Goal: Task Accomplishment & Management: Manage account settings

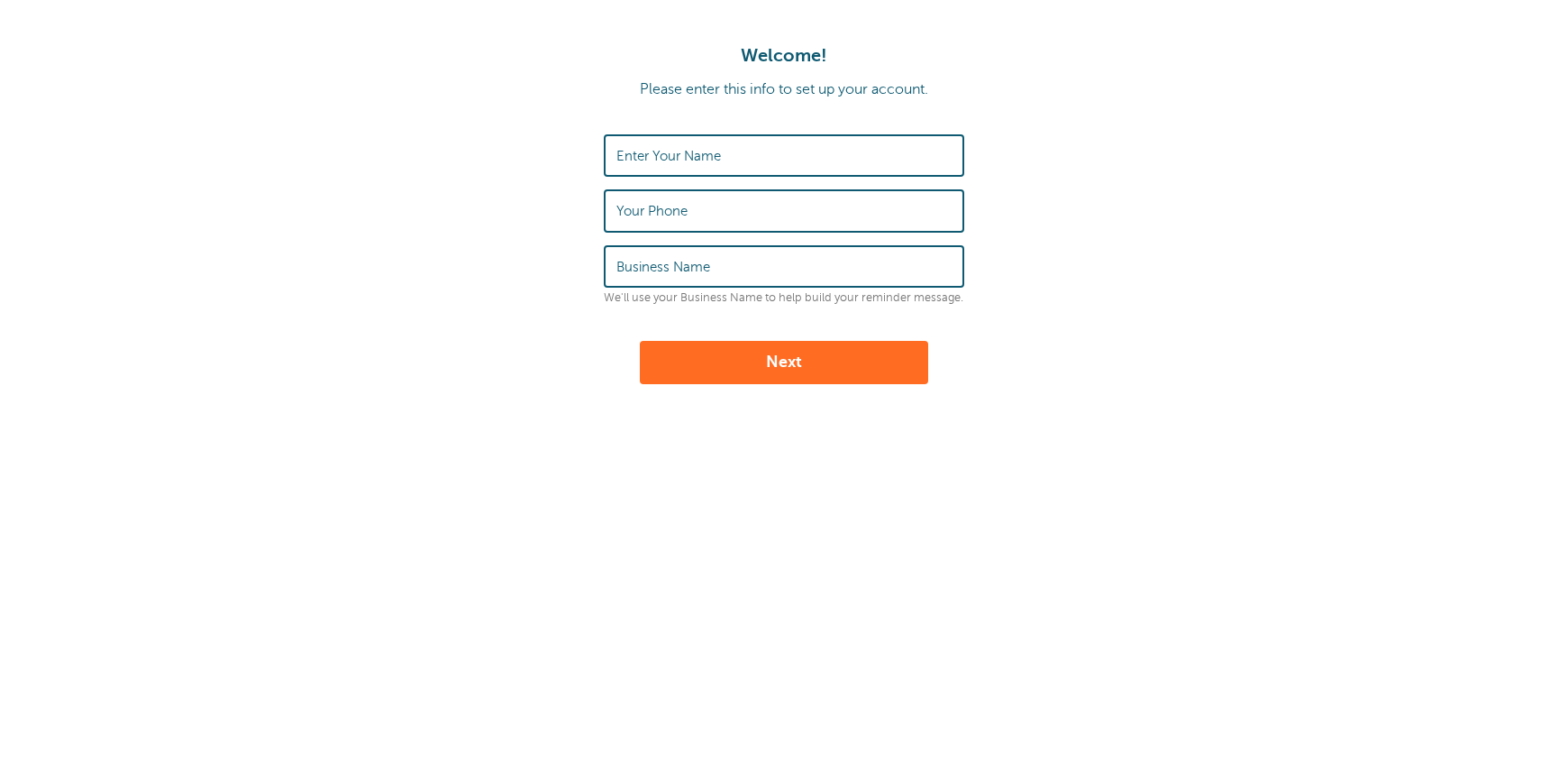
click at [663, 166] on input "Enter Your Name" at bounding box center [783, 155] width 335 height 39
type input "[PERSON_NAME]"
click at [686, 205] on label "Your Phone" at bounding box center [651, 211] width 71 height 16
click at [686, 205] on input "Your Phone" at bounding box center [783, 210] width 335 height 39
type input "4165336186"
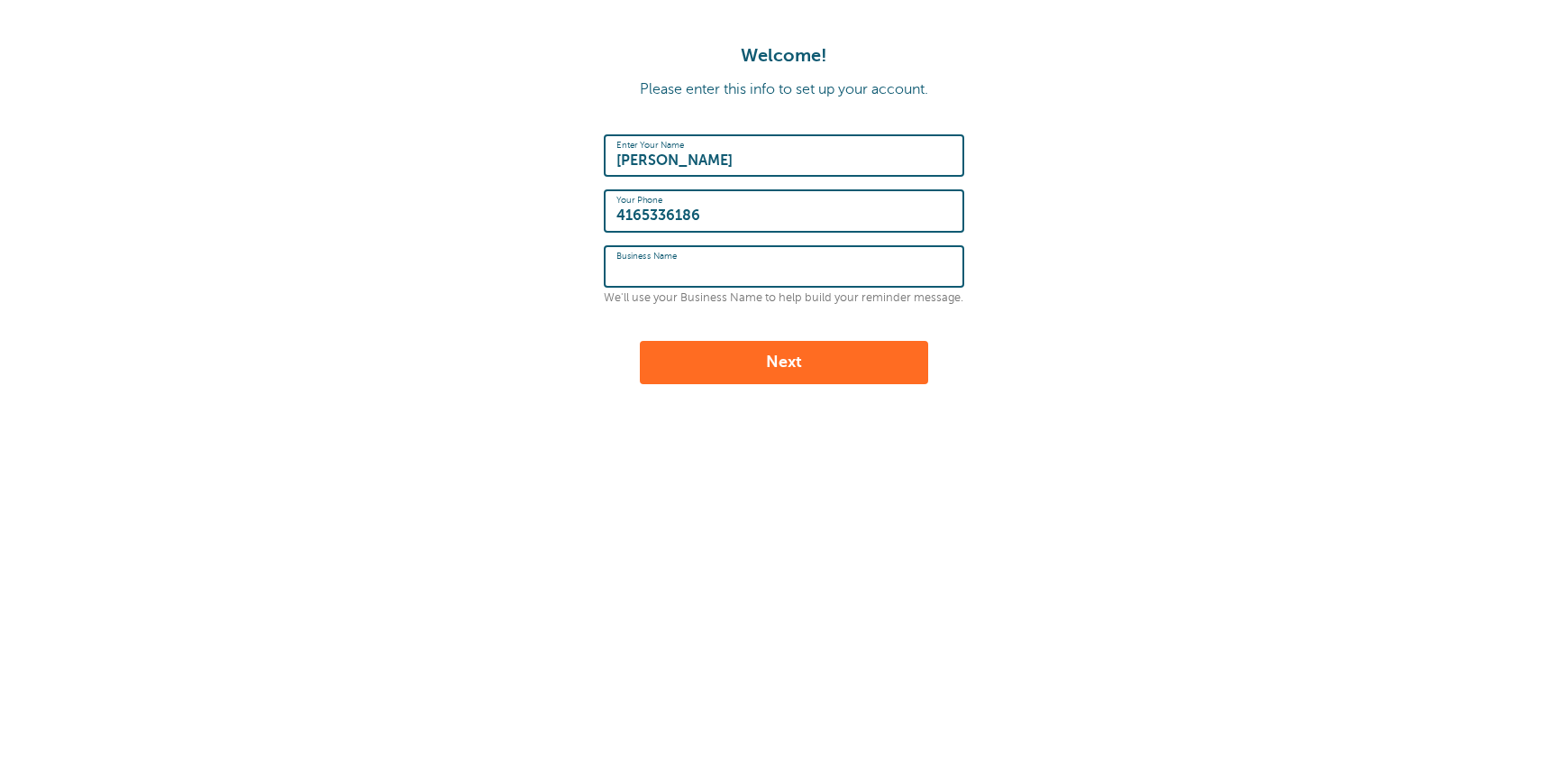
click at [722, 278] on input "Business Name" at bounding box center [783, 266] width 335 height 39
type input "[GEOGRAPHIC_DATA]"
click at [716, 360] on button "Next" at bounding box center [784, 363] width 289 height 44
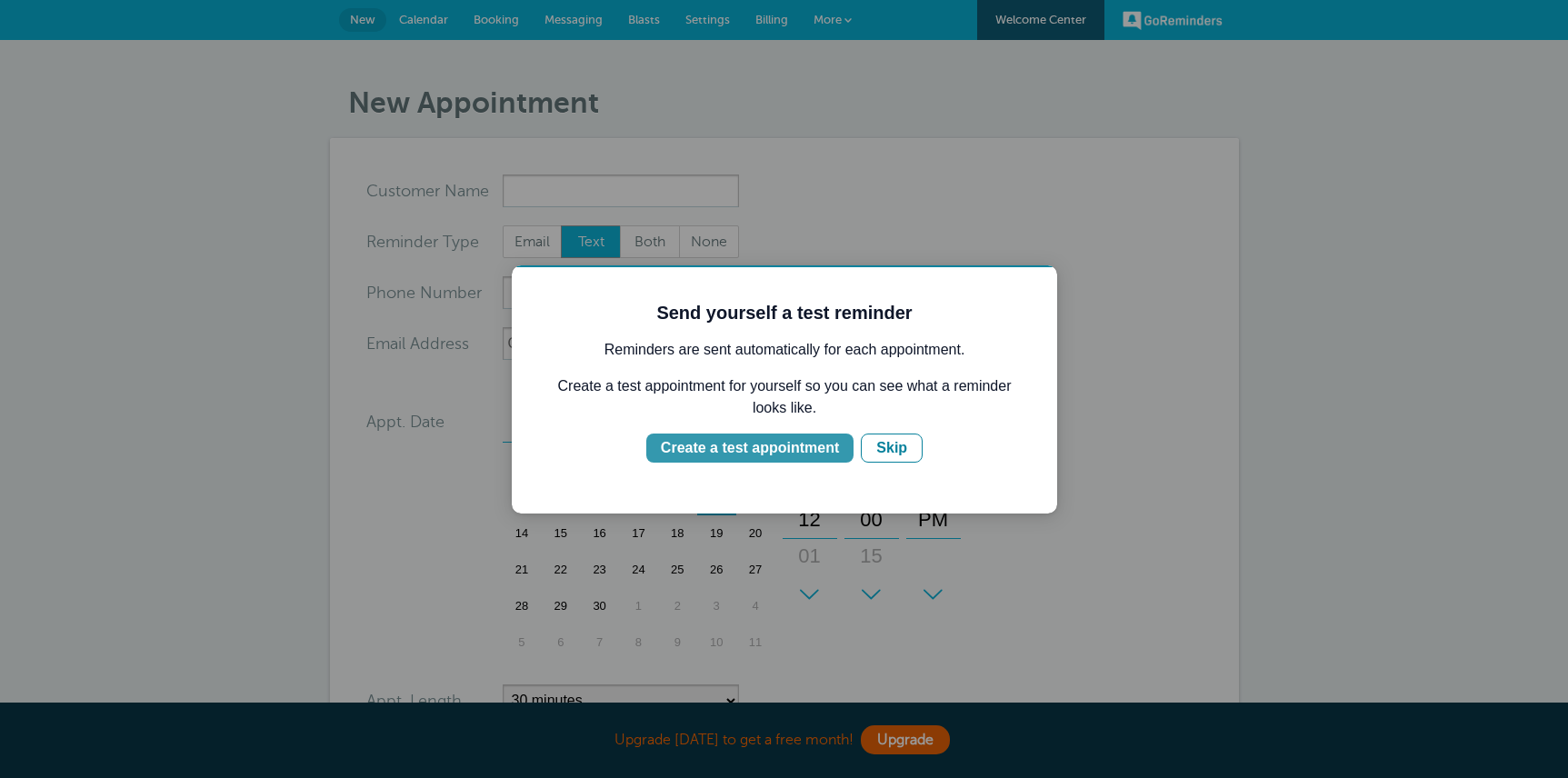
click at [792, 456] on div "Create a test appointment" at bounding box center [750, 448] width 178 height 22
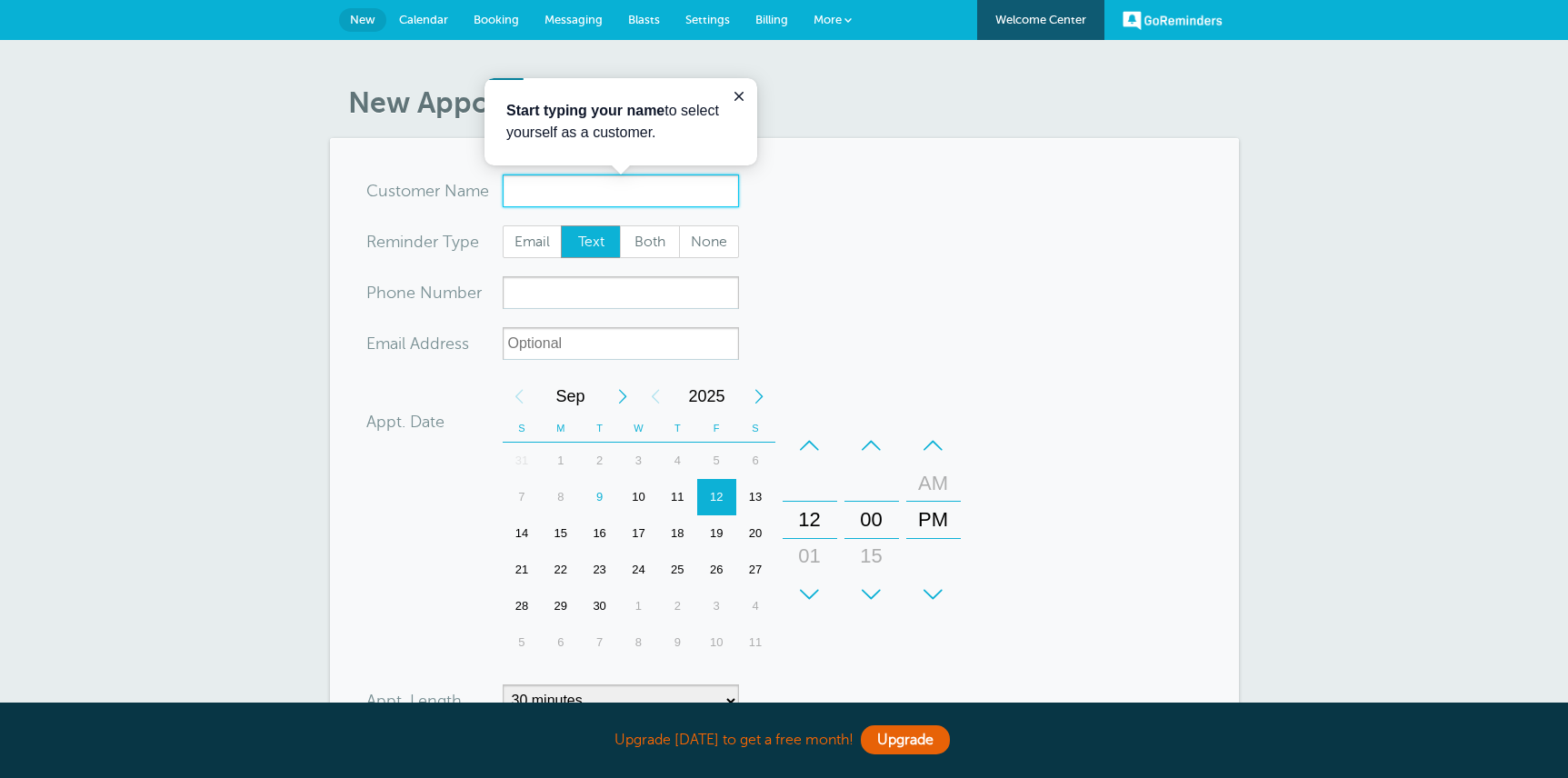
click at [549, 188] on input "x-no-autofill" at bounding box center [620, 190] width 236 height 33
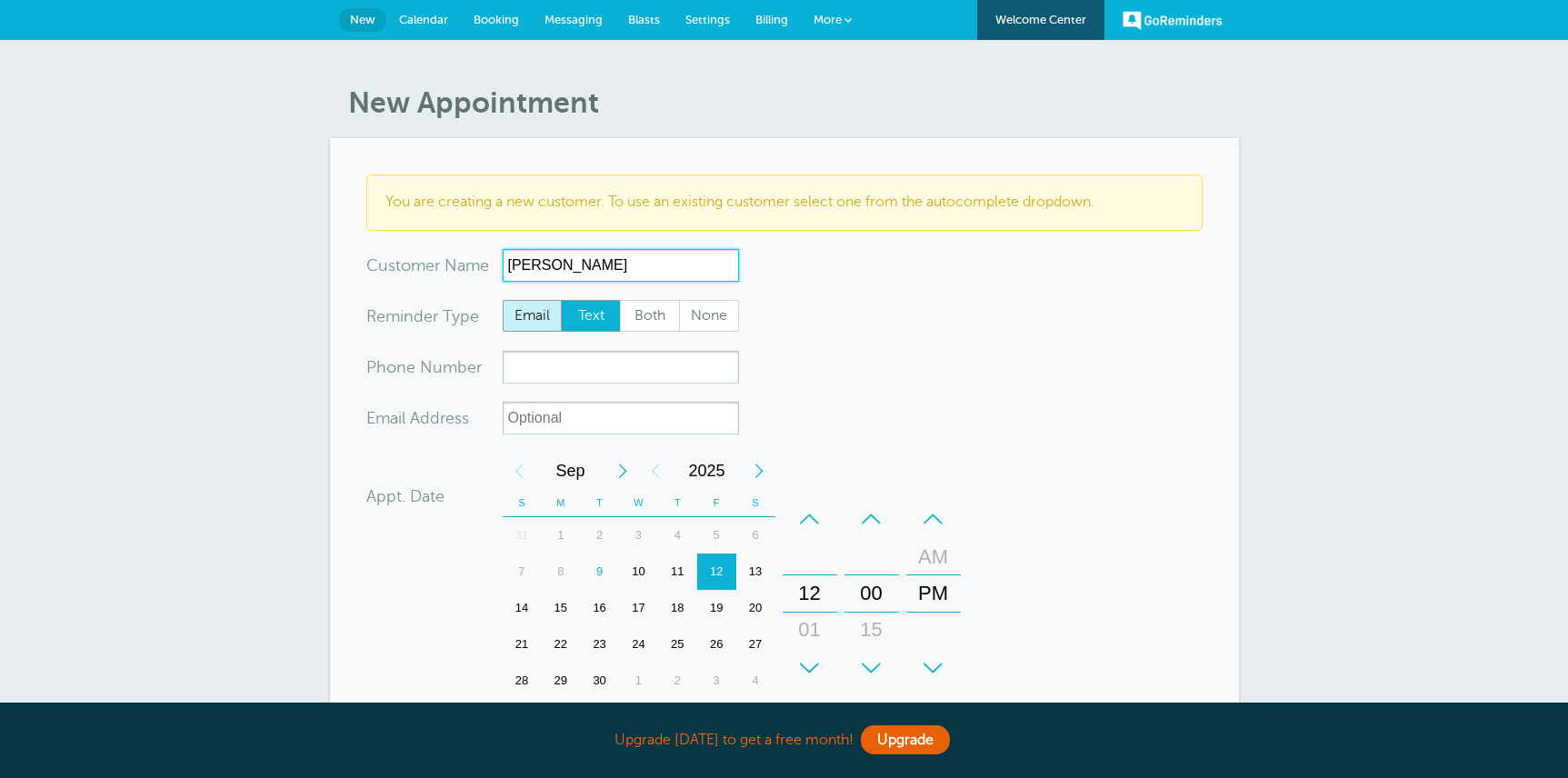
type input "Nicole Zhang"
click at [536, 324] on span "Email" at bounding box center [532, 316] width 58 height 31
click at [503, 300] on input "Email" at bounding box center [502, 299] width 1 height 1
radio input "true"
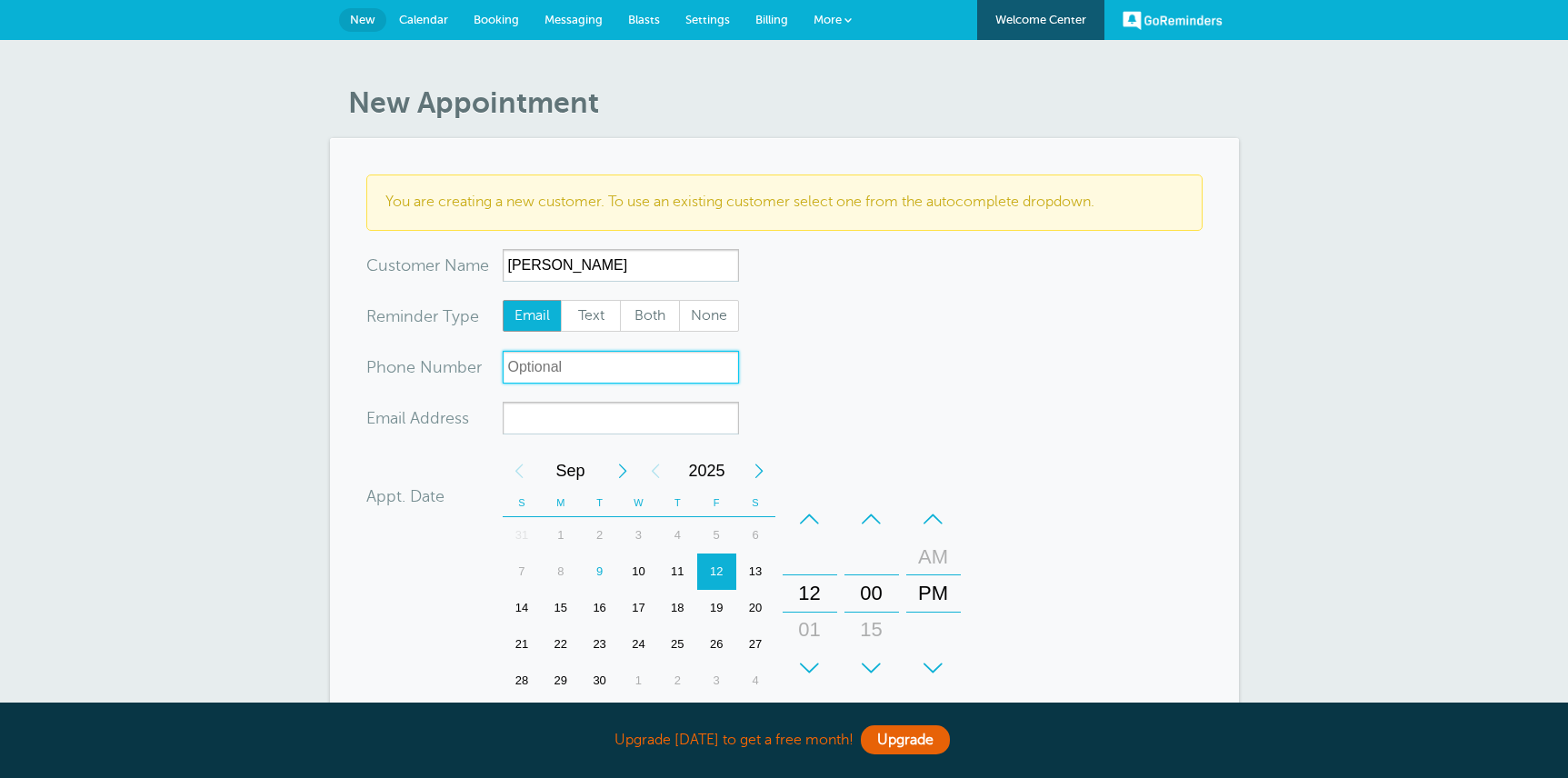
click at [539, 364] on input "xxx-no-autofill" at bounding box center [620, 367] width 236 height 33
click at [598, 407] on input "xx-no-autofill" at bounding box center [620, 418] width 236 height 33
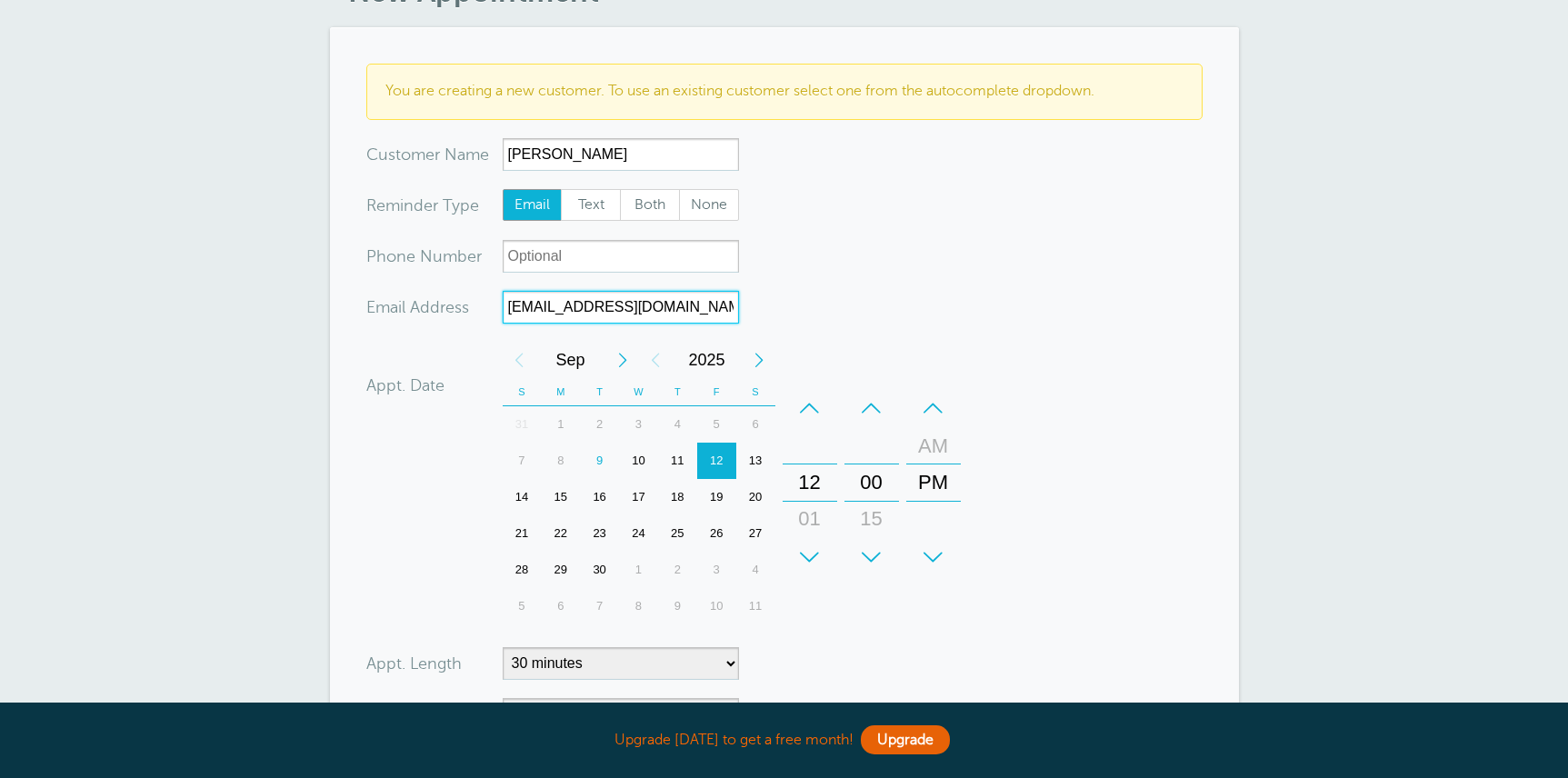
scroll to position [113, 0]
click at [685, 447] on div "11" at bounding box center [677, 458] width 39 height 36
click at [814, 548] on div "+" at bounding box center [809, 555] width 55 height 36
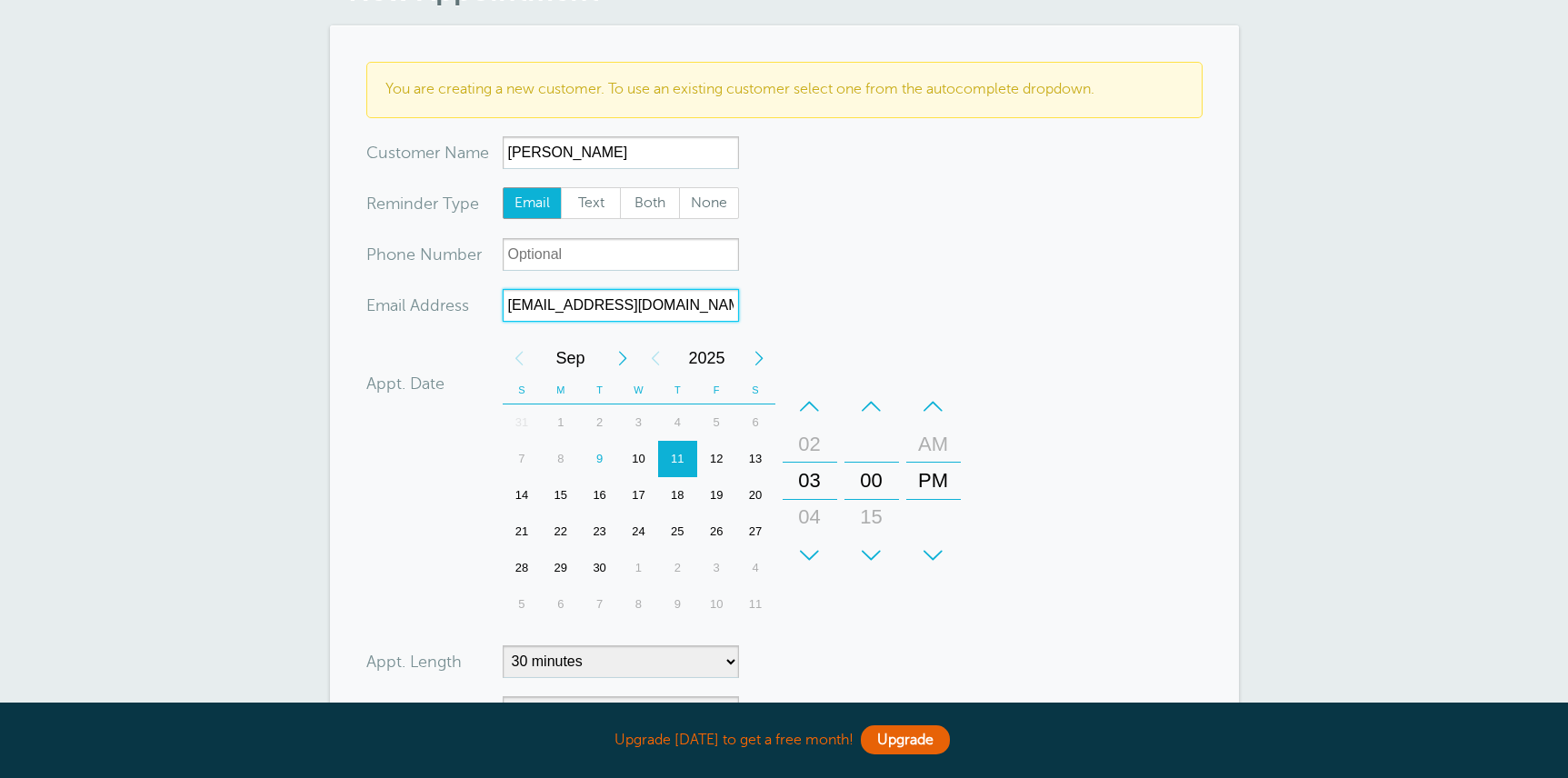
click at [814, 548] on div "+" at bounding box center [809, 555] width 55 height 36
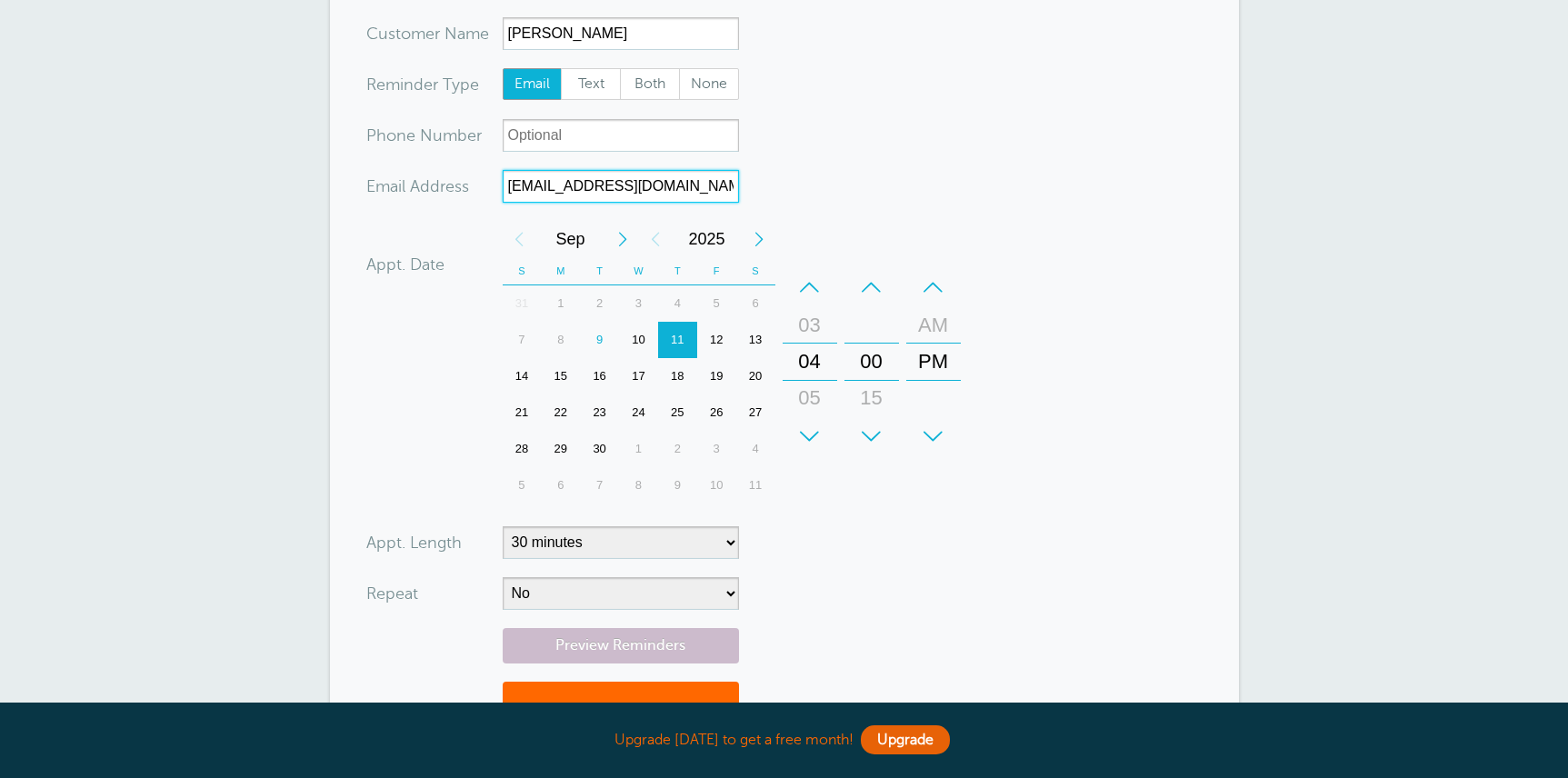
scroll to position [242, 0]
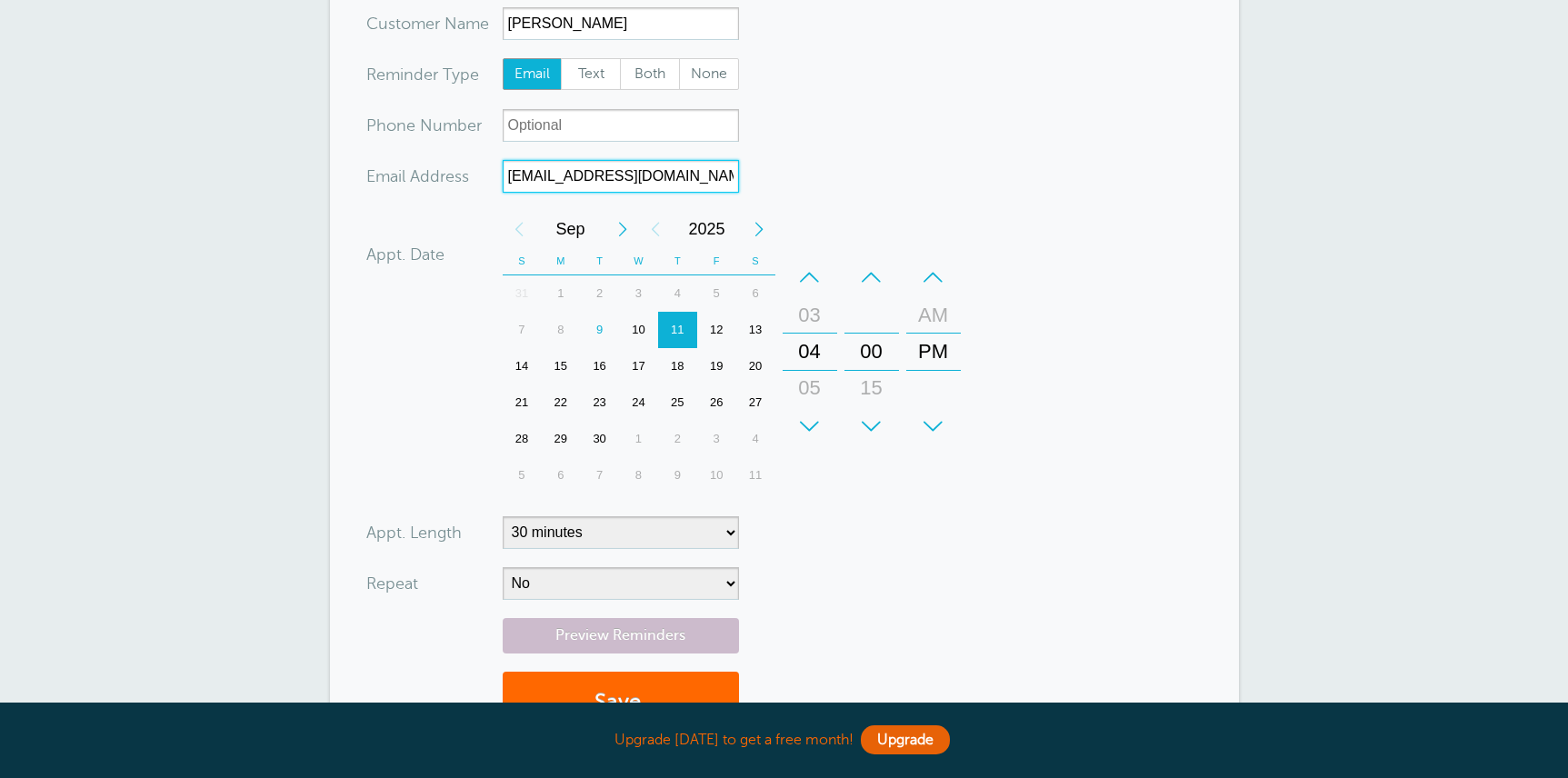
type input "nitb8530@gmail.com"
click at [704, 526] on select "5 minutes 10 minutes 15 minutes 20 minutes 25 minutes 30 minutes 35 minutes 40 …" at bounding box center [620, 532] width 236 height 33
select select "60"
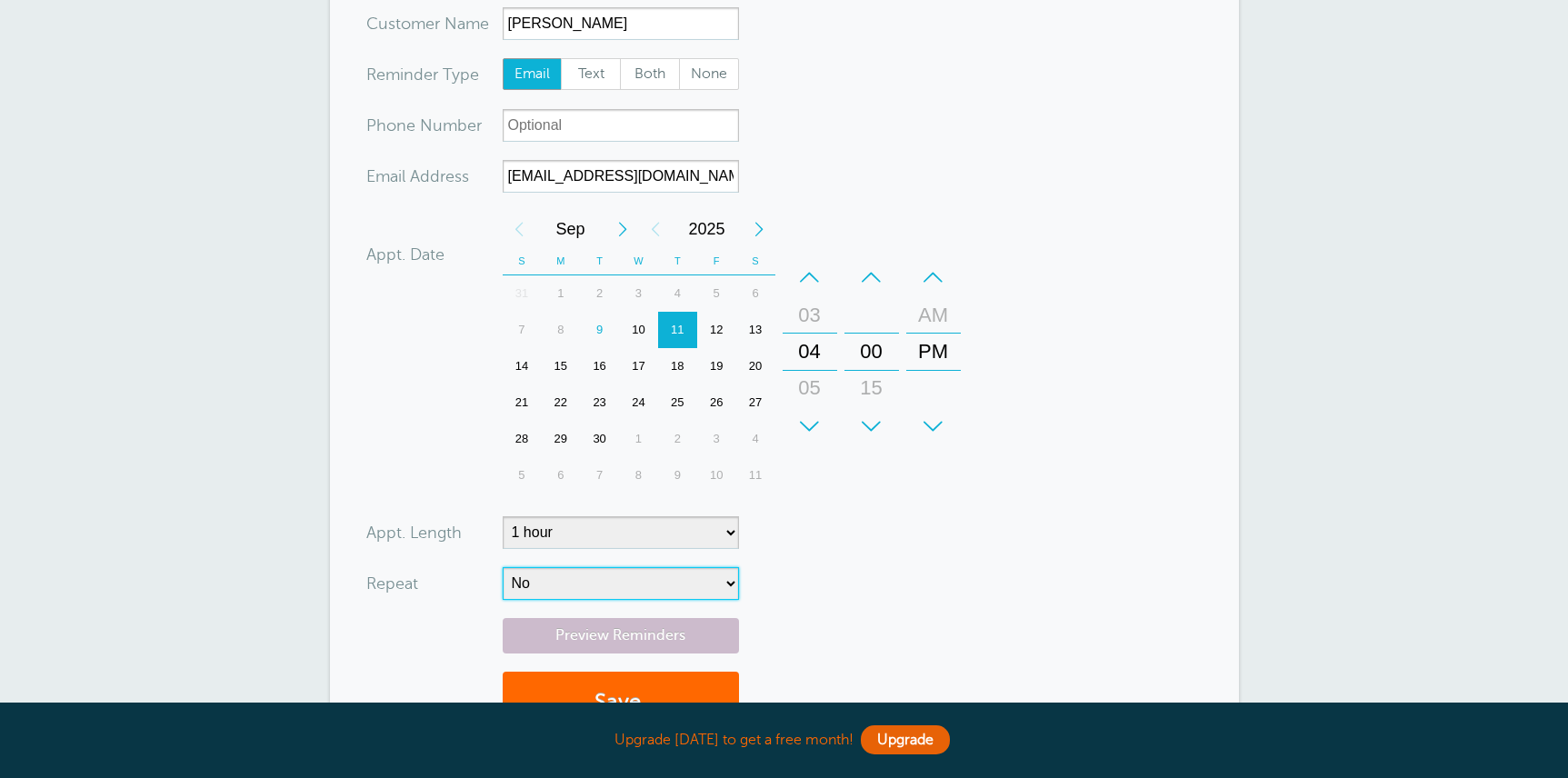
click at [628, 587] on select "No Daily Weekly Every 2 weeks Every 3 weeks Every 4 weeks Monthly Every 5 weeks…" at bounding box center [620, 583] width 236 height 33
select select "RRULE:FREQ=WEEKLY"
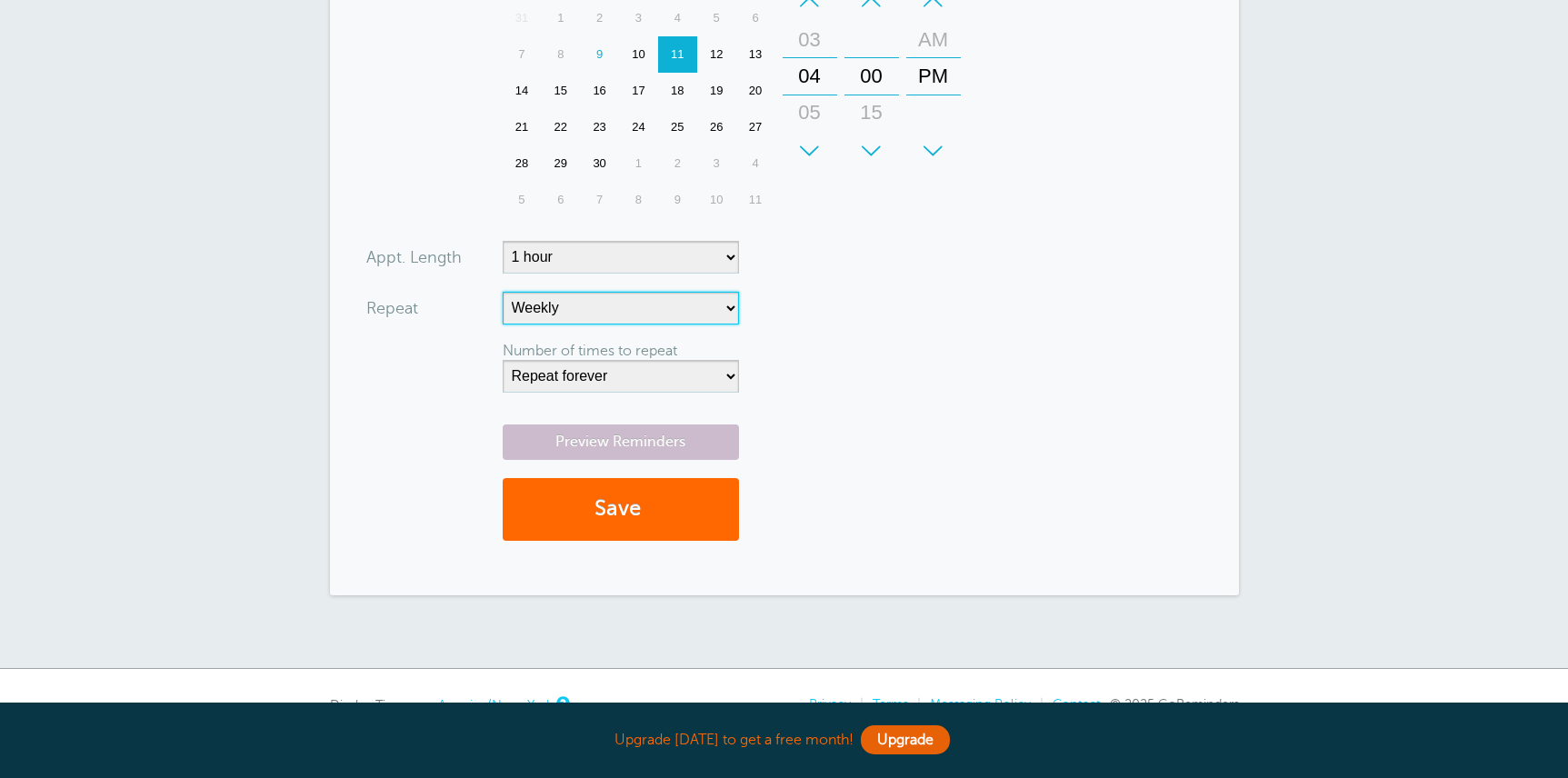
scroll to position [522, 0]
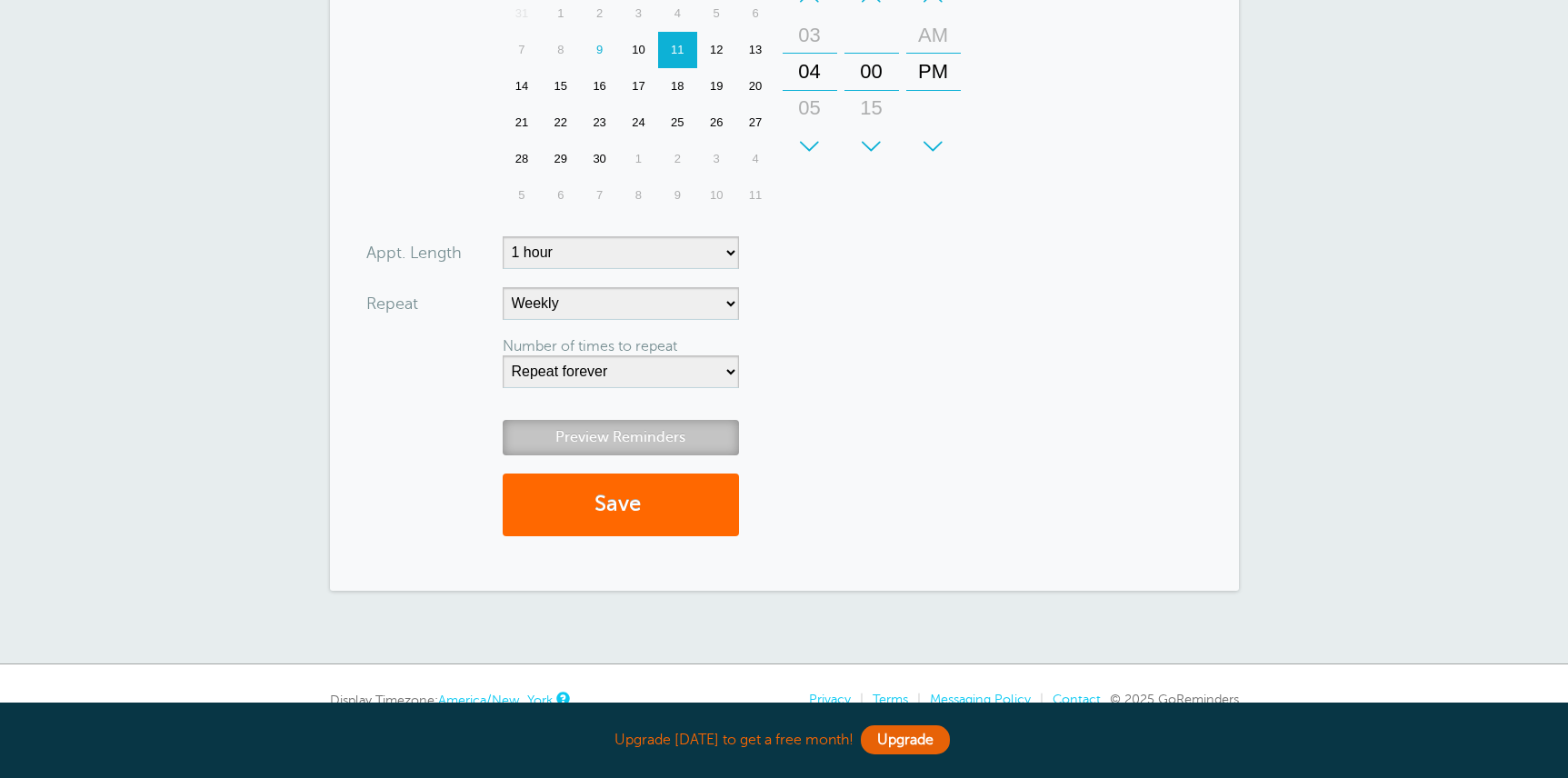
click at [612, 423] on link "Preview Reminders" at bounding box center [620, 437] width 236 height 35
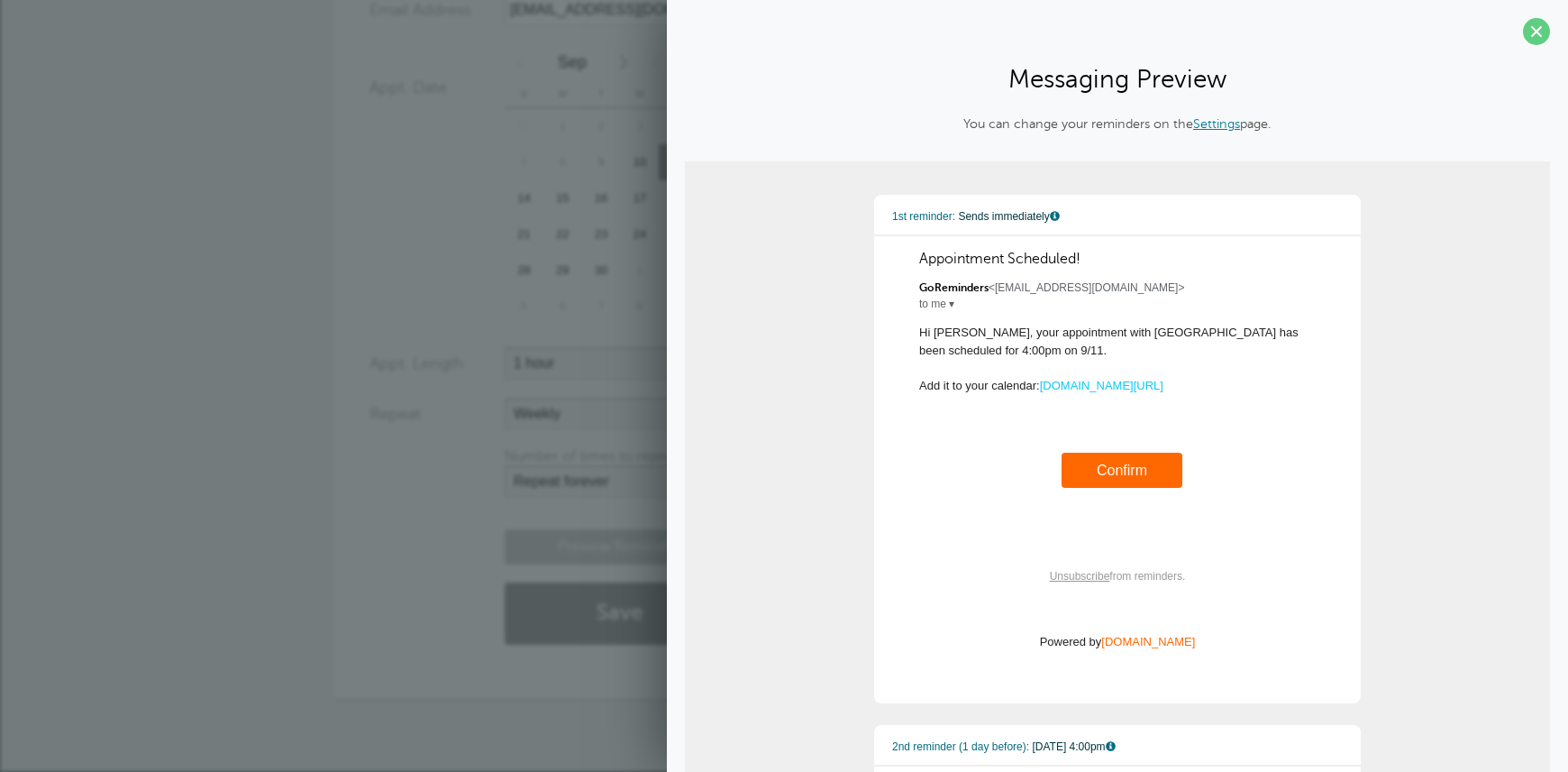
click at [448, 536] on div "Preview Reminders Save" at bounding box center [784, 595] width 830 height 134
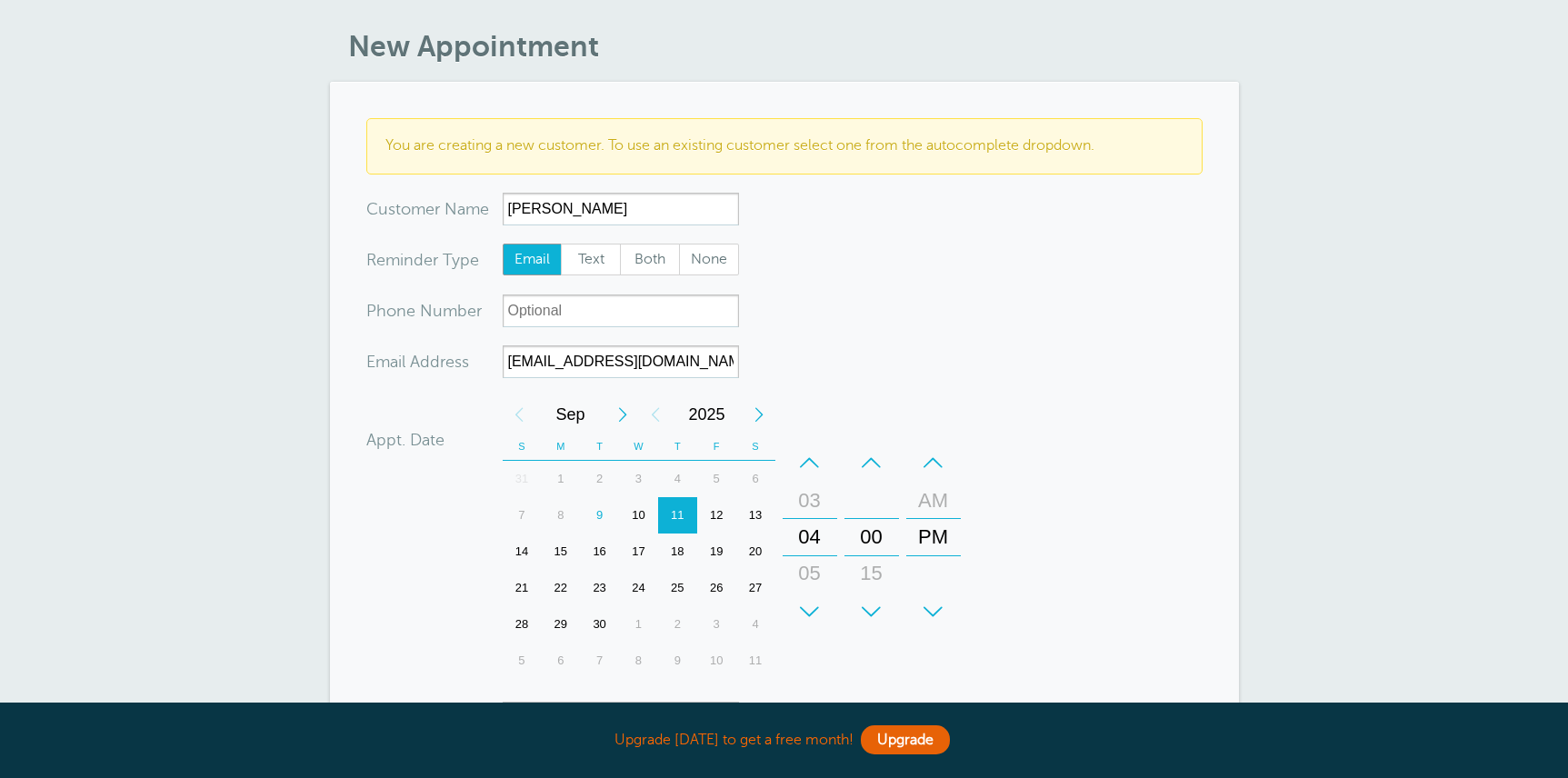
scroll to position [0, 0]
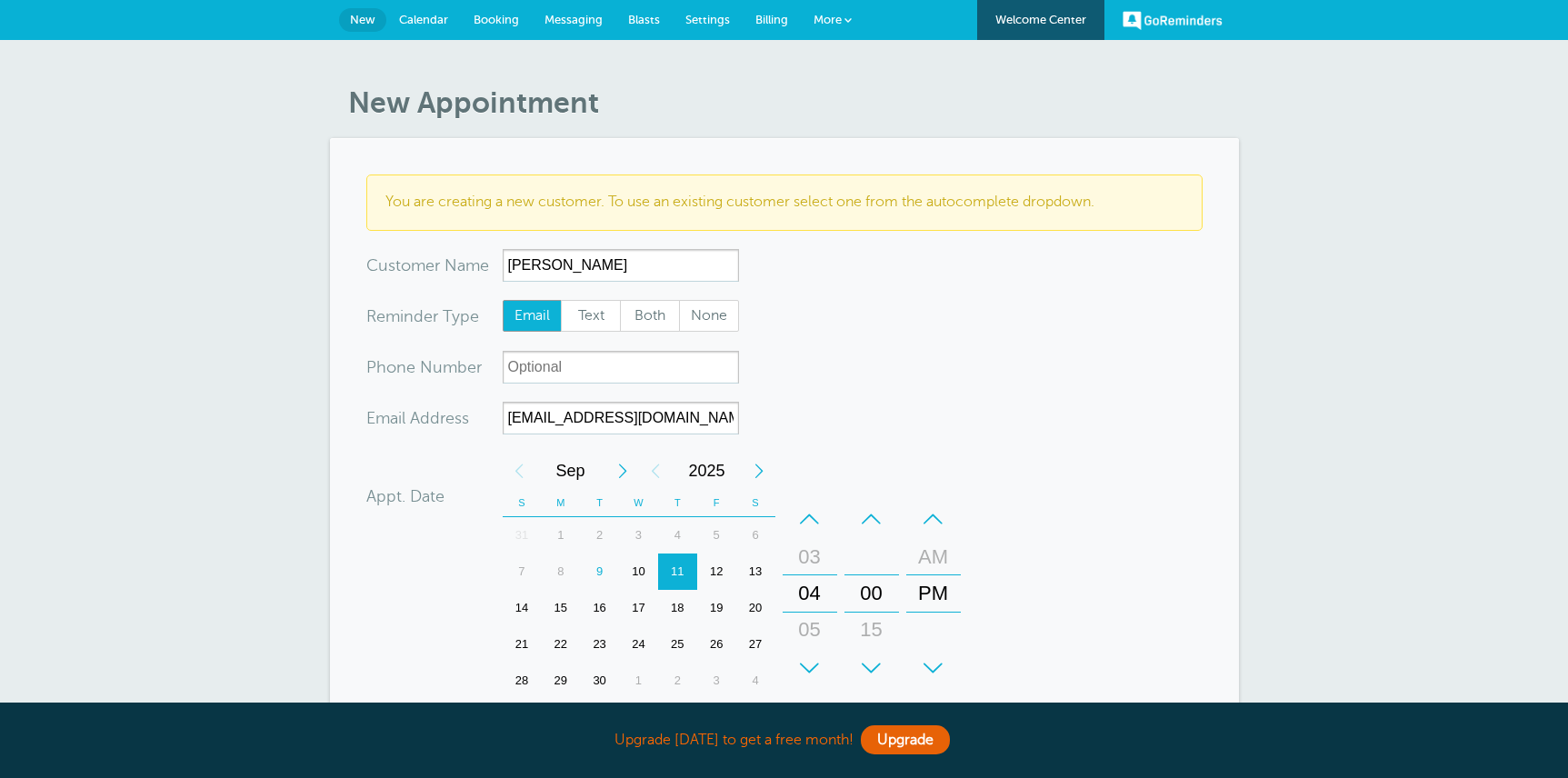
click at [1299, 236] on div "New Appointment You are creating a new customer. To use an existing customer se…" at bounding box center [784, 612] width 1568 height 1145
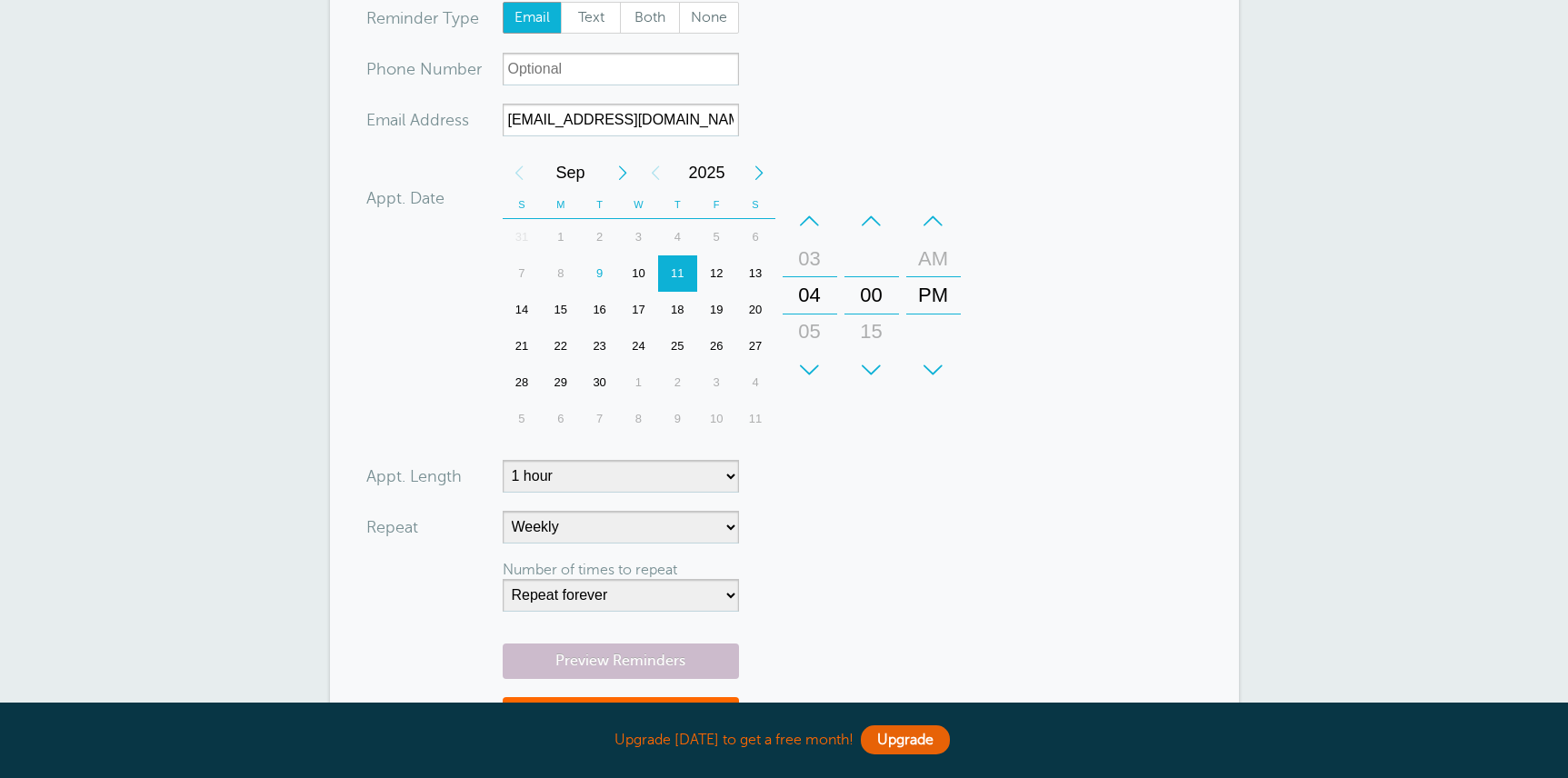
scroll to position [611, 0]
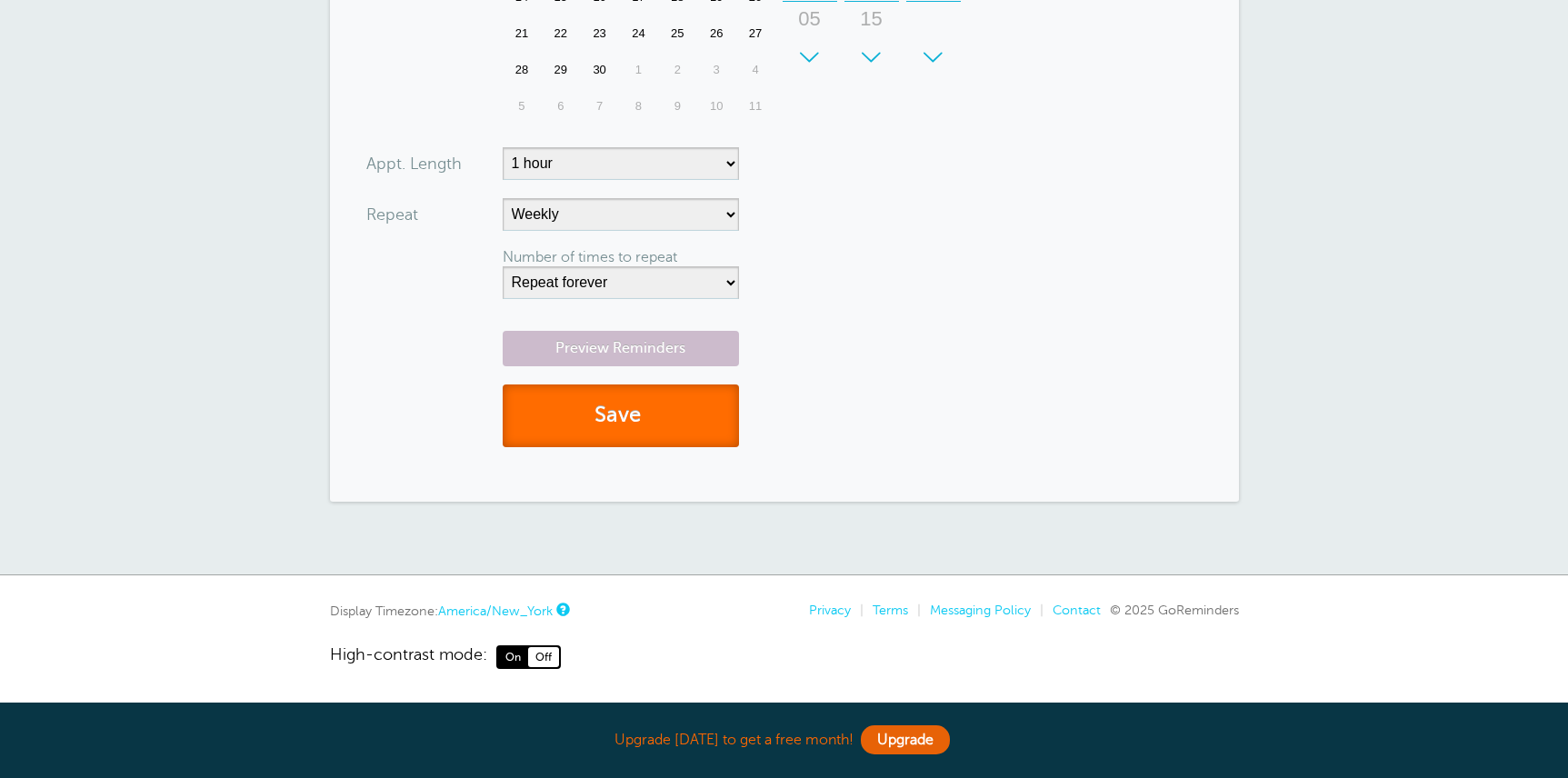
click at [582, 397] on button "Save" at bounding box center [620, 416] width 236 height 63
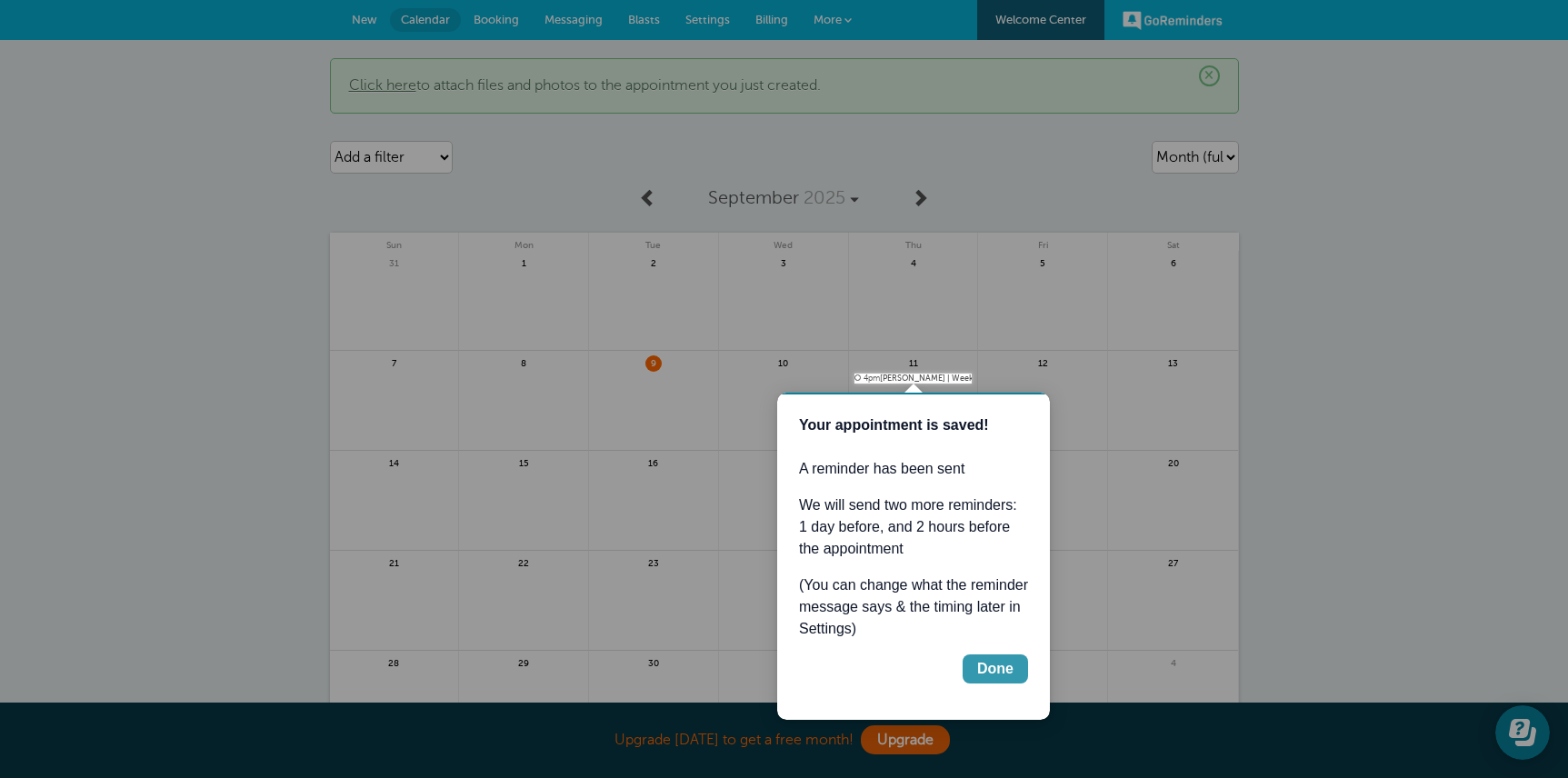
click at [992, 668] on div "Done" at bounding box center [996, 668] width 36 height 22
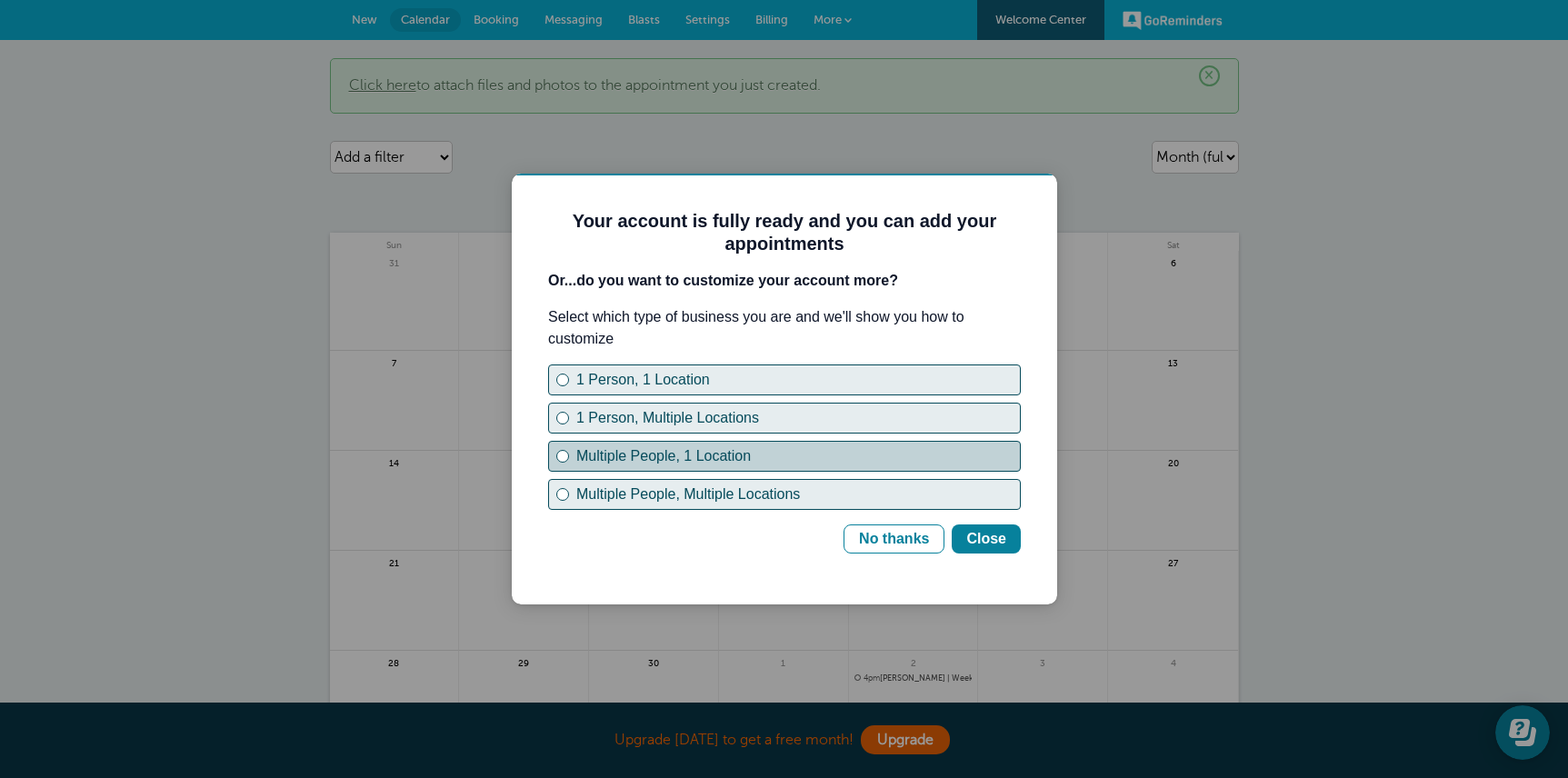
click at [570, 453] on button "Multiple People, 1 Location" at bounding box center [785, 456] width 473 height 31
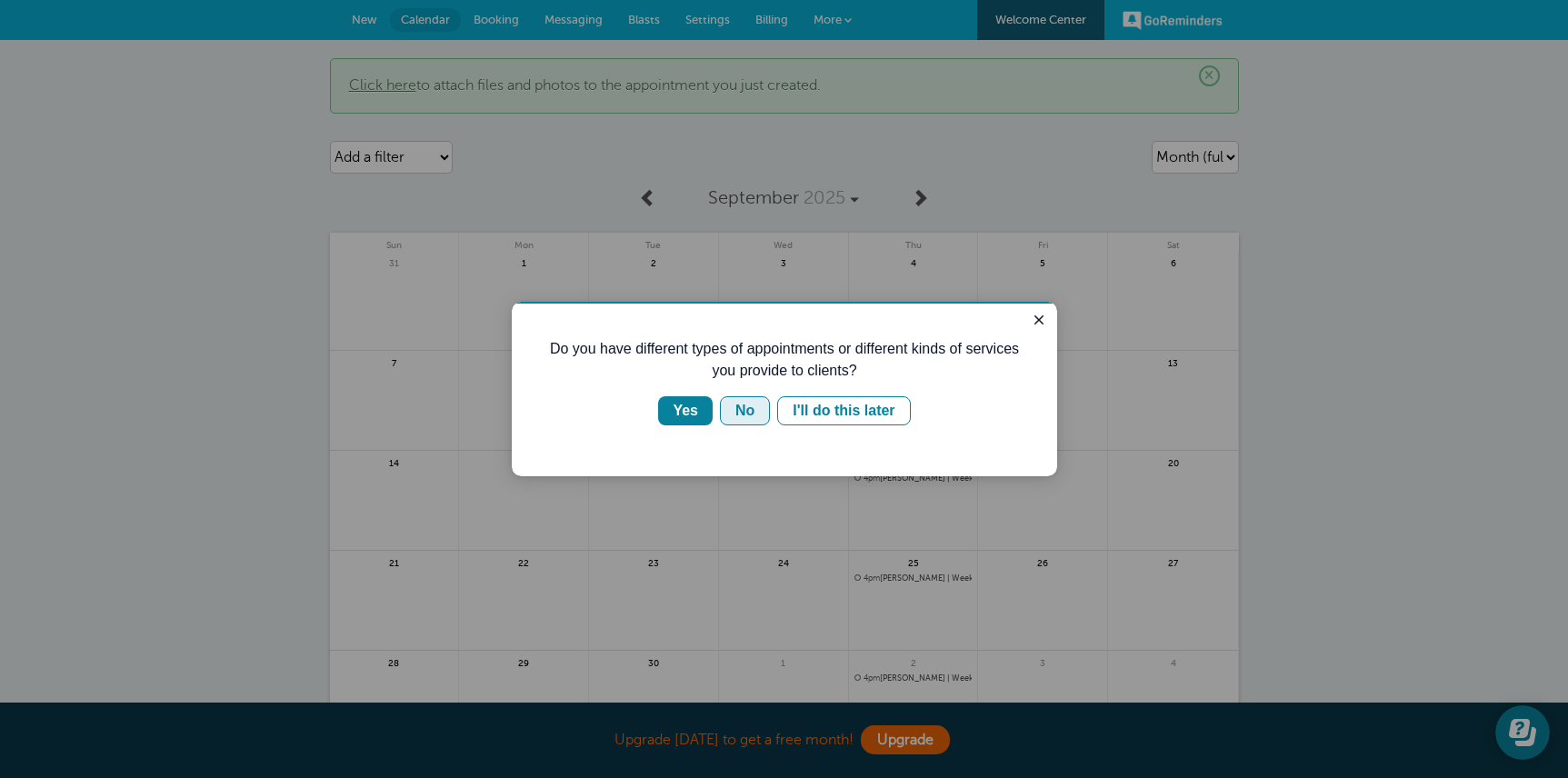
click at [730, 406] on button "No" at bounding box center [745, 411] width 50 height 29
click at [691, 411] on div "Yes" at bounding box center [685, 411] width 26 height 22
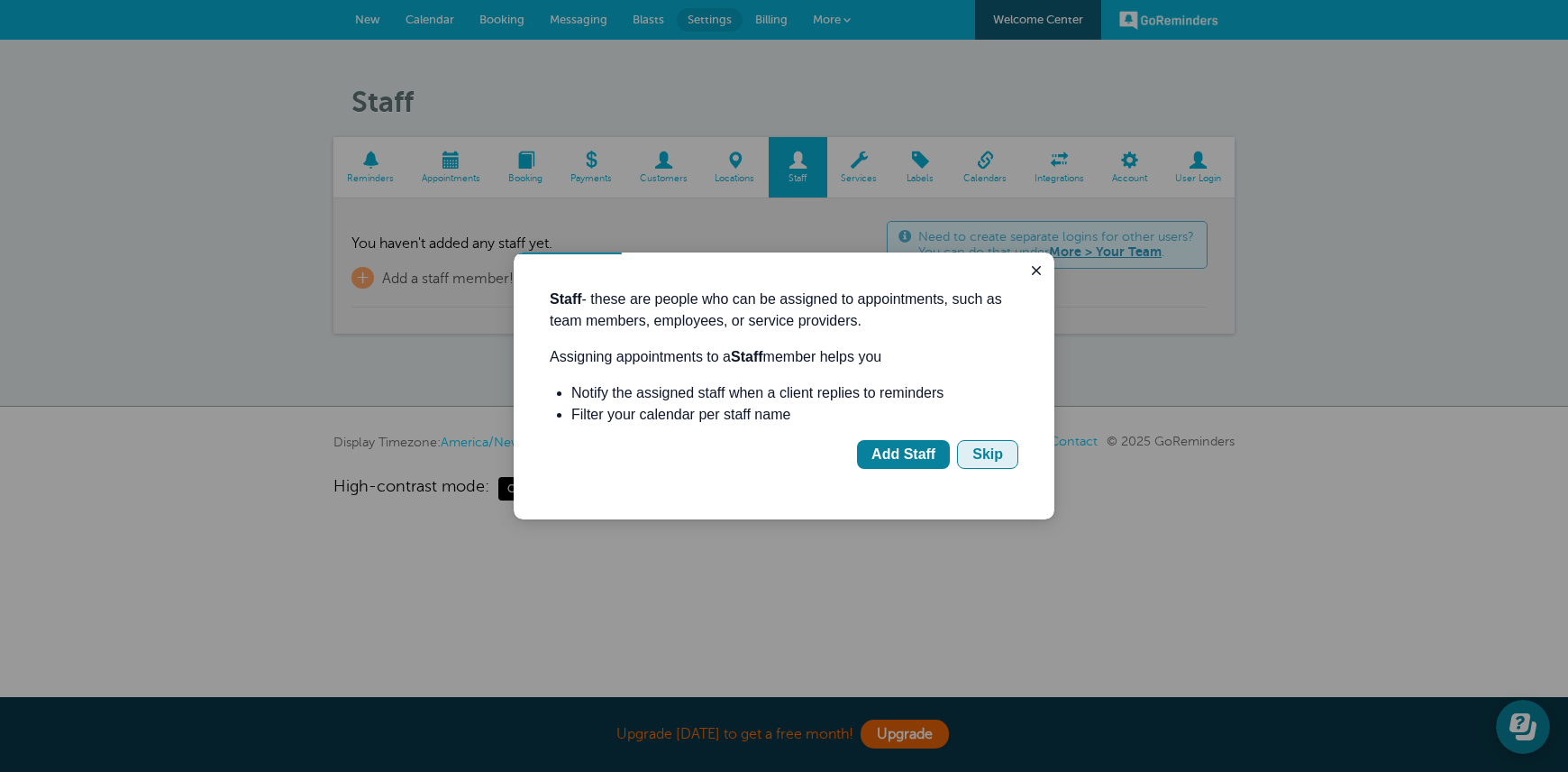
click at [965, 455] on button "Skip" at bounding box center [987, 454] width 62 height 28
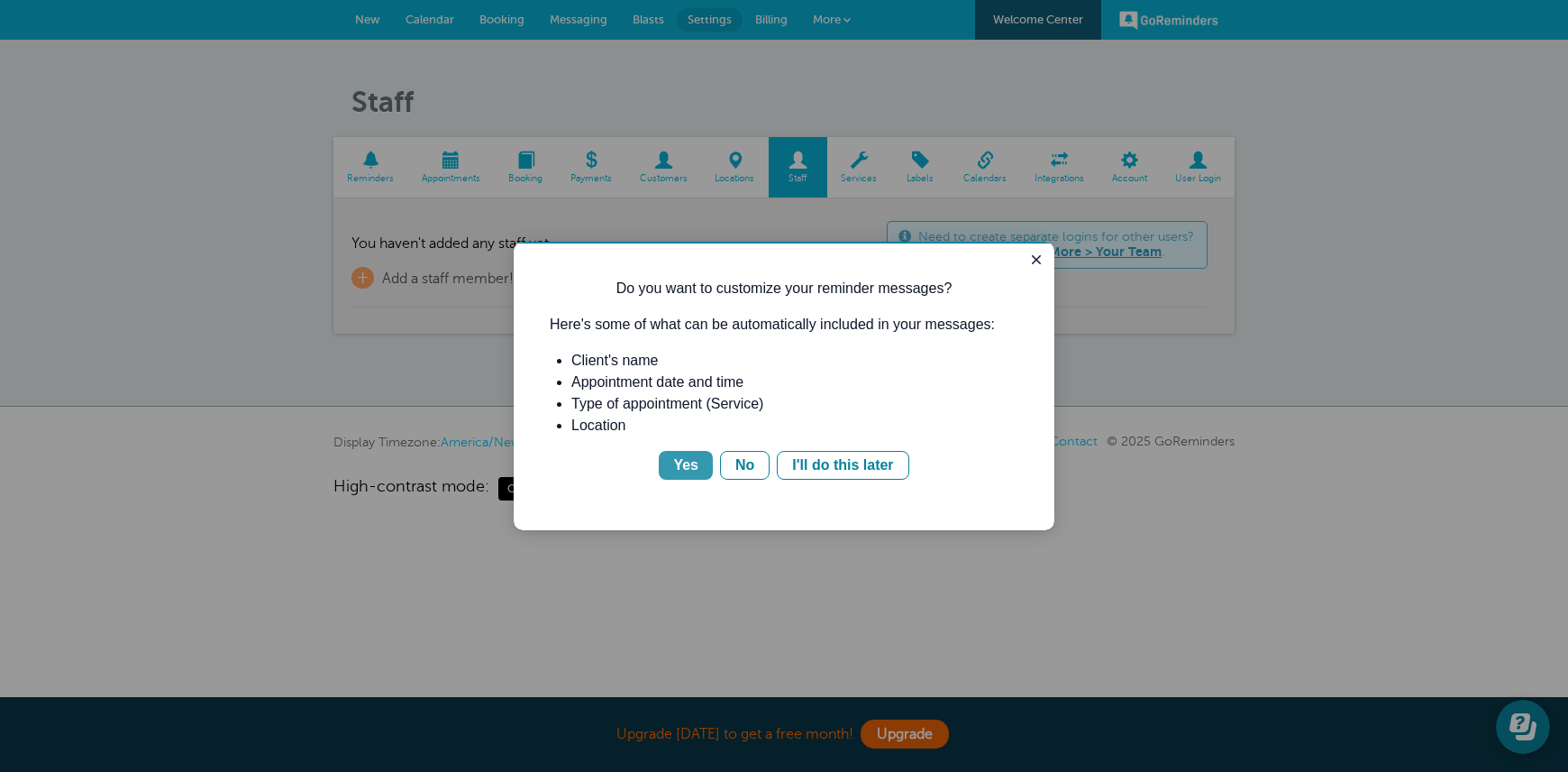
click at [674, 465] on div "Yes" at bounding box center [685, 465] width 26 height 22
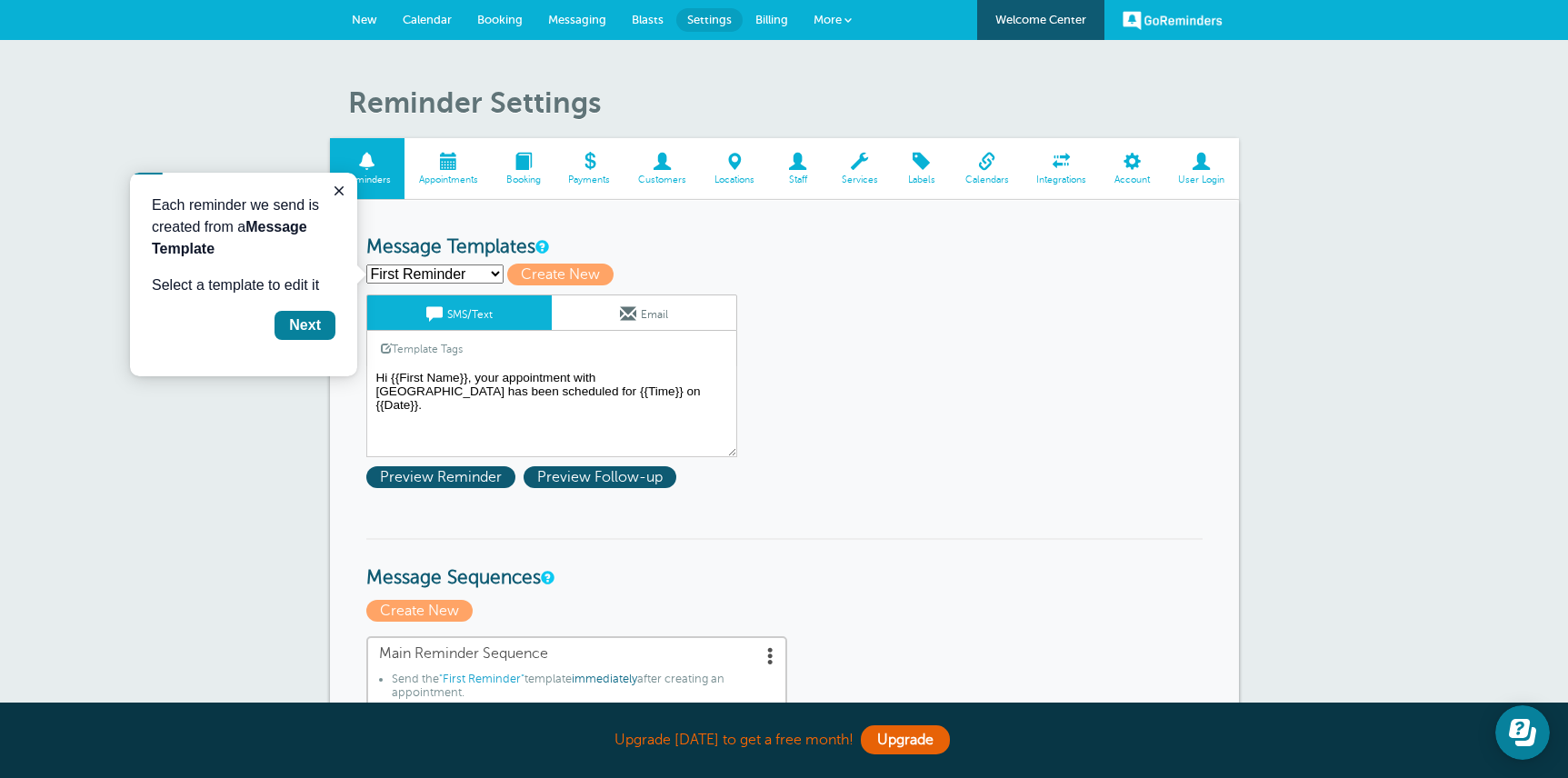
click at [638, 316] on link "Email" at bounding box center [643, 313] width 185 height 34
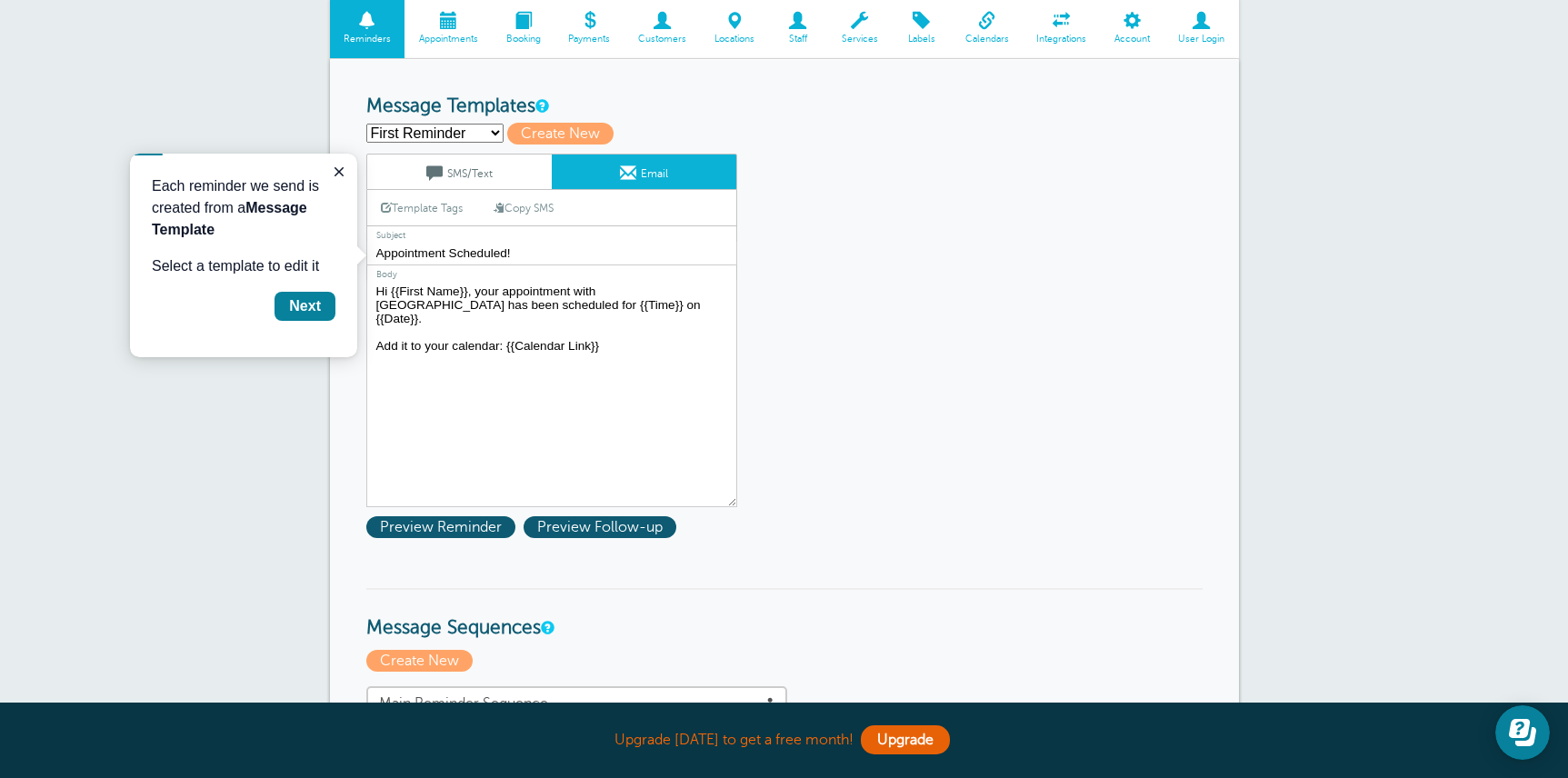
scroll to position [158, 0]
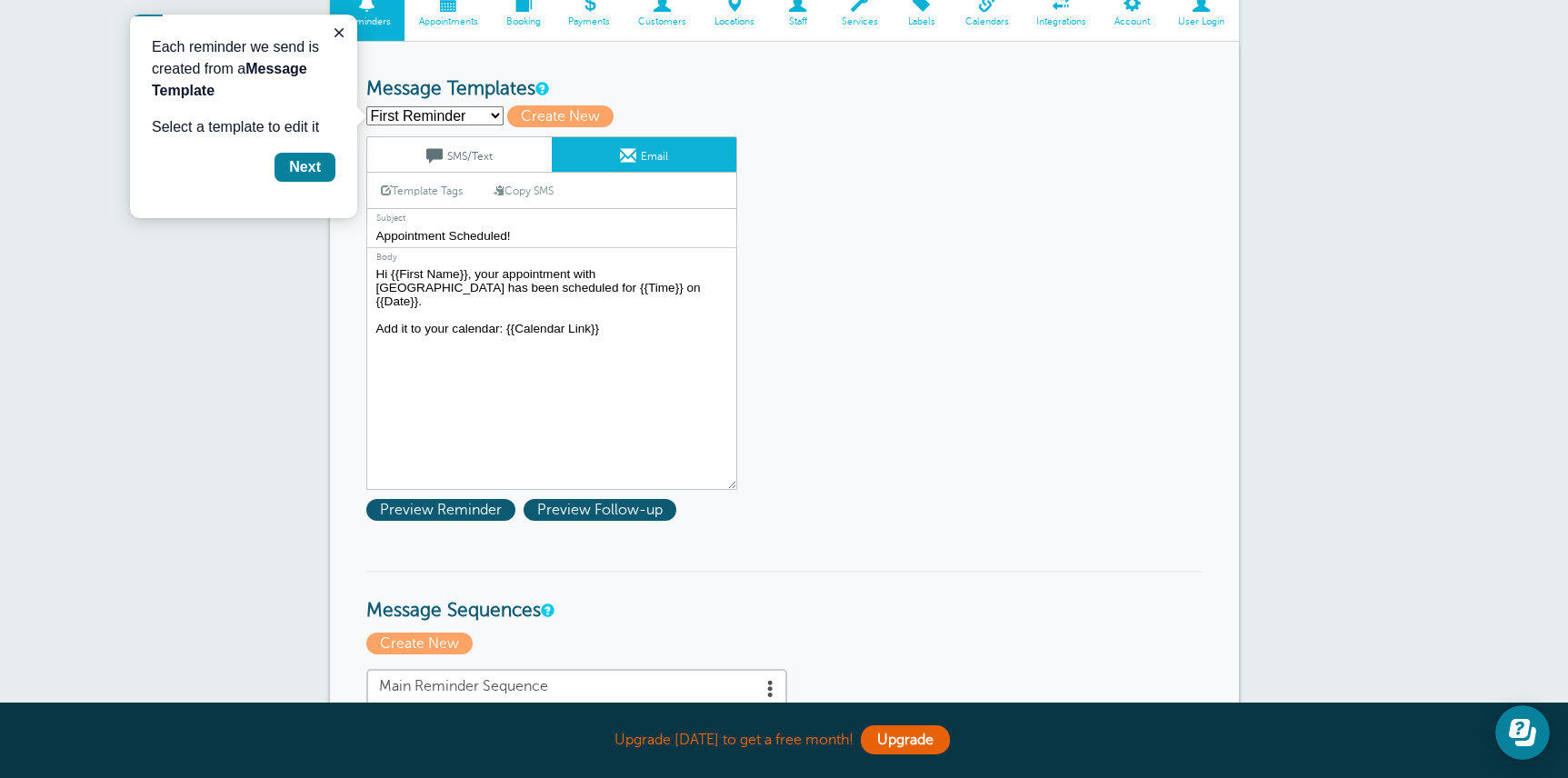
click at [616, 351] on textarea "Hi {{First Name}}, your appointment with [GEOGRAPHIC_DATA] has been scheduled f…" at bounding box center [551, 375] width 370 height 227
click at [335, 32] on icon "Close guide" at bounding box center [339, 33] width 14 height 14
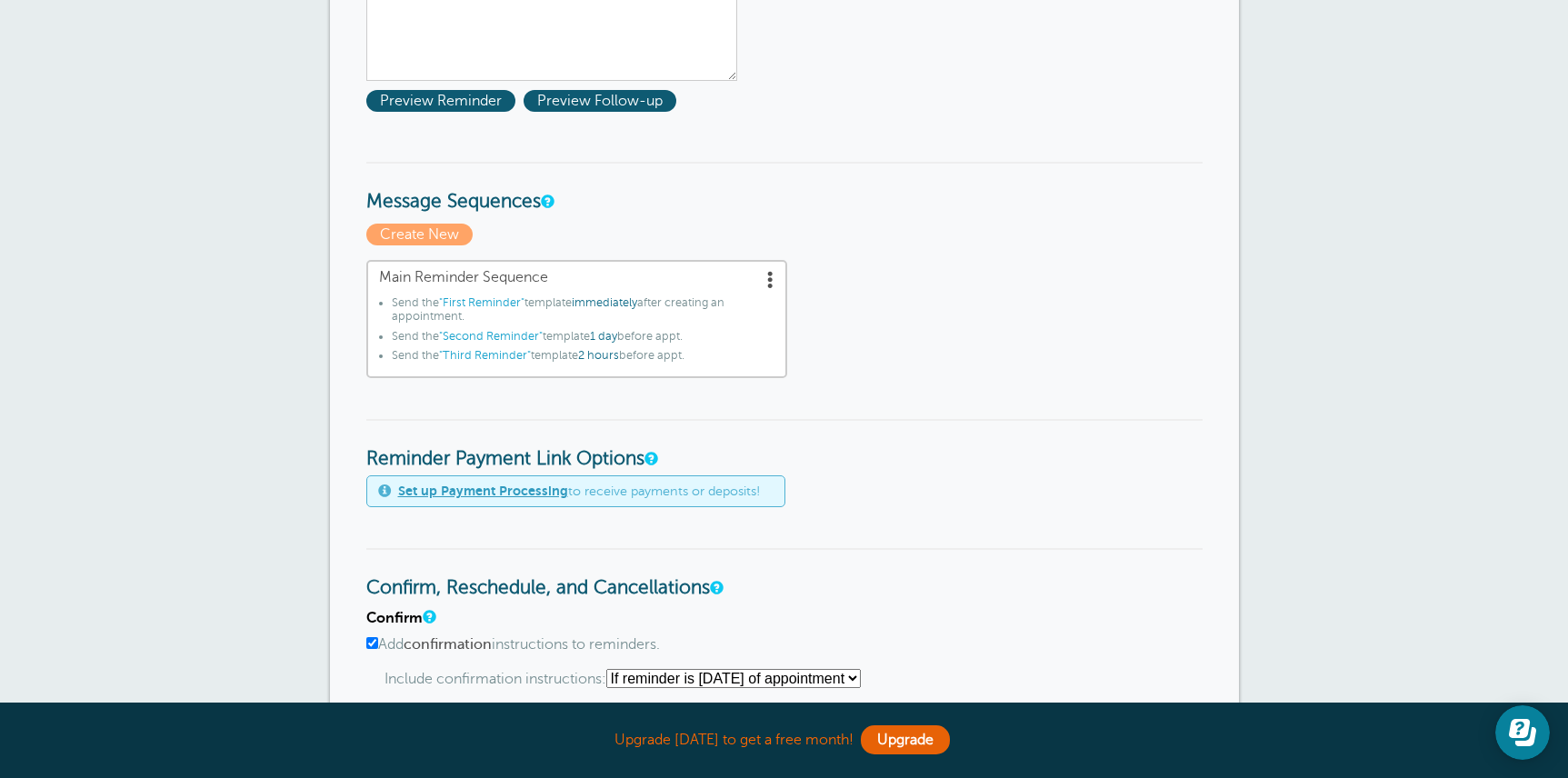
scroll to position [573, 0]
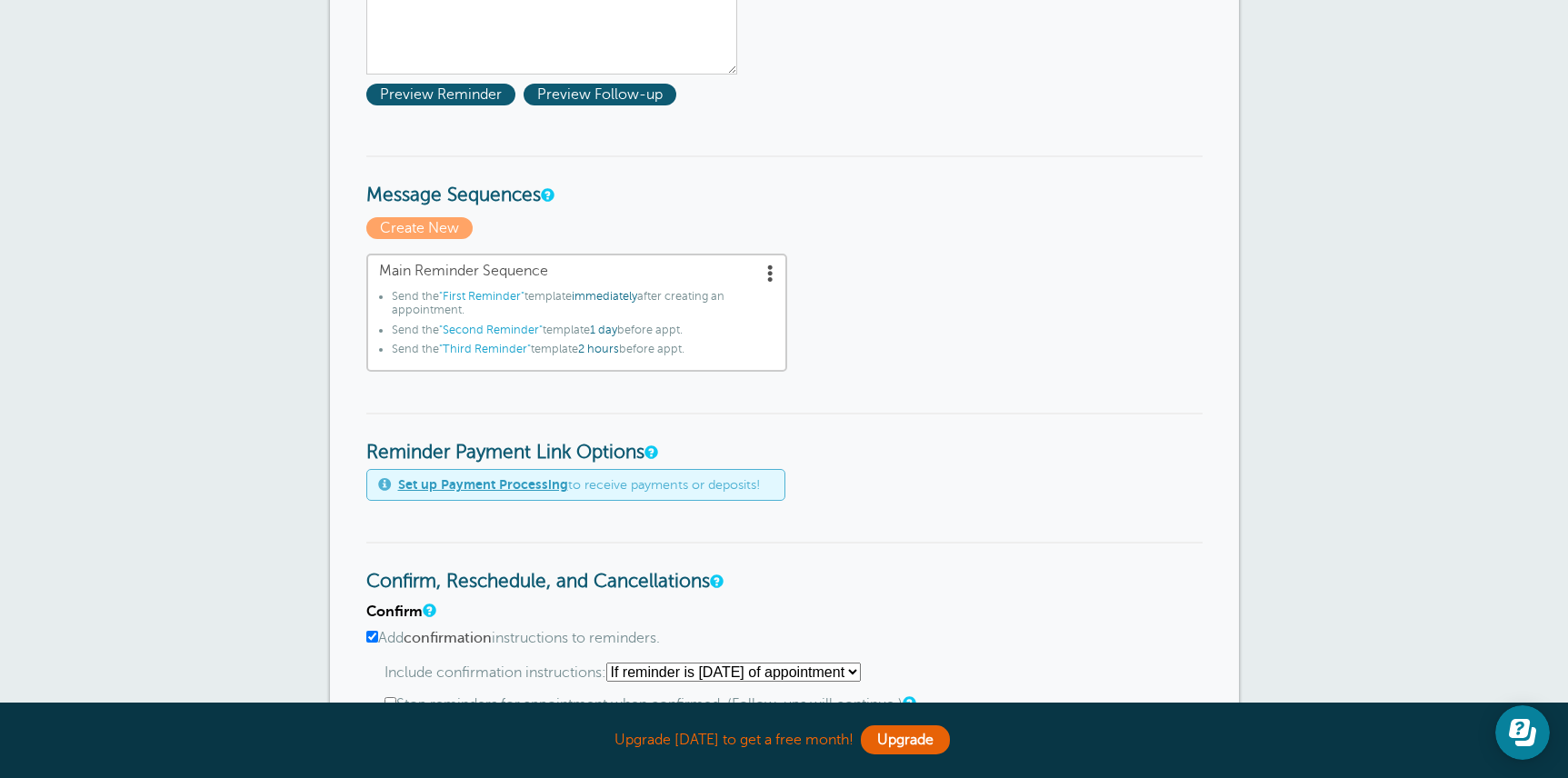
click at [371, 637] on input "Add confirmation instructions to reminders." at bounding box center [372, 636] width 11 height 11
checkbox input "false"
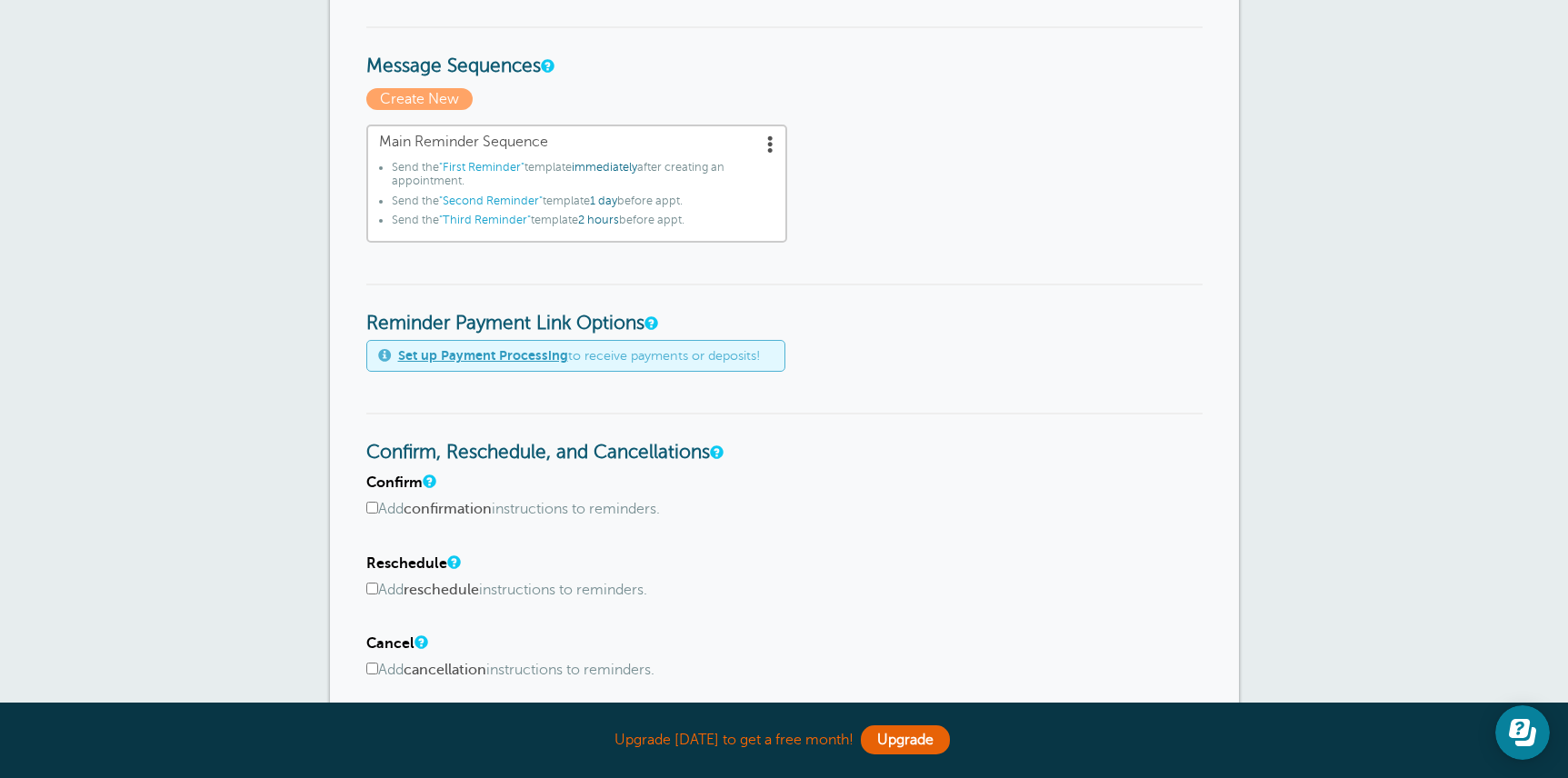
scroll to position [946, 0]
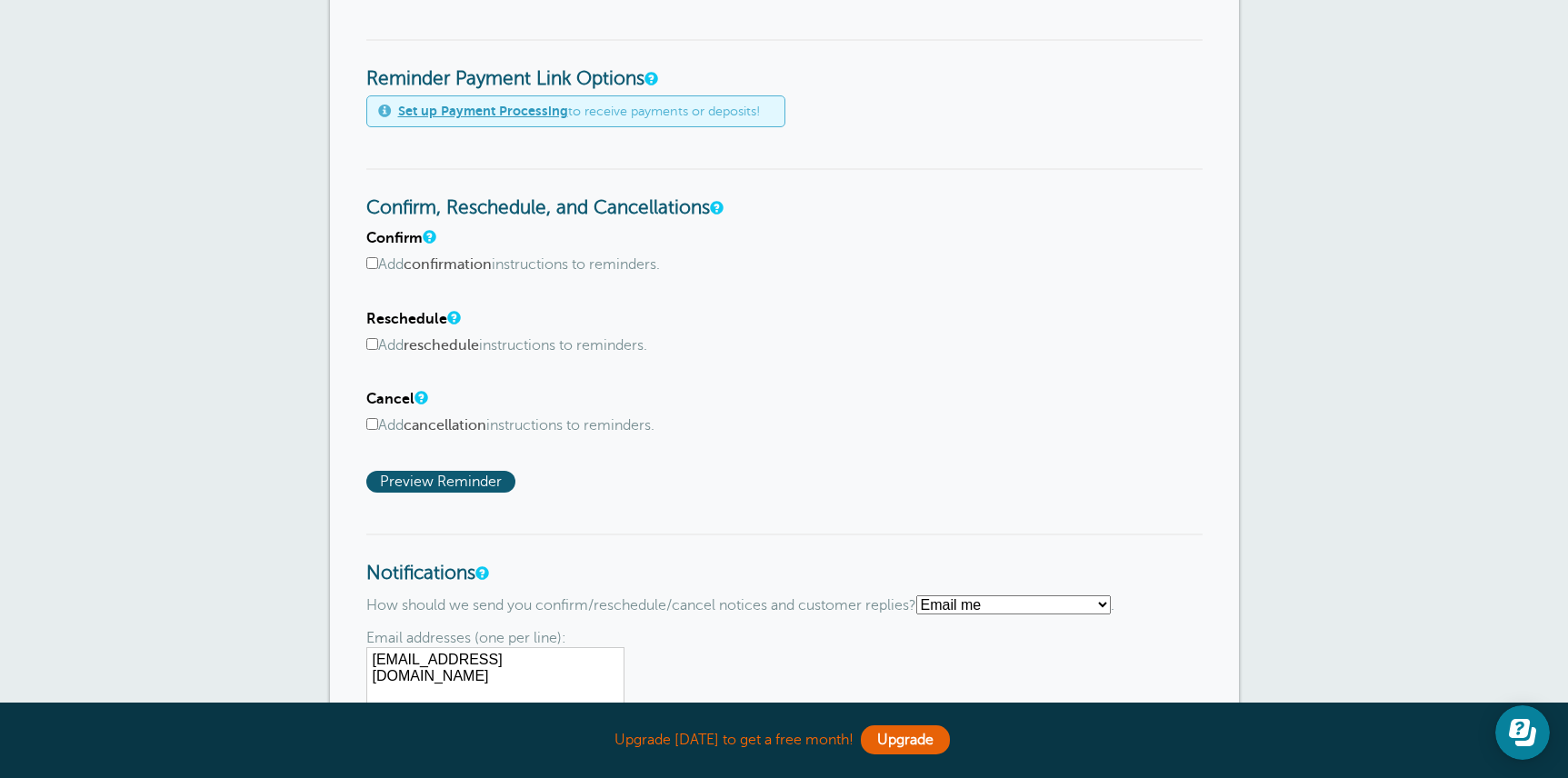
click at [374, 427] on input "Add cancellation instructions to reminders." at bounding box center [372, 424] width 11 height 11
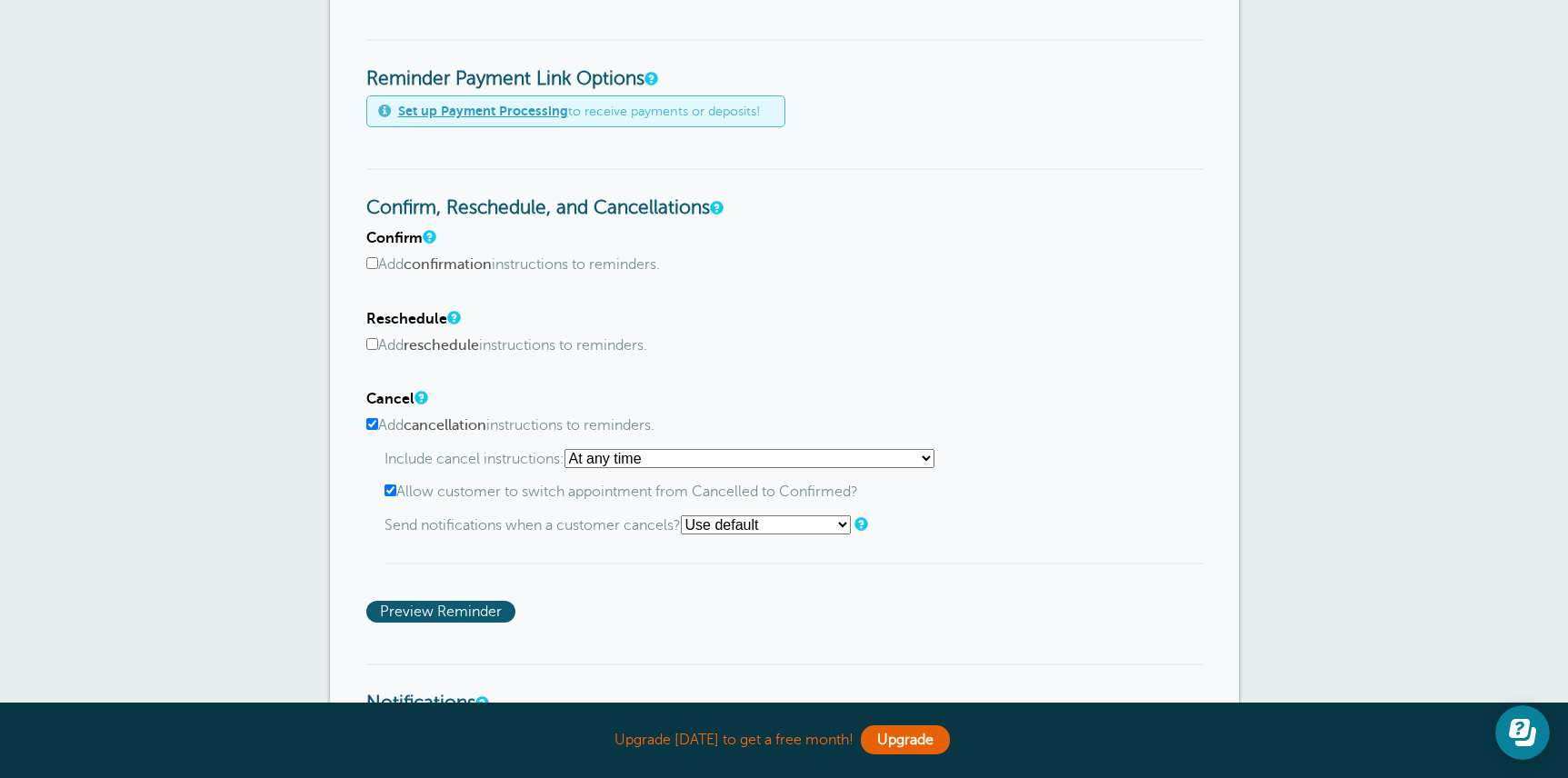
click at [624, 462] on select "At any time If reminder more than 1 day away from appointment If reminder more …" at bounding box center [750, 458] width 370 height 19
click at [371, 424] on input "Add cancellation instructions to reminders." at bounding box center [372, 424] width 11 height 11
checkbox input "false"
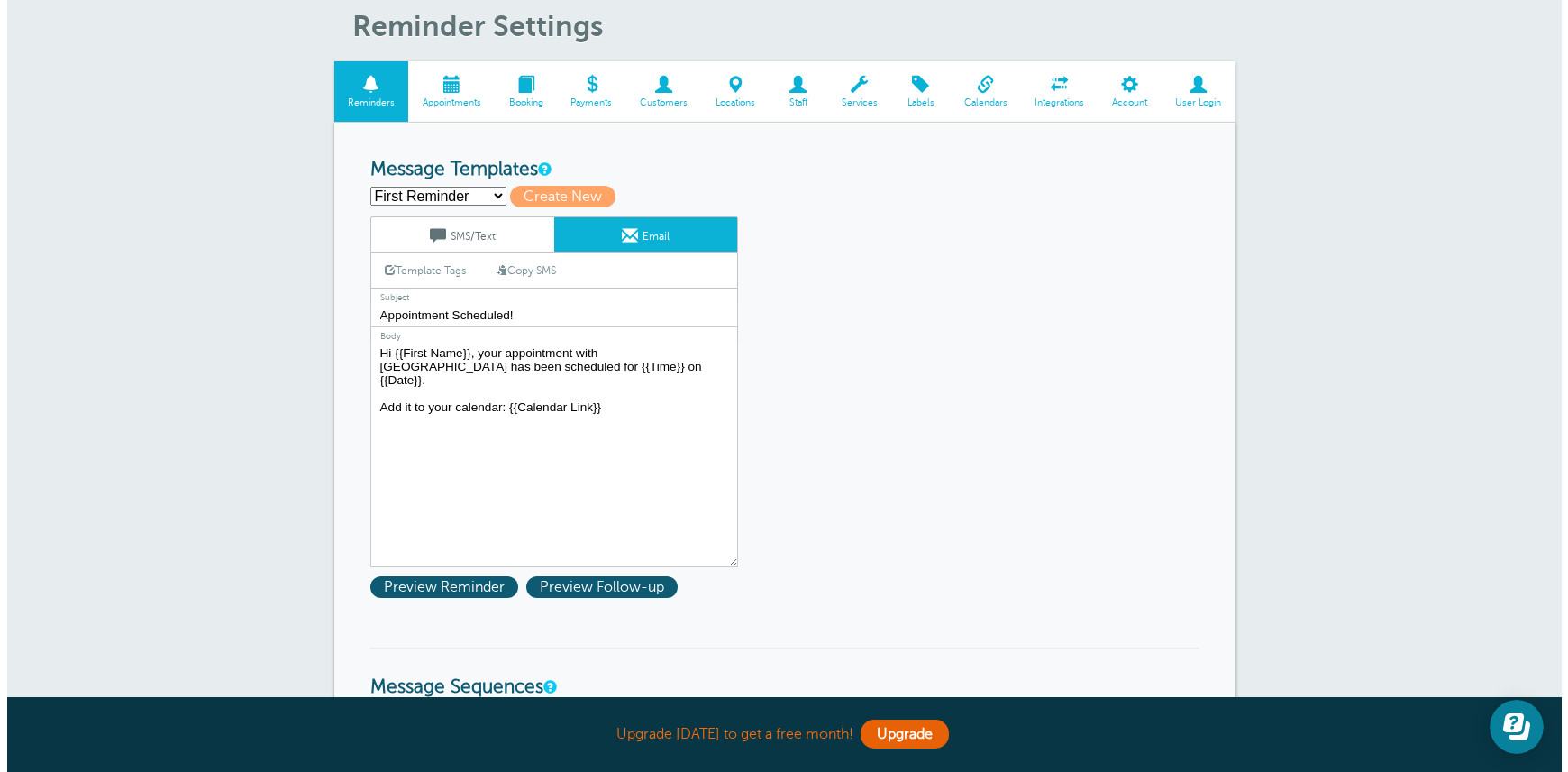
scroll to position [31, 0]
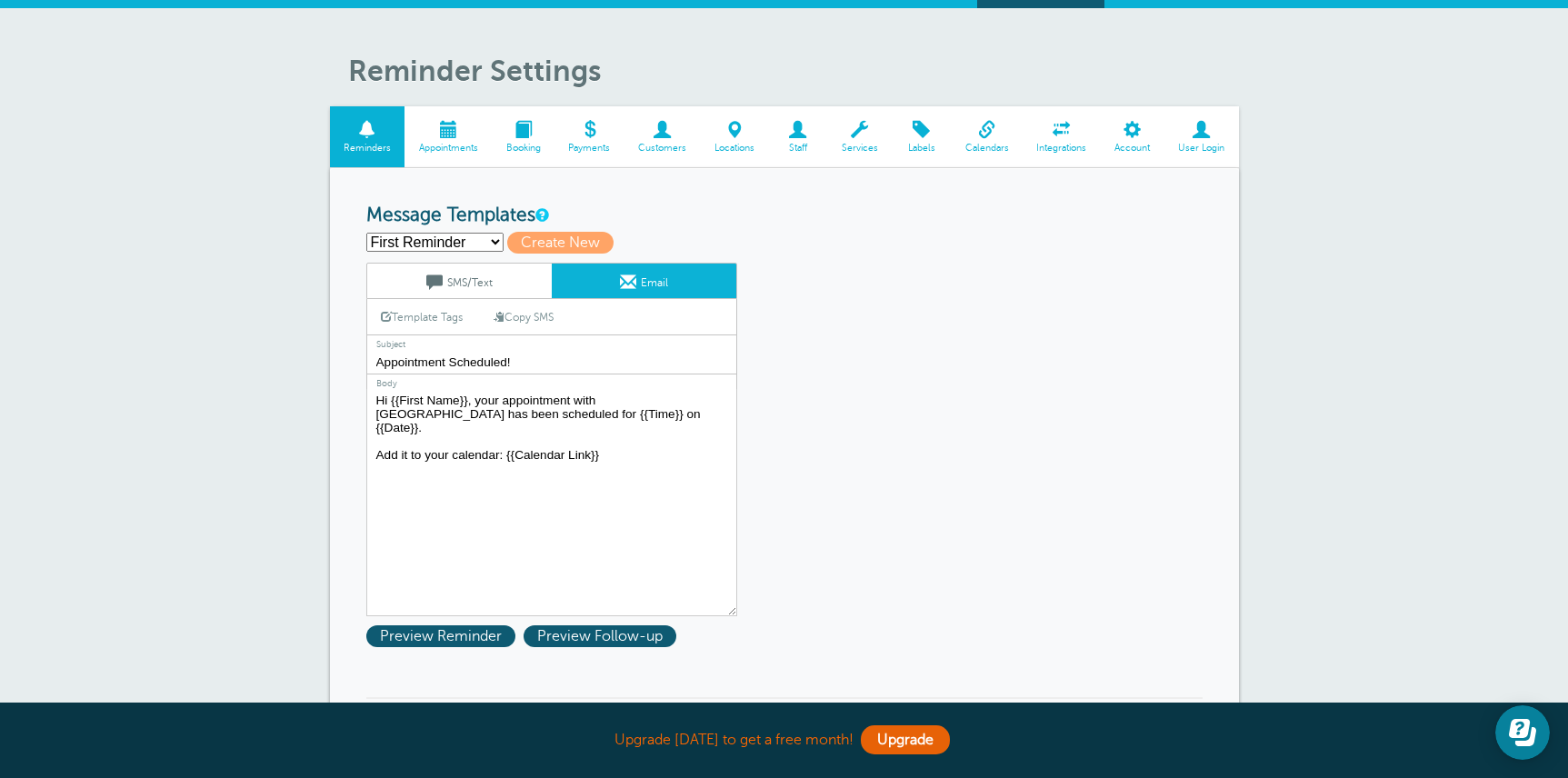
click at [540, 358] on input "Appointment Scheduled!" at bounding box center [551, 362] width 370 height 24
click at [571, 402] on textarea "Hi {{First Name}}, your appointment with High Park Academy has been scheduled f…" at bounding box center [551, 501] width 370 height 227
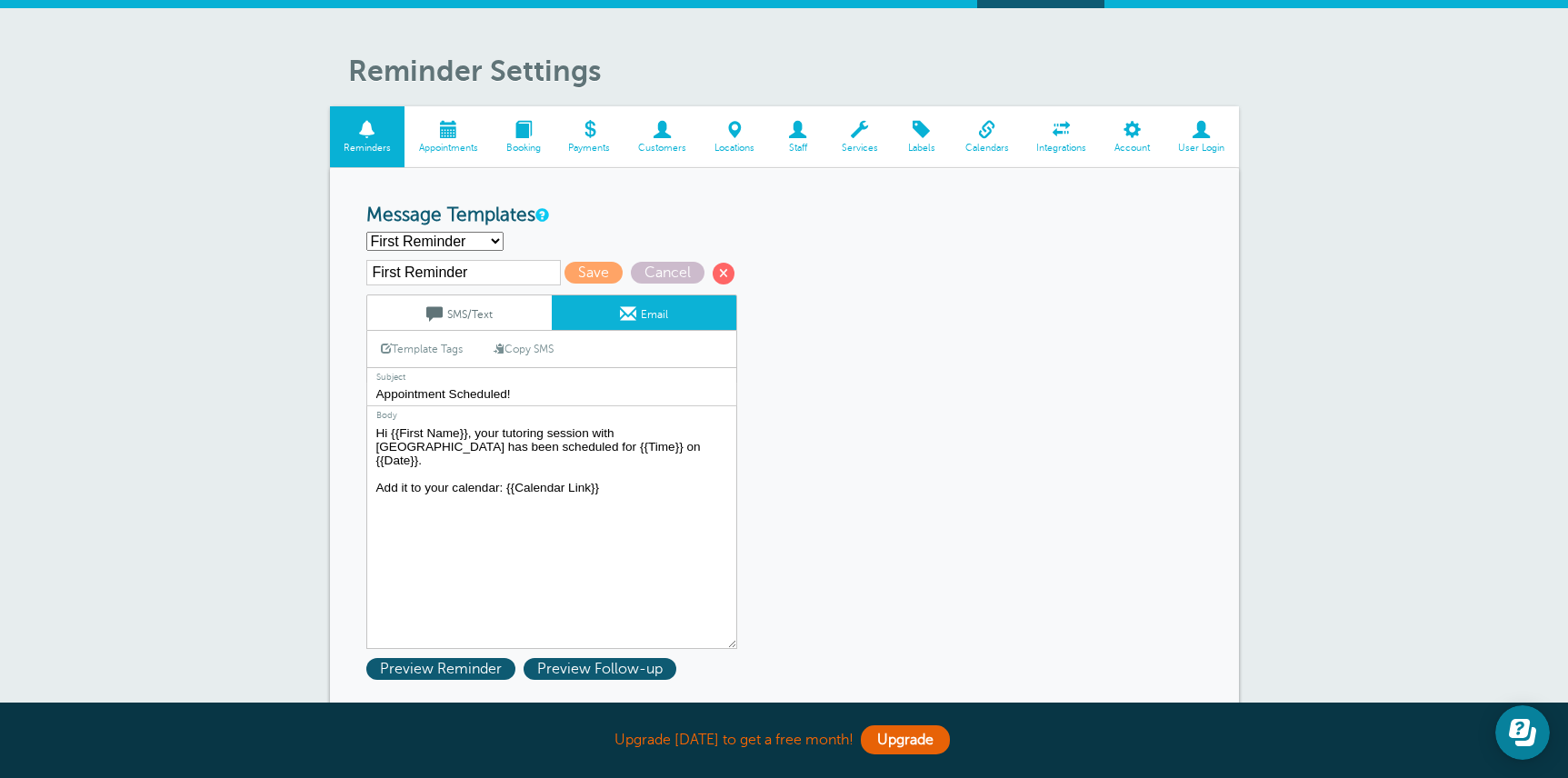
click at [591, 548] on textarea "Hi {{First Name}}, your appointment with High Park Academy has been scheduled f…" at bounding box center [551, 535] width 370 height 227
click at [632, 477] on textarea "Hi {{First Name}}, your appointment with High Park Academy has been scheduled f…" at bounding box center [551, 535] width 370 height 227
click at [529, 577] on textarea "Hi {{First Name}}, your appointment with High Park Academy has been scheduled f…" at bounding box center [551, 535] width 370 height 227
click at [471, 511] on textarea "Hi {{First Name}}, your appointment with High Park Academy has been scheduled f…" at bounding box center [551, 535] width 370 height 227
click at [624, 553] on textarea "Hi {{First Name}}, your appointment with High Park Academy has been scheduled f…" at bounding box center [551, 535] width 370 height 227
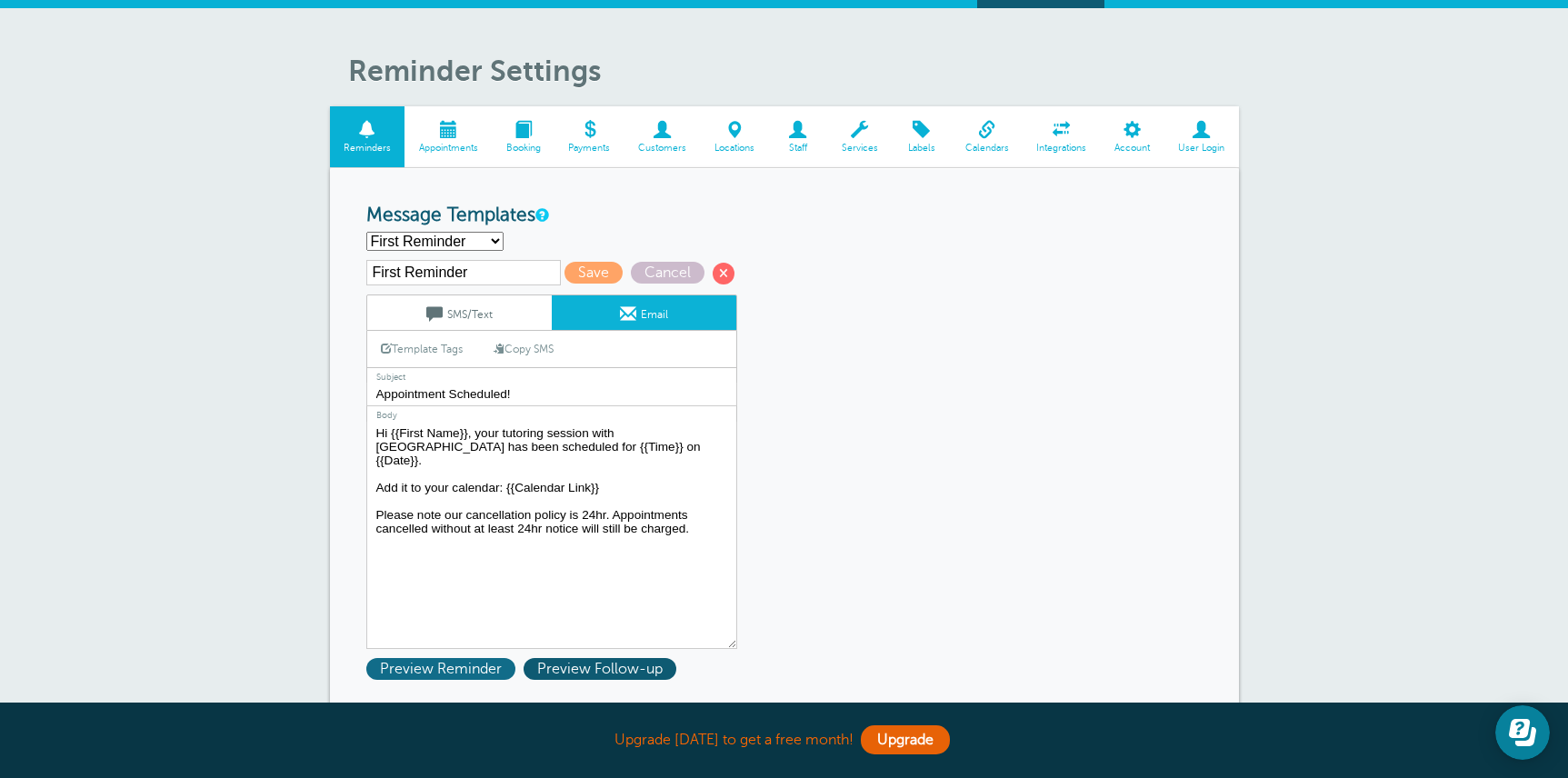
click at [477, 663] on span "Preview Reminder" at bounding box center [441, 668] width 149 height 22
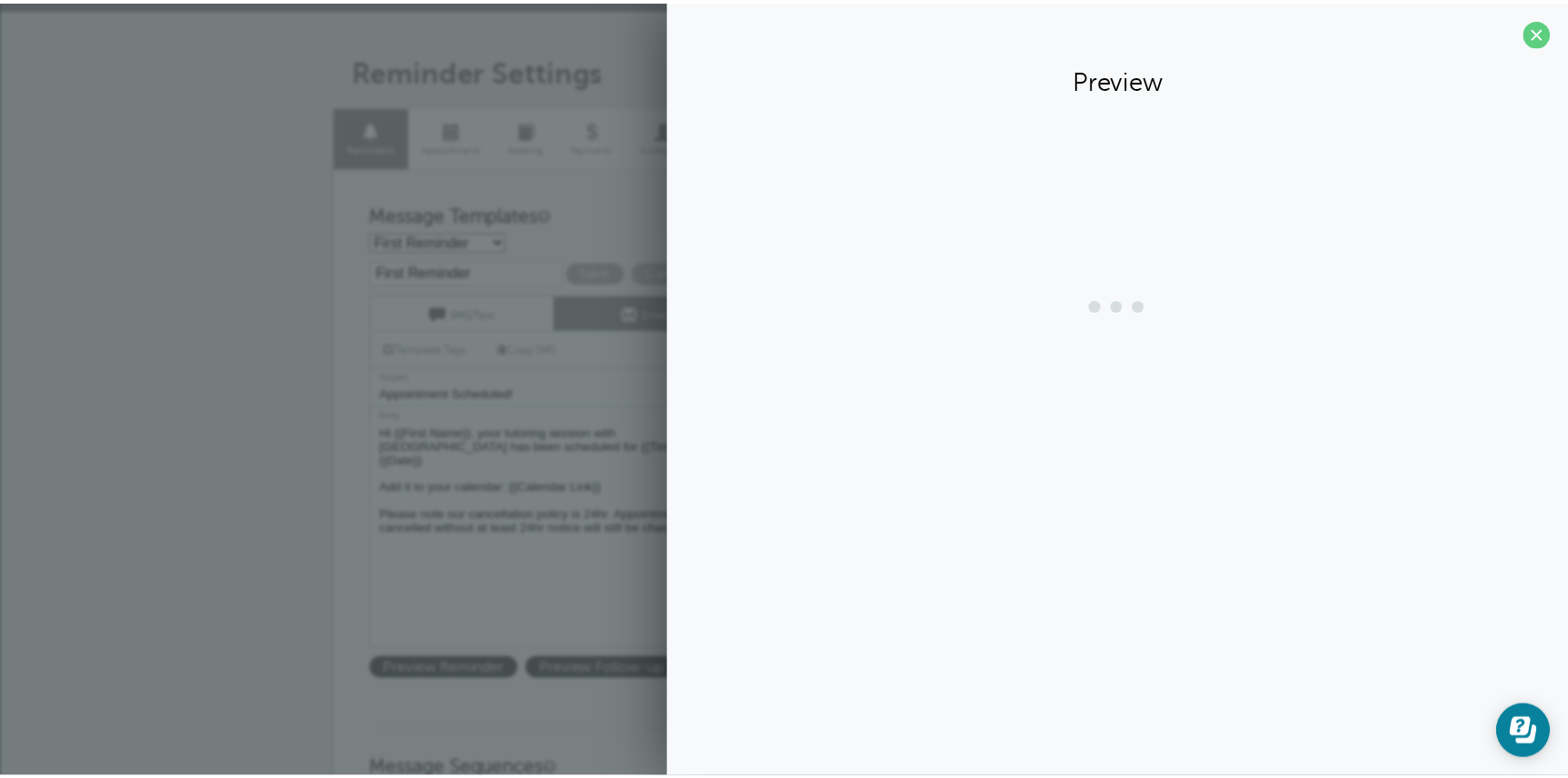
scroll to position [0, 0]
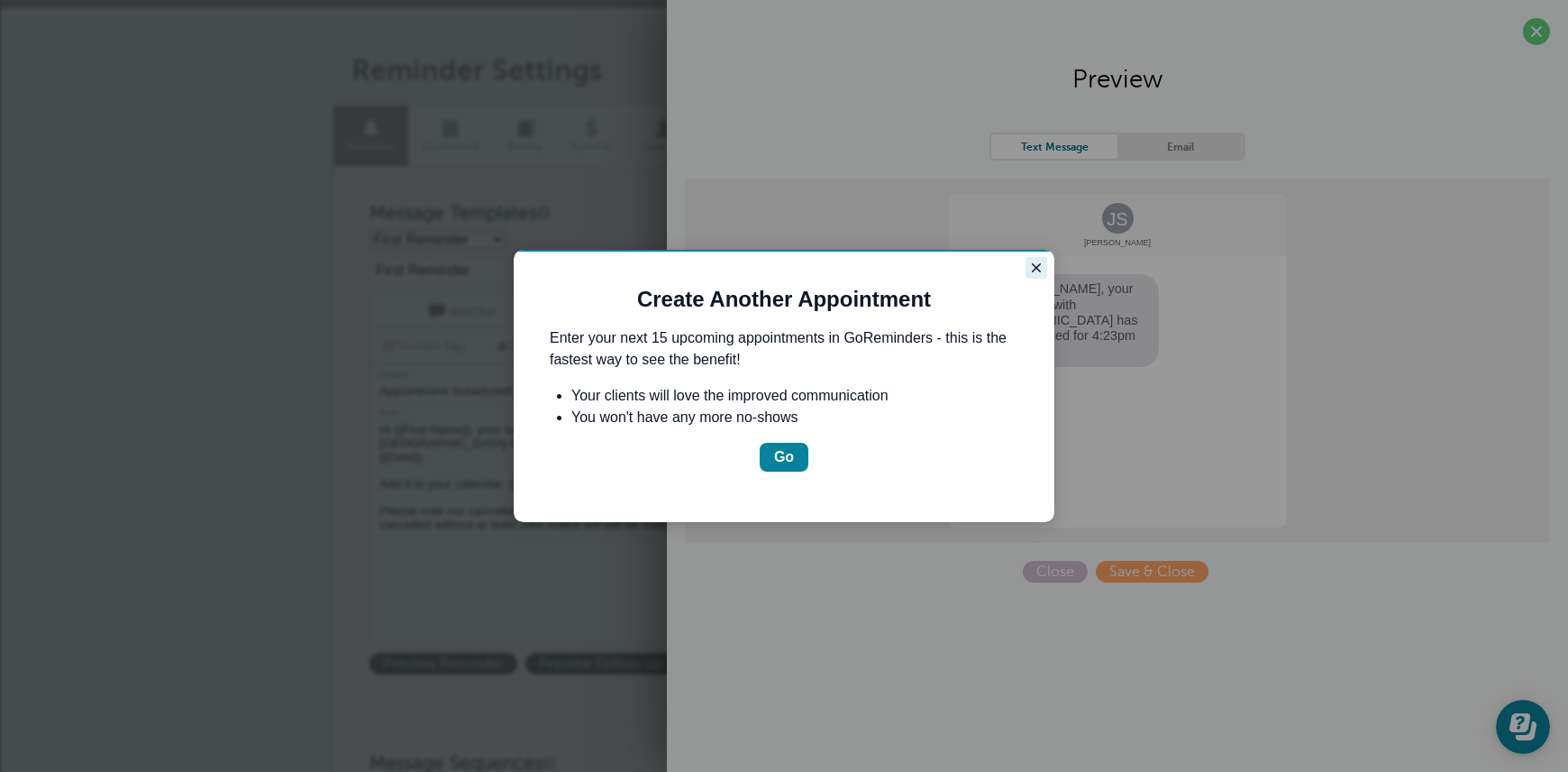
click at [1043, 263] on button "Close guide" at bounding box center [1036, 268] width 22 height 22
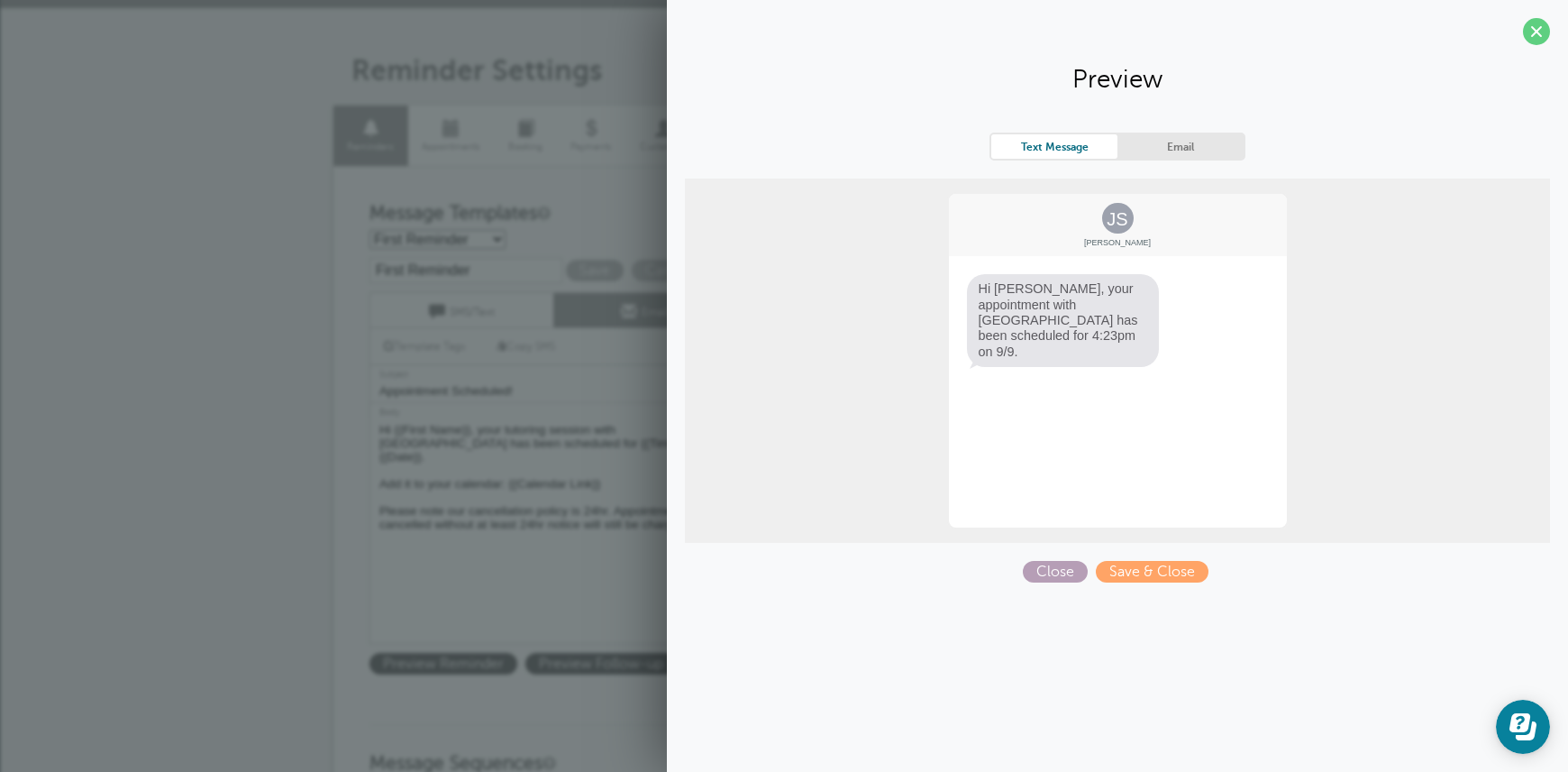
click at [1041, 561] on span "Close" at bounding box center [1055, 572] width 65 height 22
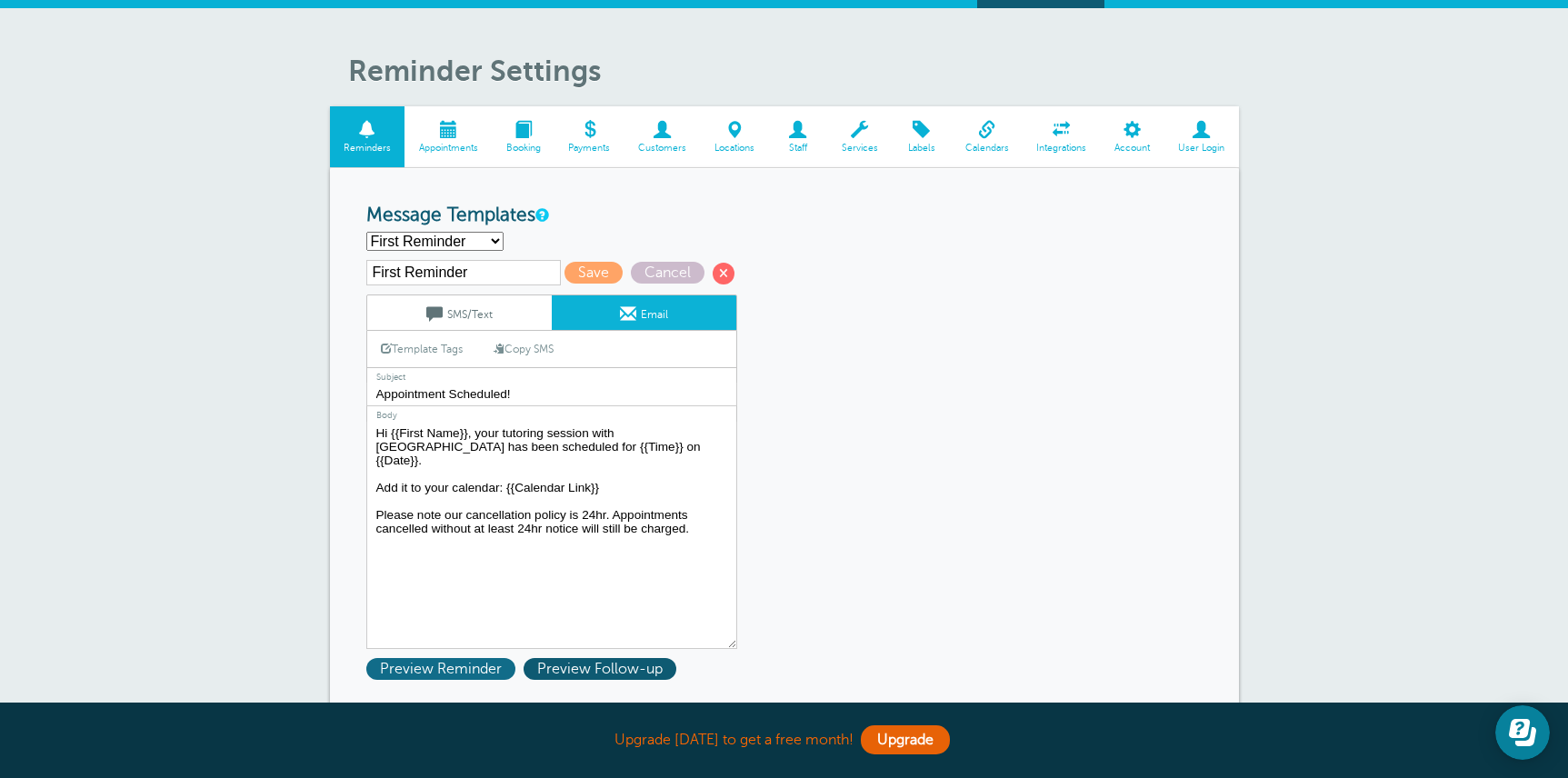
click at [441, 670] on span "Preview Reminder" at bounding box center [441, 668] width 149 height 22
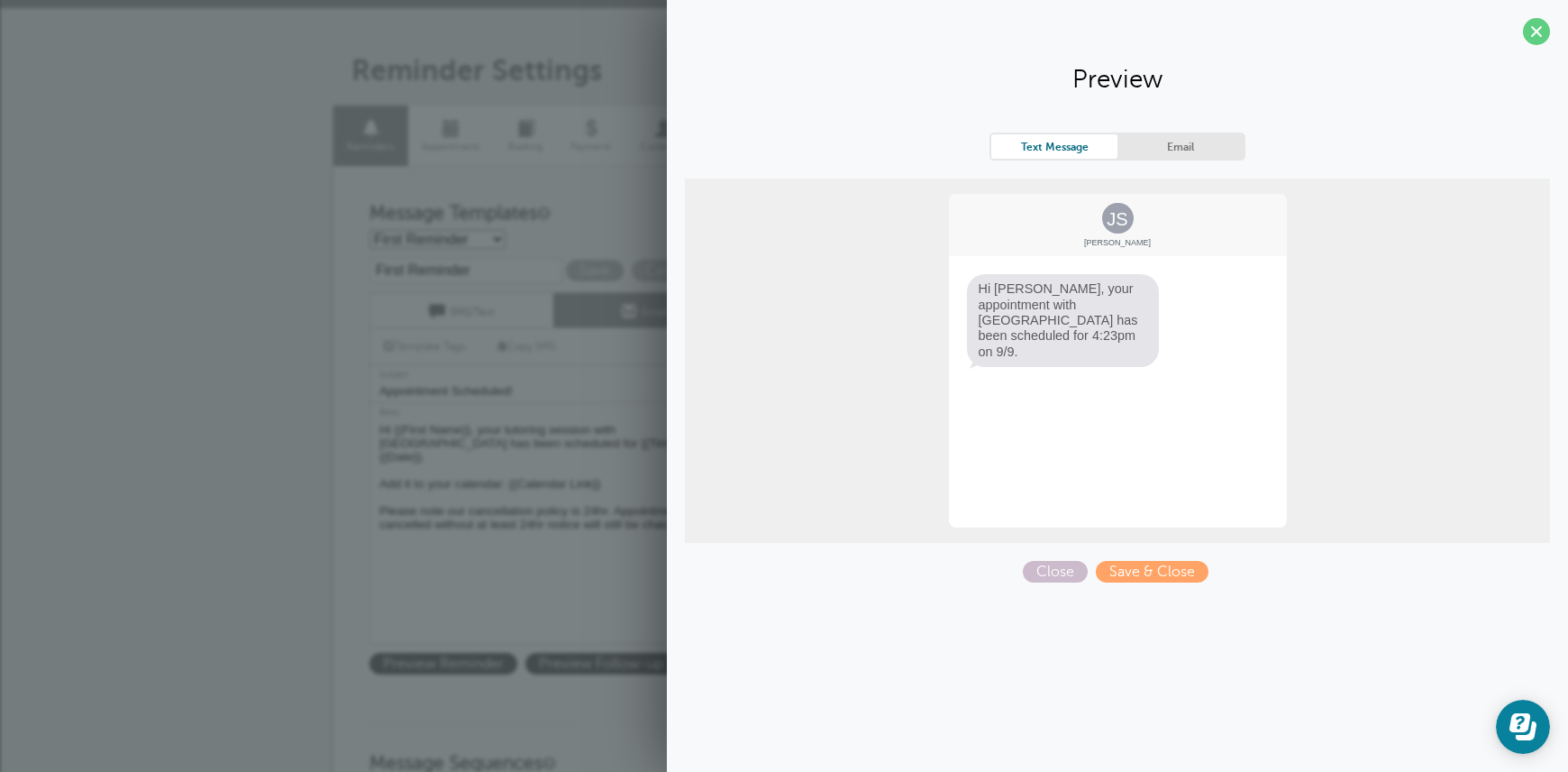
click at [1168, 146] on link "Email" at bounding box center [1180, 146] width 126 height 25
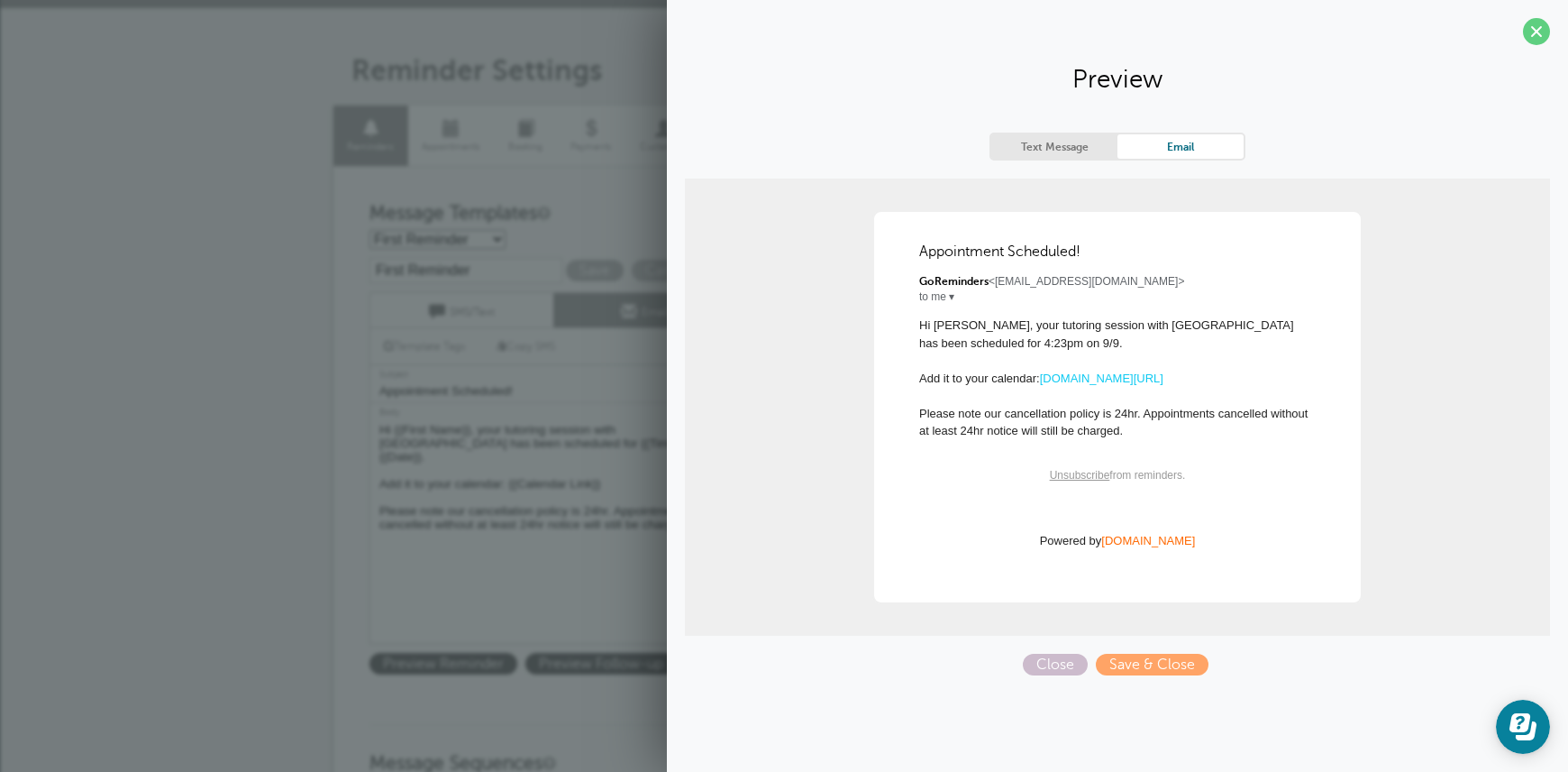
click at [420, 552] on textarea "Hi {{First Name}}, your appointment with High Park Academy has been scheduled f…" at bounding box center [552, 531] width 367 height 225
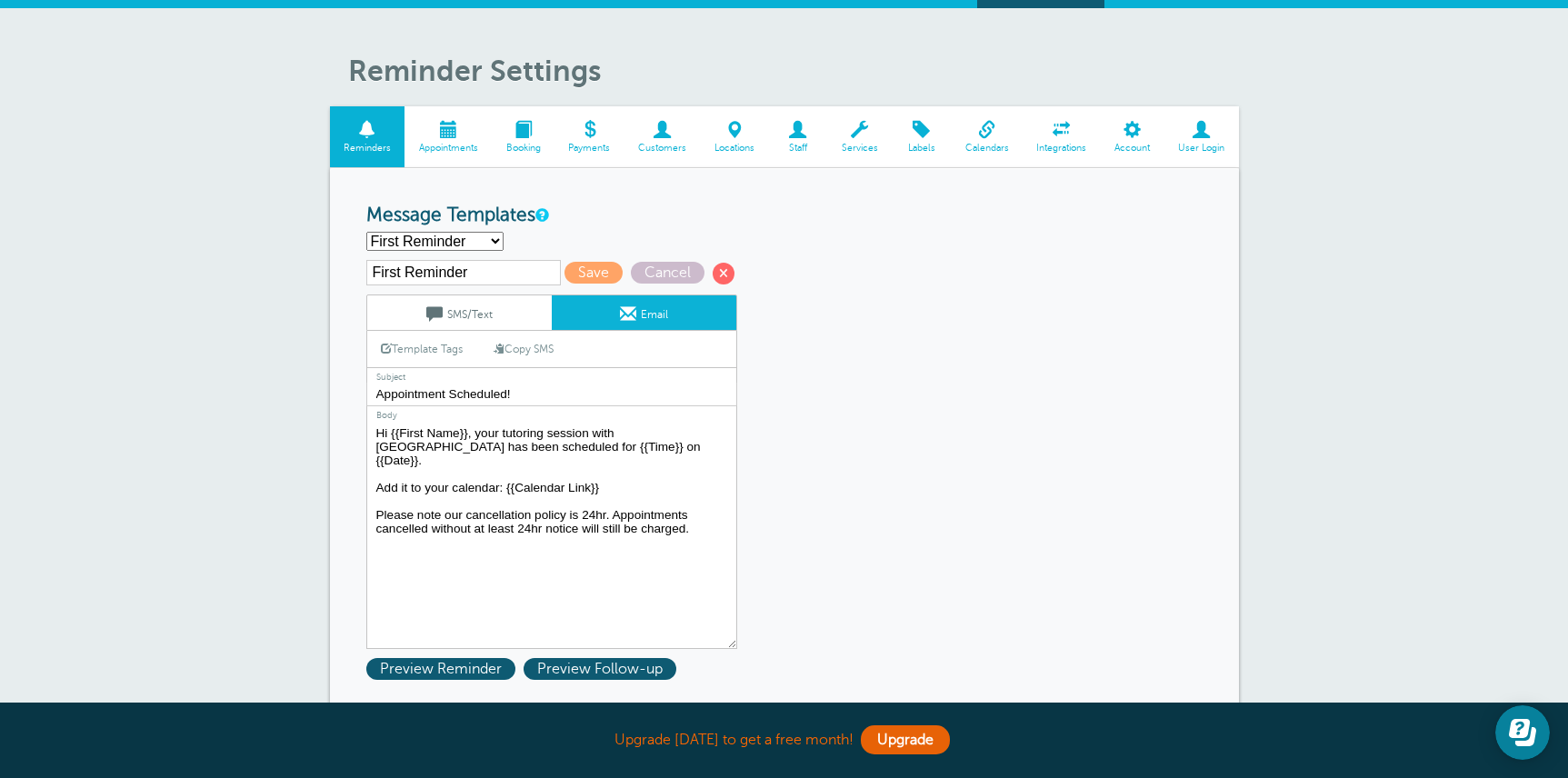
drag, startPoint x: 378, startPoint y: 497, endPoint x: 710, endPoint y: 509, distance: 332.2
click at [710, 509] on textarea "Hi {{First Name}}, your appointment with High Park Academy has been scheduled f…" at bounding box center [551, 535] width 370 height 227
paste textarea "We require 24 hours’ notice for cancellations. Missed or late-cancelled appoint…"
click at [376, 500] on textarea "Hi {{First Name}}, your appointment with High Park Academy has been scheduled f…" at bounding box center [551, 535] width 370 height 227
click at [390, 500] on textarea "Hi {{First Name}}, your appointment with High Park Academy has been scheduled f…" at bounding box center [551, 535] width 370 height 227
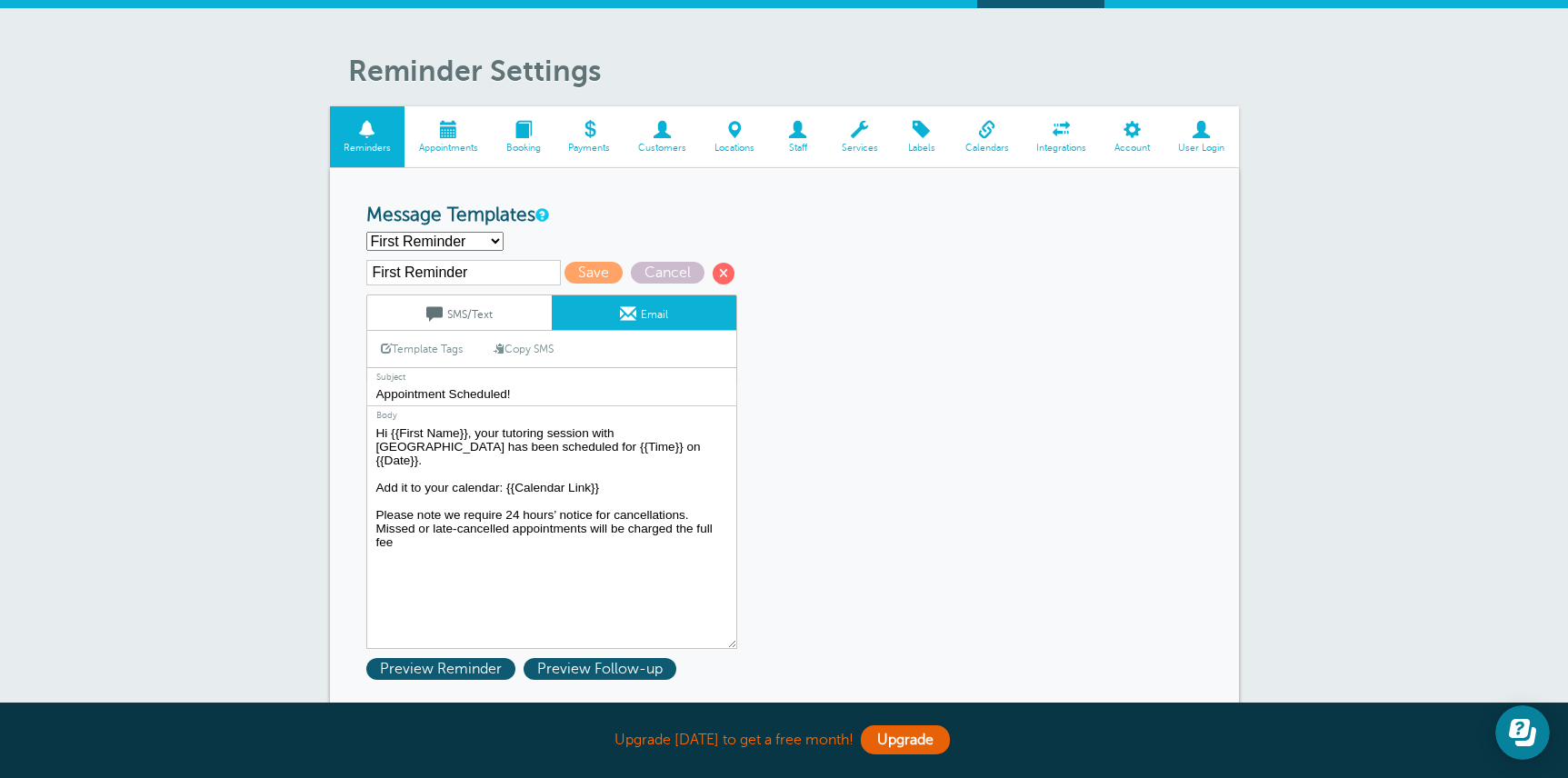
click at [442, 568] on textarea "Hi {{First Name}}, your appointment with High Park Academy has been scheduled f…" at bounding box center [551, 535] width 370 height 227
click at [630, 519] on textarea "Hi {{First Name}}, your appointment with High Park Academy has been scheduled f…" at bounding box center [551, 535] width 370 height 227
click at [620, 519] on textarea "Hi {{First Name}}, your appointment with High Park Academy has been scheduled f…" at bounding box center [551, 535] width 370 height 227
drag, startPoint x: 697, startPoint y: 512, endPoint x: 711, endPoint y: 527, distance: 20.5
click at [711, 527] on textarea "Hi {{First Name}}, your appointment with High Park Academy has been scheduled f…" at bounding box center [551, 535] width 370 height 227
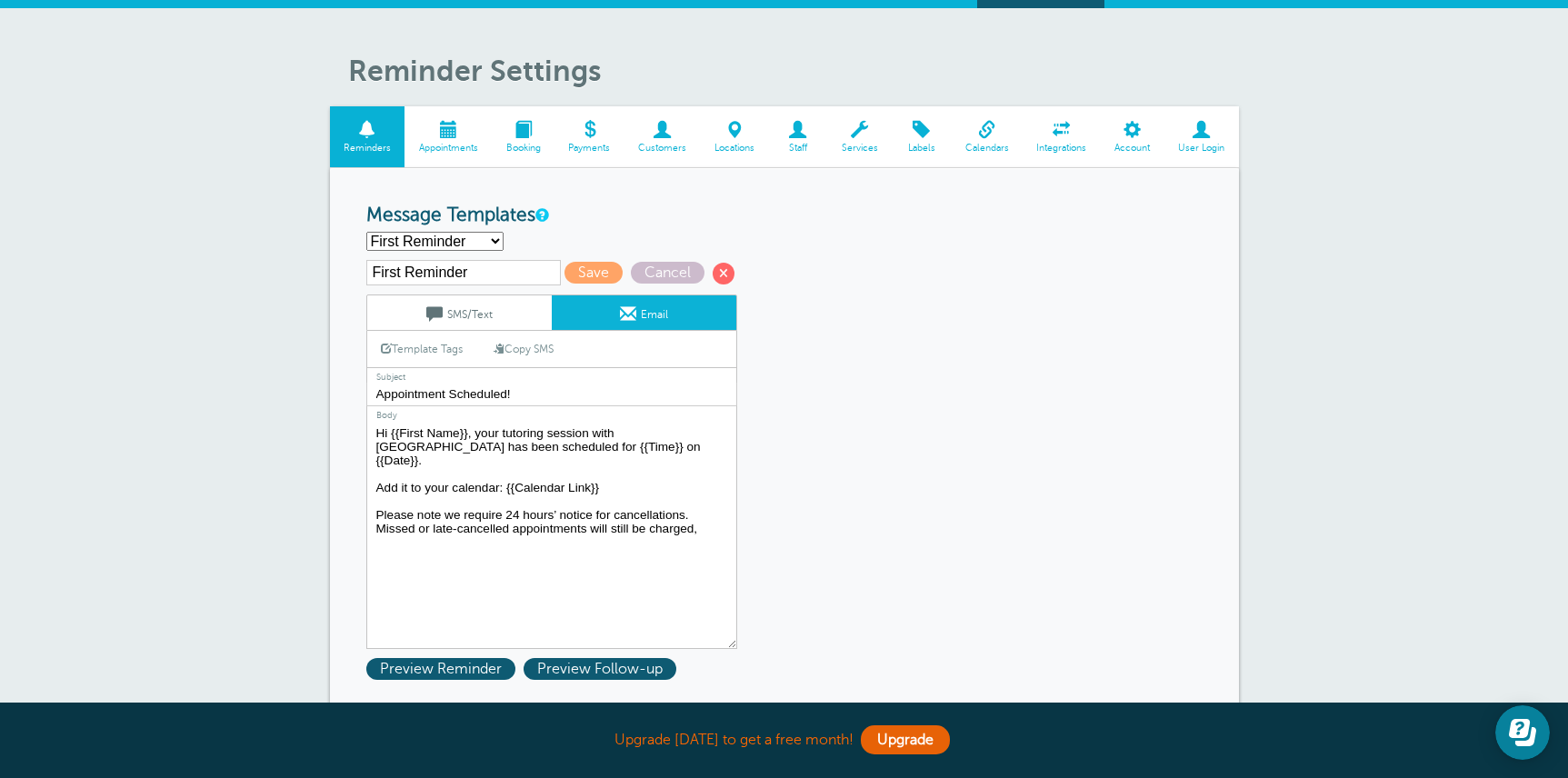
click at [605, 602] on textarea "Hi {{First Name}}, your appointment with High Park Academy has been scheduled f…" at bounding box center [551, 535] width 370 height 227
type textarea "Hi {{First Name}}, your tutoring session with High Park Academy has been schedu…"
click at [523, 393] on input "Appointment Scheduled!" at bounding box center [551, 394] width 370 height 24
type input "A"
type input "Tutoring Session Reminder"
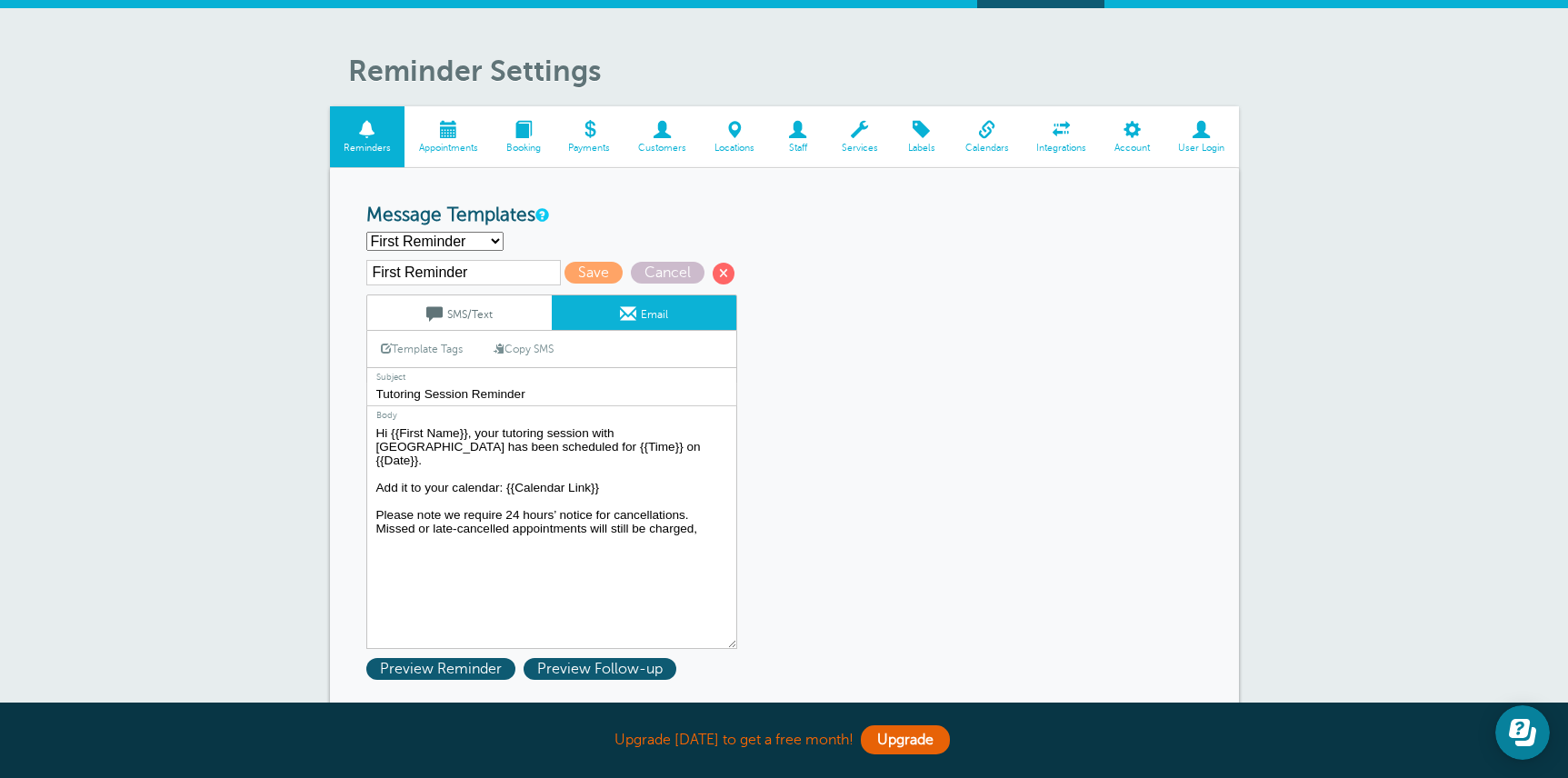
click at [476, 567] on textarea "Hi {{First Name}}, your appointment with High Park Academy has been scheduled f…" at bounding box center [551, 535] width 370 height 227
click at [479, 241] on select "First Reminder Second Reminder Third Reminder Create new..." at bounding box center [435, 241] width 137 height 19
click at [573, 277] on span "Save" at bounding box center [594, 272] width 58 height 22
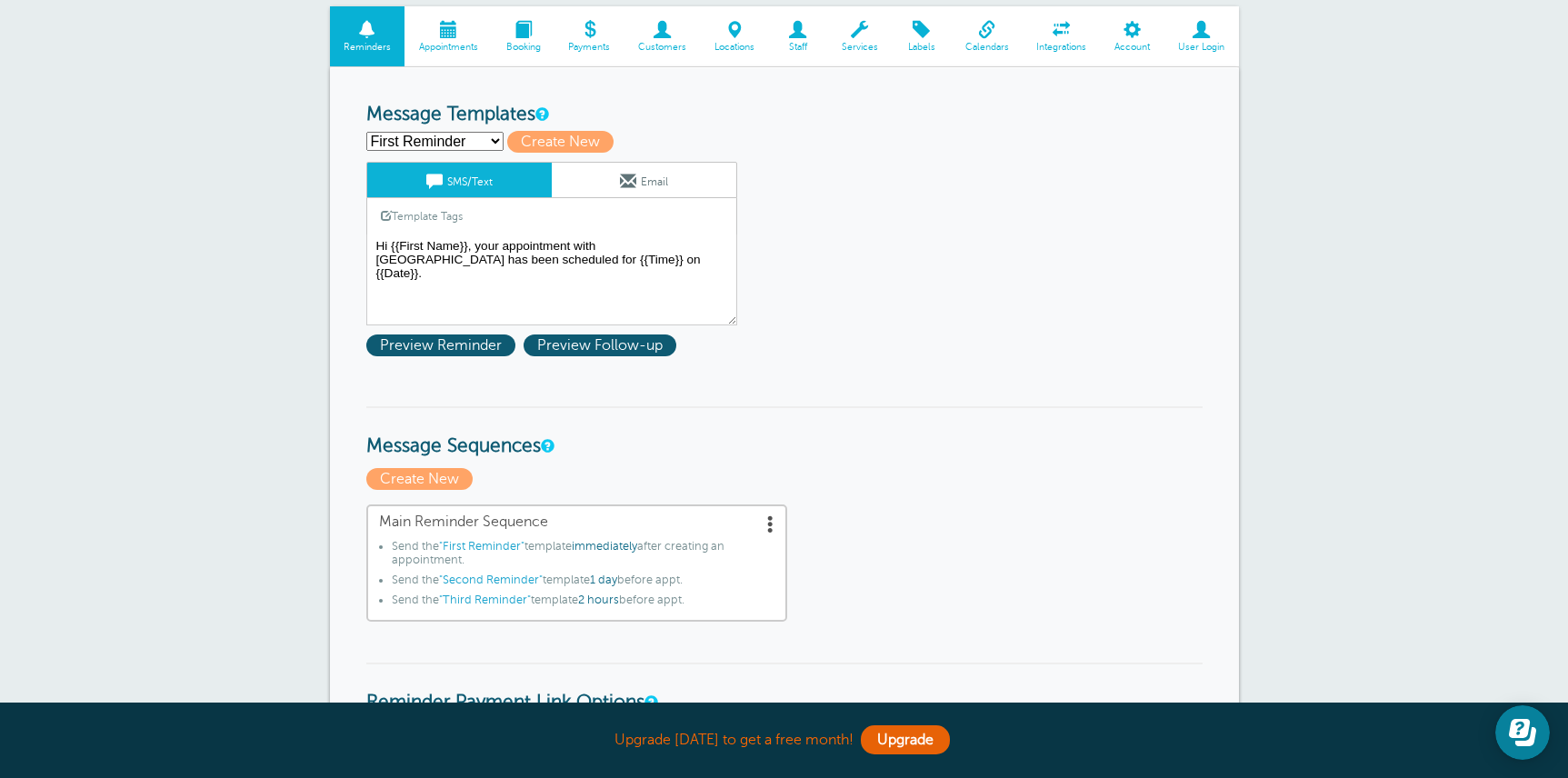
scroll to position [166, 0]
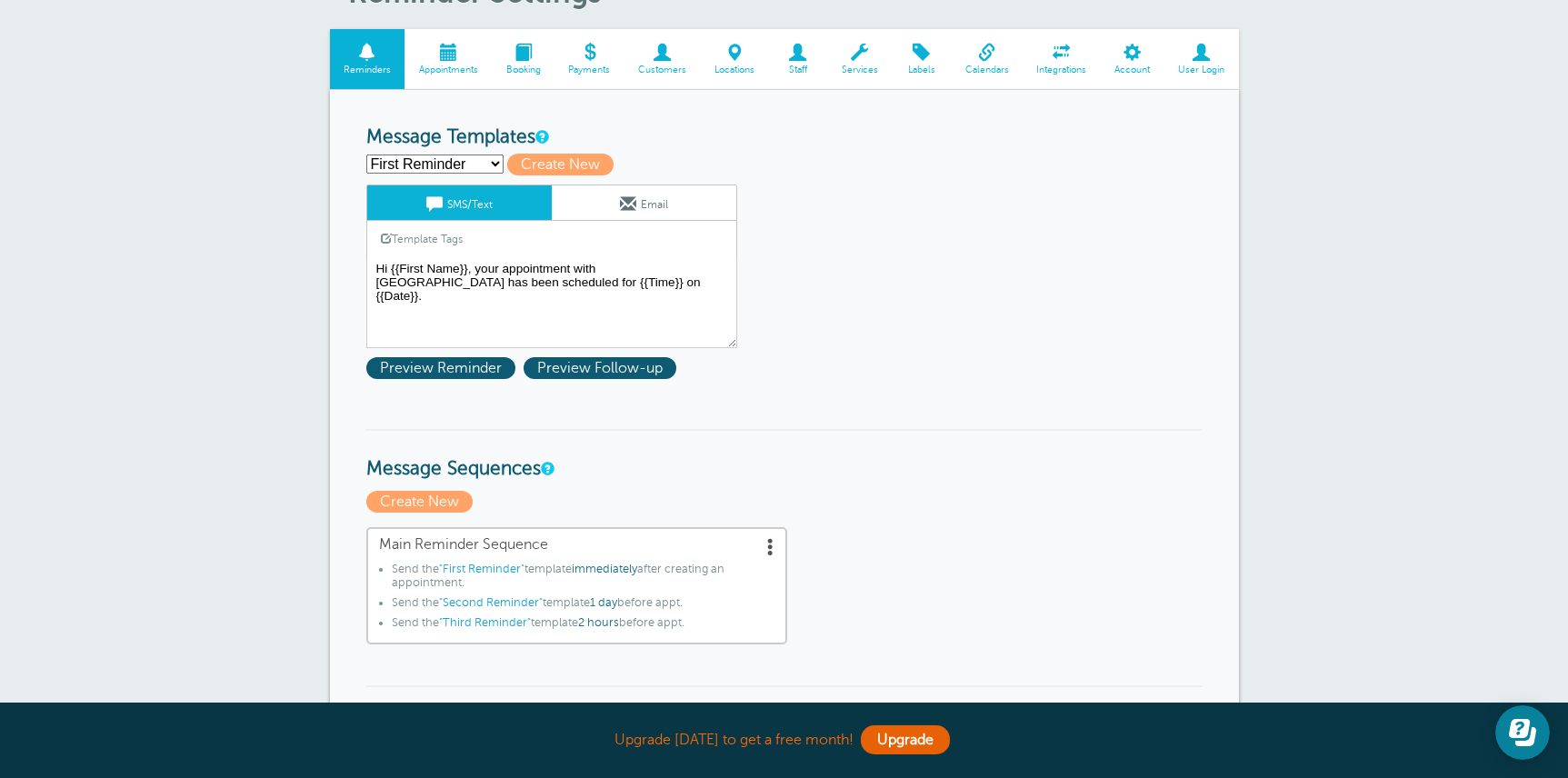
click at [490, 166] on select "First Reminder Second Reminder Third Reminder Create new..." at bounding box center [435, 164] width 137 height 19
select select "161308"
type input "Second Reminder"
type textarea "Hi {{First Name}}, you have an appointment with High Park Academy at {{Time}} o…"
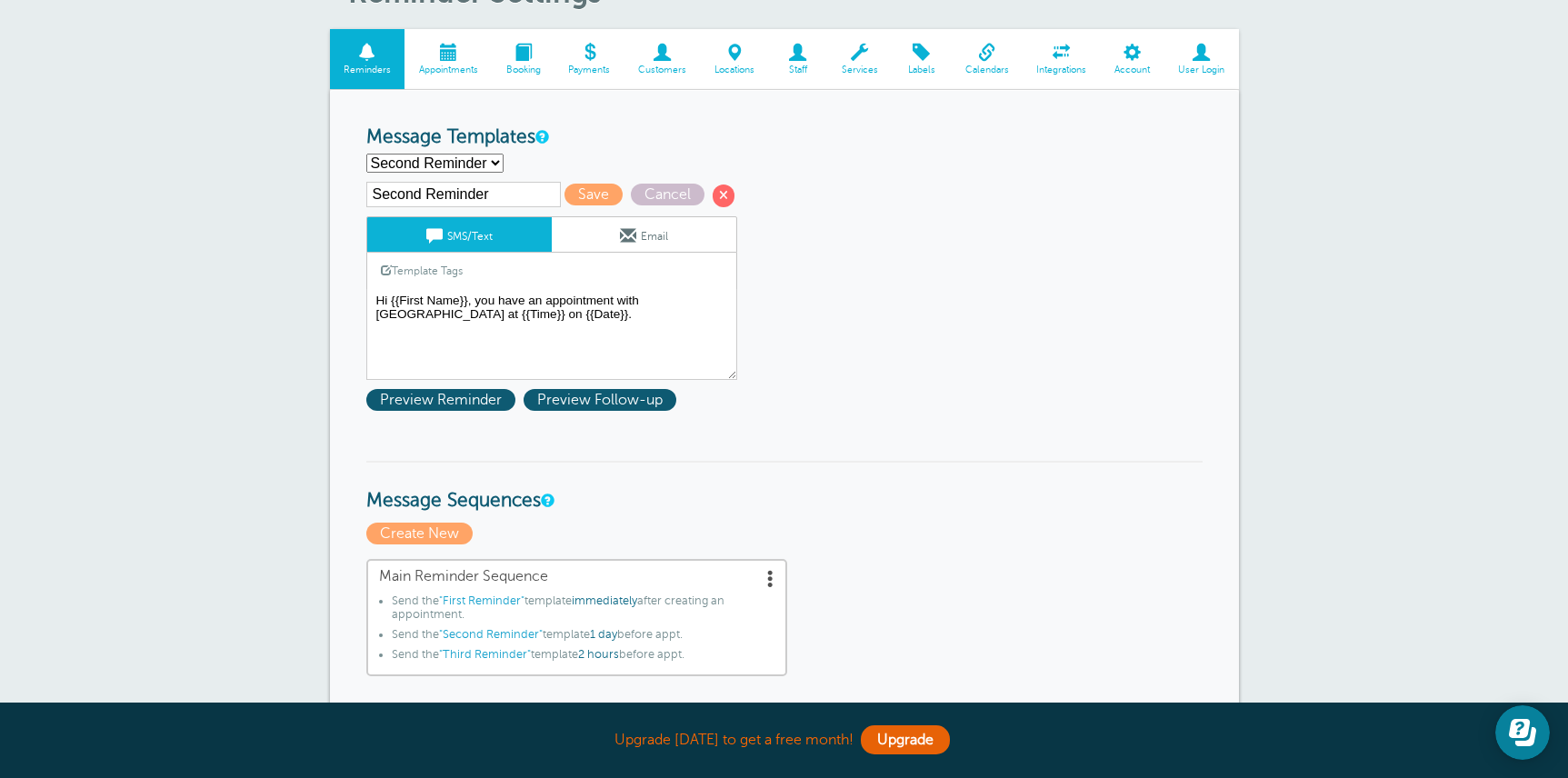
click at [475, 161] on select "First Reminder Second Reminder Third Reminder Create new..." at bounding box center [435, 163] width 137 height 19
select select "161309"
type input "Third Reminder"
type textarea "Hi {{First Name}}, you have an appointment with High Park Academy today at {{Ti…"
click at [472, 167] on select "First Reminder Second Reminder Third Reminder Create new..." at bounding box center [435, 163] width 137 height 19
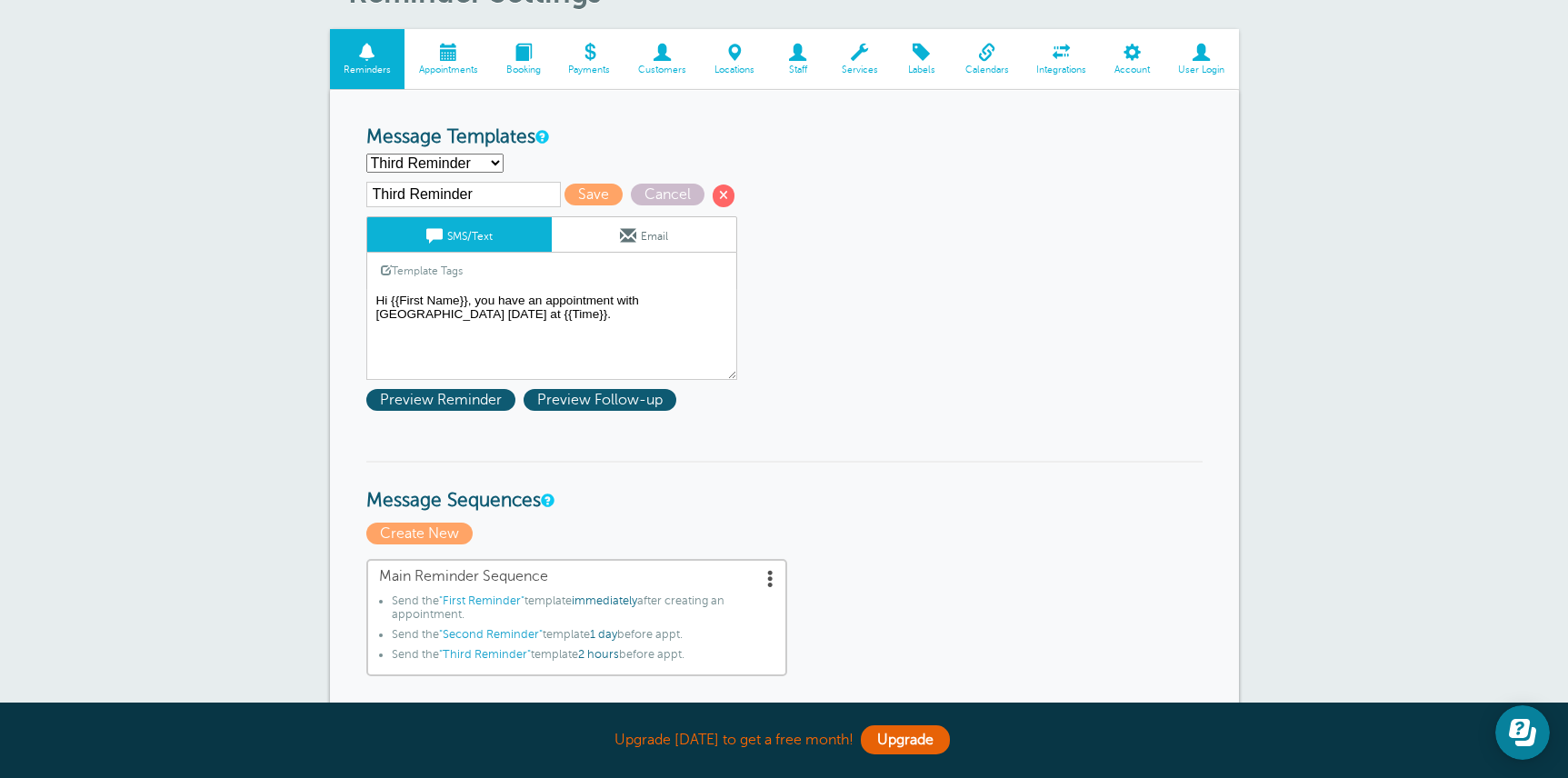
click at [452, 167] on select "First Reminder Second Reminder Third Reminder Create new..." at bounding box center [435, 163] width 137 height 19
select select "161306"
type input "First Reminder"
type textarea "Hi {{First Name}}, your appointment with [GEOGRAPHIC_DATA] has been scheduled f…"
type input "Tutoring Session Reminder"
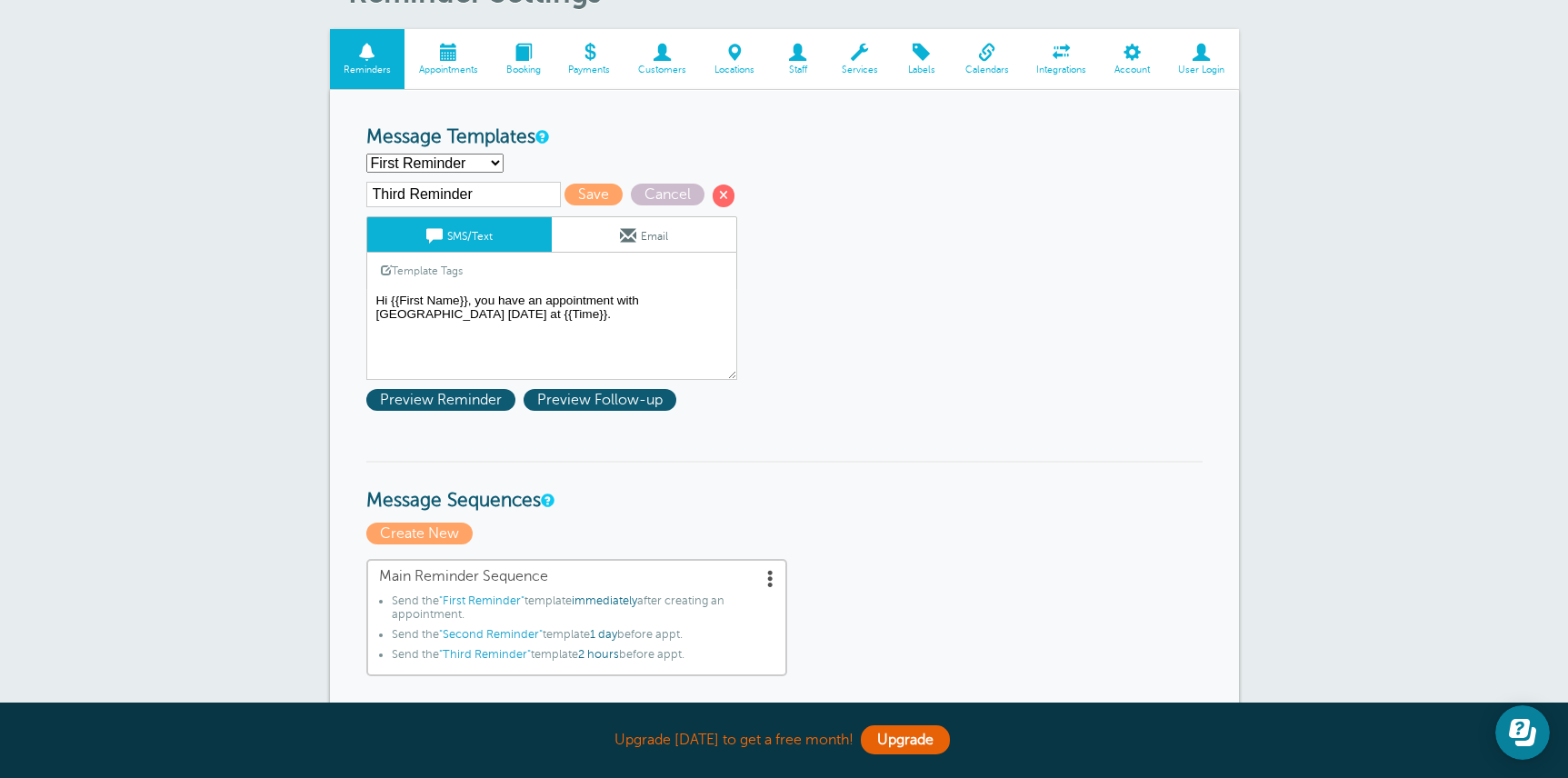
type textarea "Hi {{First Name}}, your tutoring session with [GEOGRAPHIC_DATA] has been schedu…"
click at [630, 237] on span at bounding box center [628, 234] width 16 height 16
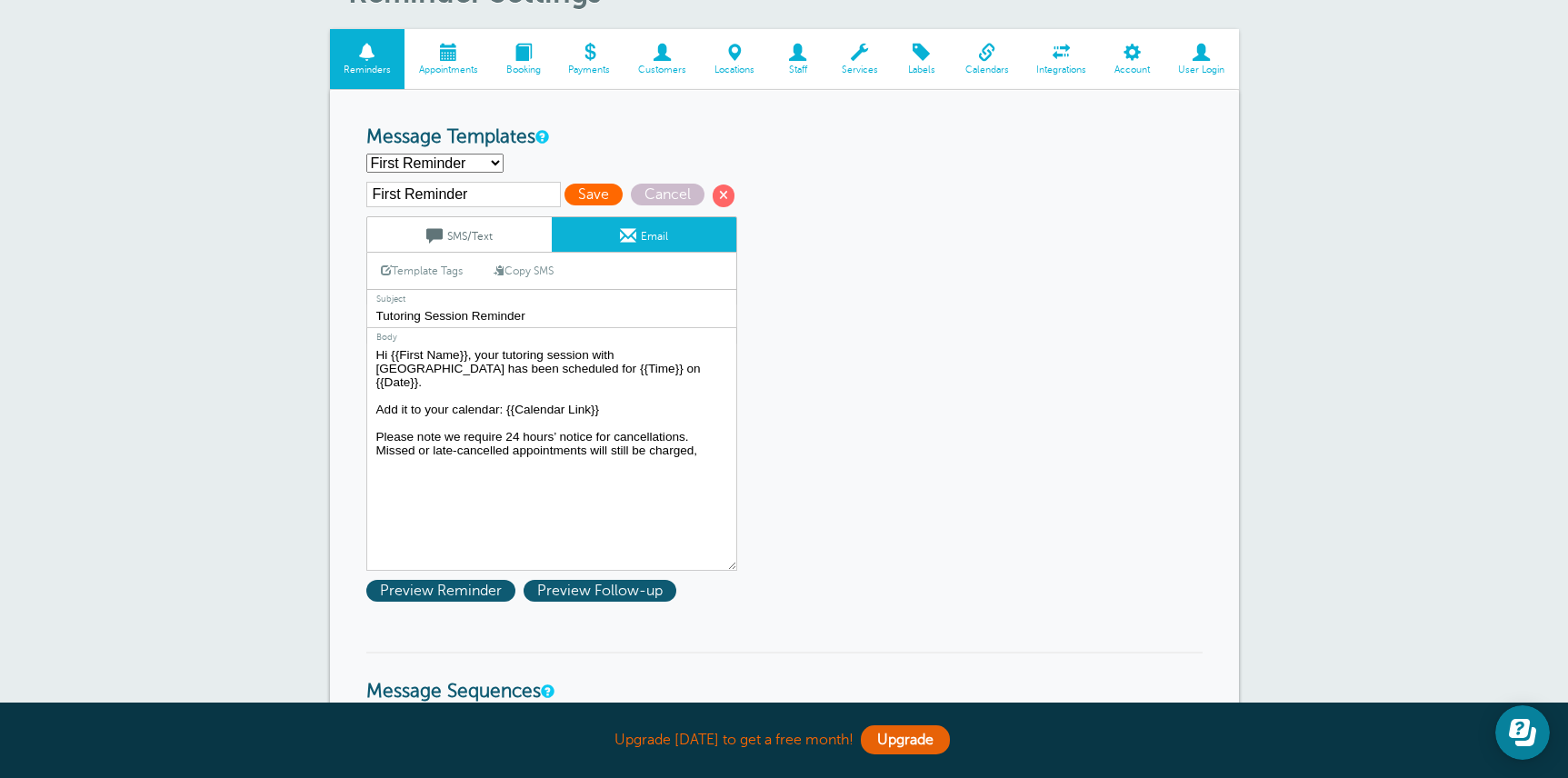
click at [571, 201] on span "Save" at bounding box center [594, 194] width 58 height 22
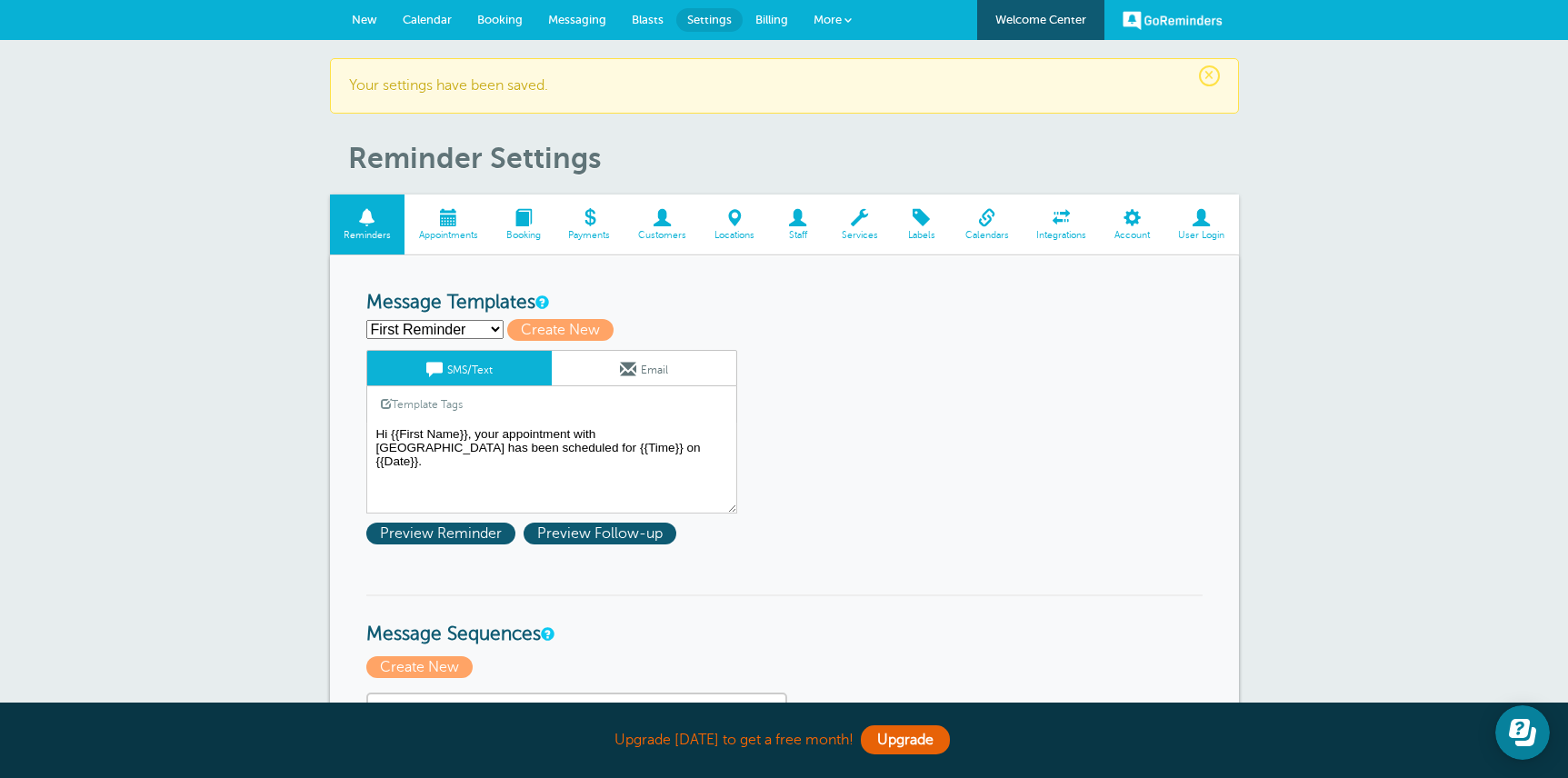
click at [639, 371] on link "Email" at bounding box center [643, 367] width 185 height 34
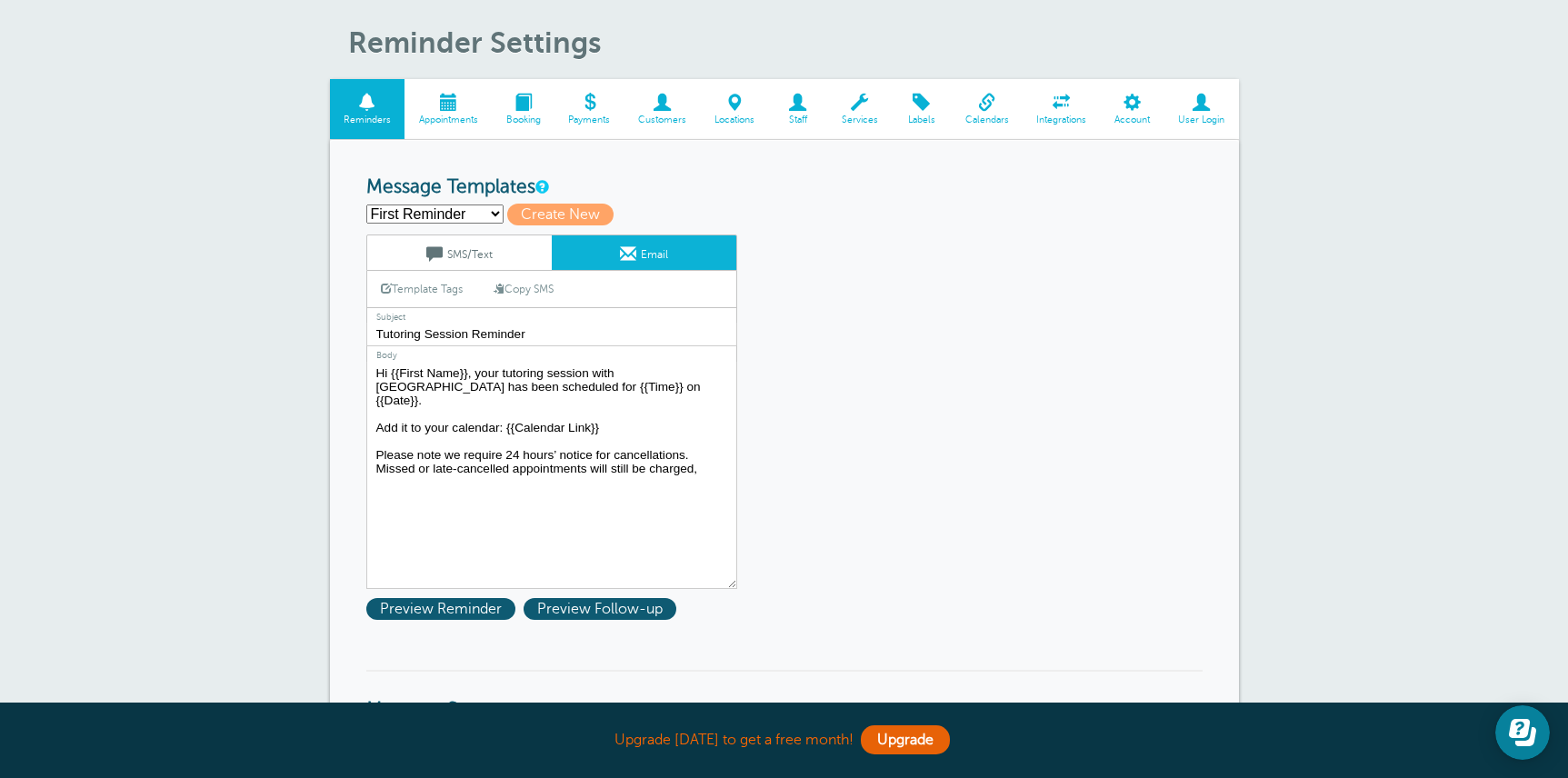
scroll to position [136, 0]
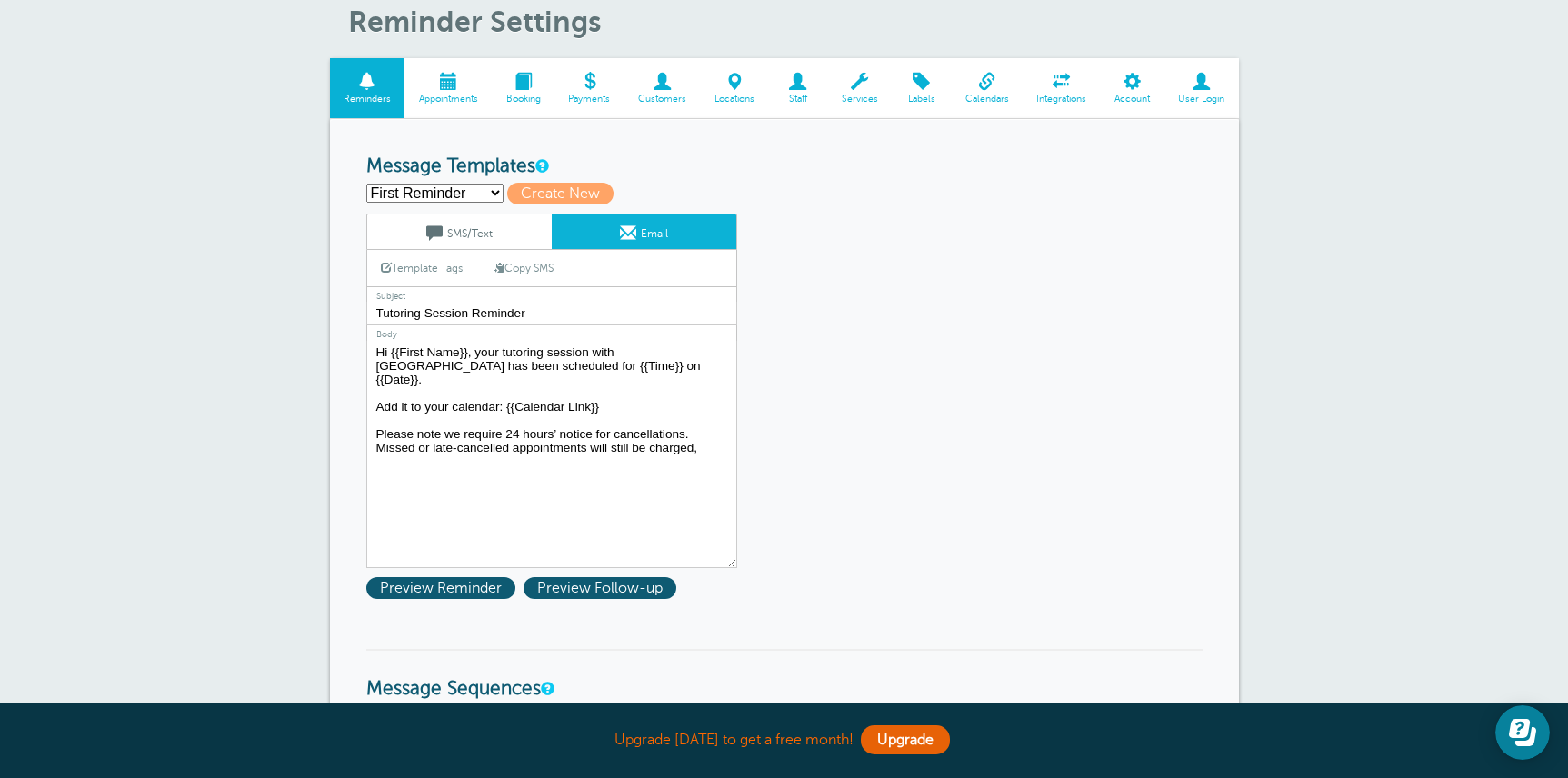
click at [479, 192] on select "First Reminder Second Reminder Third Reminder Create new..." at bounding box center [435, 193] width 137 height 19
select select "161308"
type input "Second Reminder"
type input "Appointment Tomorrow"
type textarea "Hi {{First Name}}, you have an appointment with High Park Academy at {{Time}} o…"
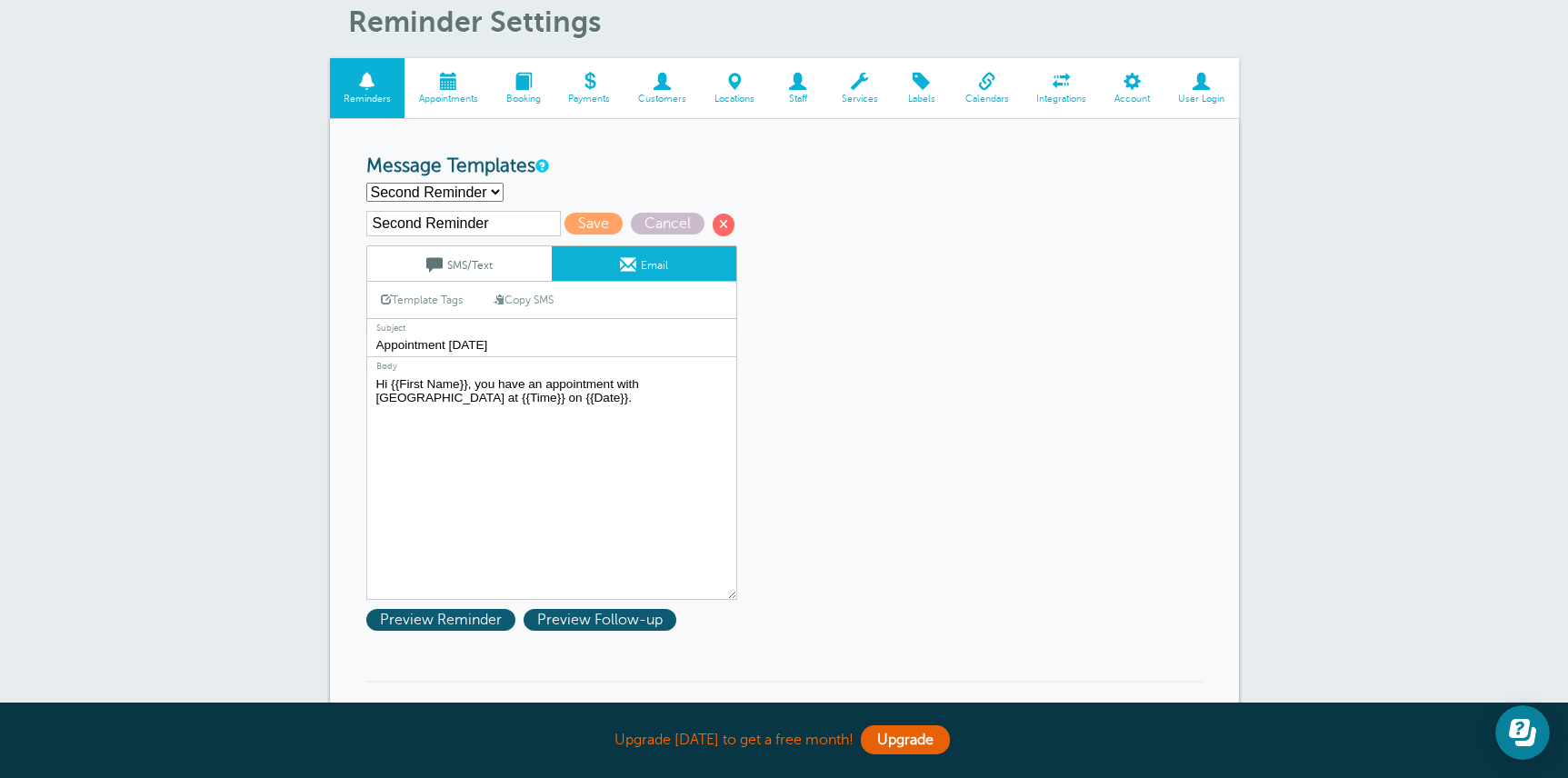
click at [481, 195] on select "First Reminder Second Reminder Third Reminder Create new..." at bounding box center [435, 192] width 137 height 19
select select "161309"
type input "Third Reminder"
type input "Appointment Today"
type textarea "Hi {{First Name}}, you have an appointment with High Park Academy today at {{Ti…"
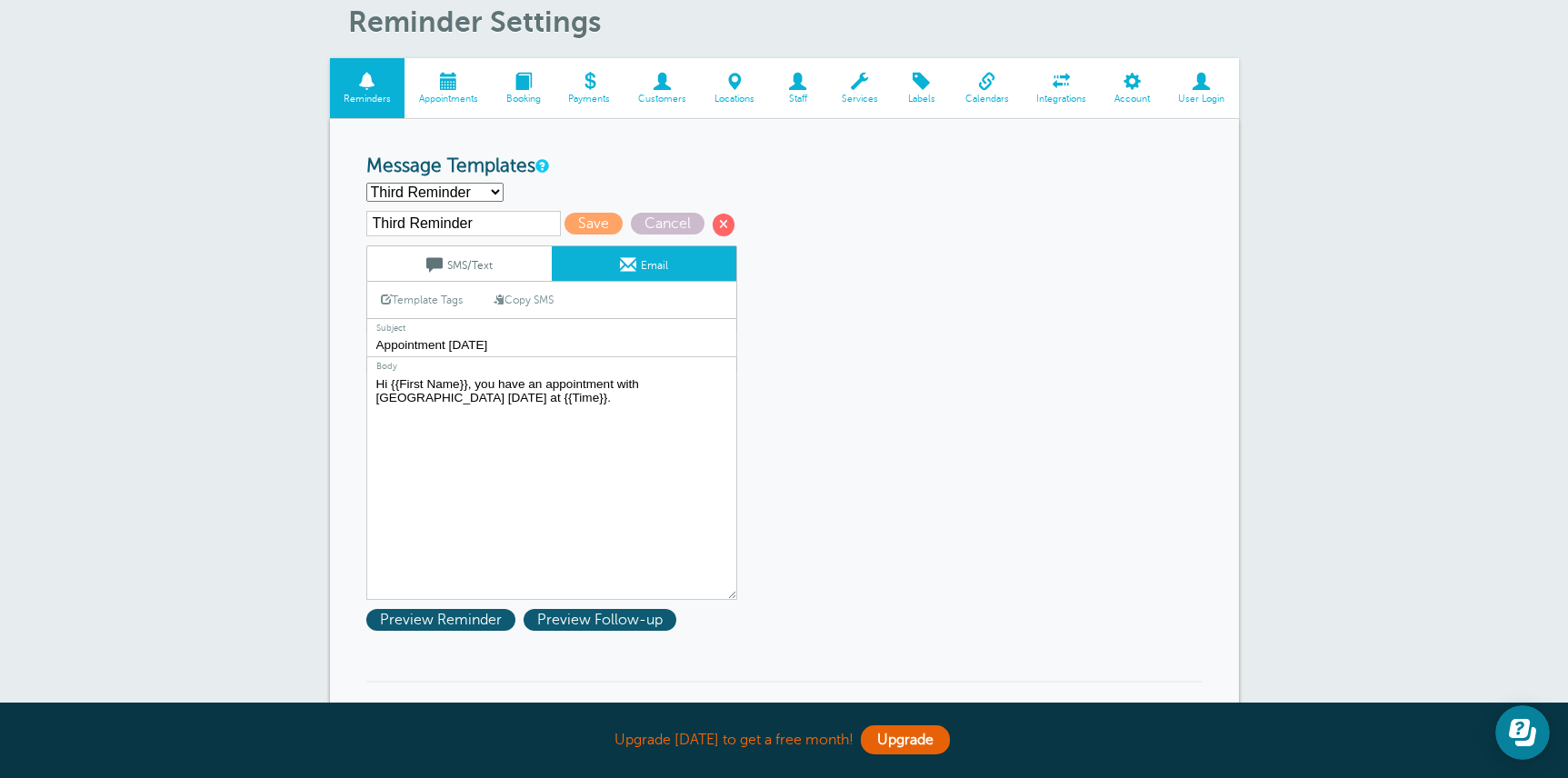
click at [474, 195] on select "First Reminder Second Reminder Third Reminder Create new..." at bounding box center [435, 192] width 137 height 19
select select "161306"
type input "First Reminder"
type input "Tutoring Session Reminder"
type textarea "Hi {{First Name}}, your tutoring session with High Park Academy has been schedu…"
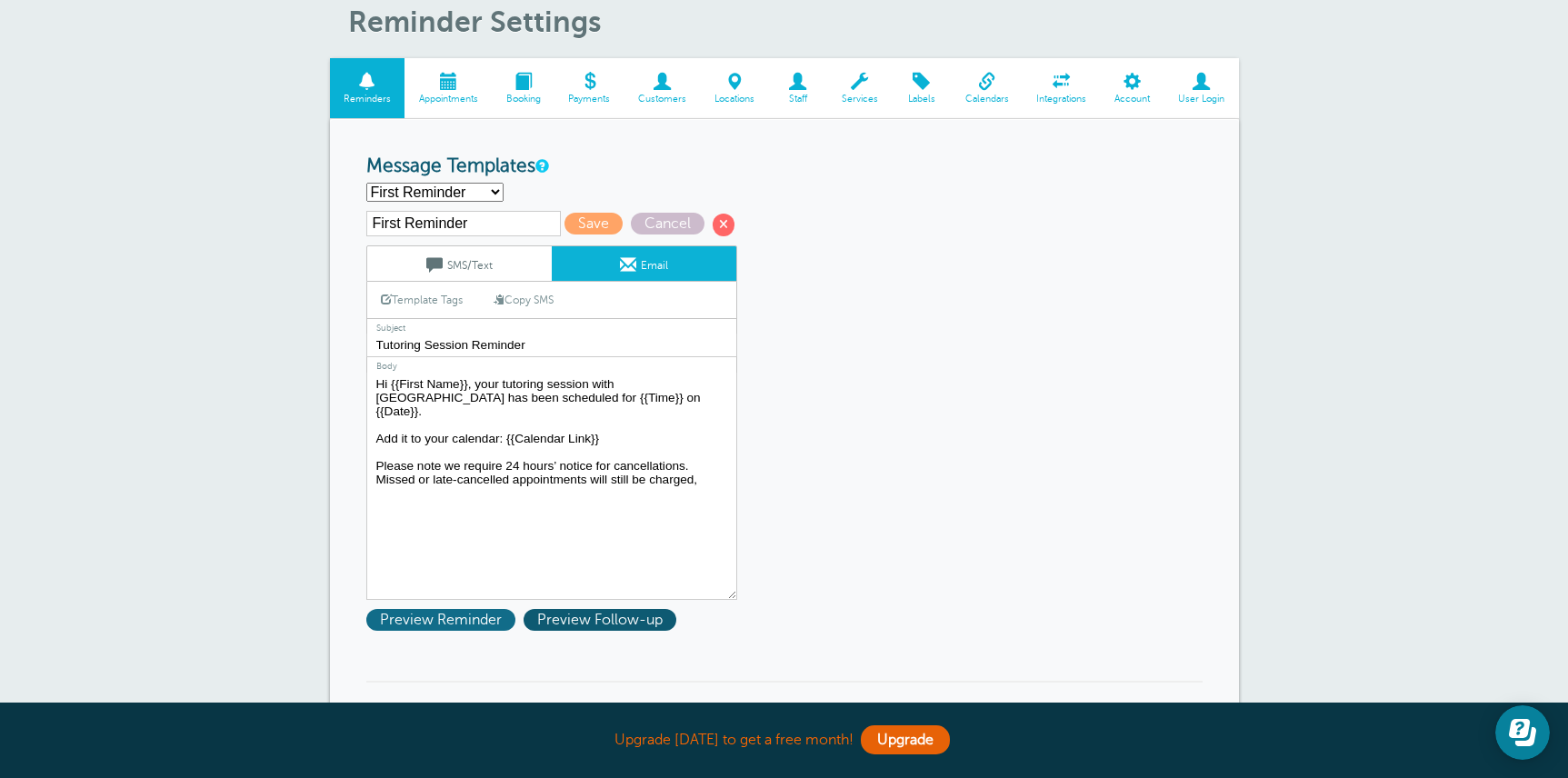
click at [440, 626] on span "Preview Reminder" at bounding box center [441, 619] width 149 height 22
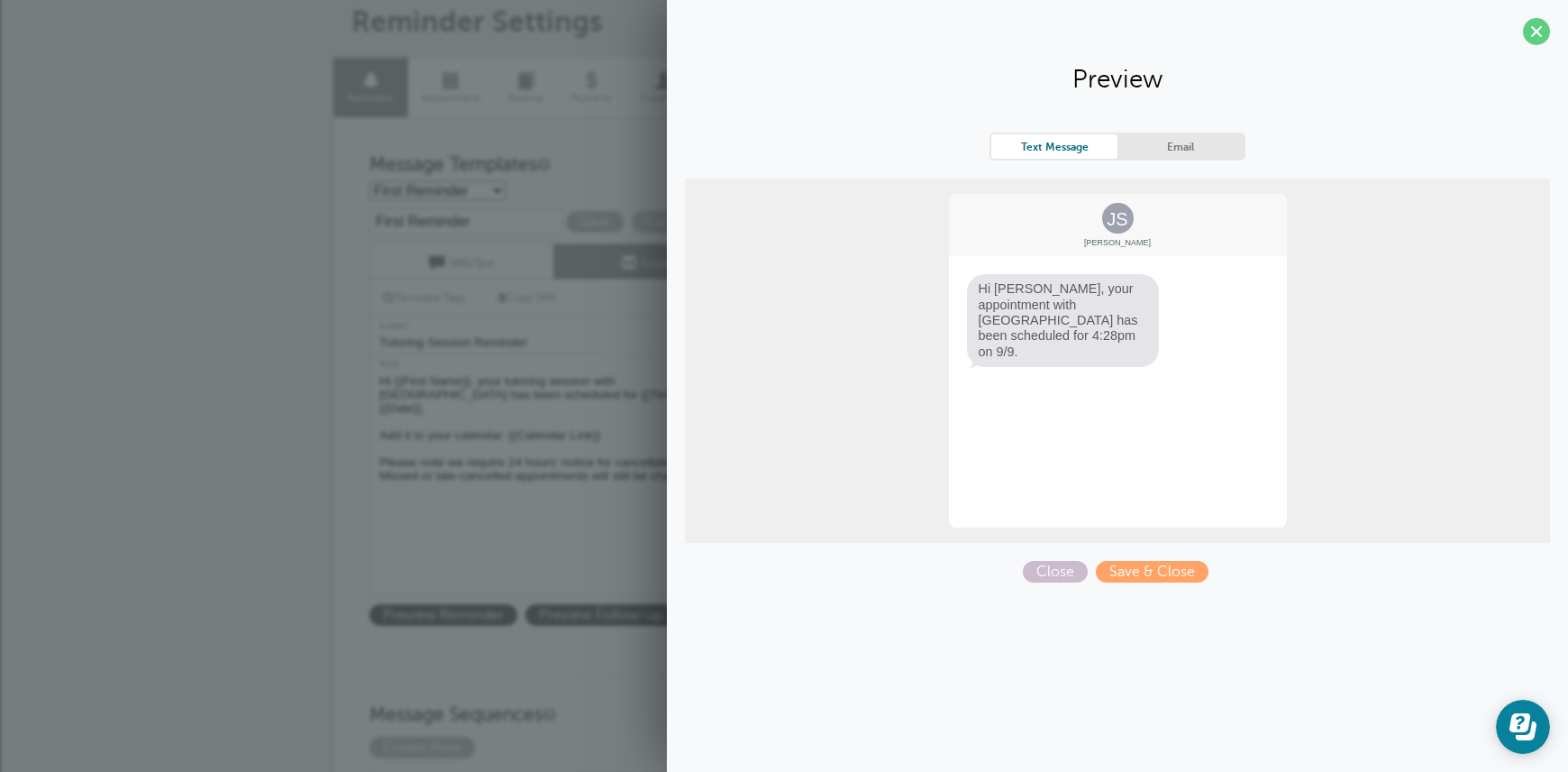
click at [1215, 133] on div "Text Message Email" at bounding box center [1118, 146] width 256 height 28
click at [1207, 146] on link "Email" at bounding box center [1180, 146] width 126 height 25
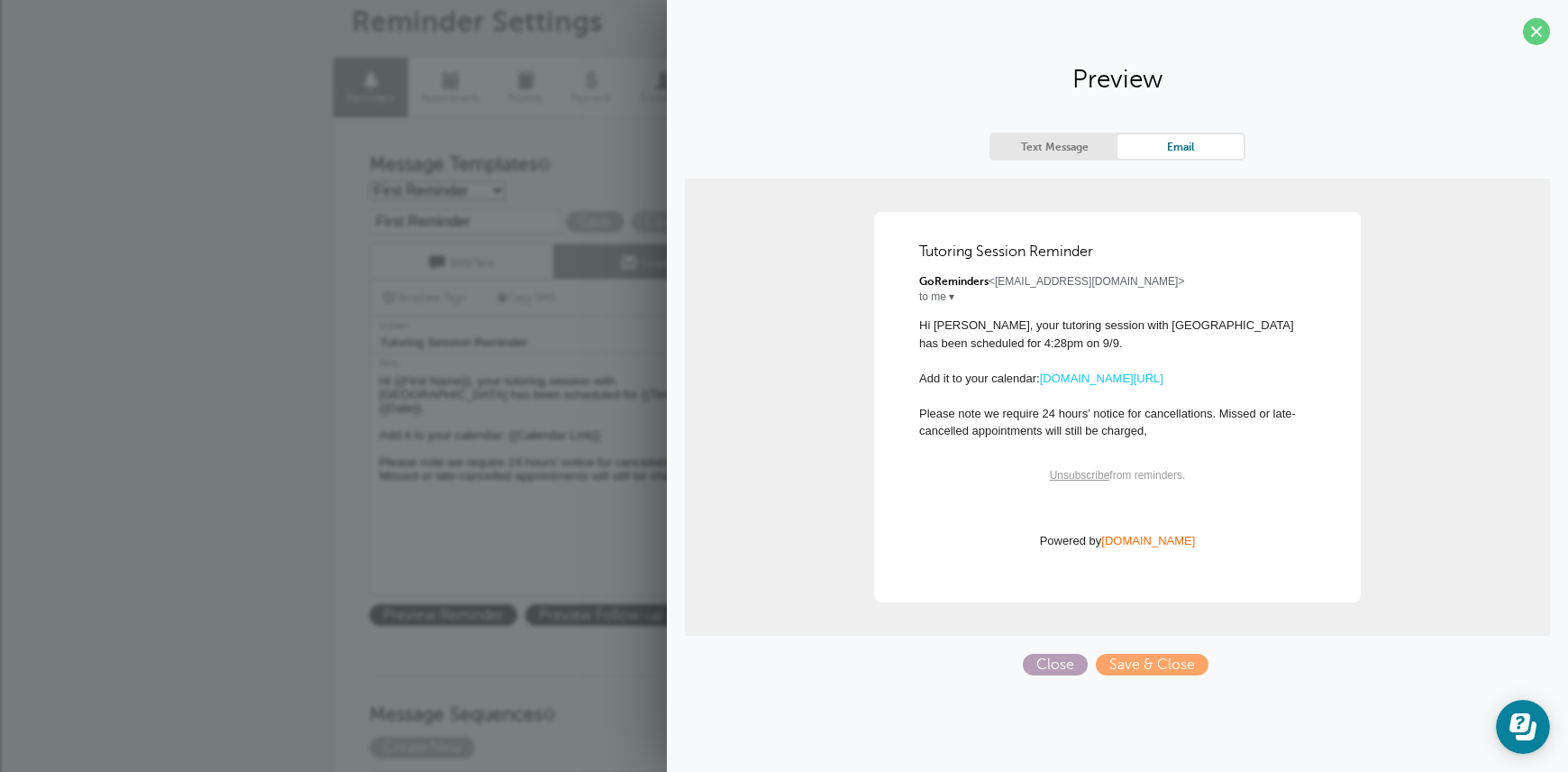
click at [1036, 666] on span "Close" at bounding box center [1055, 664] width 65 height 22
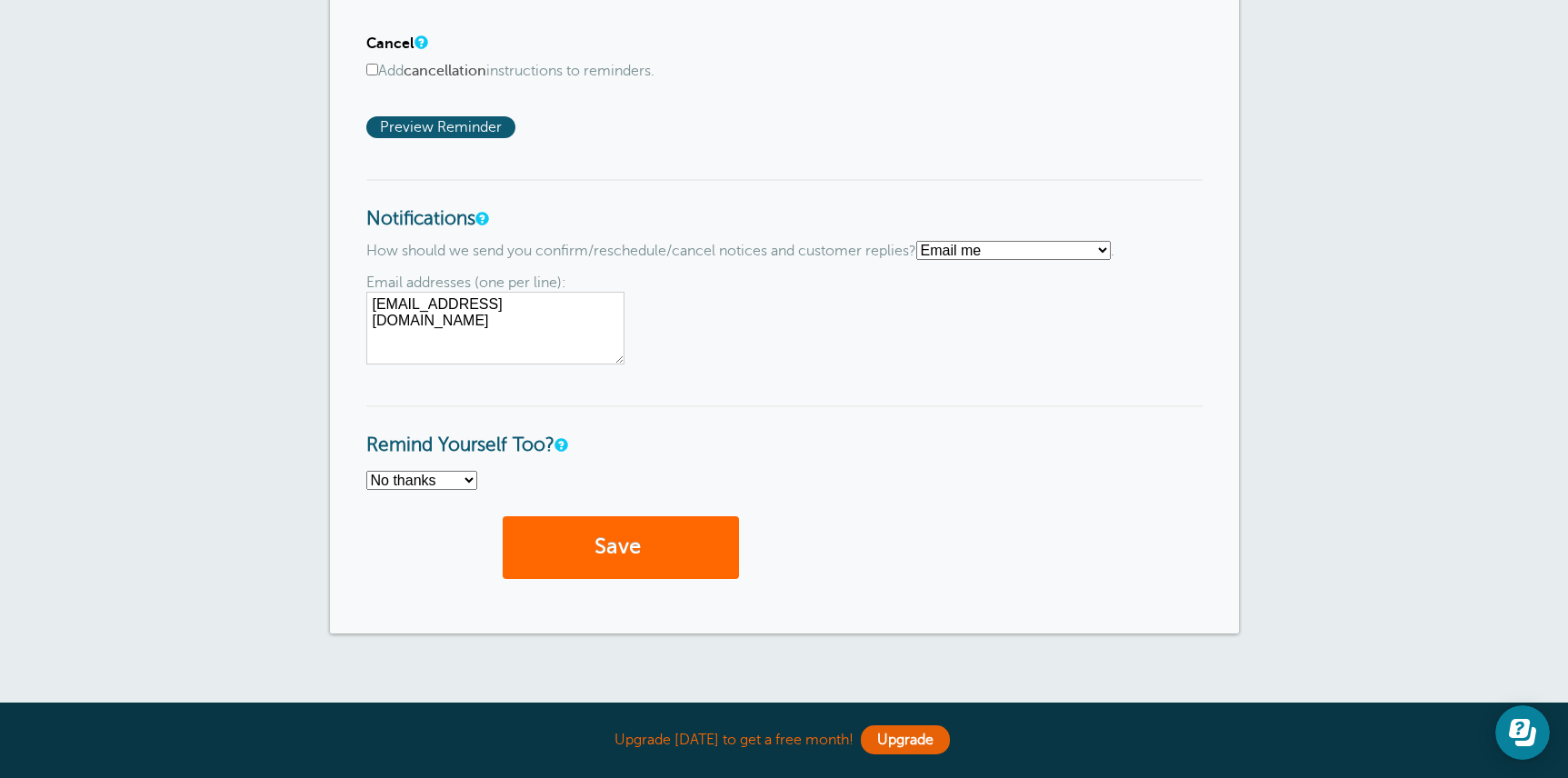
scroll to position [1406, 0]
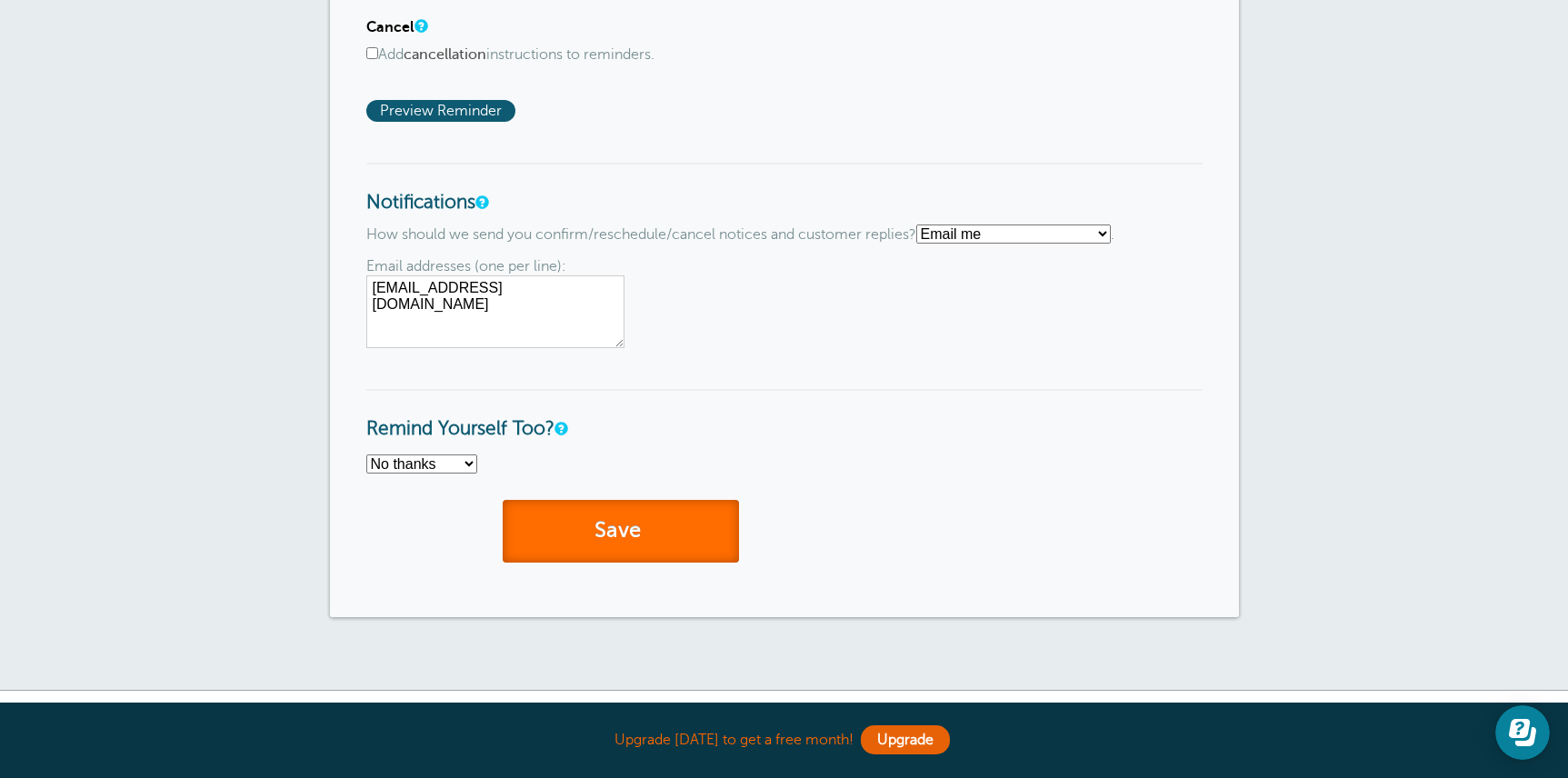
click at [625, 531] on button "Save" at bounding box center [620, 531] width 236 height 63
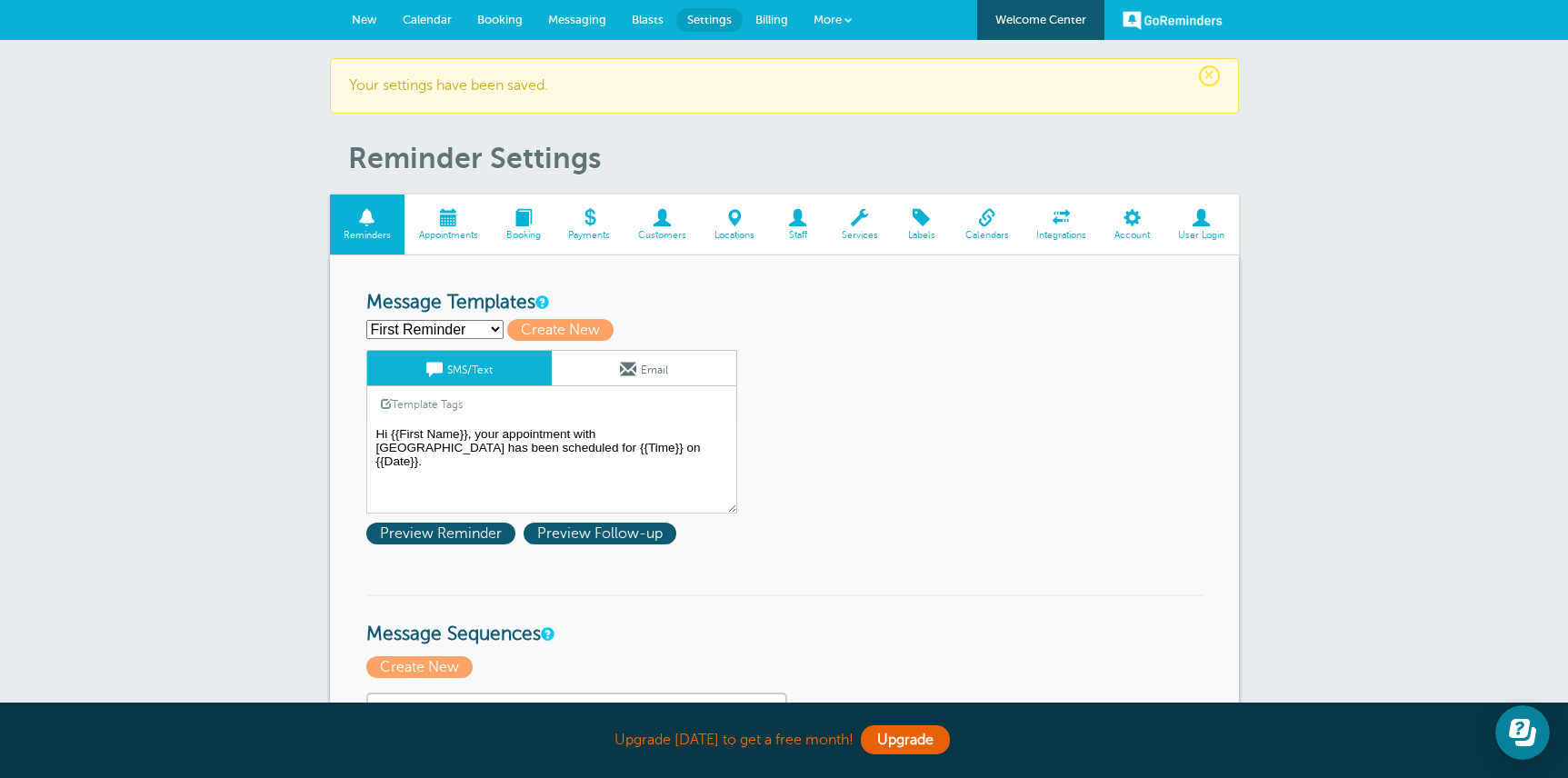
click at [361, 13] on span "New" at bounding box center [364, 19] width 26 height 13
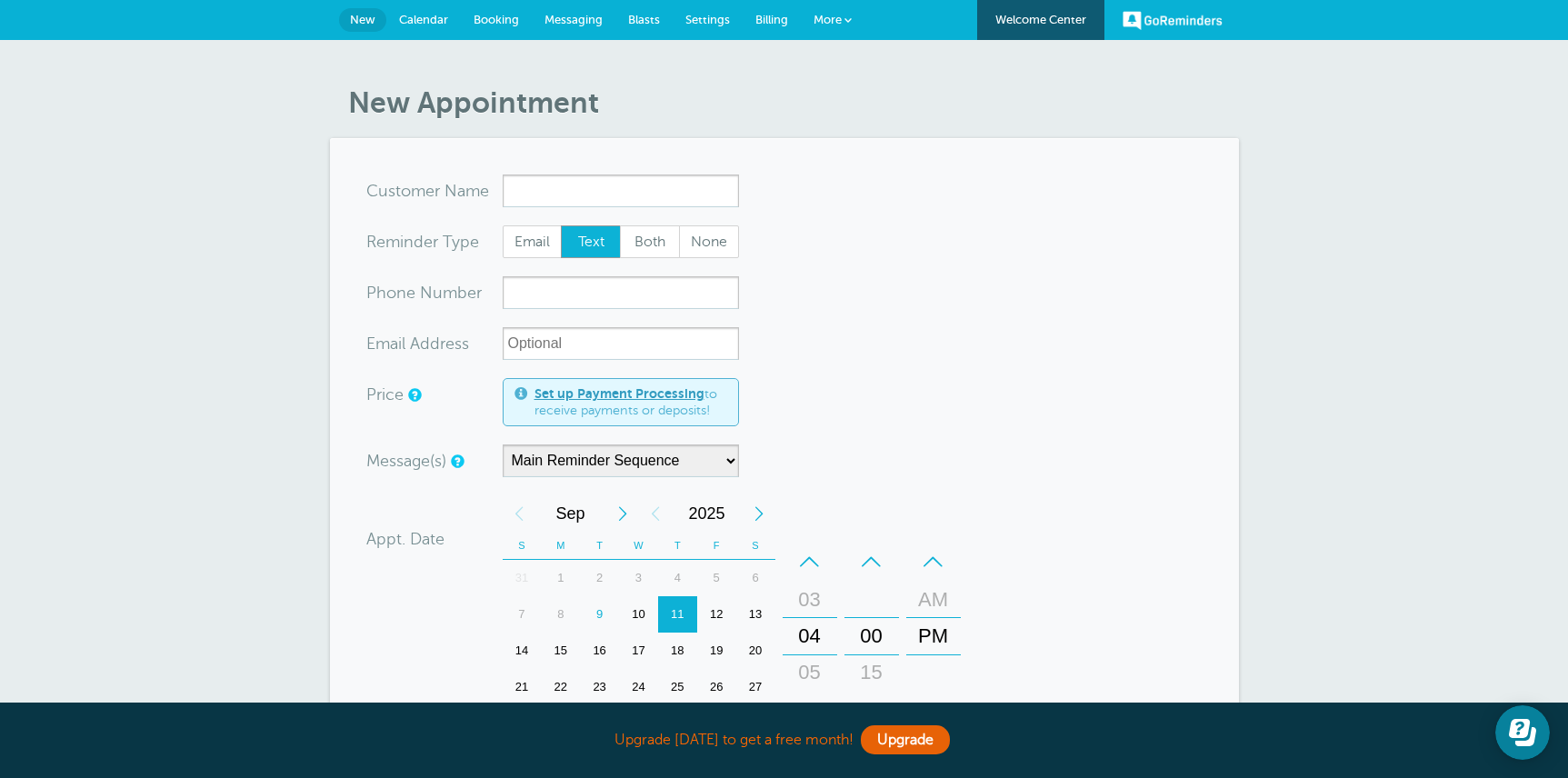
click at [432, 21] on span "Calendar" at bounding box center [423, 19] width 49 height 13
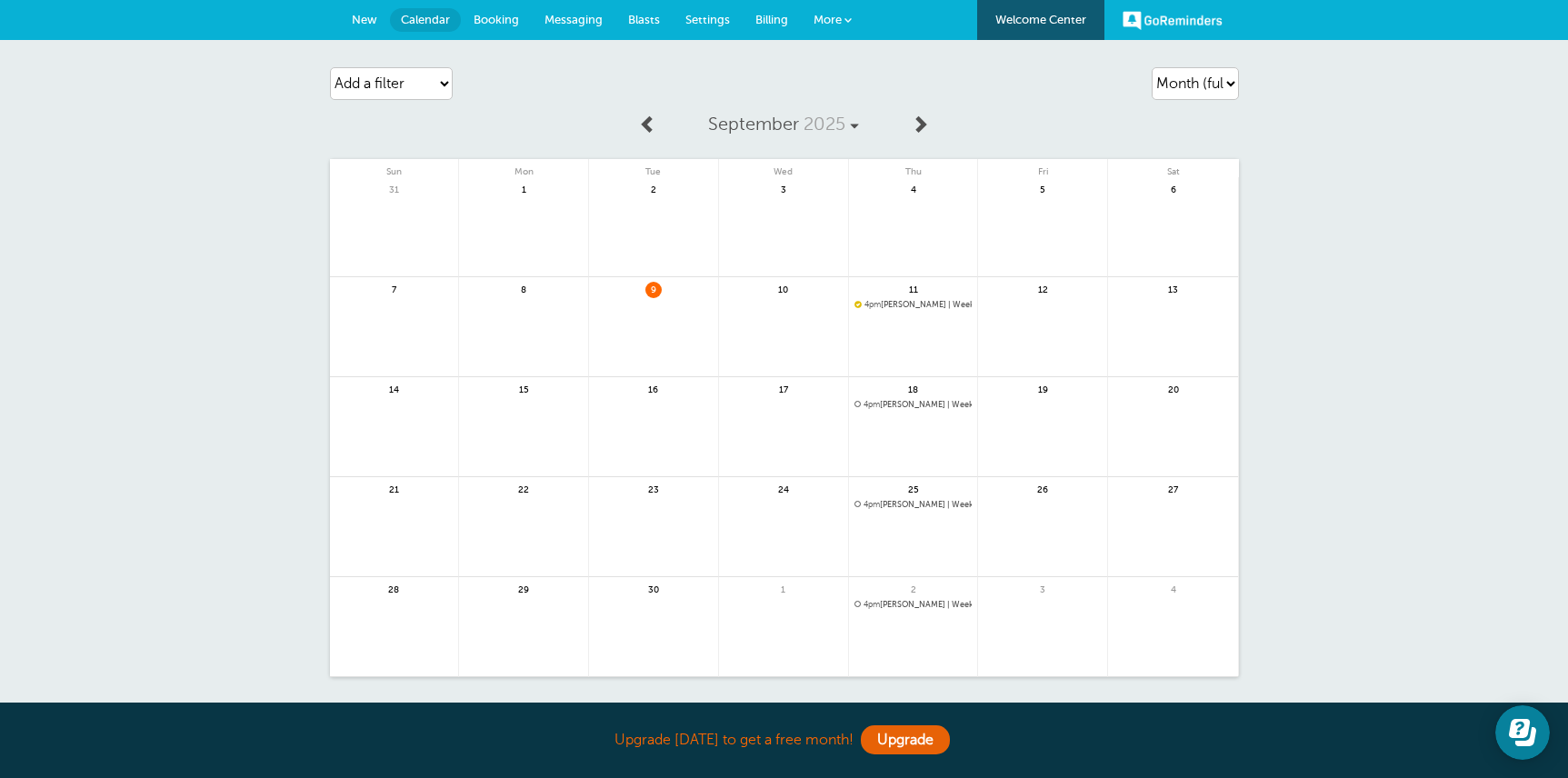
click at [893, 303] on span "4pm [PERSON_NAME] | Weekly" at bounding box center [912, 304] width 118 height 10
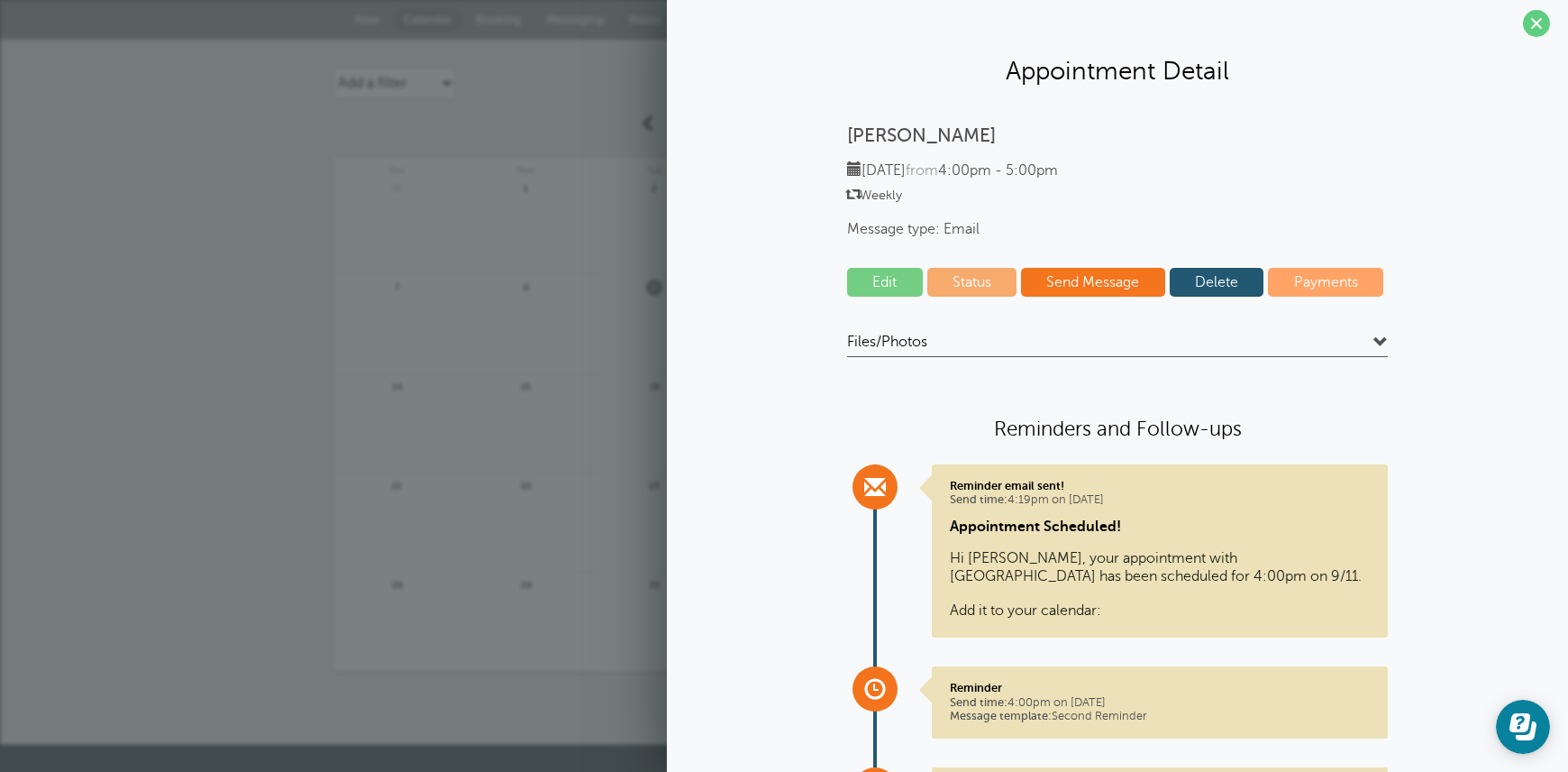
scroll to position [8, 0]
click at [901, 289] on link "Edit" at bounding box center [885, 283] width 76 height 28
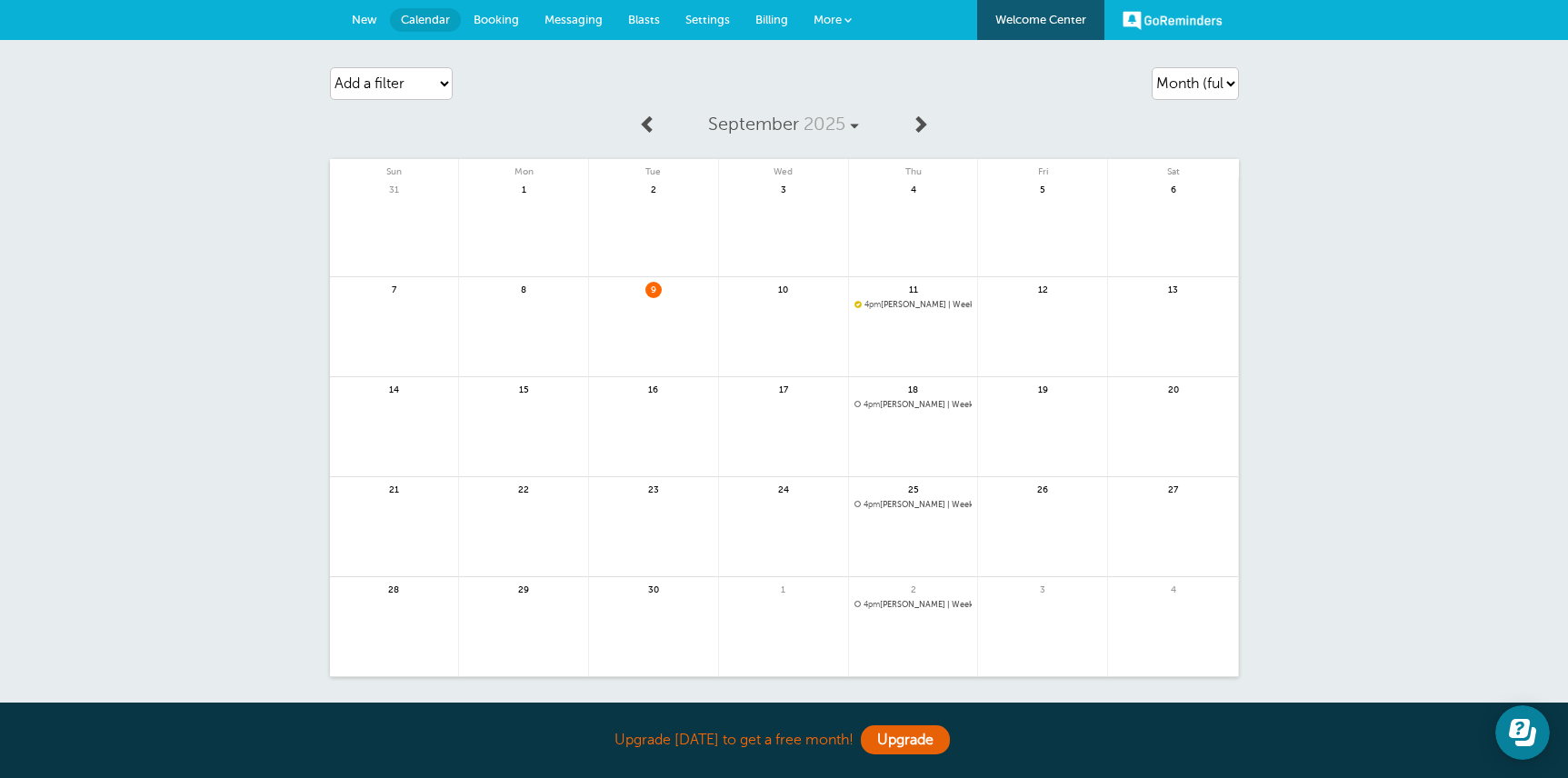
click at [864, 299] on div "11 4pm [PERSON_NAME] | Weekly" at bounding box center [914, 327] width 130 height 100
click at [885, 307] on span "4pm [PERSON_NAME] | Weekly" at bounding box center [912, 304] width 118 height 10
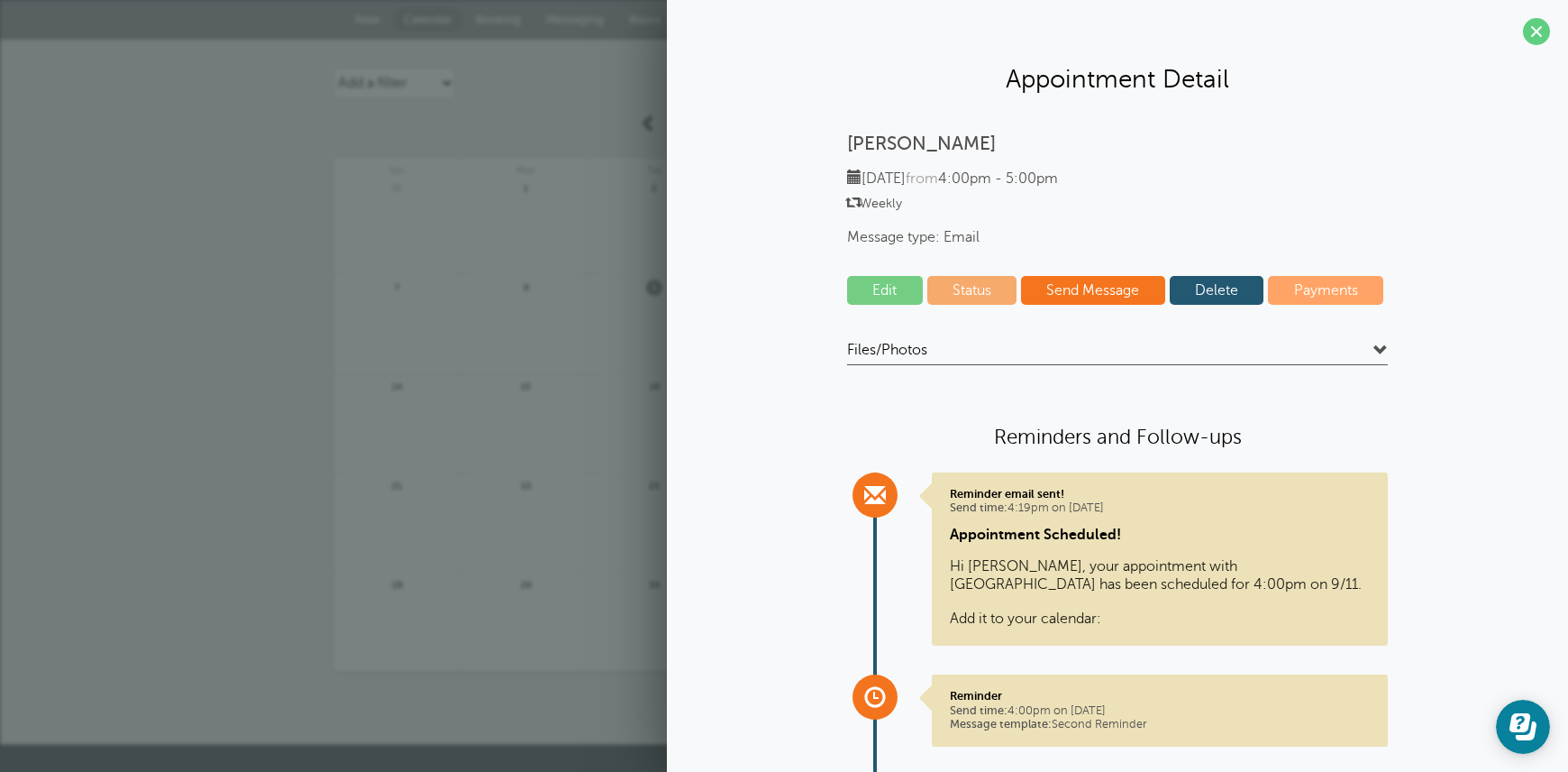
click at [962, 301] on link "Status" at bounding box center [972, 291] width 90 height 28
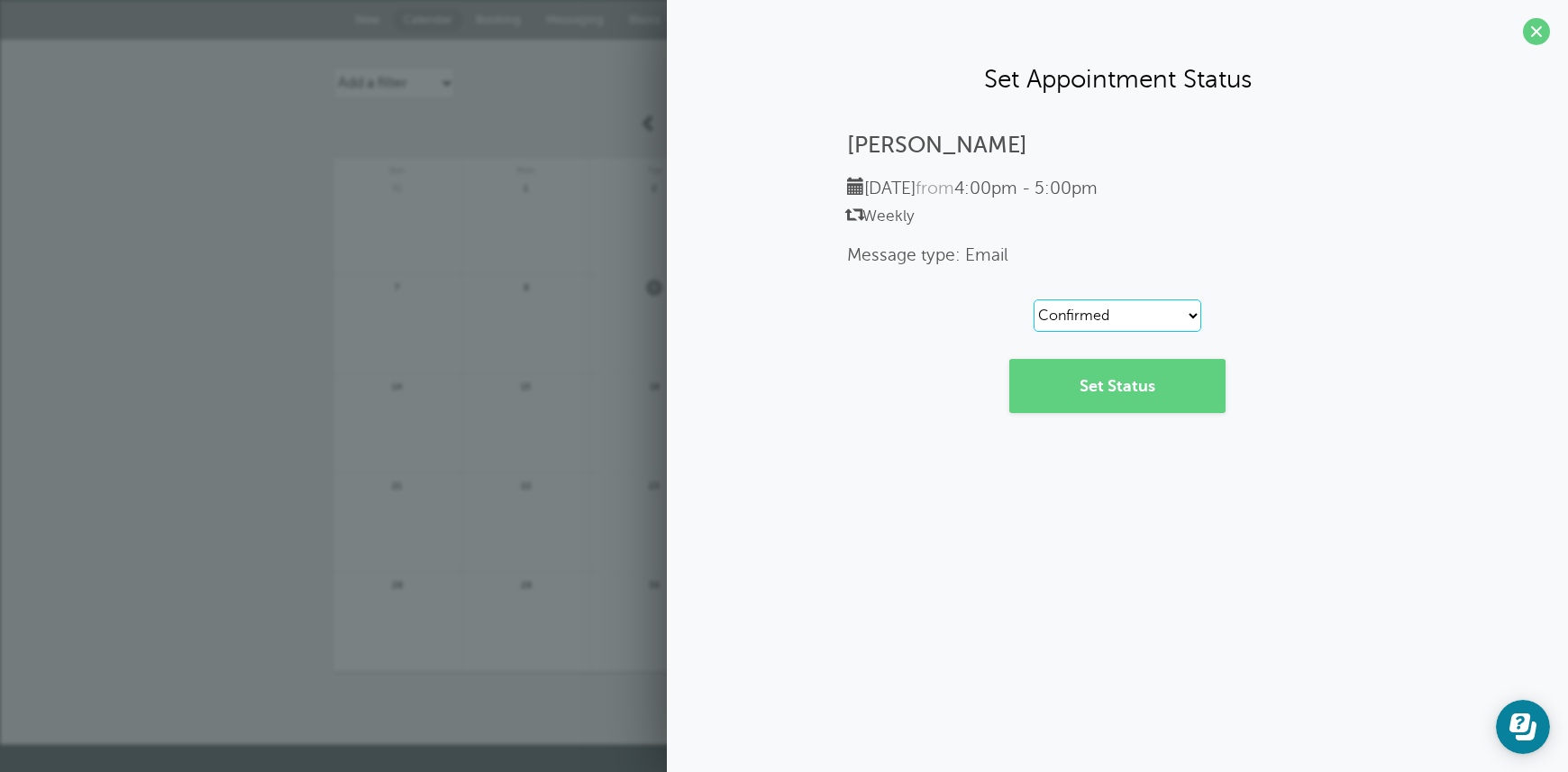
click at [1108, 321] on select "Reset Confirmed Reschedule Requested Cancelled" at bounding box center [1117, 315] width 168 height 32
select select "canceled"
click at [1129, 397] on link "Set Status" at bounding box center [1117, 386] width 216 height 54
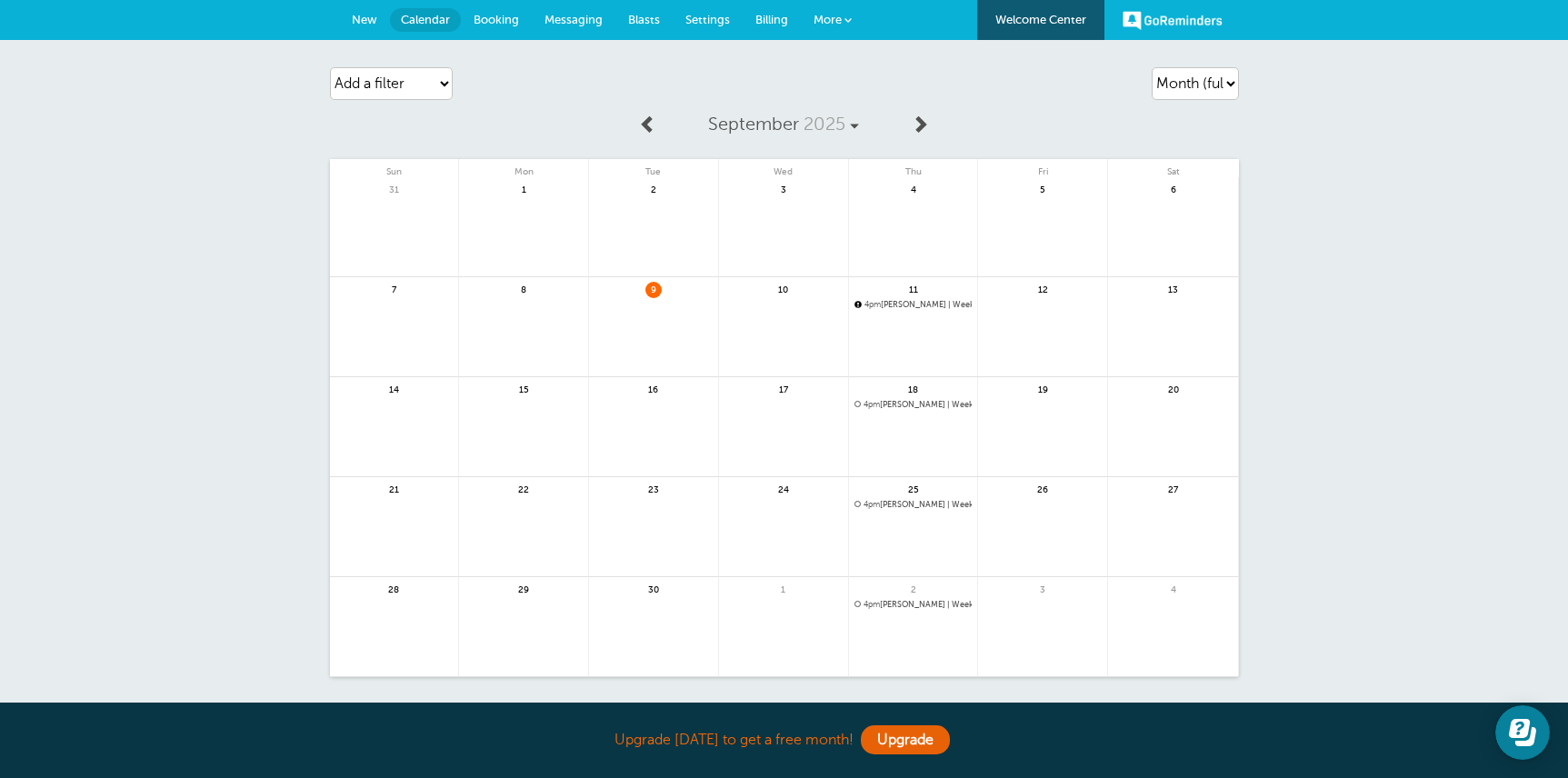
click at [922, 304] on span "4pm [PERSON_NAME] | Weekly" at bounding box center [912, 304] width 118 height 10
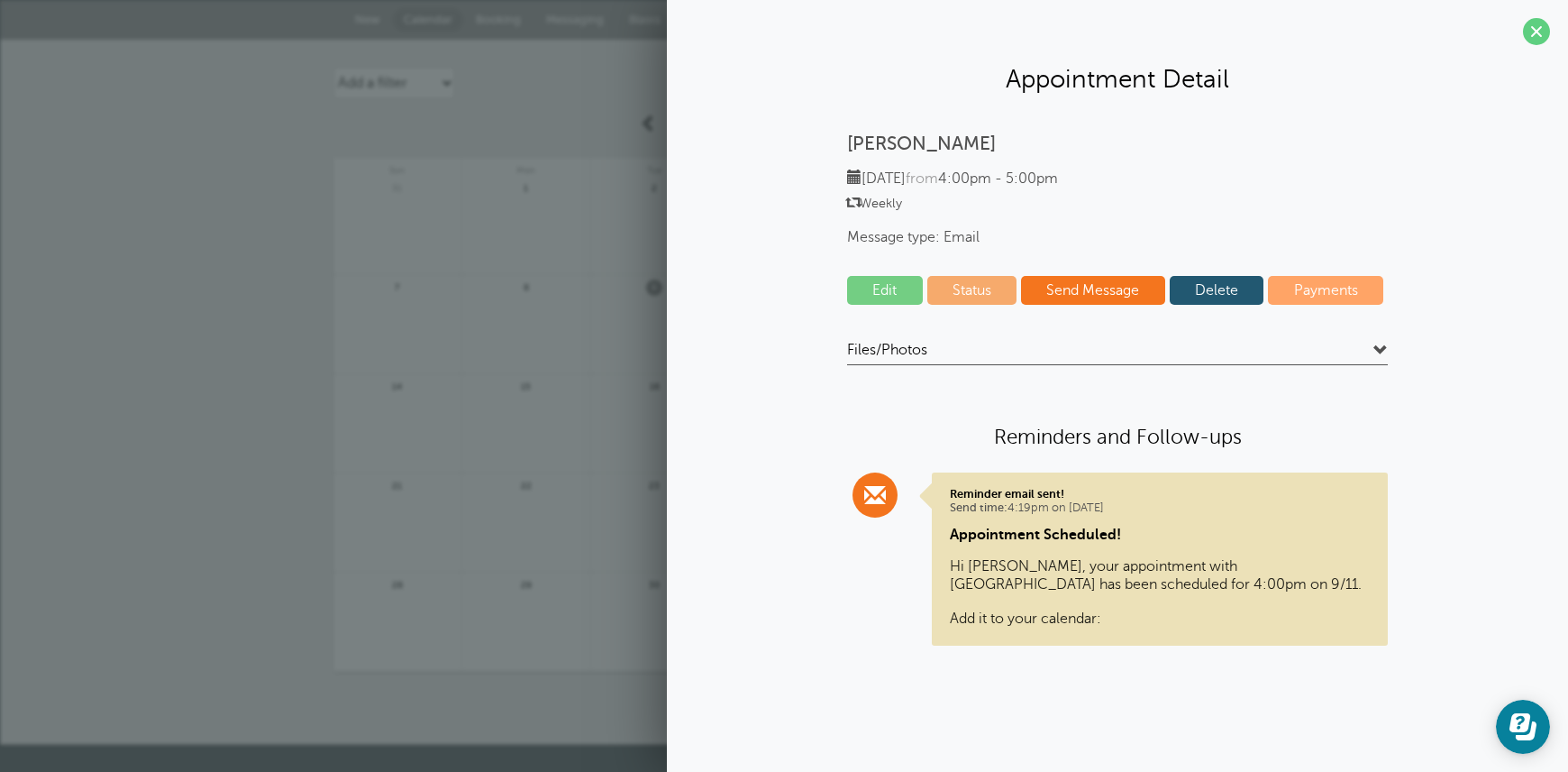
click at [975, 293] on link "Status" at bounding box center [972, 291] width 90 height 28
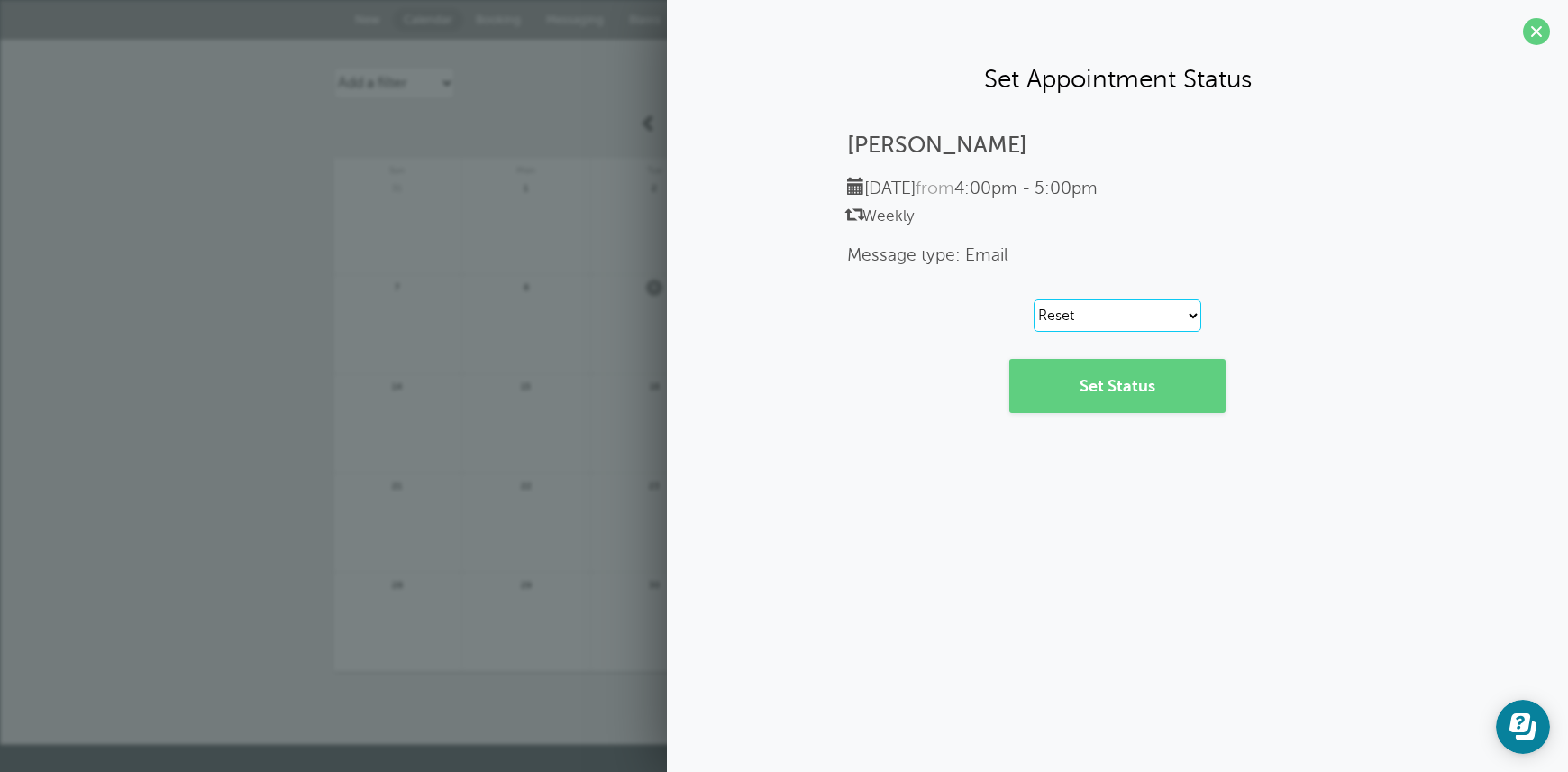
click at [1081, 312] on select "Reset Confirmed Reschedule Requested Cancelled" at bounding box center [1117, 315] width 168 height 32
select select "canceled"
click at [1092, 391] on link "Set Status" at bounding box center [1117, 386] width 216 height 54
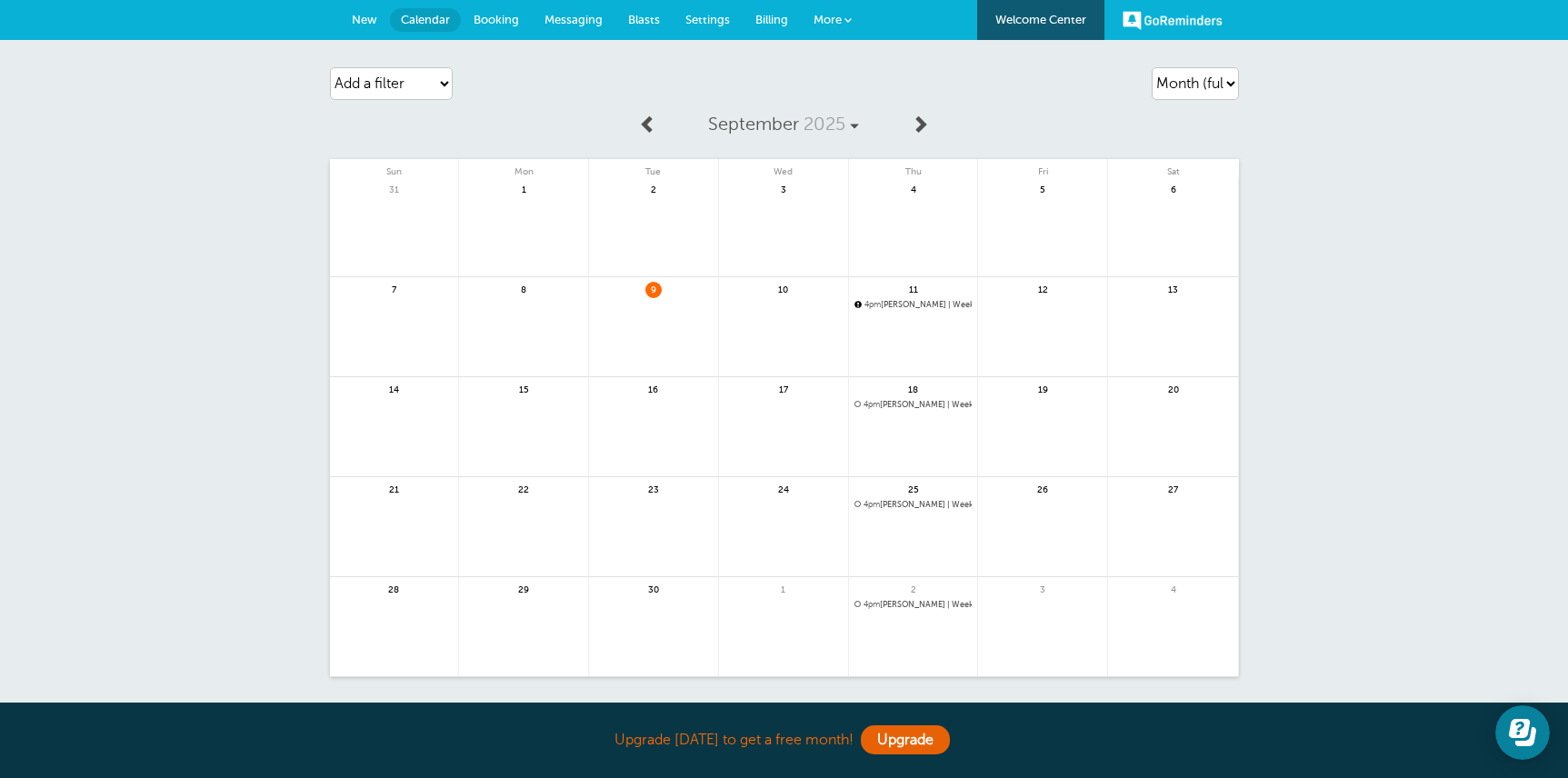
click at [879, 306] on span "4pm" at bounding box center [872, 303] width 16 height 9
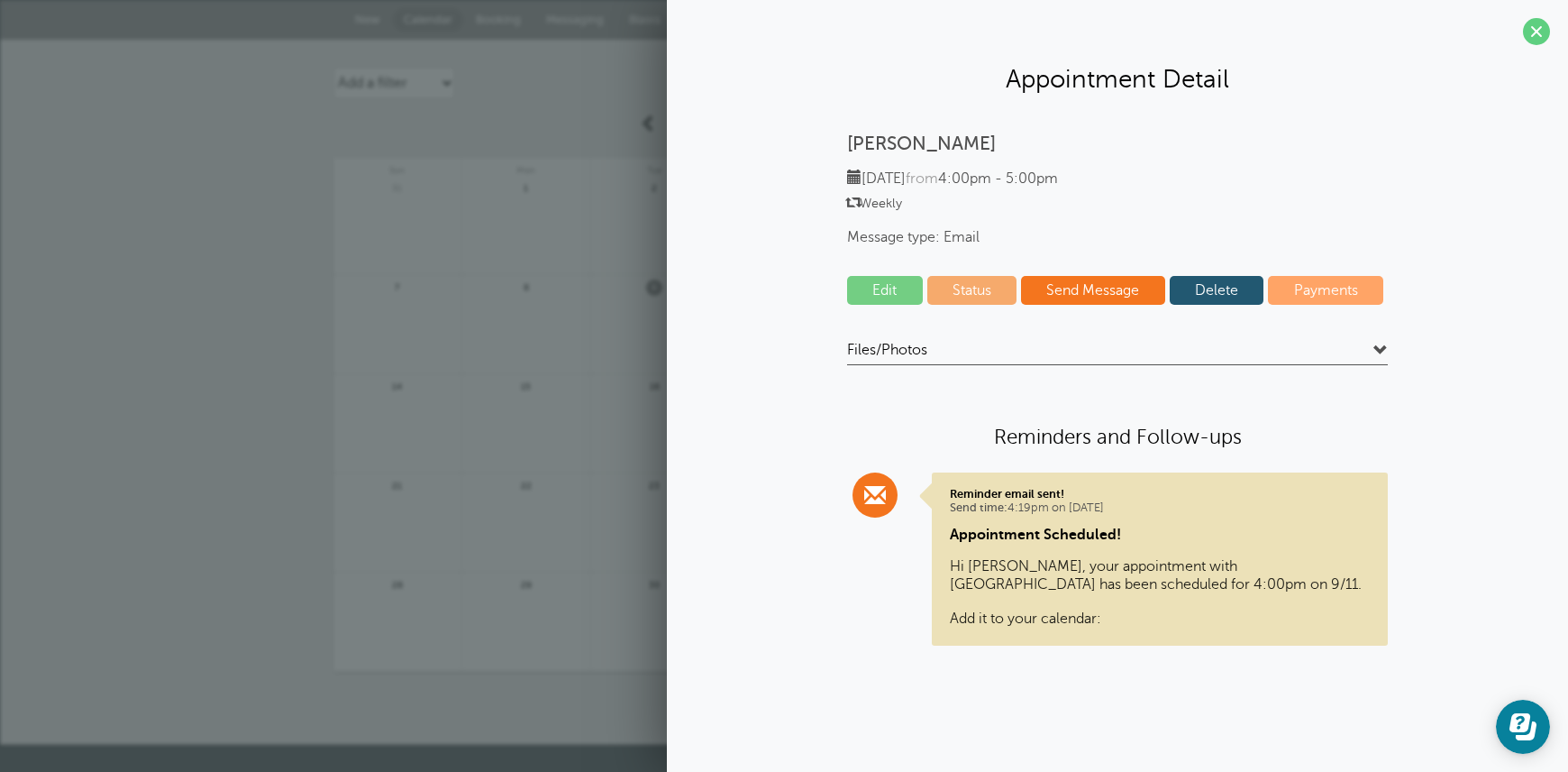
click at [1231, 284] on link "Delete" at bounding box center [1217, 291] width 95 height 28
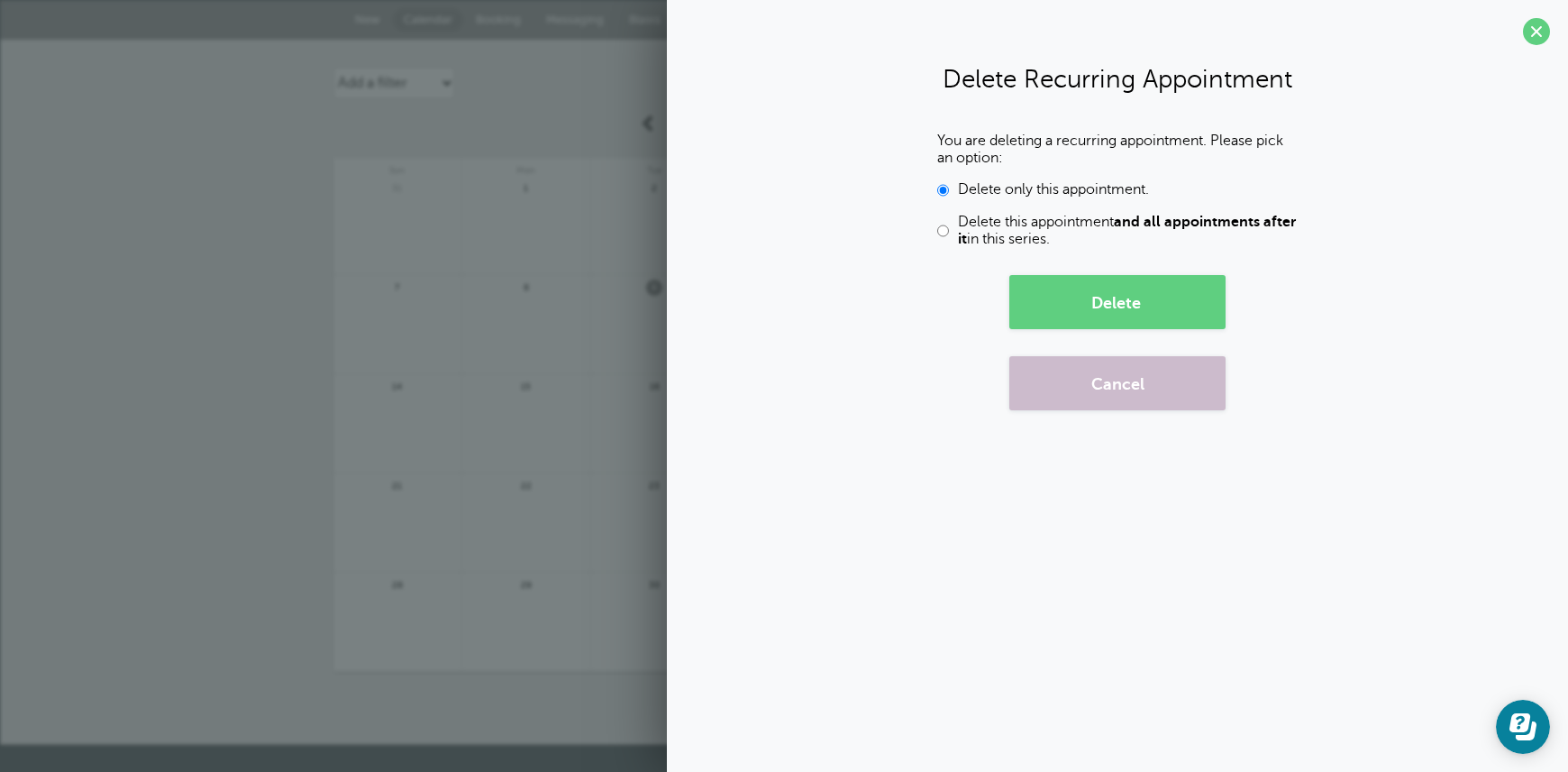
click at [945, 231] on input "Delete this appointment and all appointments after it in this series." at bounding box center [943, 231] width 11 height 34
radio input "true"
click at [1110, 282] on button "Delete" at bounding box center [1117, 302] width 216 height 54
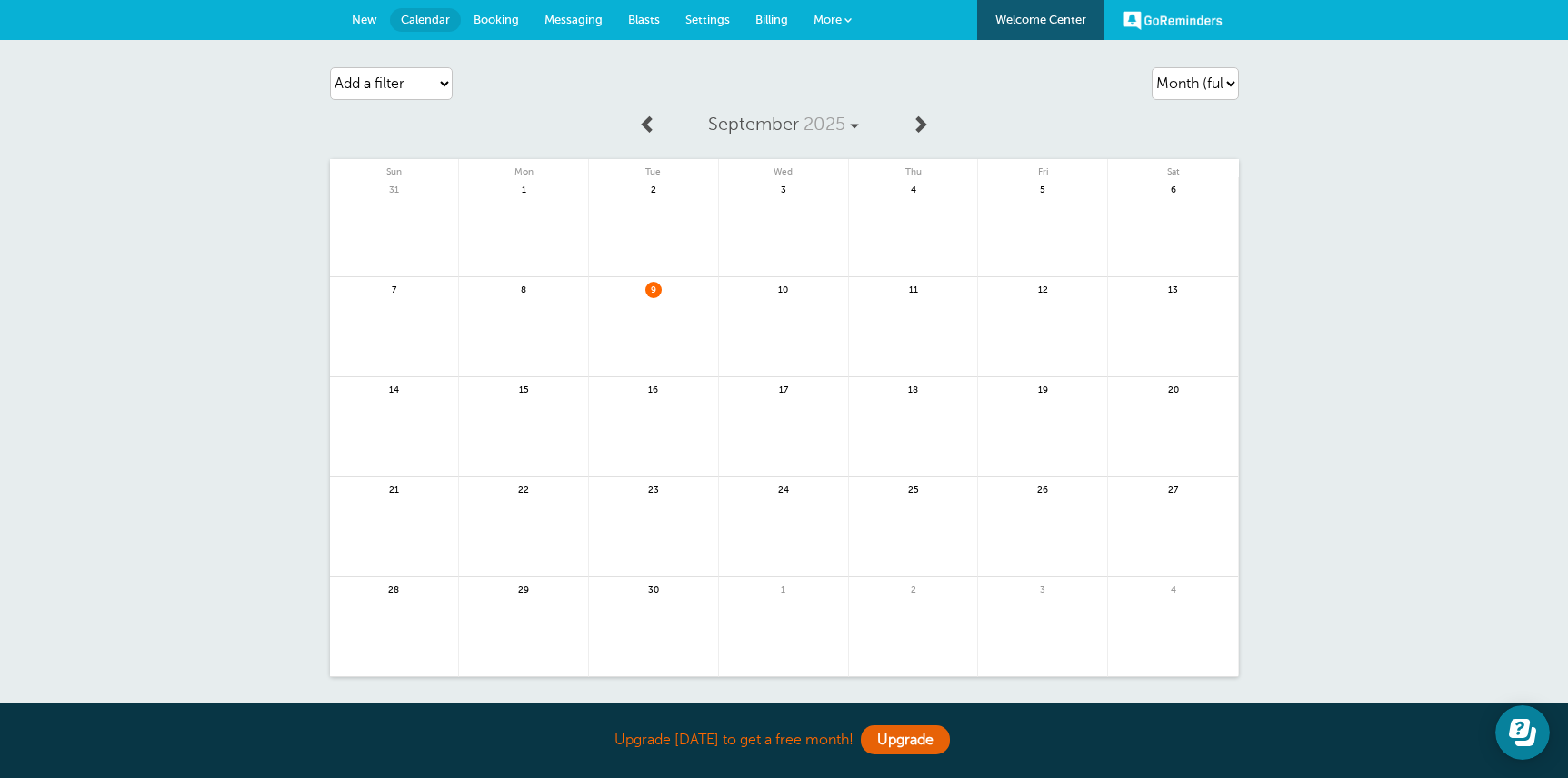
click at [500, 18] on span "Booking" at bounding box center [496, 19] width 45 height 13
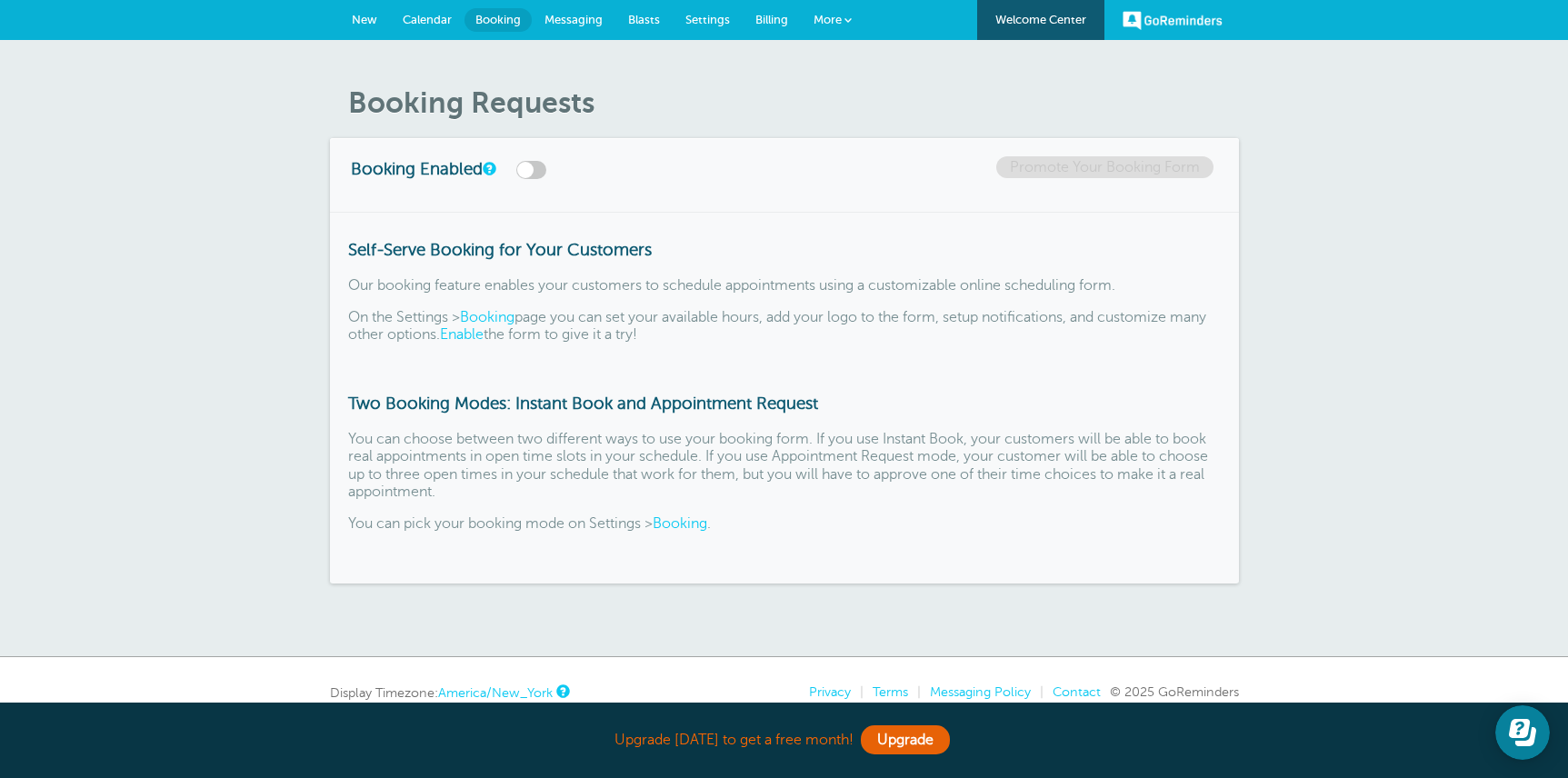
click at [585, 18] on span "Messaging" at bounding box center [573, 19] width 58 height 13
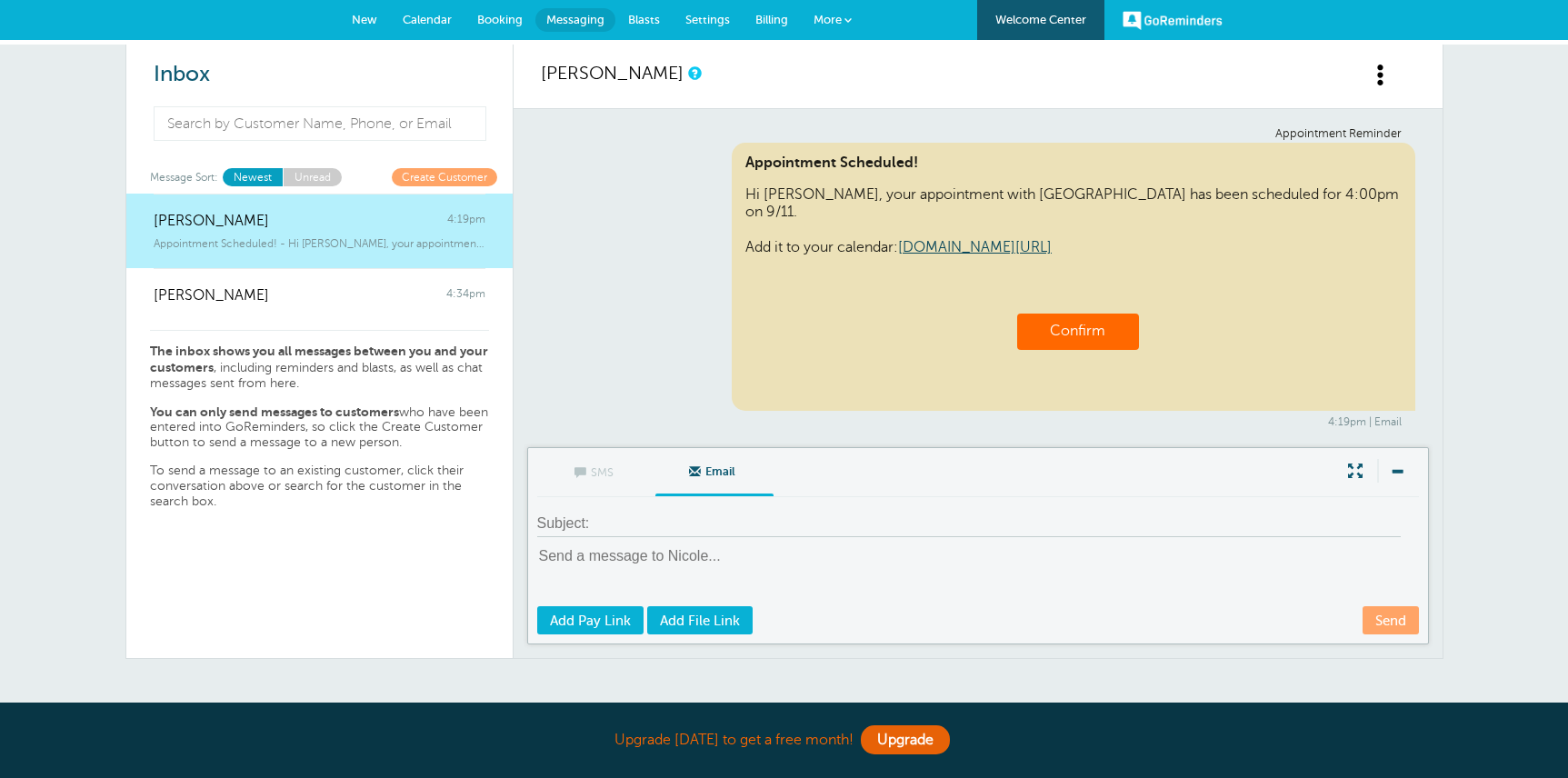
click at [440, 175] on link "Create Customer" at bounding box center [444, 177] width 105 height 17
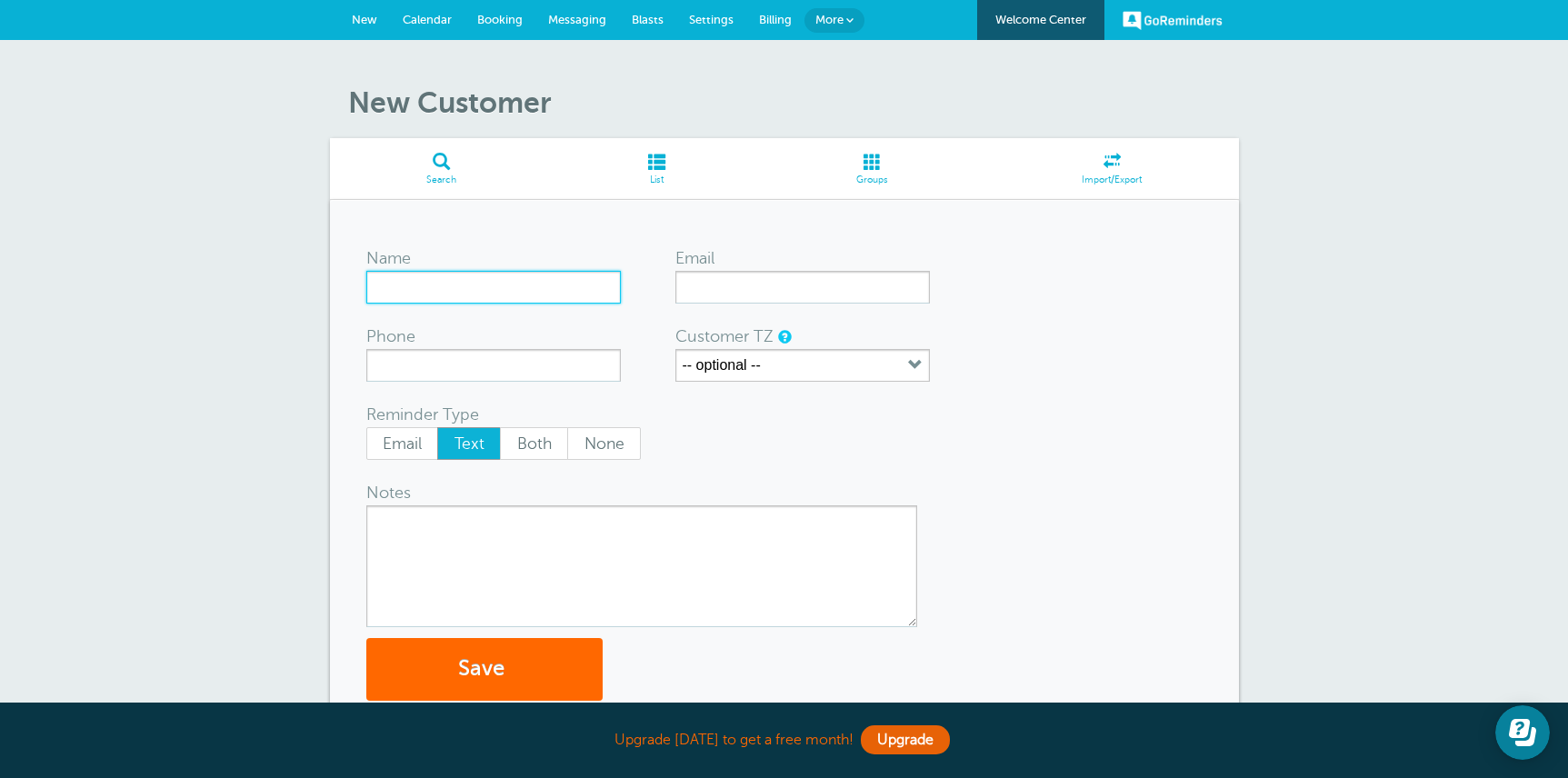
click at [498, 297] on input "Name" at bounding box center [494, 287] width 255 height 33
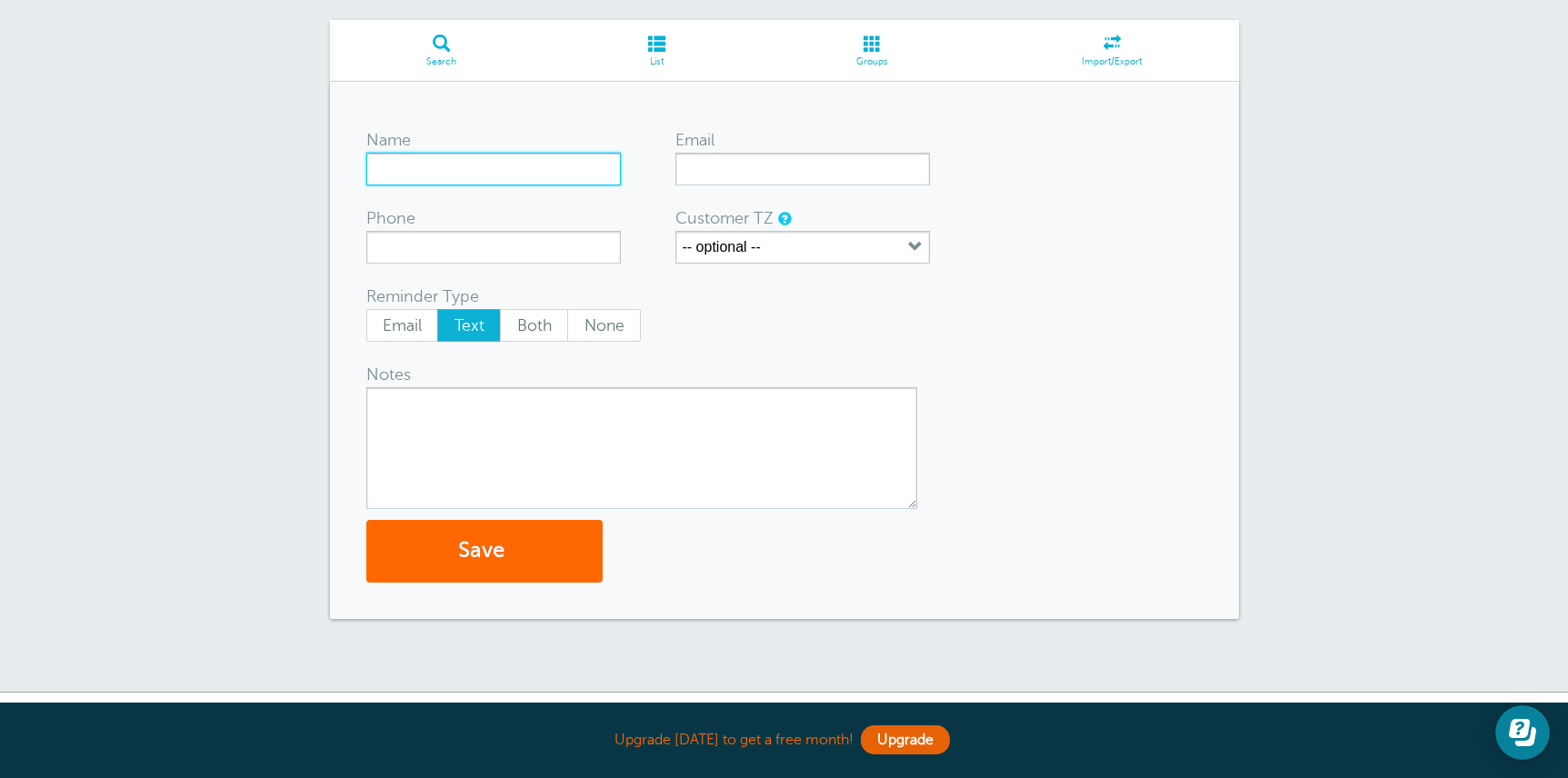
scroll to position [142, 0]
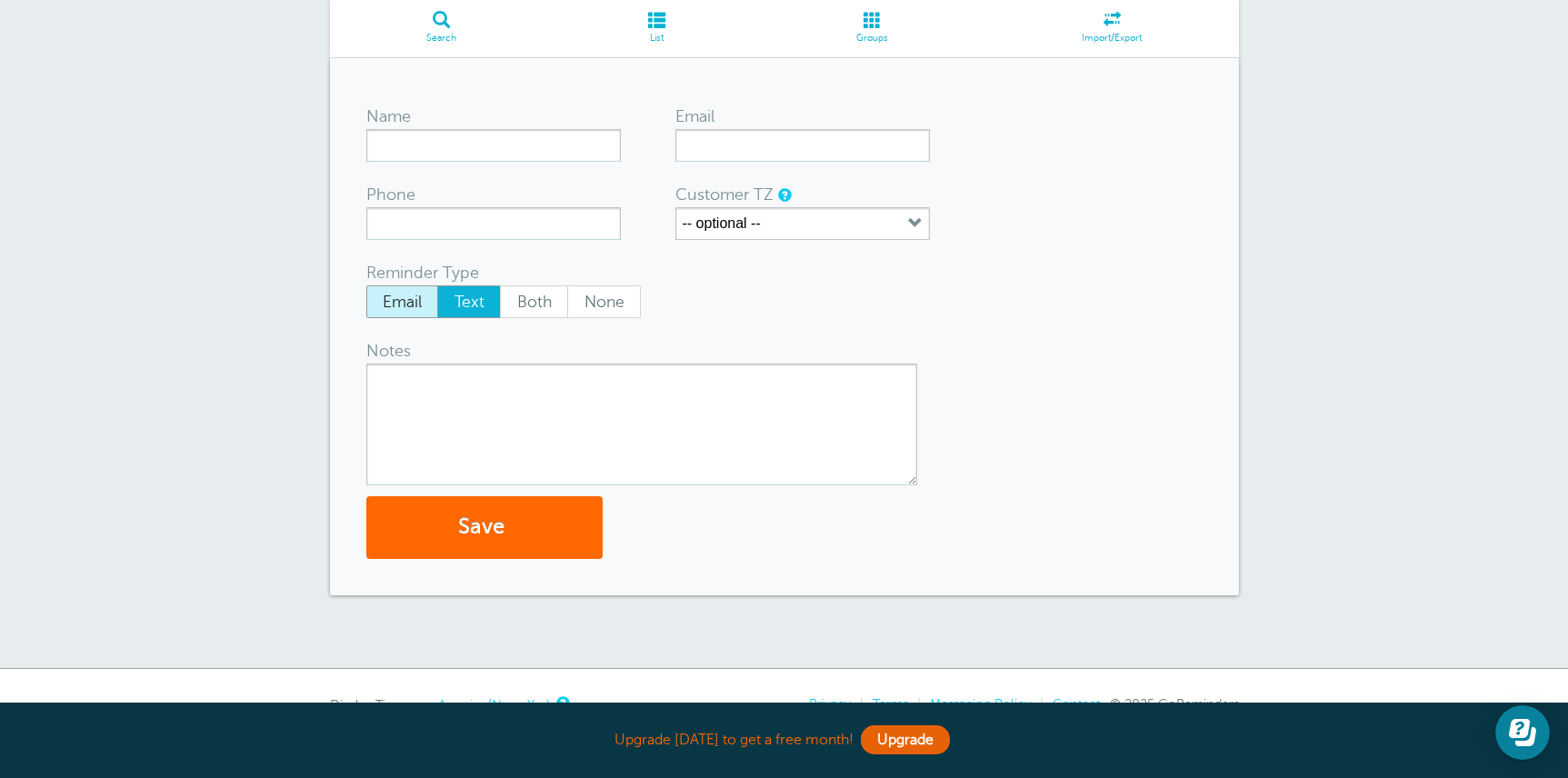
click at [390, 304] on span "Email" at bounding box center [403, 301] width 71 height 31
click at [367, 285] on input "Email" at bounding box center [366, 284] width 1 height 1
radio input "true"
click at [533, 153] on input "Name" at bounding box center [494, 145] width 255 height 33
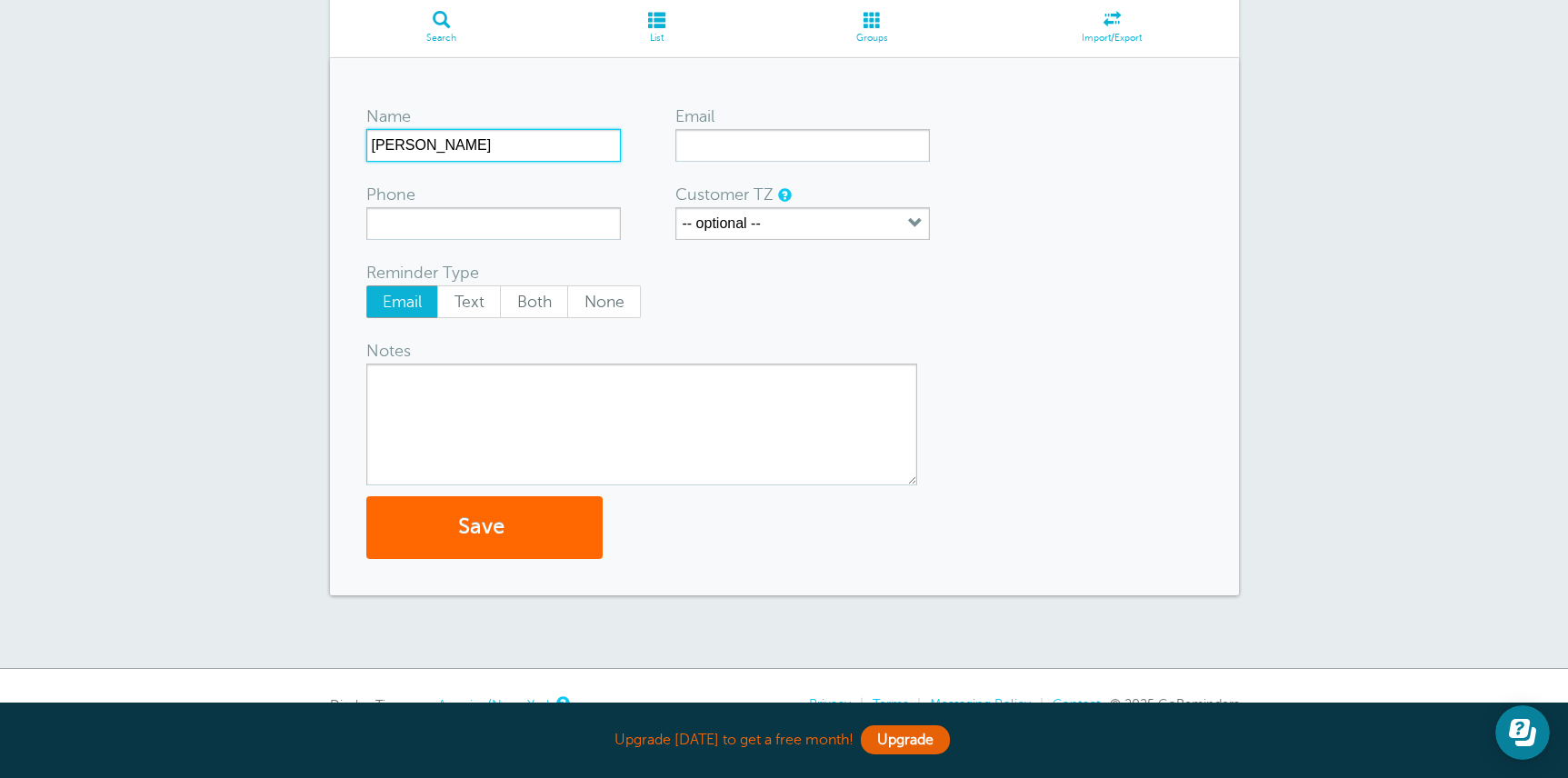
type input "Devon Yeo"
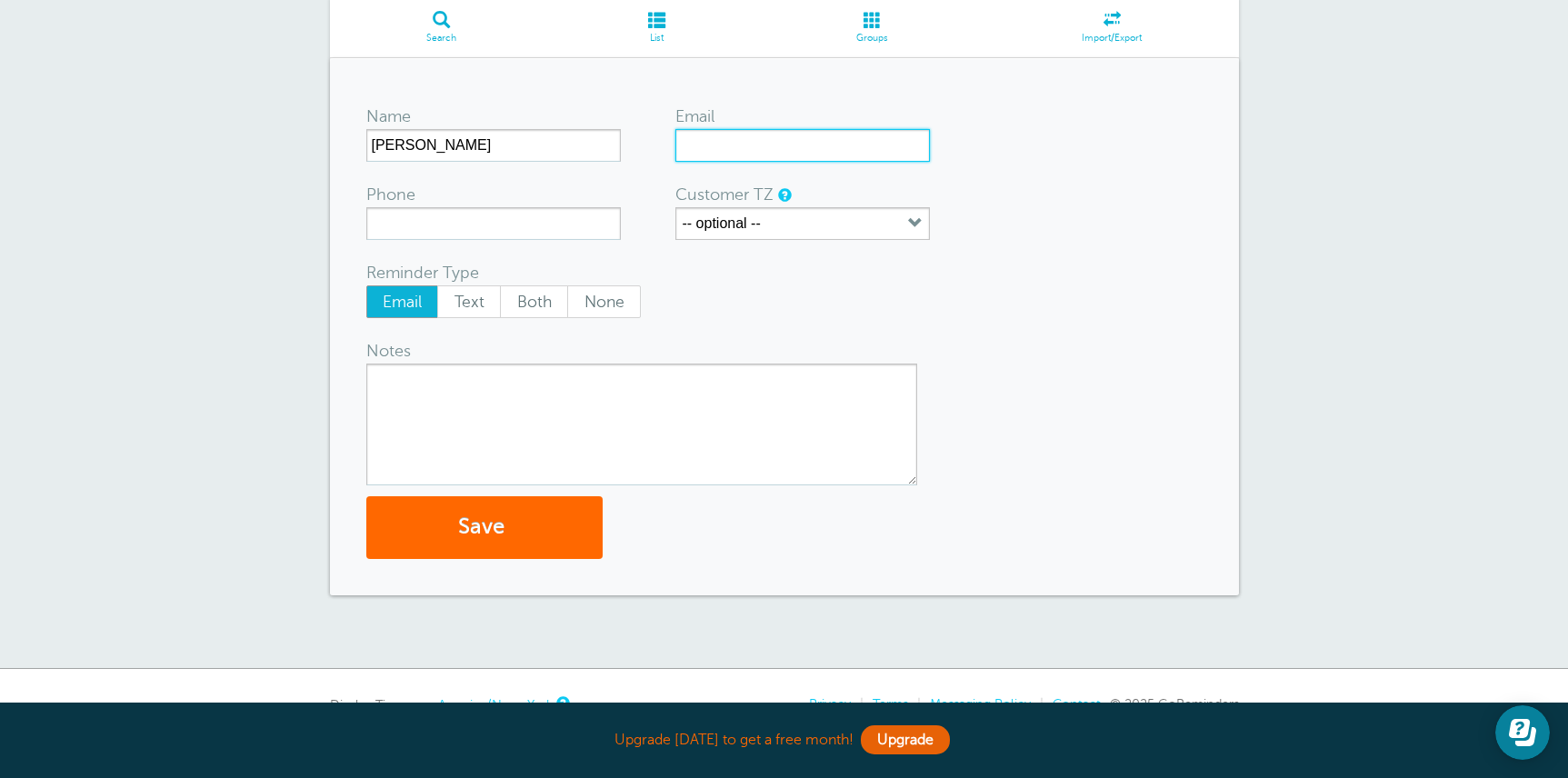
click at [696, 150] on input "Email" at bounding box center [802, 145] width 255 height 33
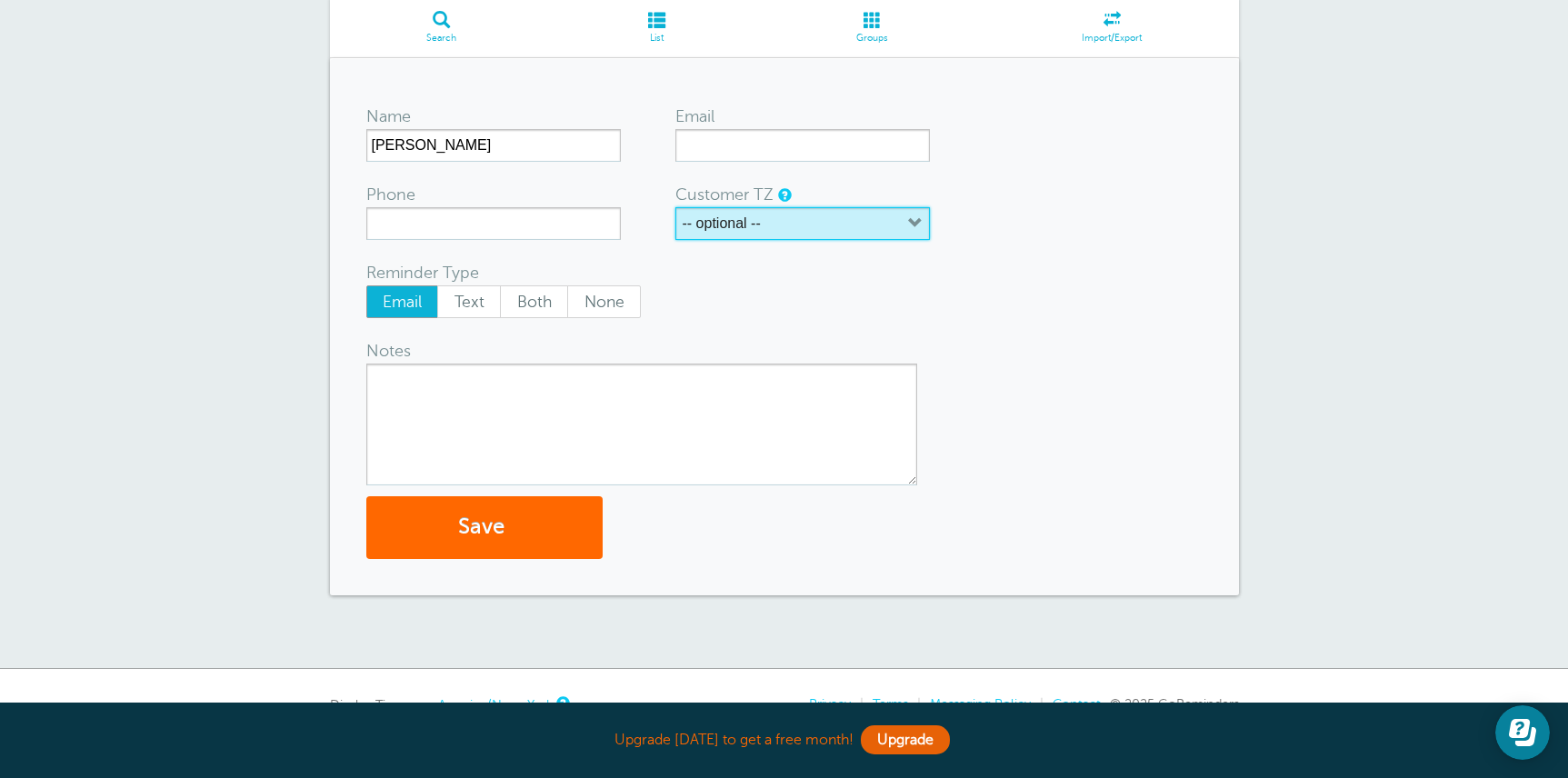
click at [786, 226] on button "-- optional --" at bounding box center [802, 223] width 255 height 33
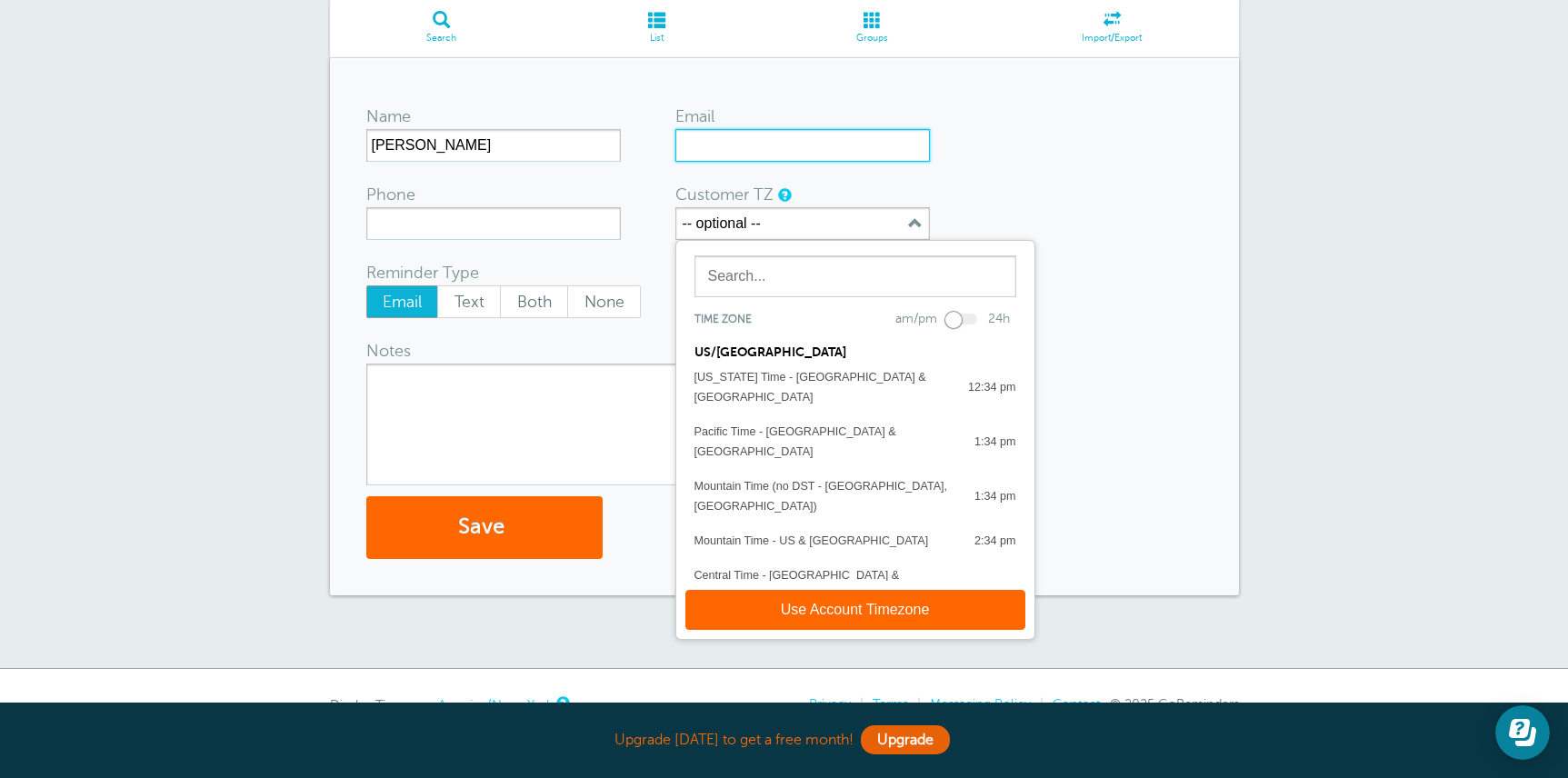
click at [709, 141] on input "Email" at bounding box center [802, 145] width 255 height 33
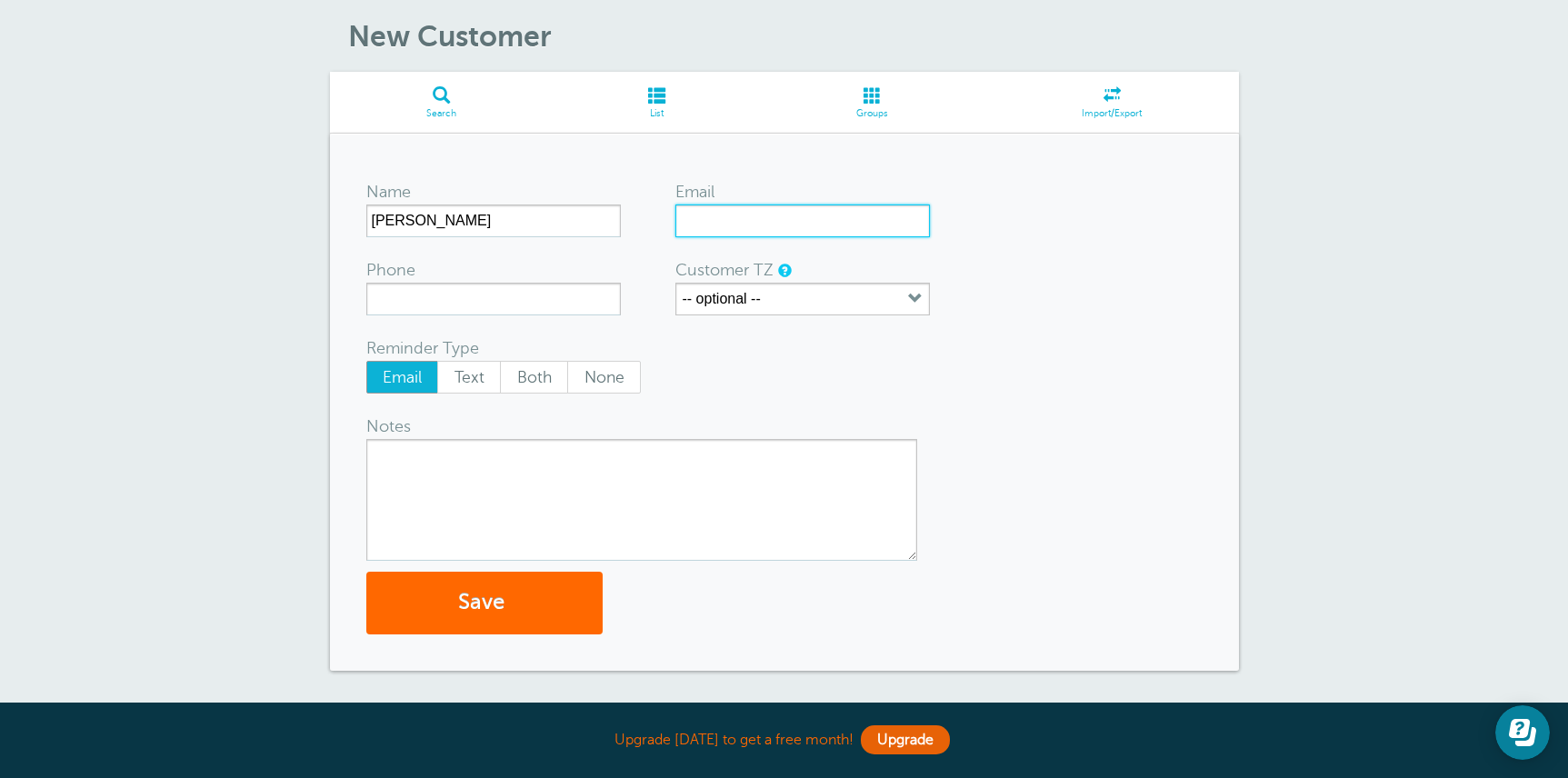
scroll to position [0, 0]
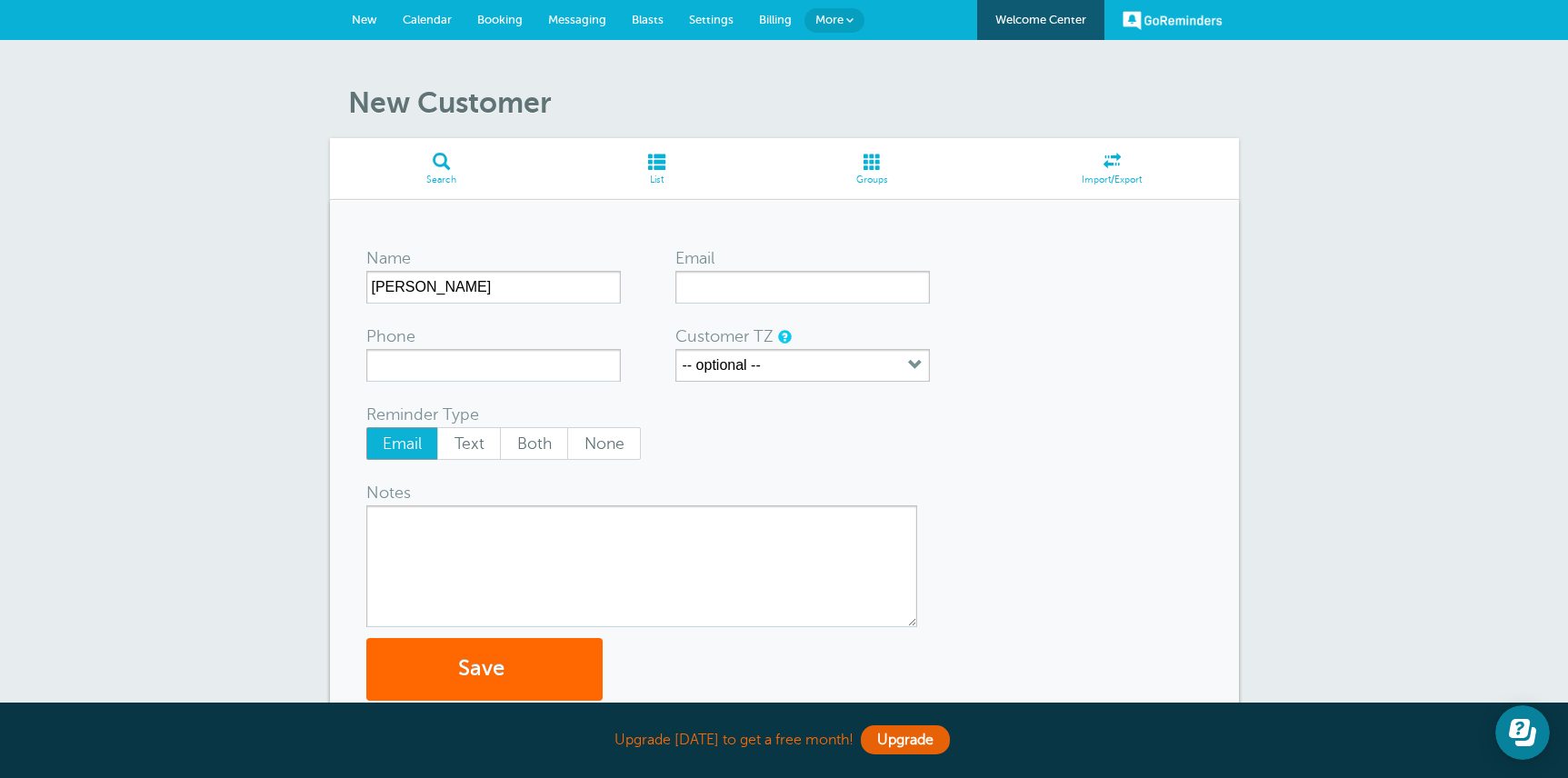
click at [661, 170] on span at bounding box center [656, 162] width 207 height 17
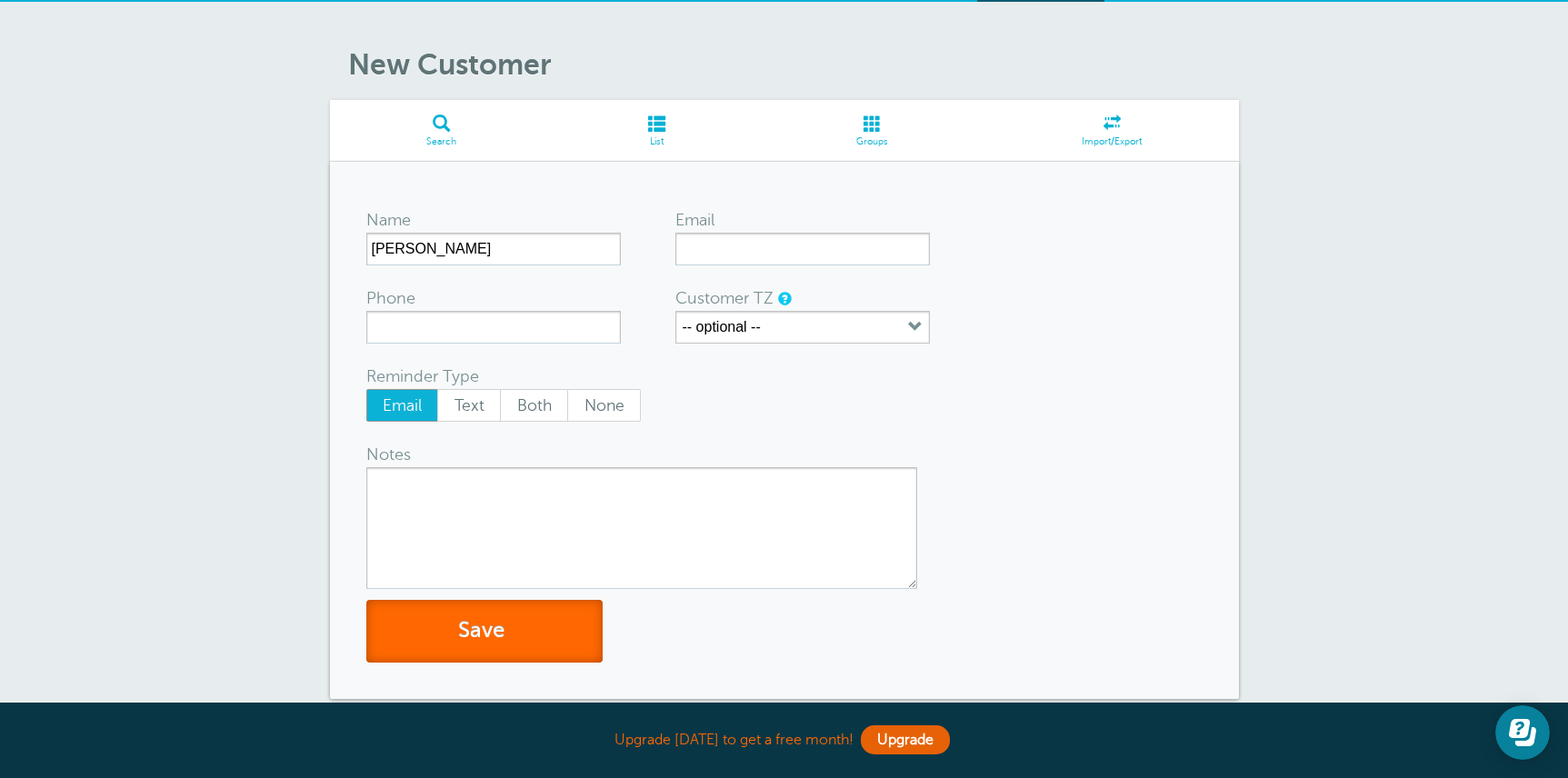
scroll to position [34, 0]
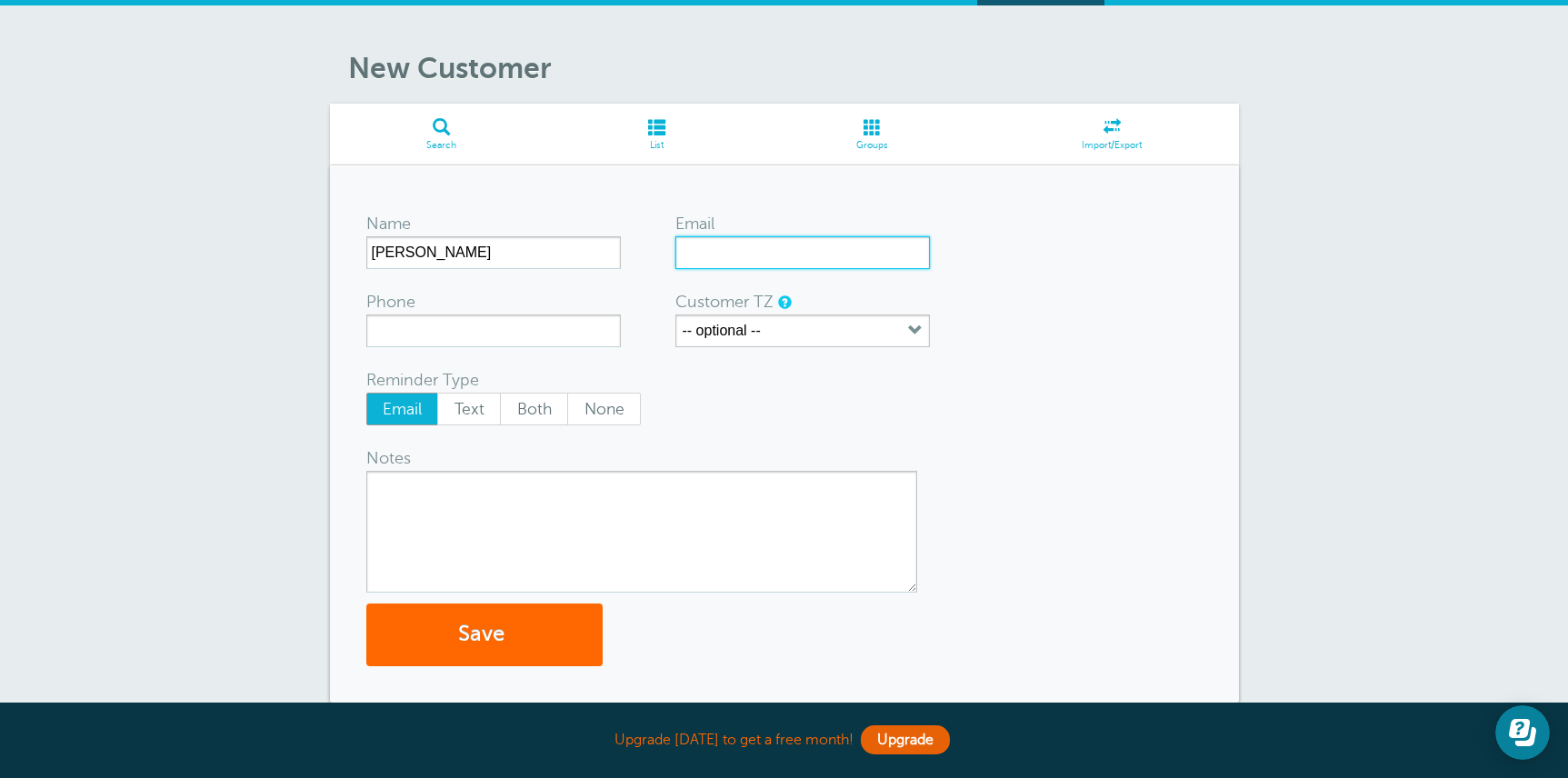
click at [769, 260] on input "Email" at bounding box center [802, 253] width 255 height 33
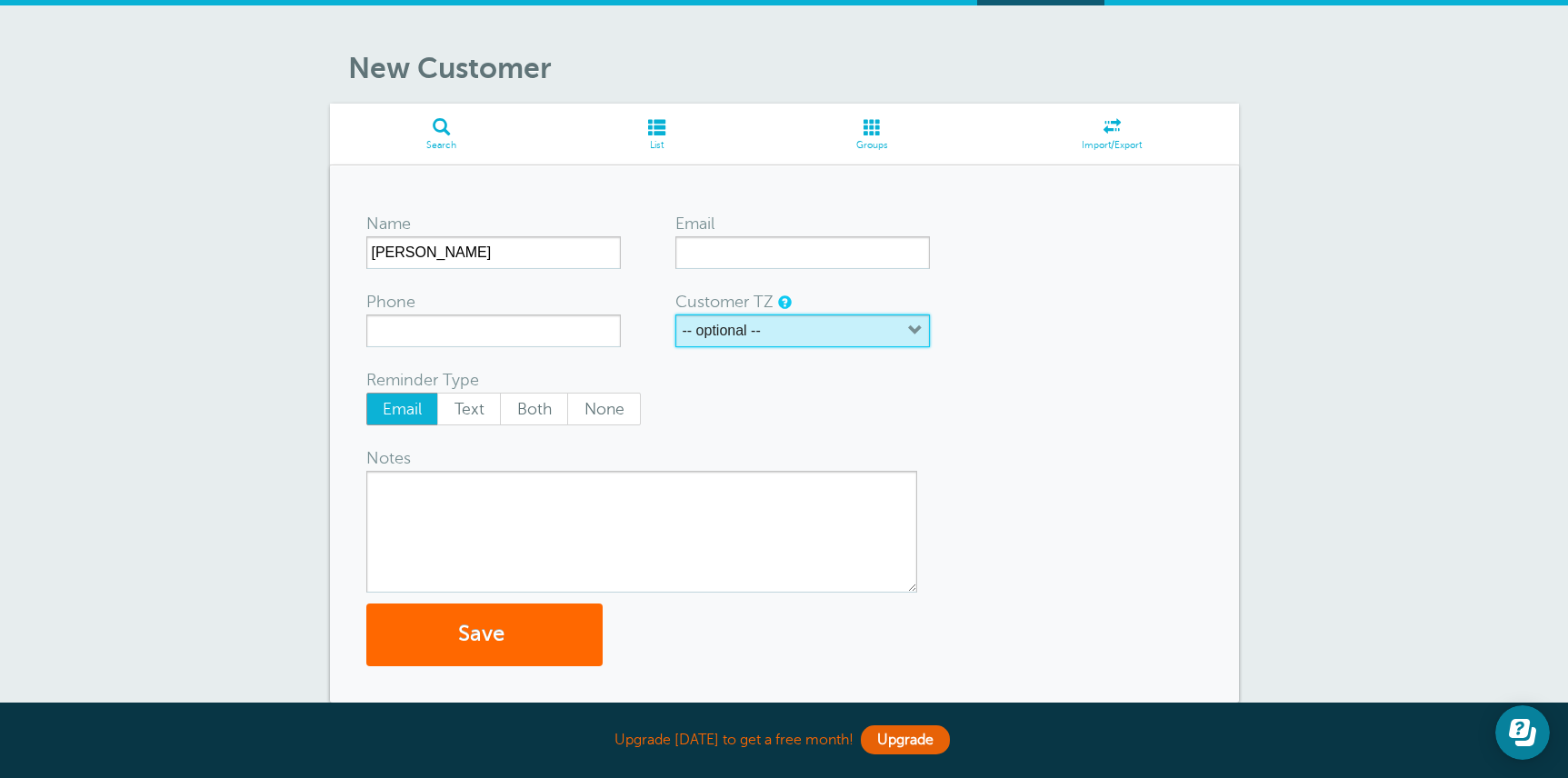
click at [780, 336] on button "-- optional --" at bounding box center [802, 331] width 255 height 33
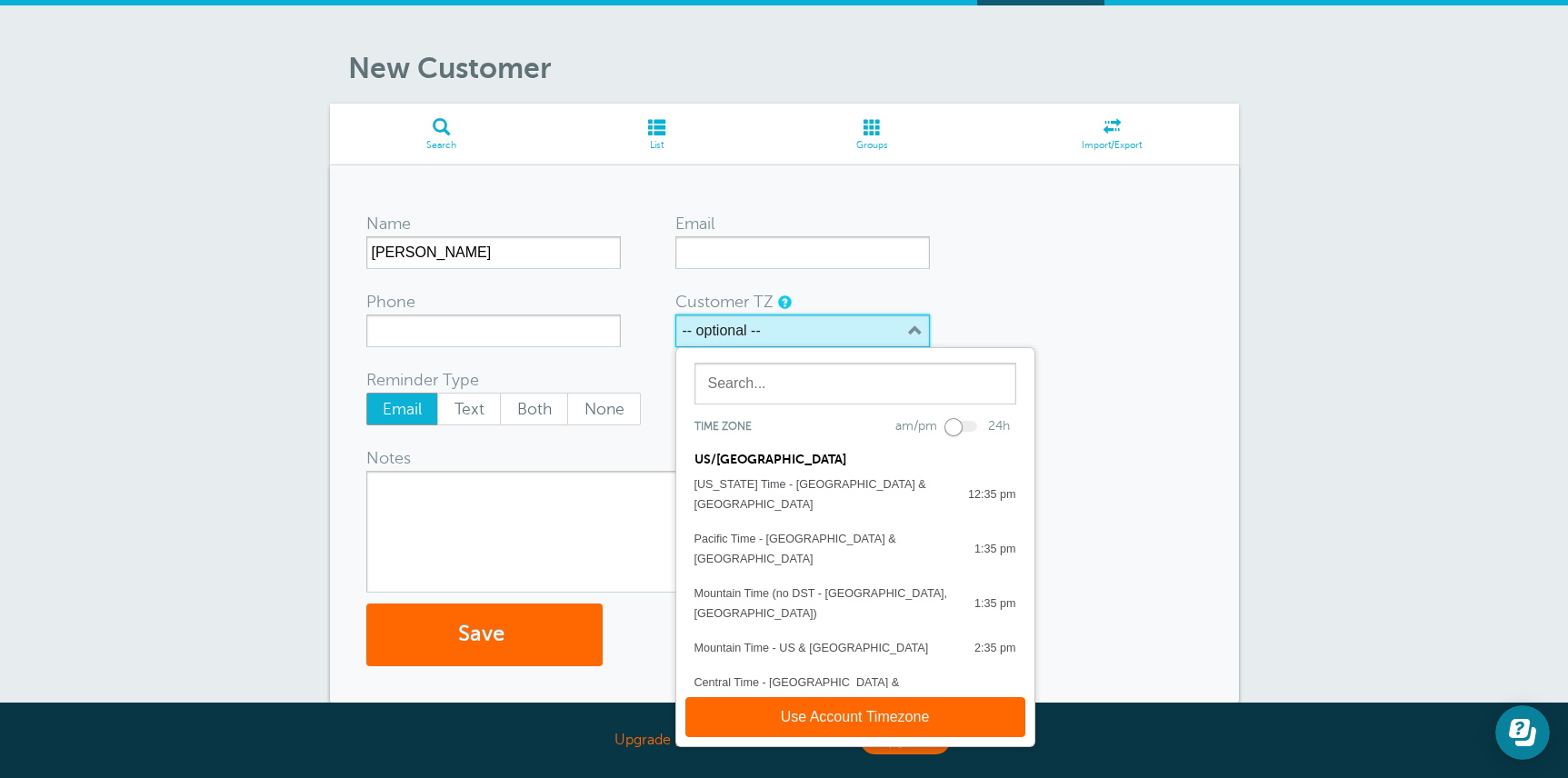
click at [780, 336] on button "-- optional --" at bounding box center [802, 331] width 255 height 33
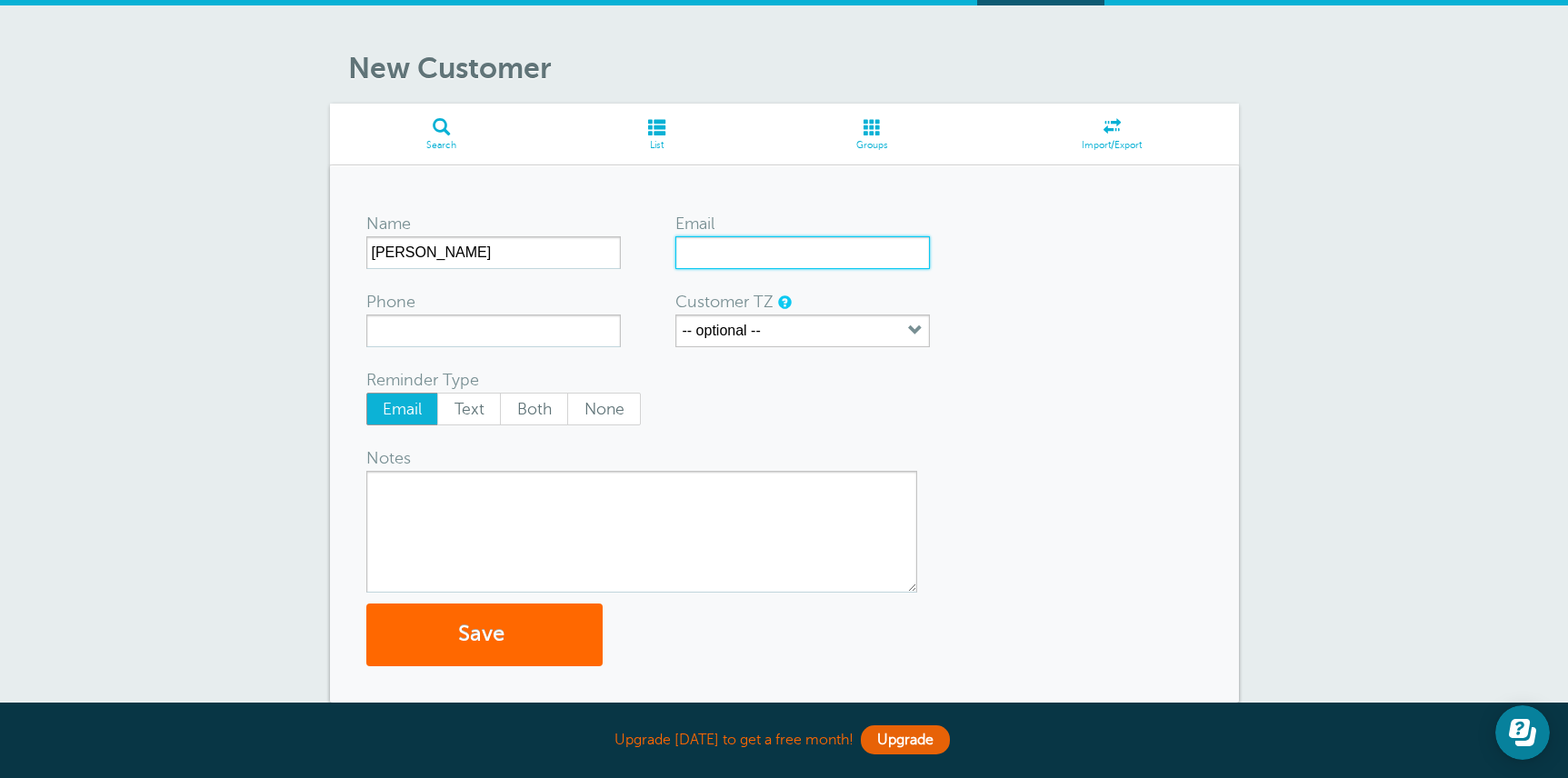
click at [760, 252] on input "Email" at bounding box center [802, 253] width 255 height 33
click at [519, 258] on input "Devon Yeo" at bounding box center [494, 253] width 255 height 33
type input "Abby Lindsay"
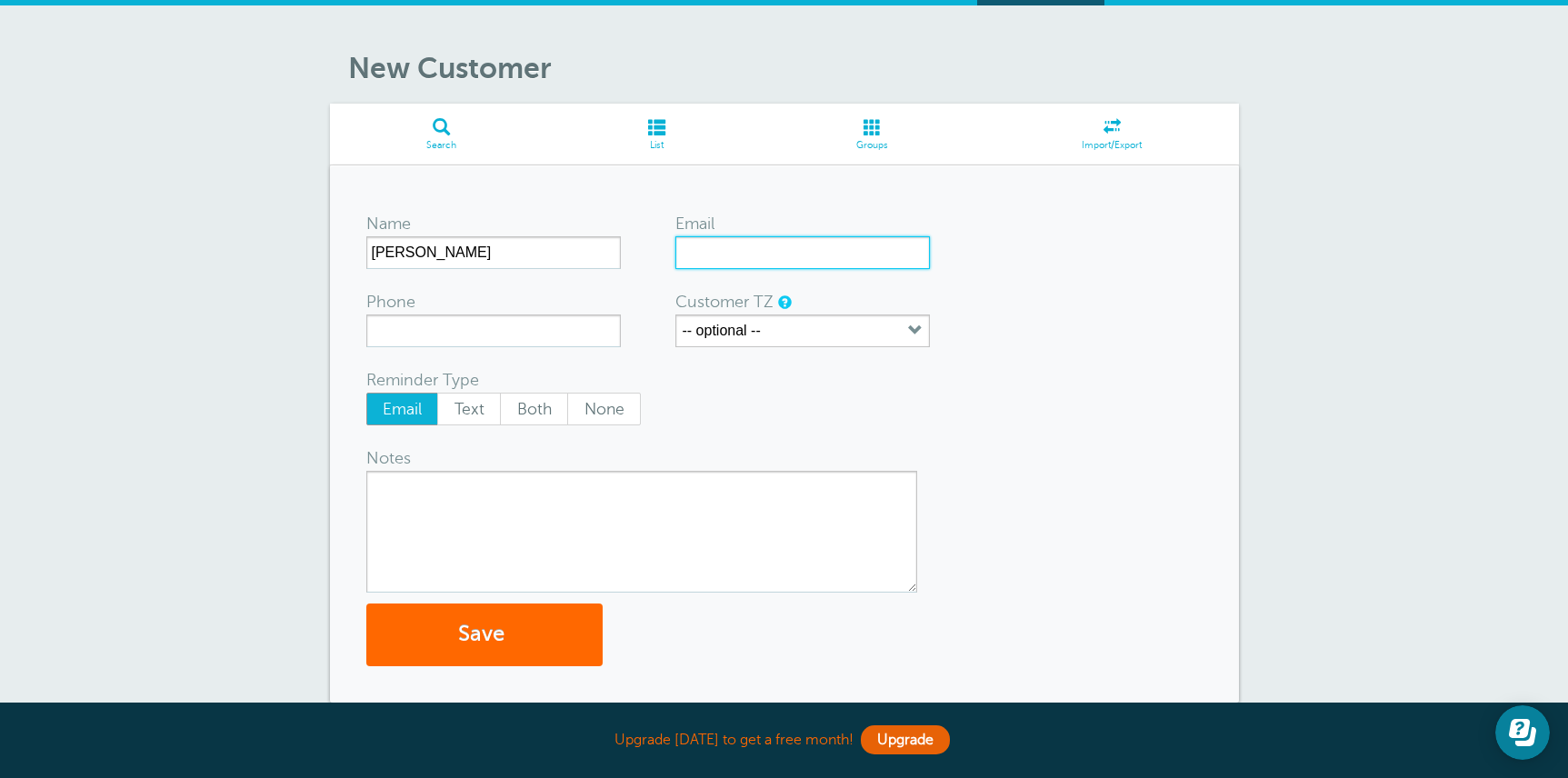
click at [713, 256] on input "Email" at bounding box center [802, 253] width 255 height 33
paste input "saratweedie@hotmail.com"
paste input "abbylindsay15@icloud.com"
click at [454, 512] on textarea "Notes" at bounding box center [641, 531] width 550 height 122
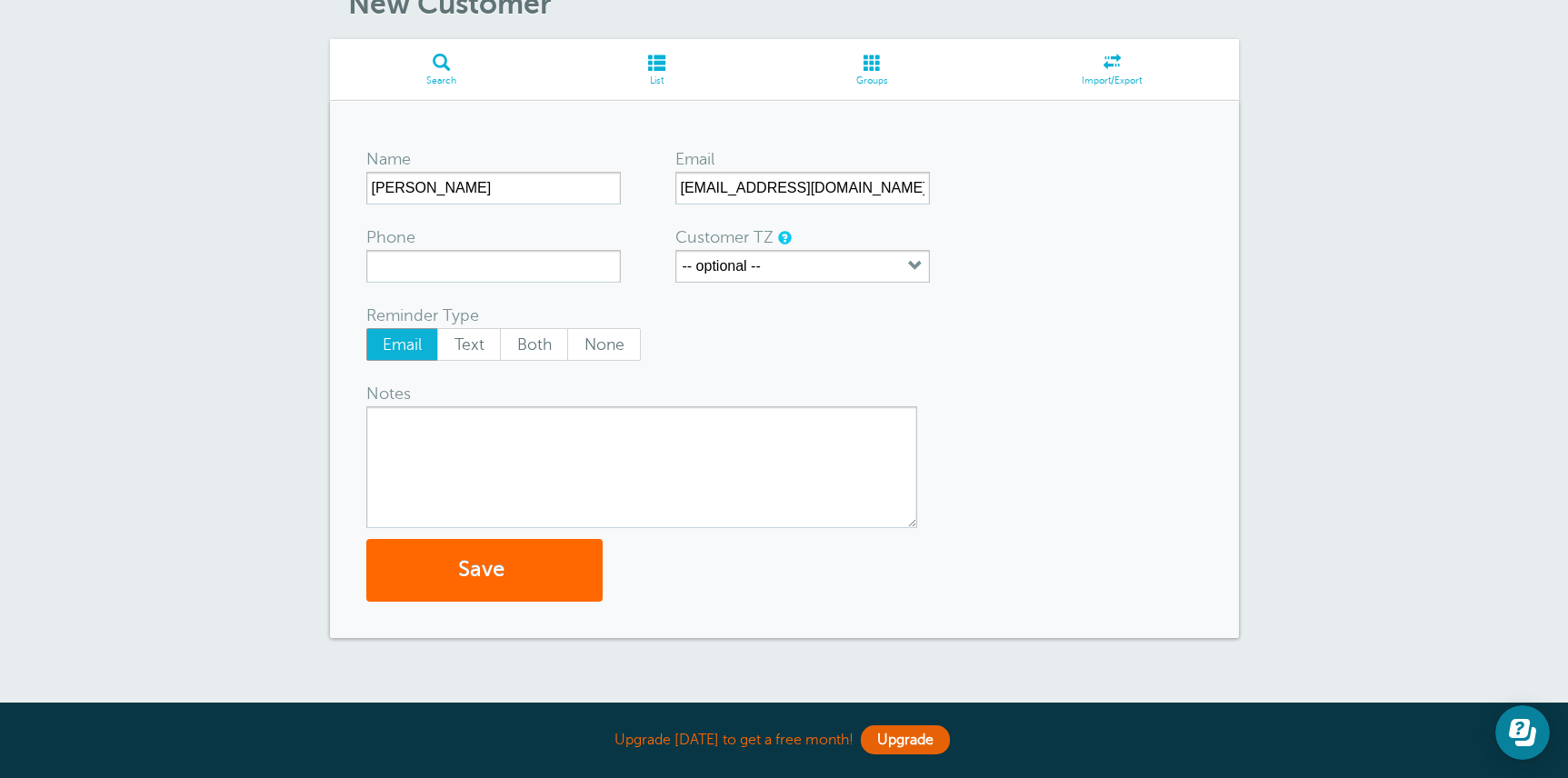
scroll to position [154, 0]
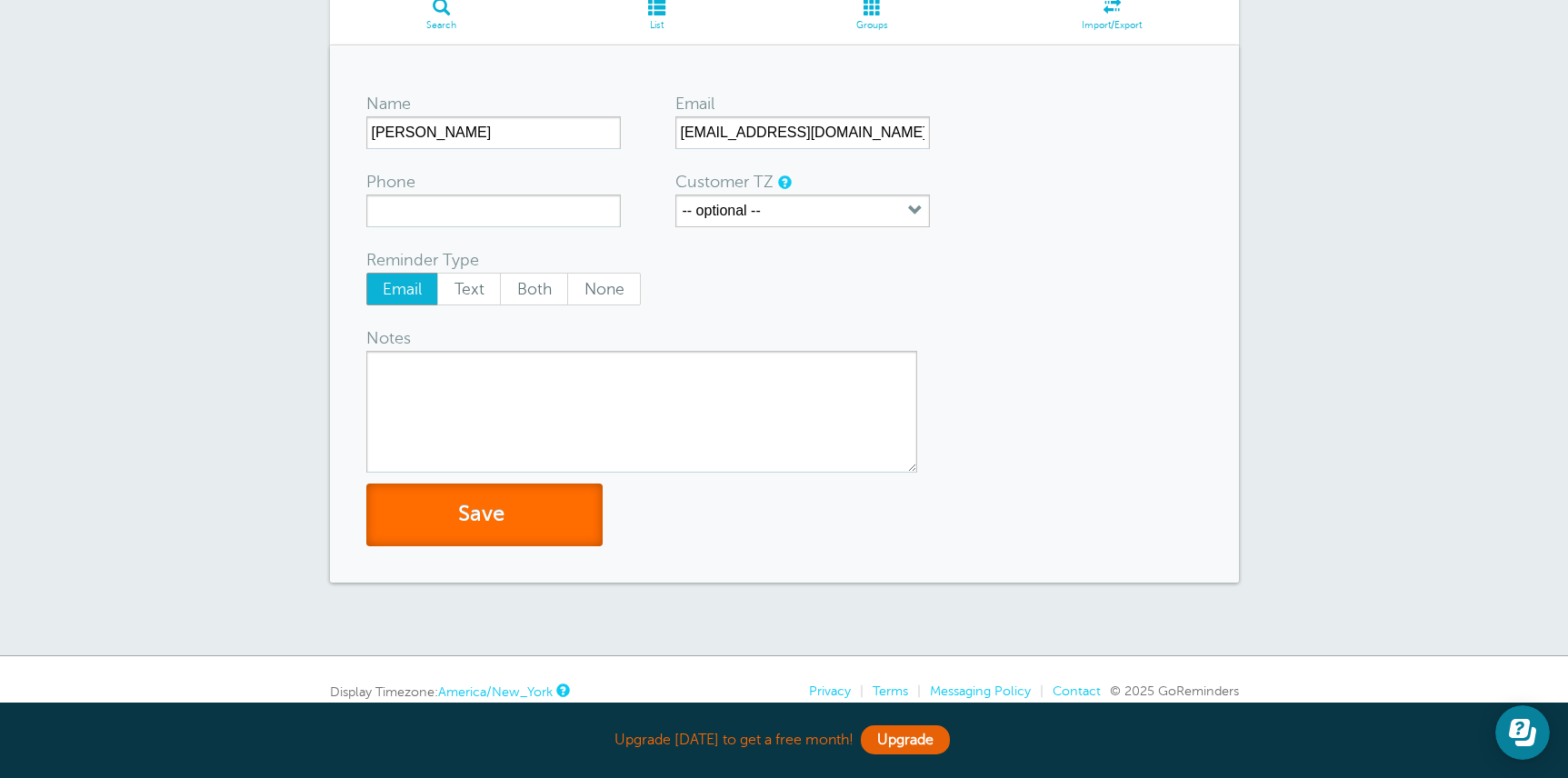
click at [520, 537] on button "Save" at bounding box center [484, 515] width 236 height 63
click at [850, 135] on input "saratweedie@hotmail.com,abbylindsay15@icloud.com" at bounding box center [802, 133] width 255 height 33
click at [748, 135] on input "saratweedie@hotmail.com,abbylindsay15@icloud.com" at bounding box center [802, 133] width 255 height 33
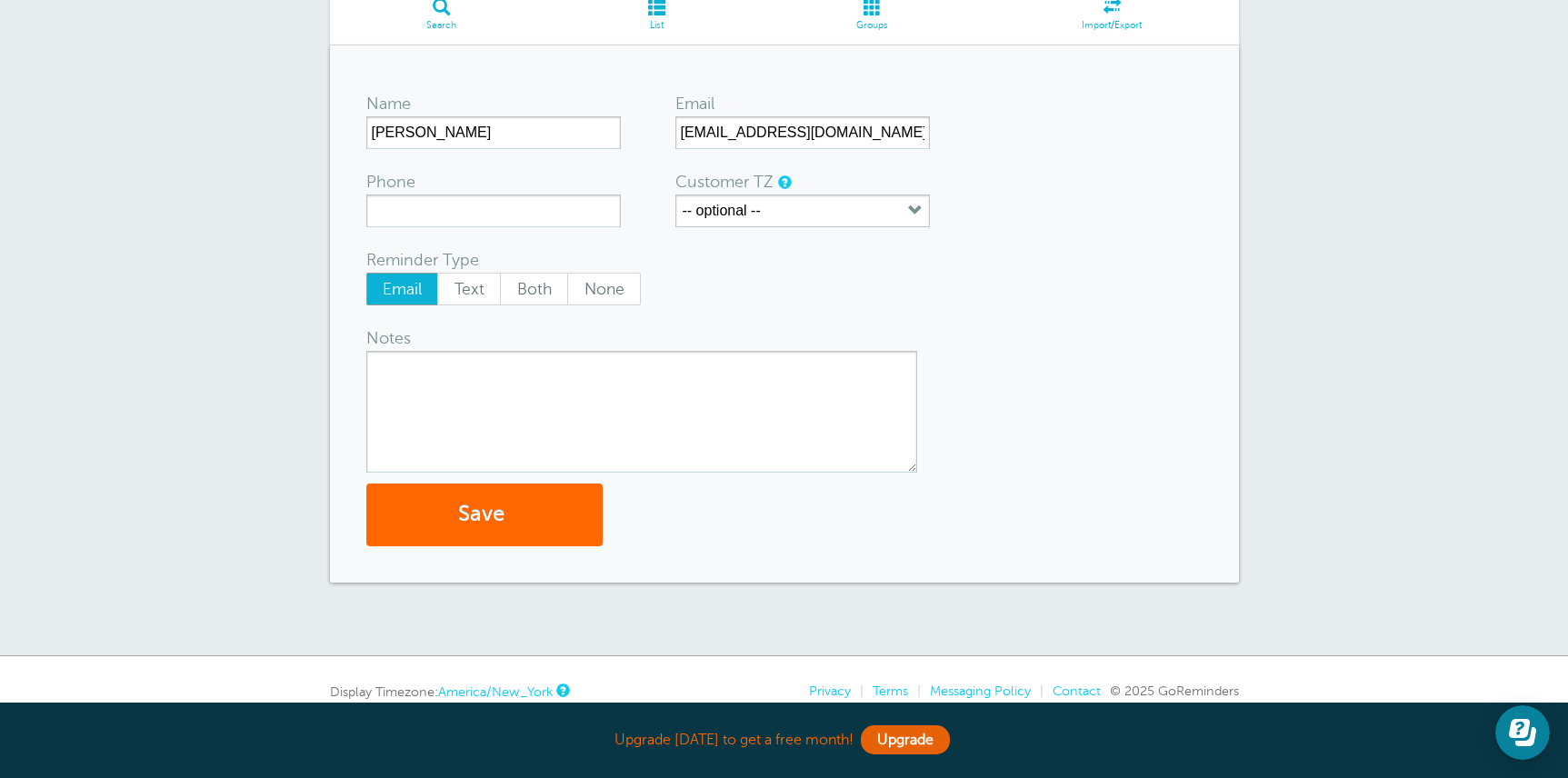
click at [977, 283] on form "Name Abby Lindsay Email saratweedie@hotmail.com; abbylindsay15@icloud.com Phone…" at bounding box center [785, 313] width 837 height 464
click at [875, 132] on input "saratweedie@hotmail.com; abbylindsay15@icloud.com" at bounding box center [802, 133] width 255 height 33
click at [854, 132] on input "saratweedie@hotmail.com; abbylindsay15@icloud.com" at bounding box center [802, 133] width 255 height 33
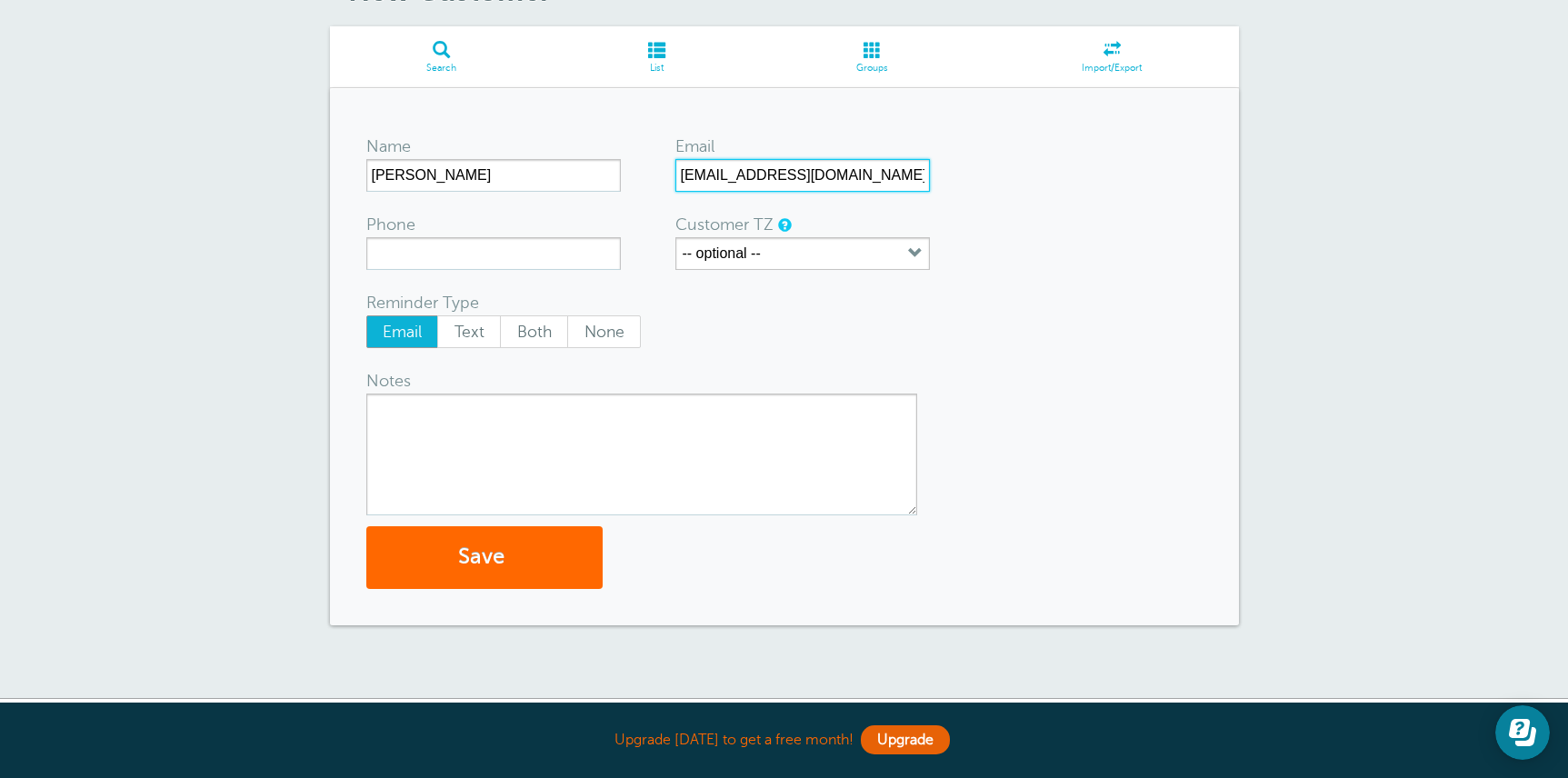
scroll to position [22, 0]
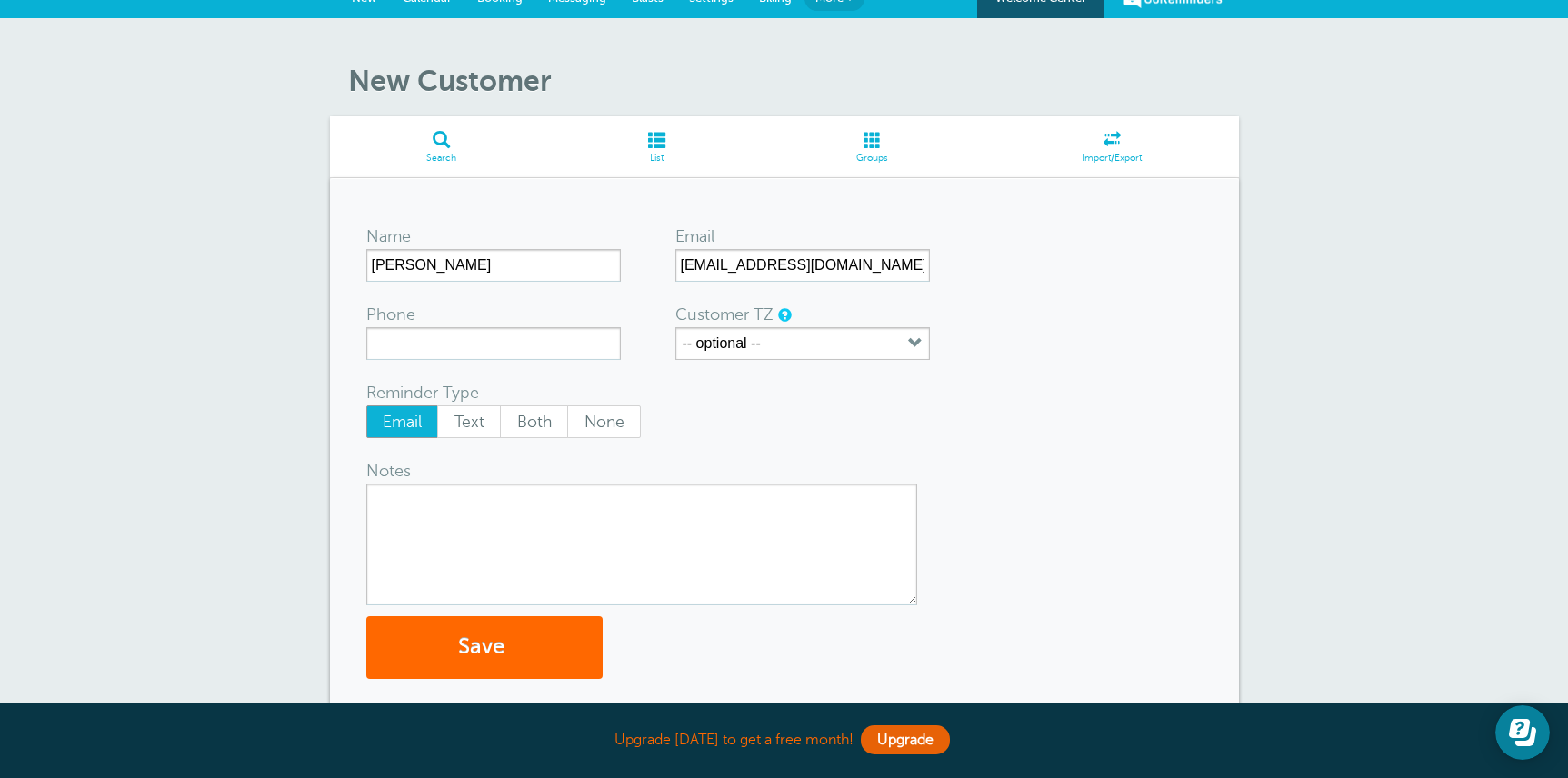
click at [1053, 415] on form "Name Abby Lindsay Email saratweedie@hotmail.com; abbylindsay15@icloud.com Phone…" at bounding box center [785, 446] width 837 height 464
click at [547, 646] on button "Save" at bounding box center [484, 648] width 236 height 63
click at [755, 441] on form "Name Abby Lindsay Email saratweedie@hotmail.com; abbylindsay15@icloud.com Phone…" at bounding box center [785, 446] width 837 height 464
click at [848, 240] on div "Email saratweedie@hotmail.com; abbylindsay15@icloud.com" at bounding box center [802, 253] width 255 height 58
click at [836, 261] on input "saratweedie@hotmail.com; abbylindsay15@icloud.com" at bounding box center [802, 265] width 255 height 33
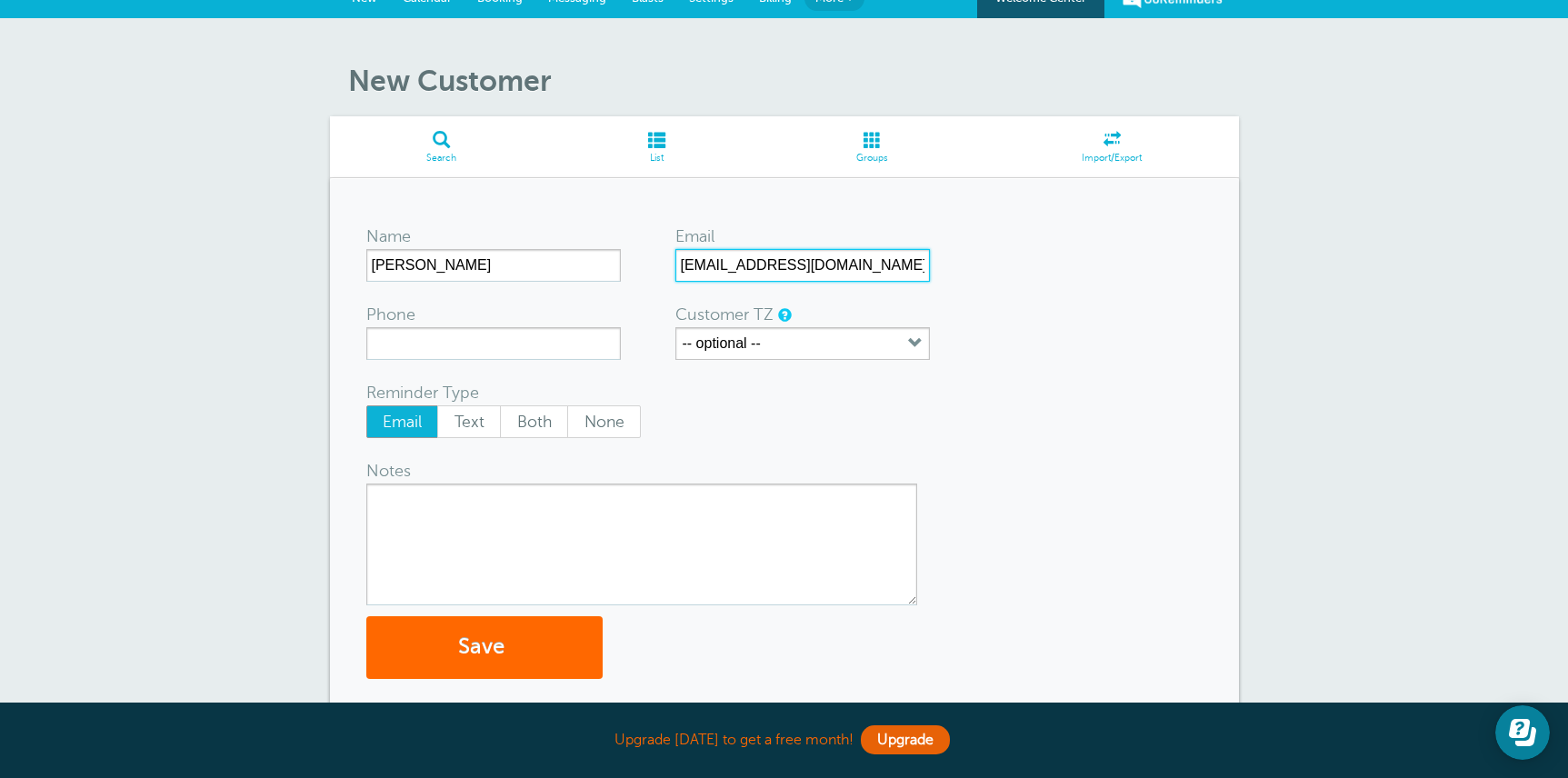
click at [851, 264] on input "saratweedie@hotmail.com; abbylindsay15@icloud.com" at bounding box center [802, 265] width 255 height 33
drag, startPoint x: 854, startPoint y: 265, endPoint x: 983, endPoint y: 283, distance: 130.2
click at [983, 283] on form "Name Abby Lindsay Email saratweedie@hotmail.com; abbylindsay15@icloud.com Phone…" at bounding box center [785, 446] width 837 height 464
drag, startPoint x: 851, startPoint y: 264, endPoint x: 1010, endPoint y: 286, distance: 160.5
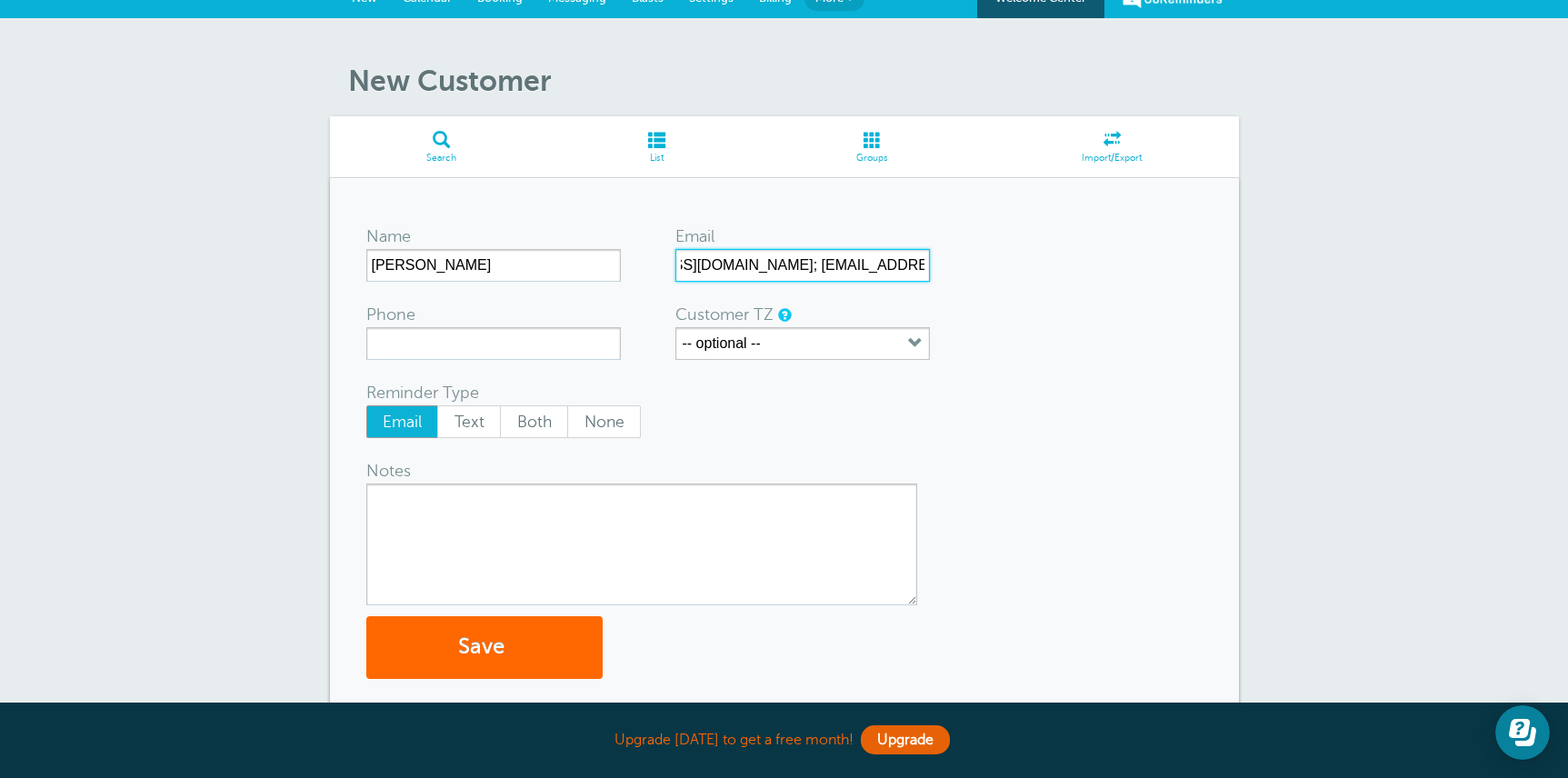
click at [1010, 286] on form "Name Abby Lindsay Email saratweedie@hotmail.com; abbylindsay15@icloud.com Phone…" at bounding box center [785, 446] width 837 height 464
type input "saratweedie@hotmail.com"
click at [752, 265] on input "saratweedie@hotmail.com" at bounding box center [802, 265] width 255 height 33
click at [752, 266] on input "saratweedie@hotmail.com" at bounding box center [802, 265] width 255 height 33
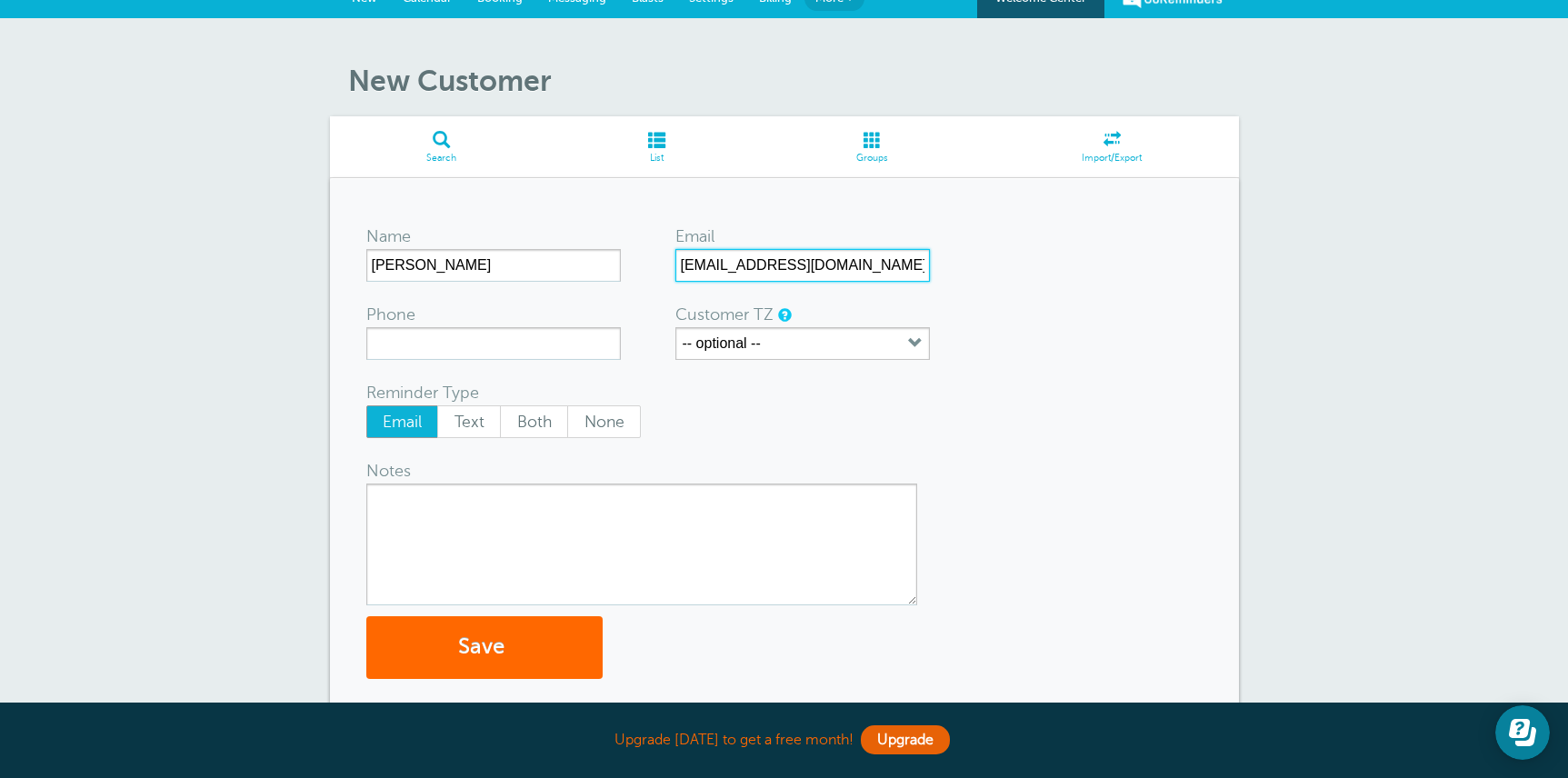
click at [752, 266] on input "saratweedie@hotmail.com" at bounding box center [802, 265] width 255 height 33
paste input "abbylindsay15@icloud.com"
type input "abbylindsay15@icloud.com"
click at [532, 666] on button "Save" at bounding box center [484, 648] width 236 height 63
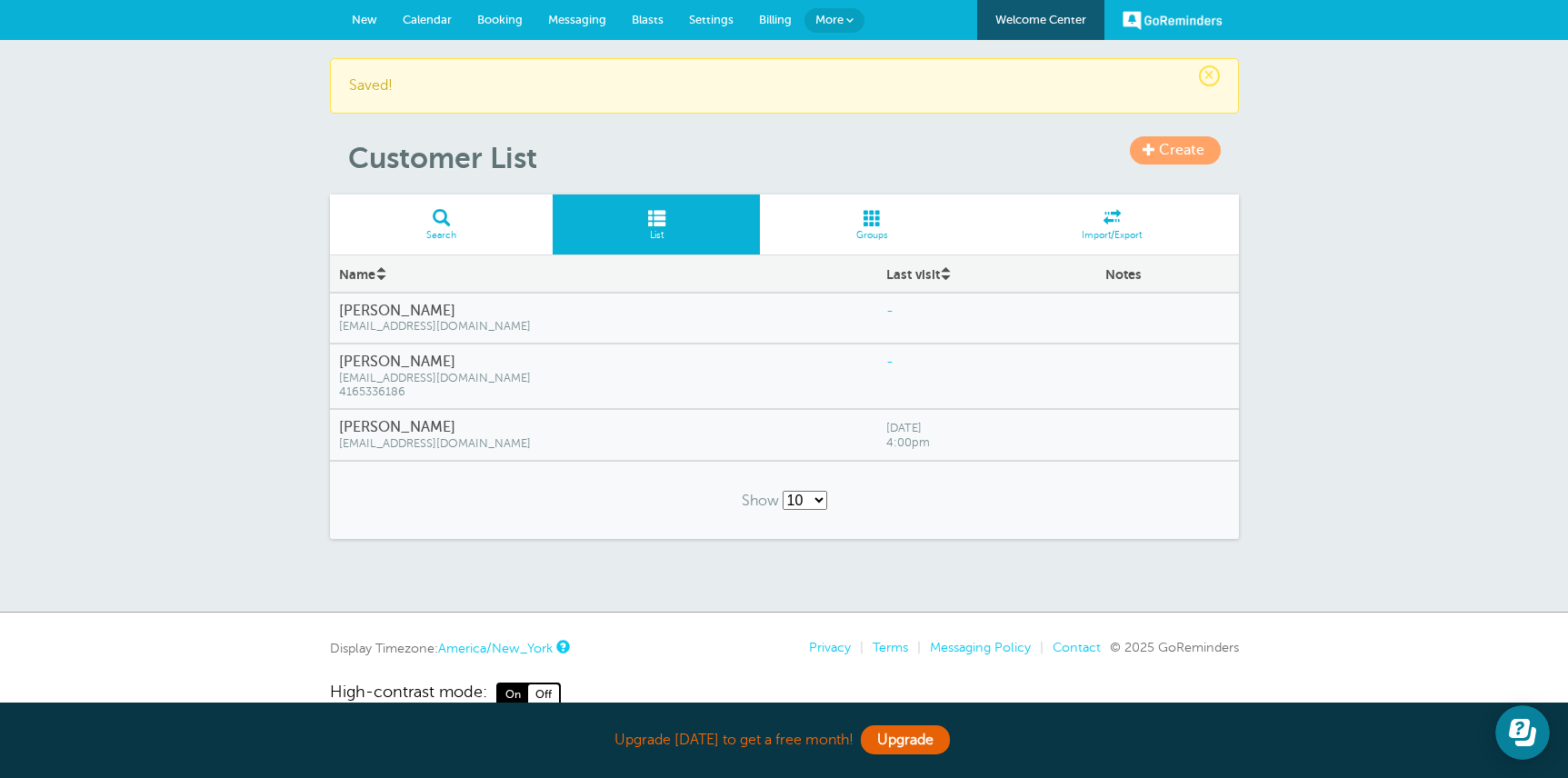
click at [414, 431] on h4 "Nicole Zhang" at bounding box center [604, 428] width 530 height 17
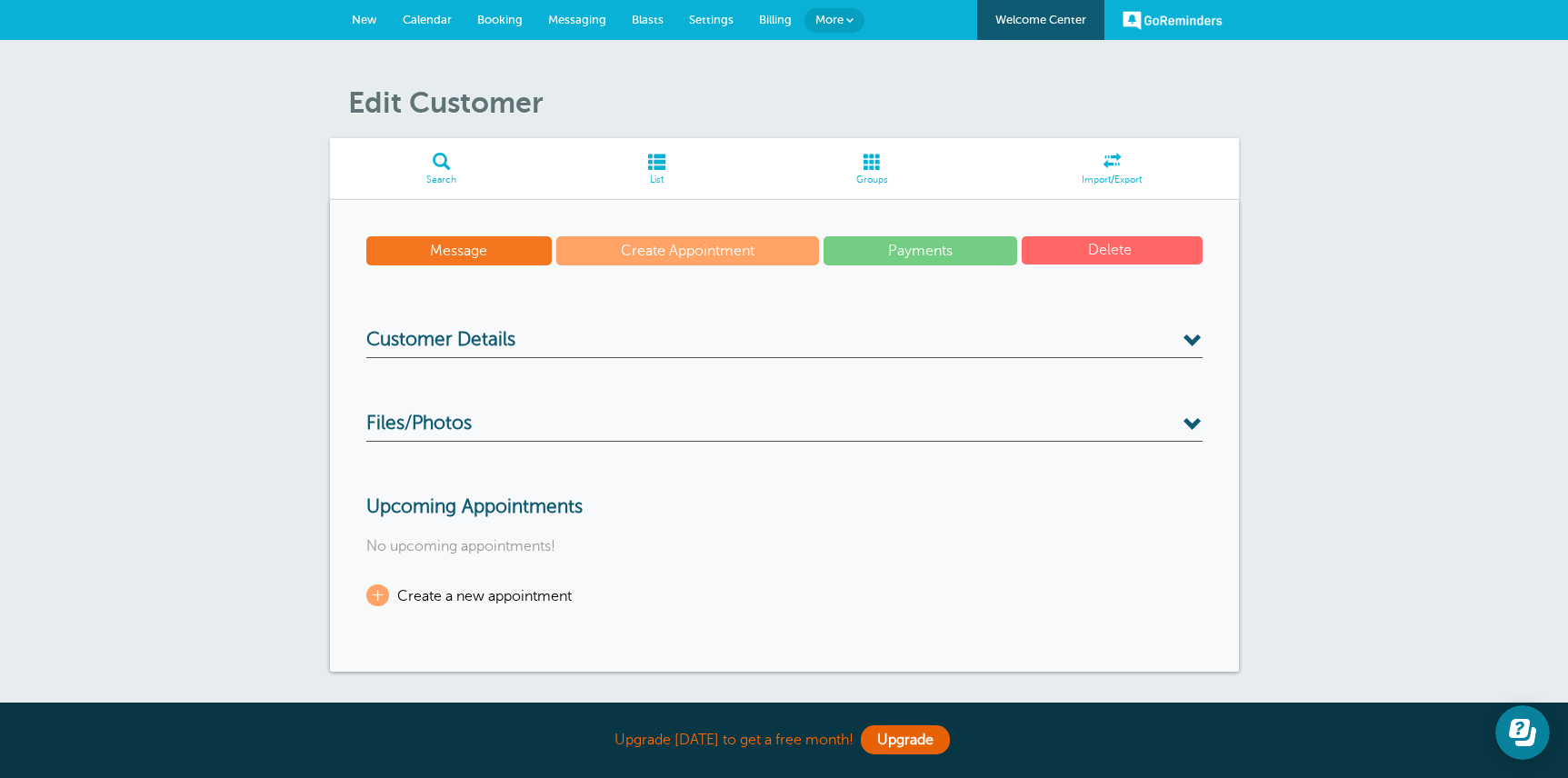
click at [697, 343] on h3 "Customer Details" at bounding box center [785, 344] width 837 height 29
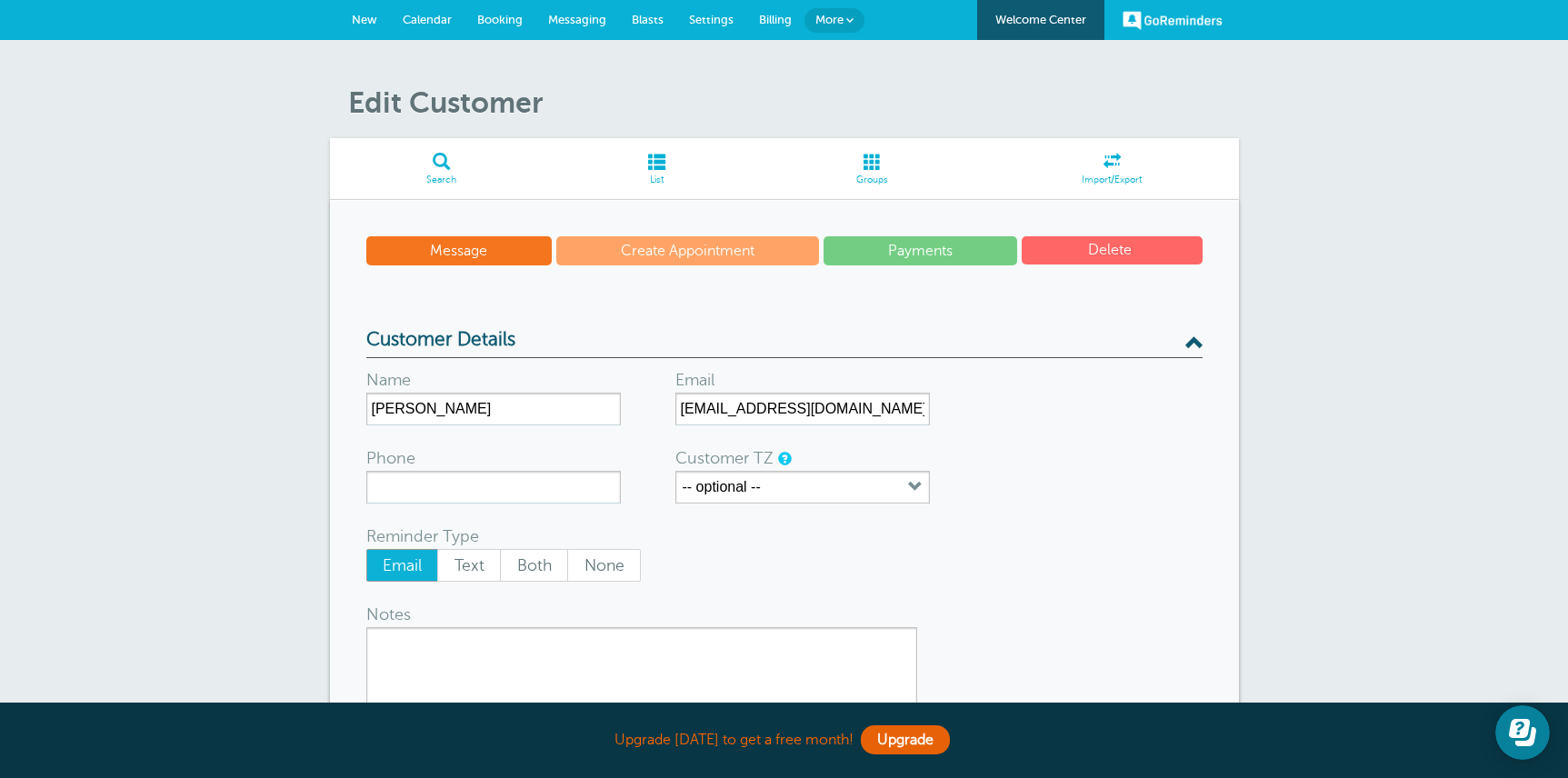
click at [501, 242] on link "Message" at bounding box center [459, 251] width 187 height 29
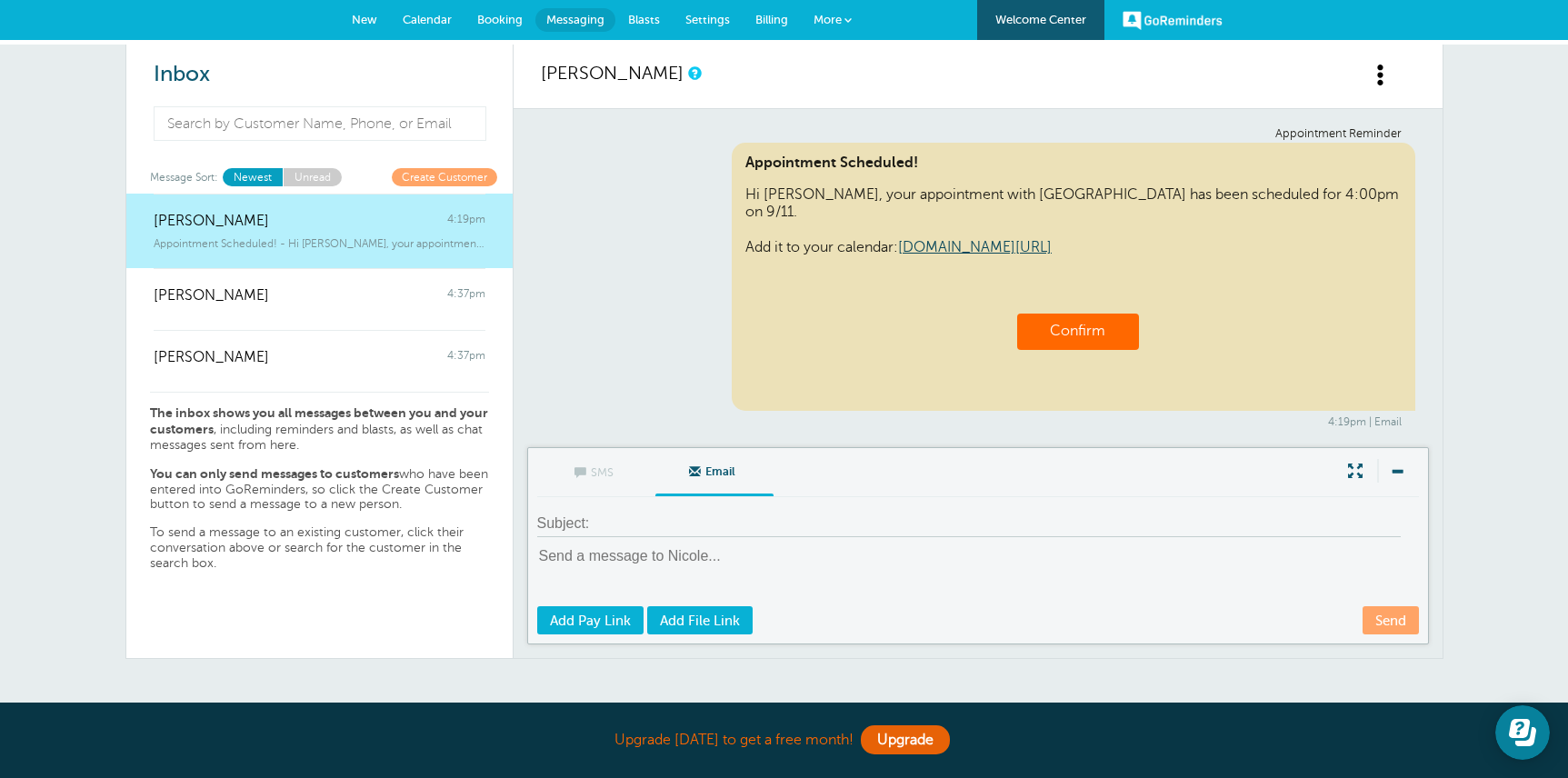
click at [1379, 76] on span at bounding box center [1381, 75] width 23 height 23
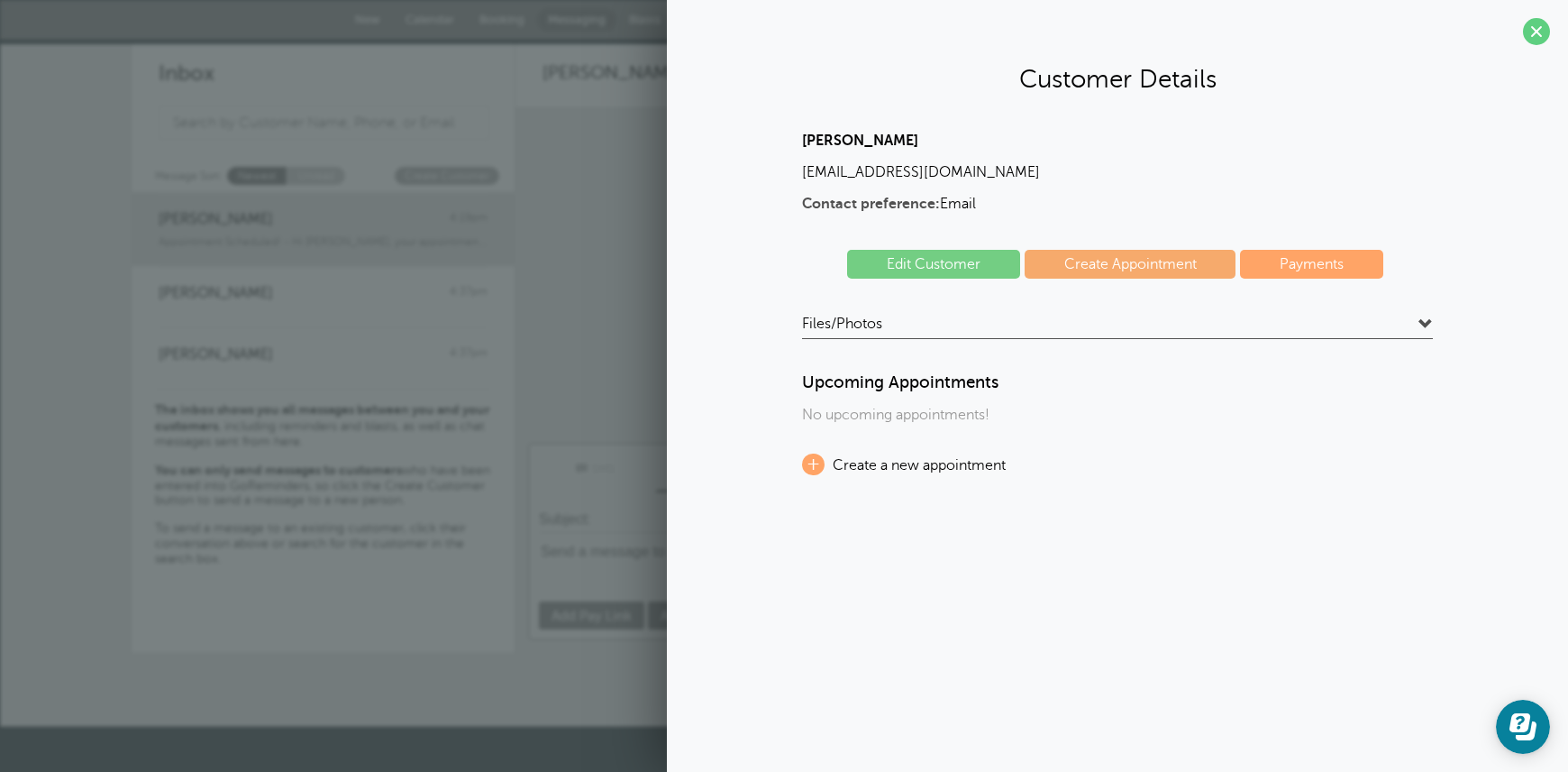
click at [956, 258] on link "Edit Customer" at bounding box center [933, 264] width 173 height 28
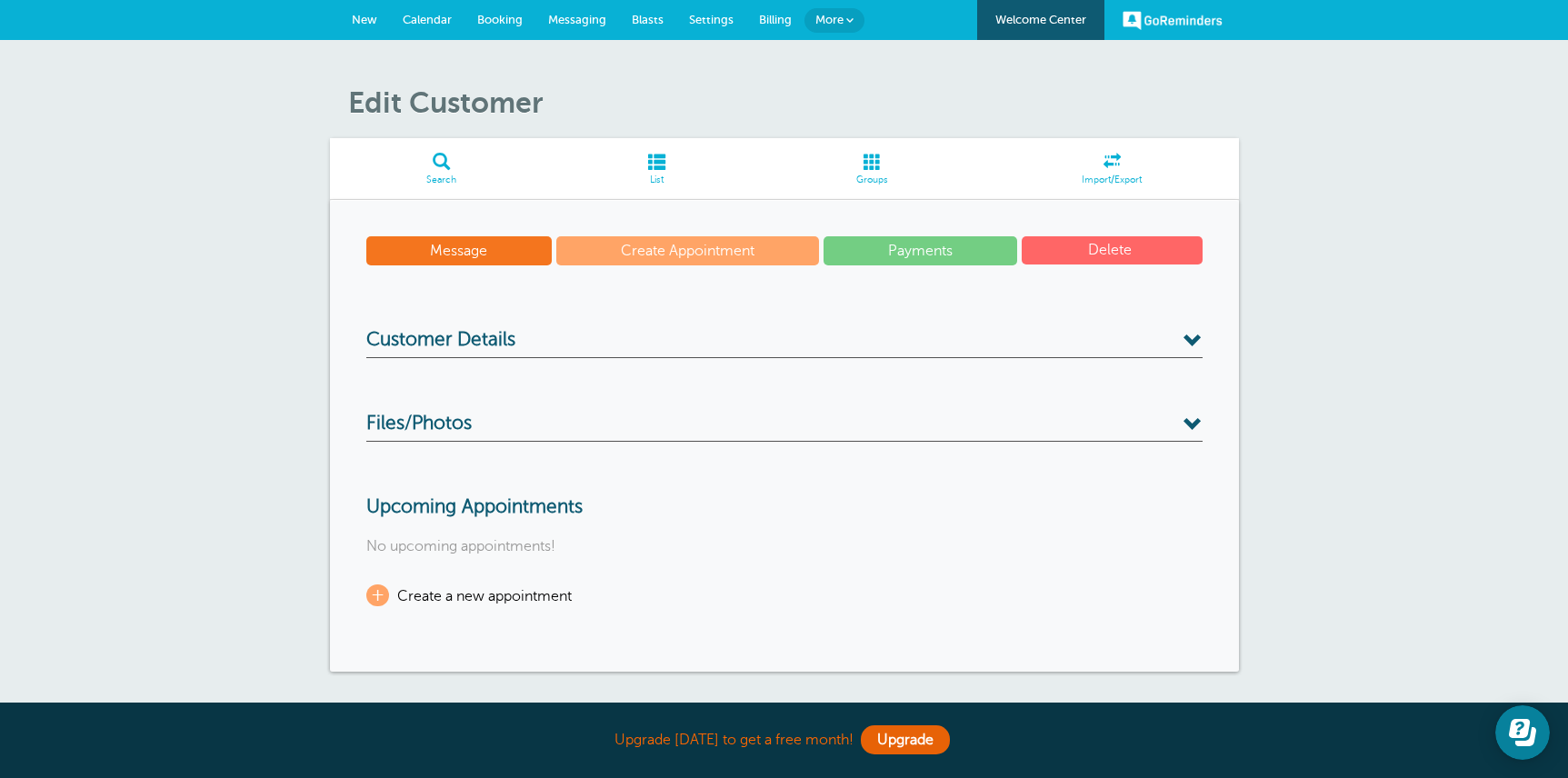
click at [510, 330] on span "Customer Details" at bounding box center [441, 341] width 149 height 23
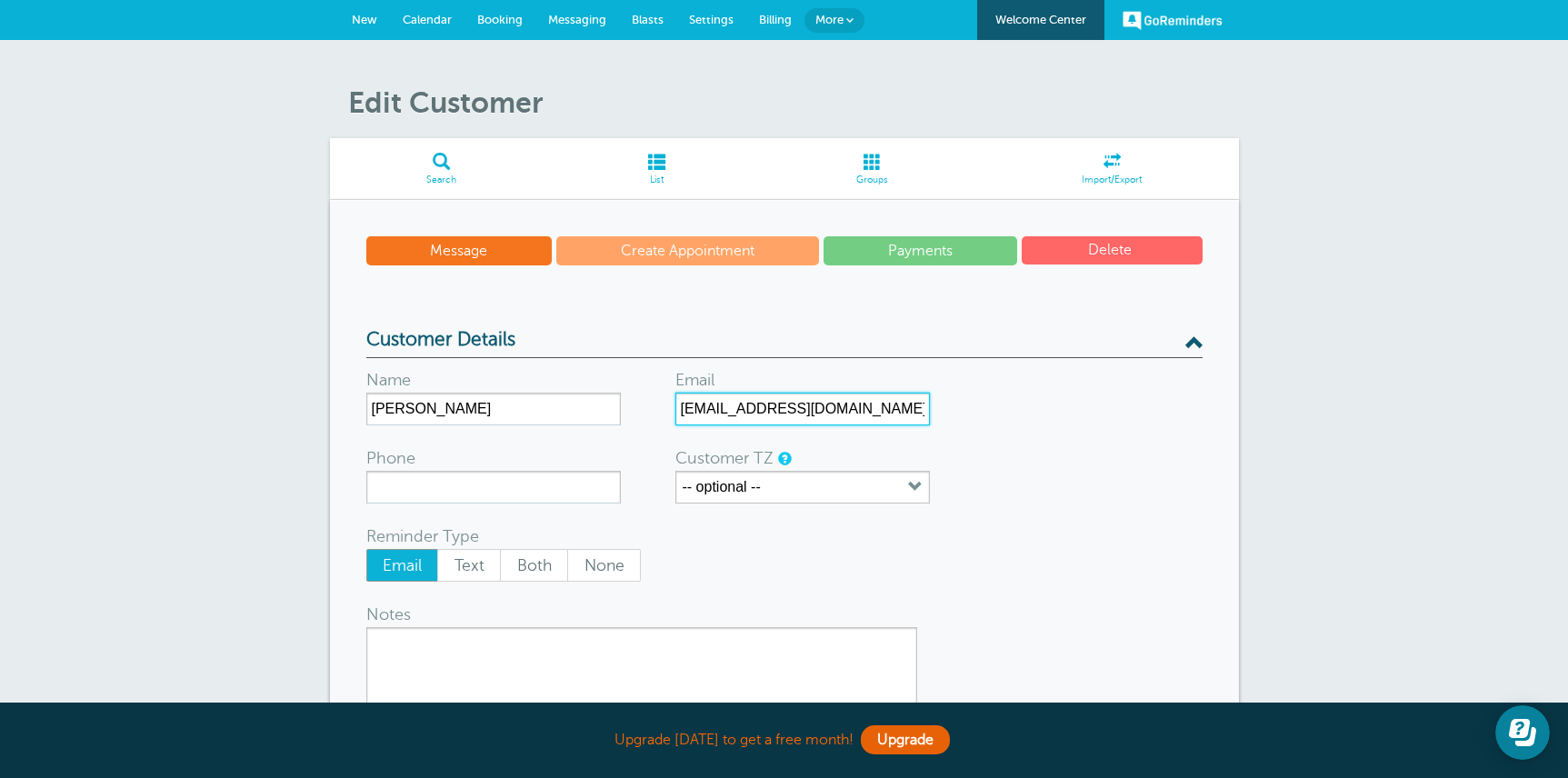
click at [764, 417] on input "[EMAIL_ADDRESS][DOMAIN_NAME]" at bounding box center [802, 409] width 255 height 33
click at [877, 163] on span at bounding box center [872, 162] width 225 height 17
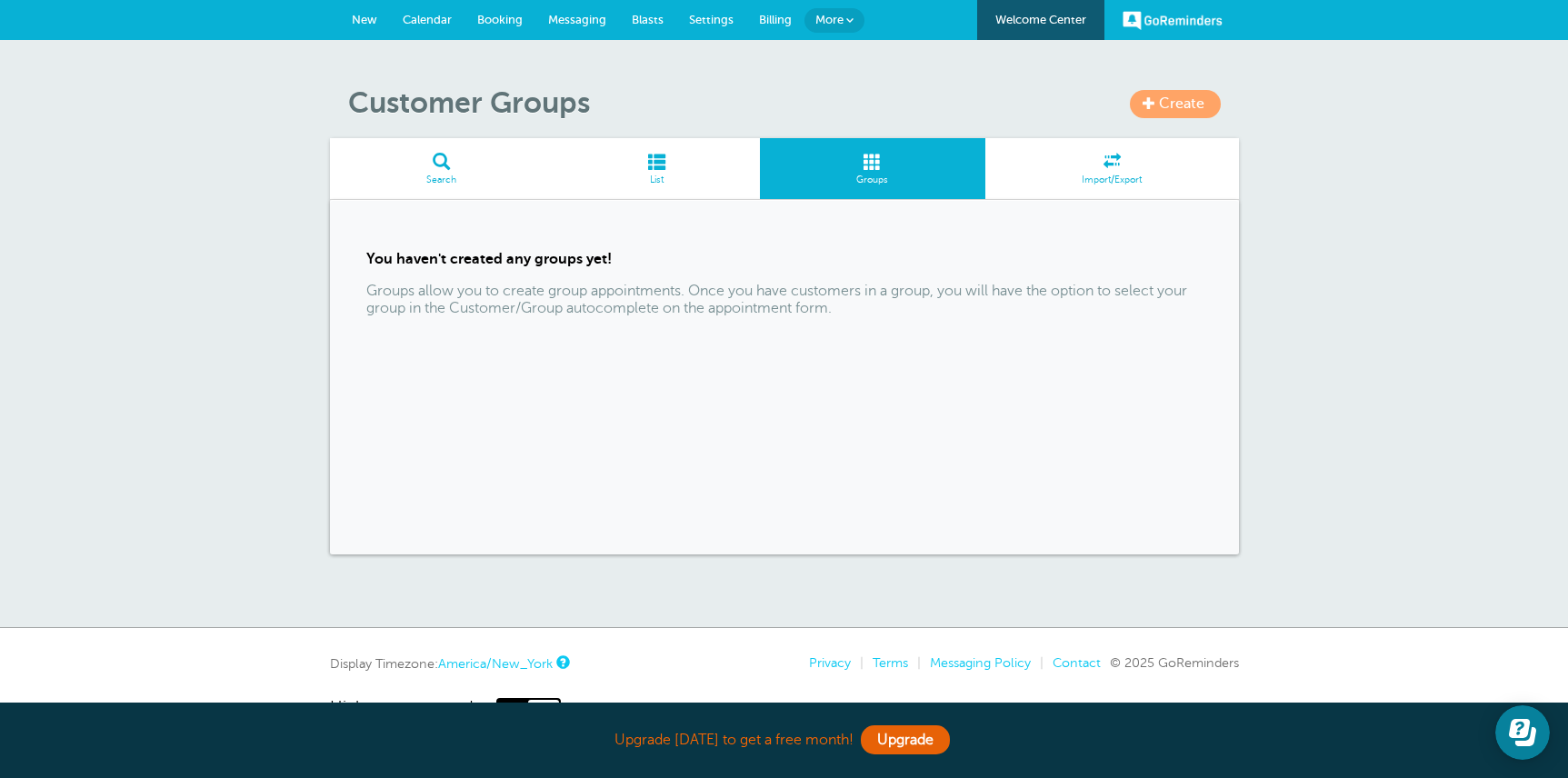
click at [647, 166] on span at bounding box center [656, 162] width 207 height 17
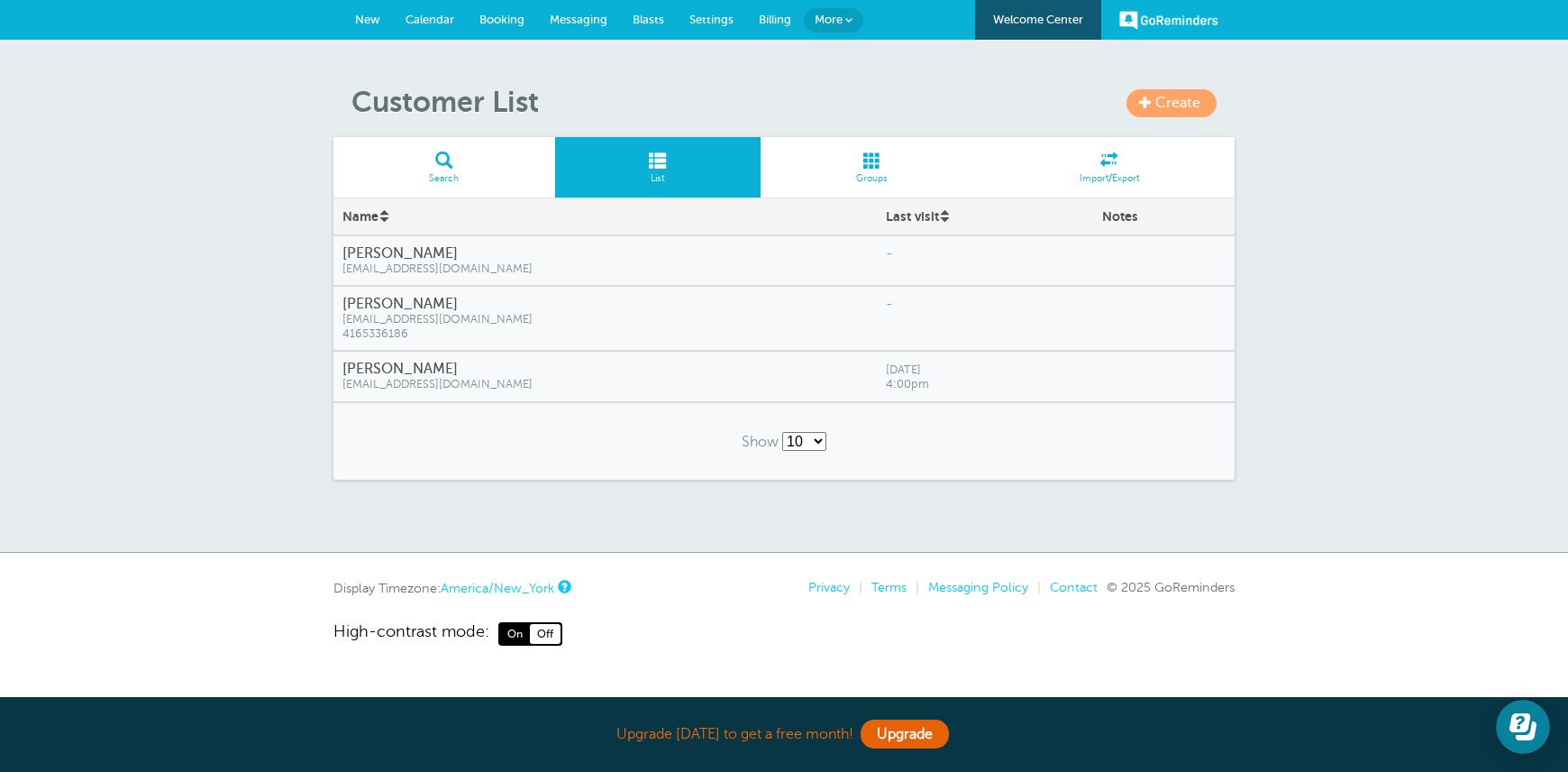
click at [880, 181] on span "Groups" at bounding box center [872, 178] width 205 height 10
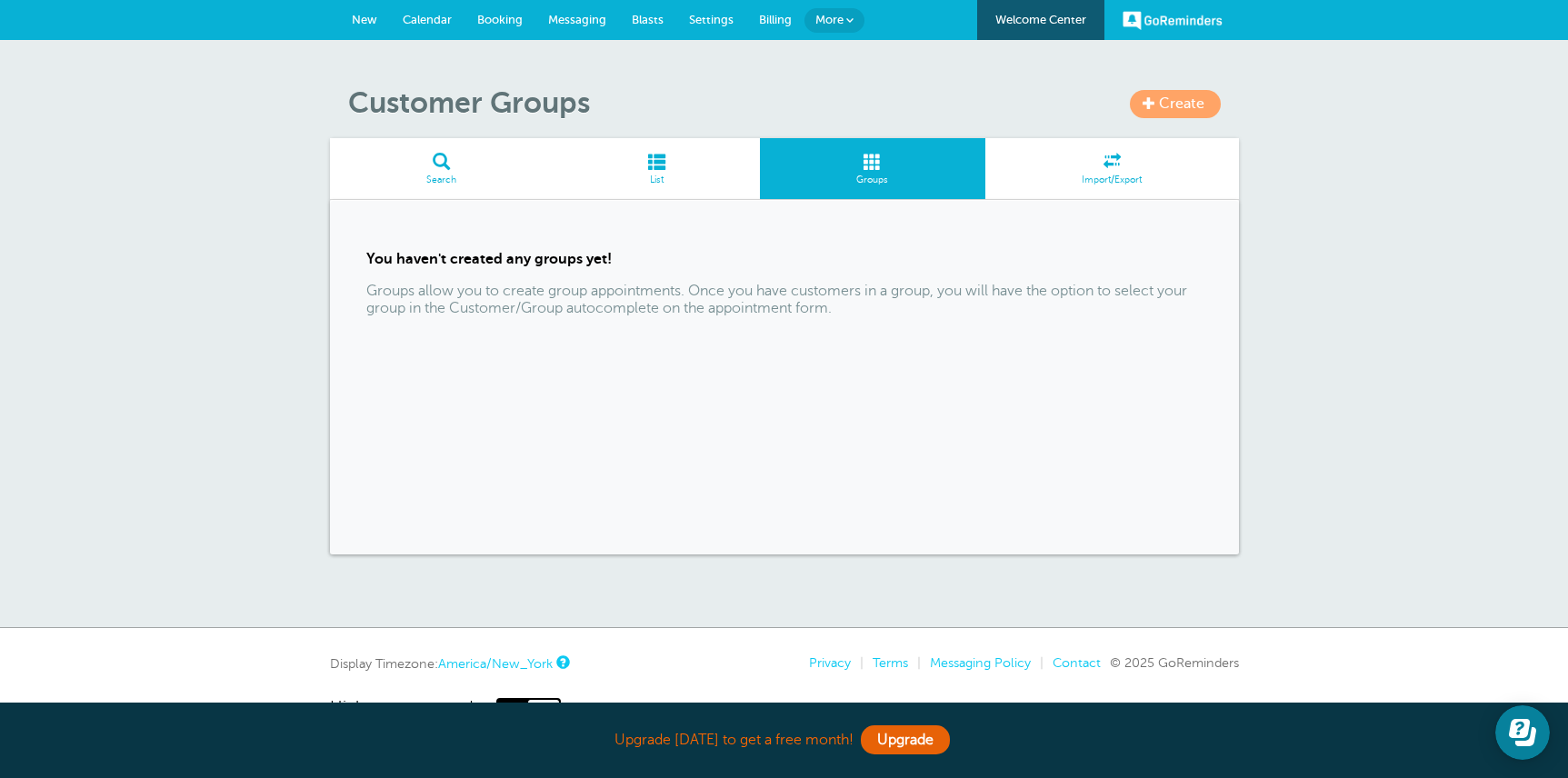
click at [362, 18] on span "New" at bounding box center [364, 19] width 26 height 13
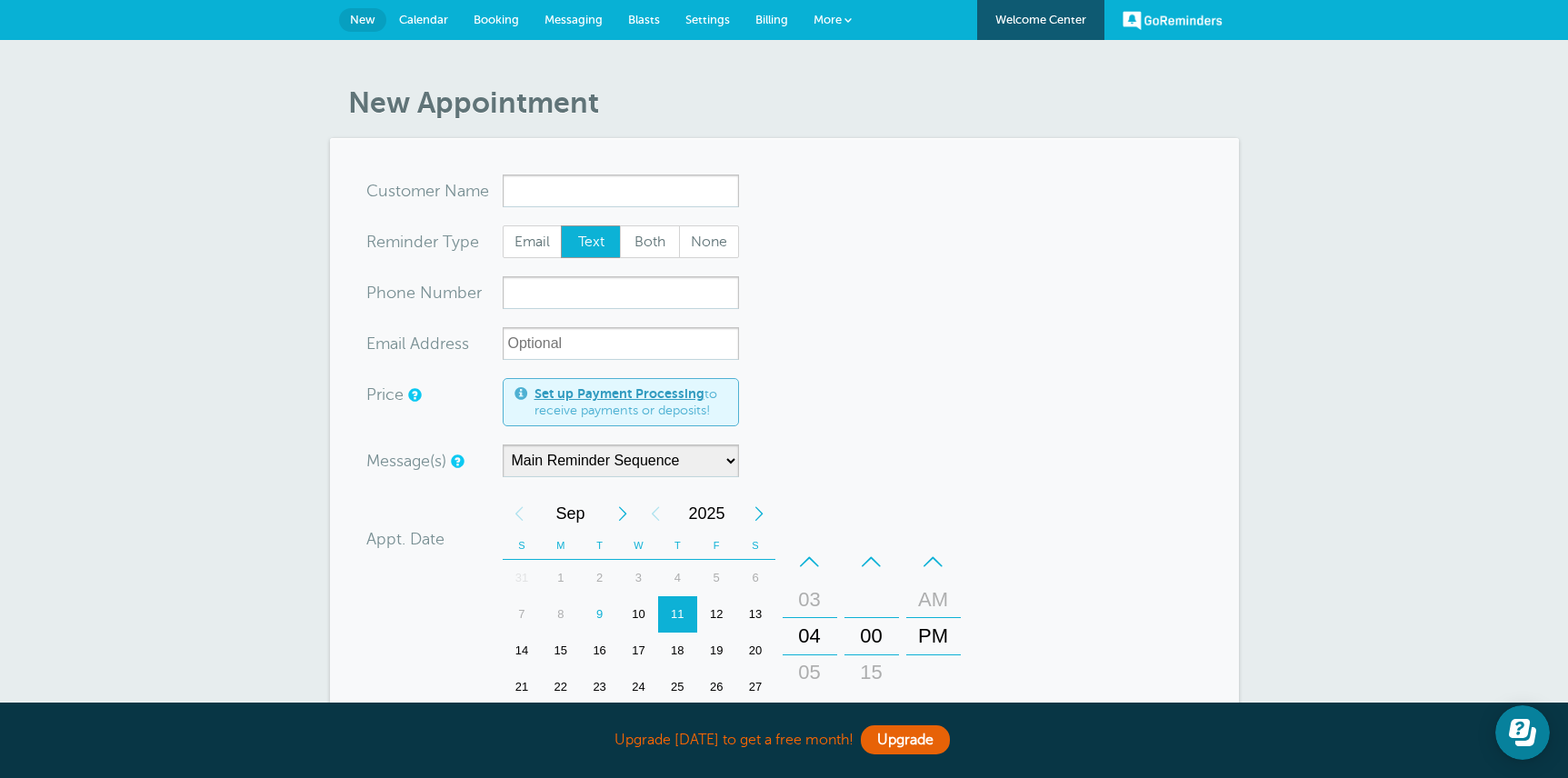
click at [396, 17] on link "Calendar" at bounding box center [424, 20] width 75 height 40
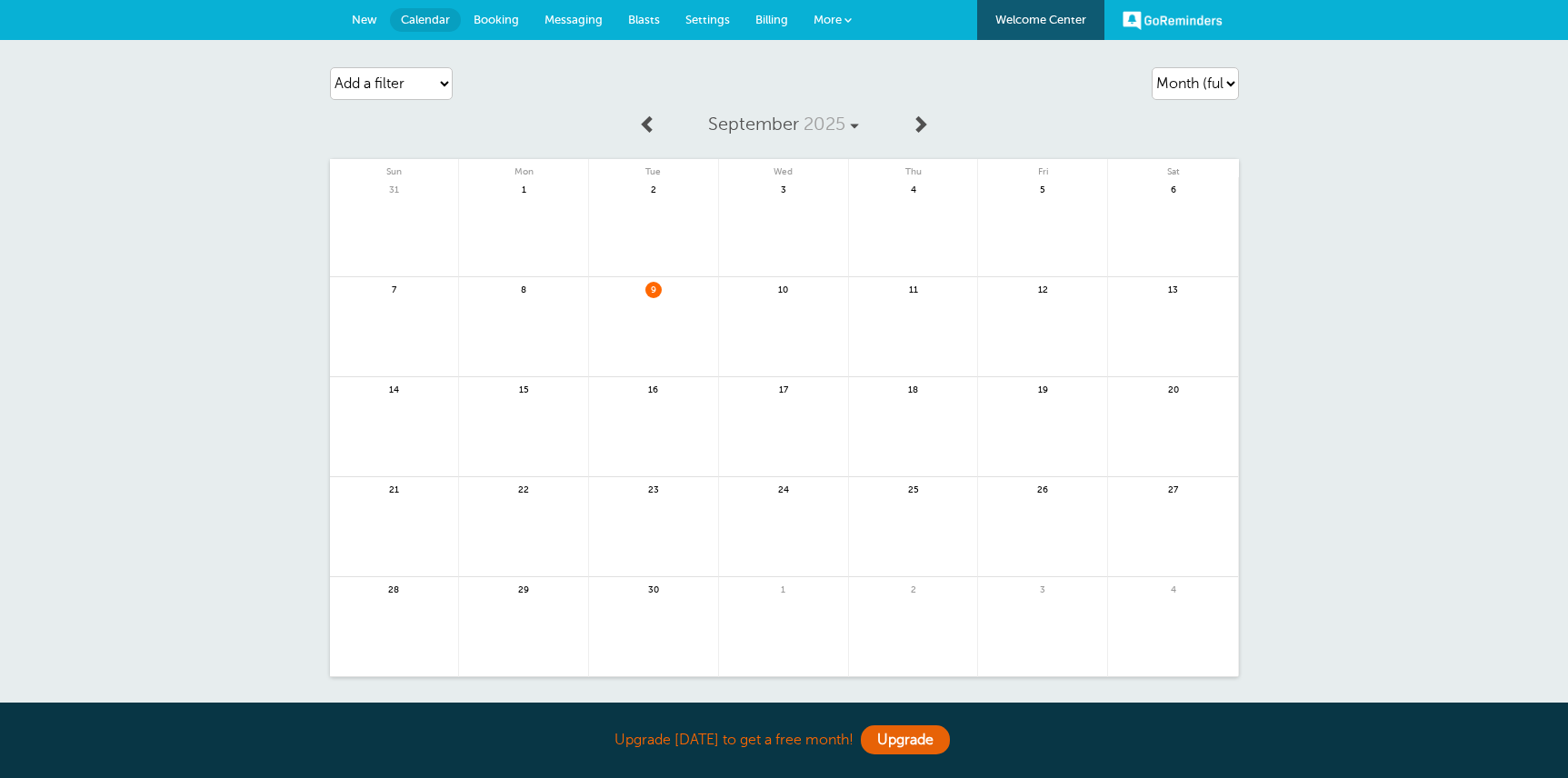
click at [549, 16] on span "Messaging" at bounding box center [573, 19] width 58 height 13
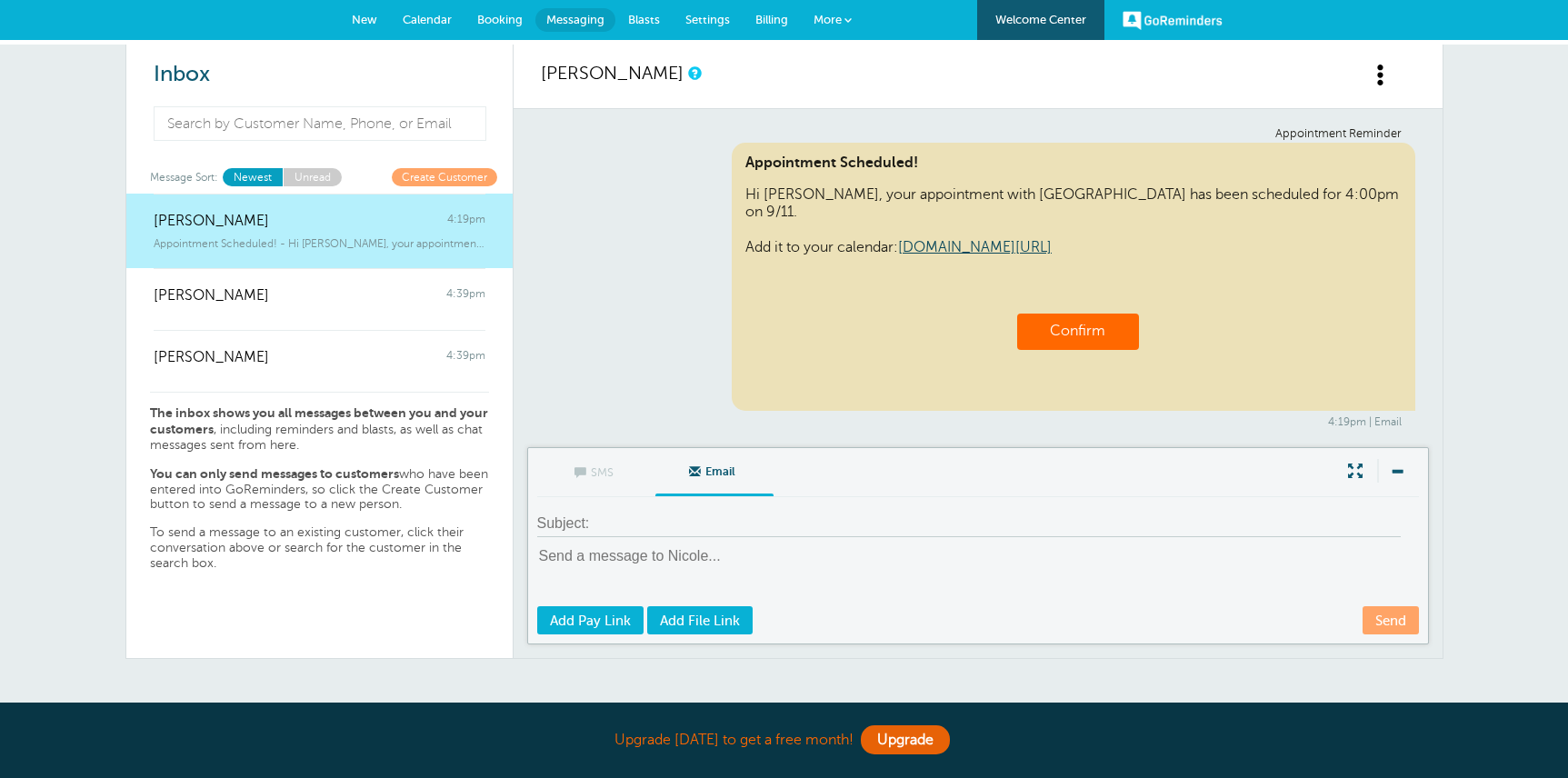
click at [657, 24] on span "Blasts" at bounding box center [643, 19] width 32 height 13
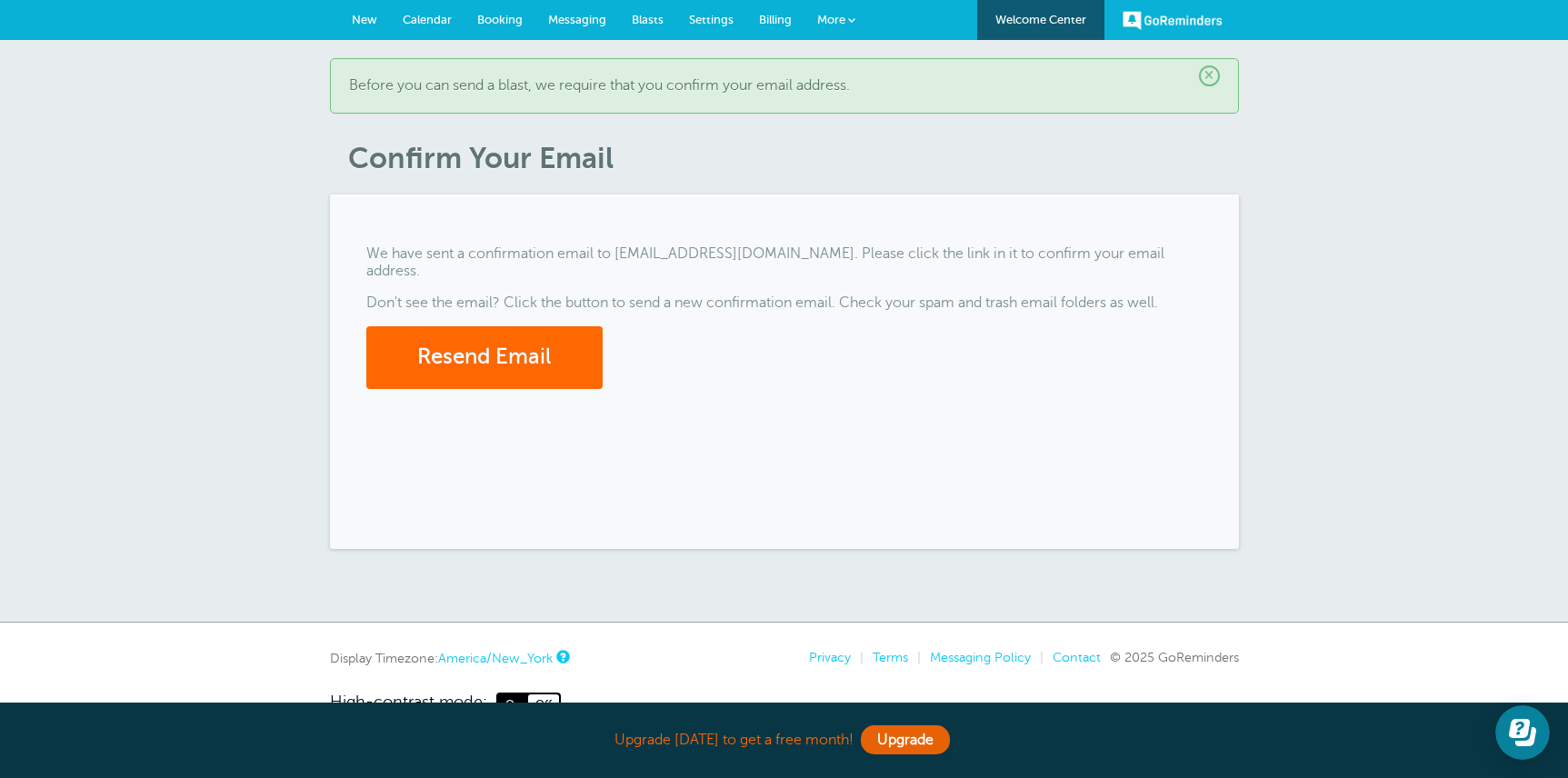
click at [709, 24] on span "Settings" at bounding box center [711, 19] width 45 height 13
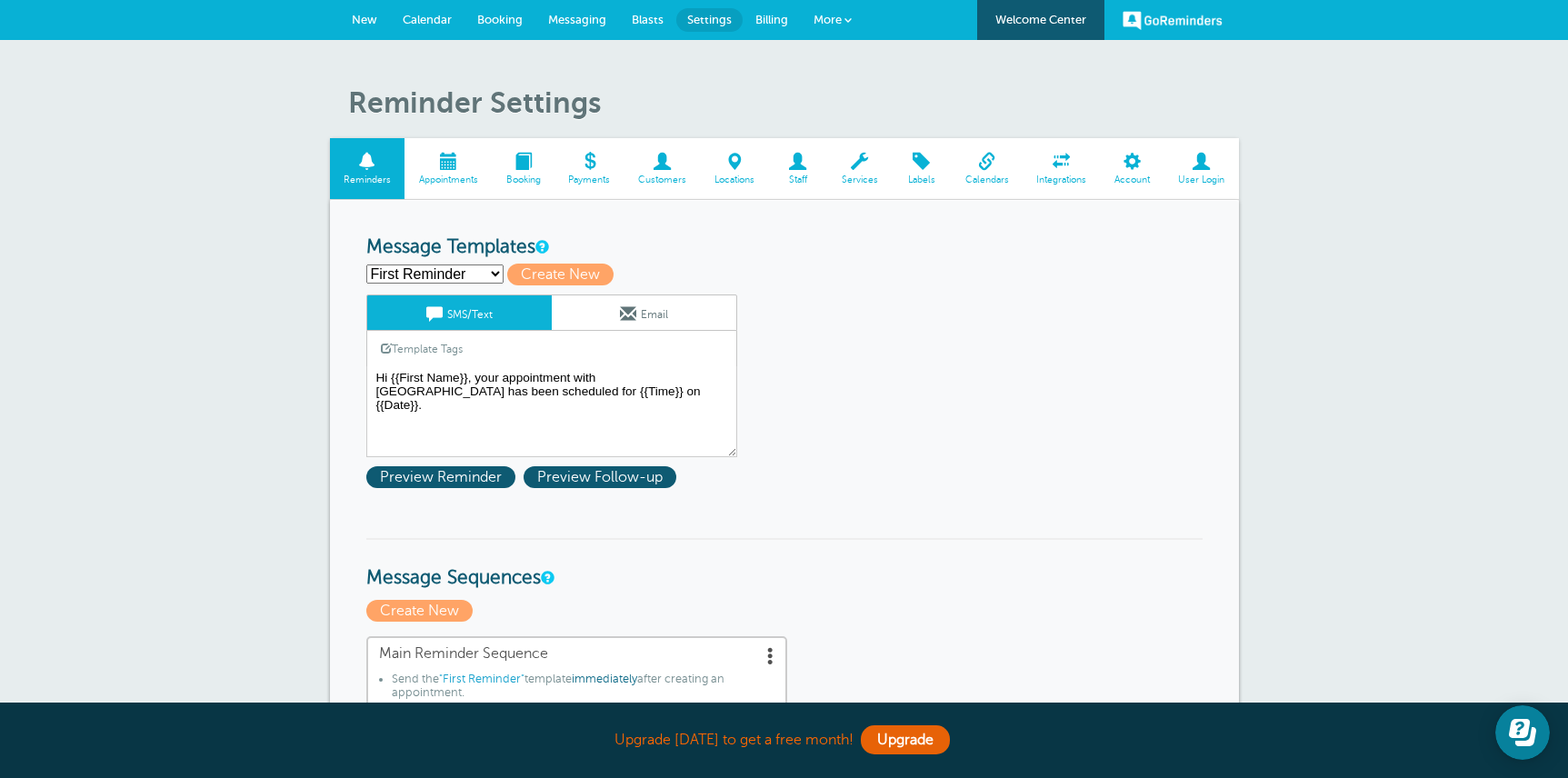
click at [674, 182] on span "Customers" at bounding box center [662, 179] width 58 height 11
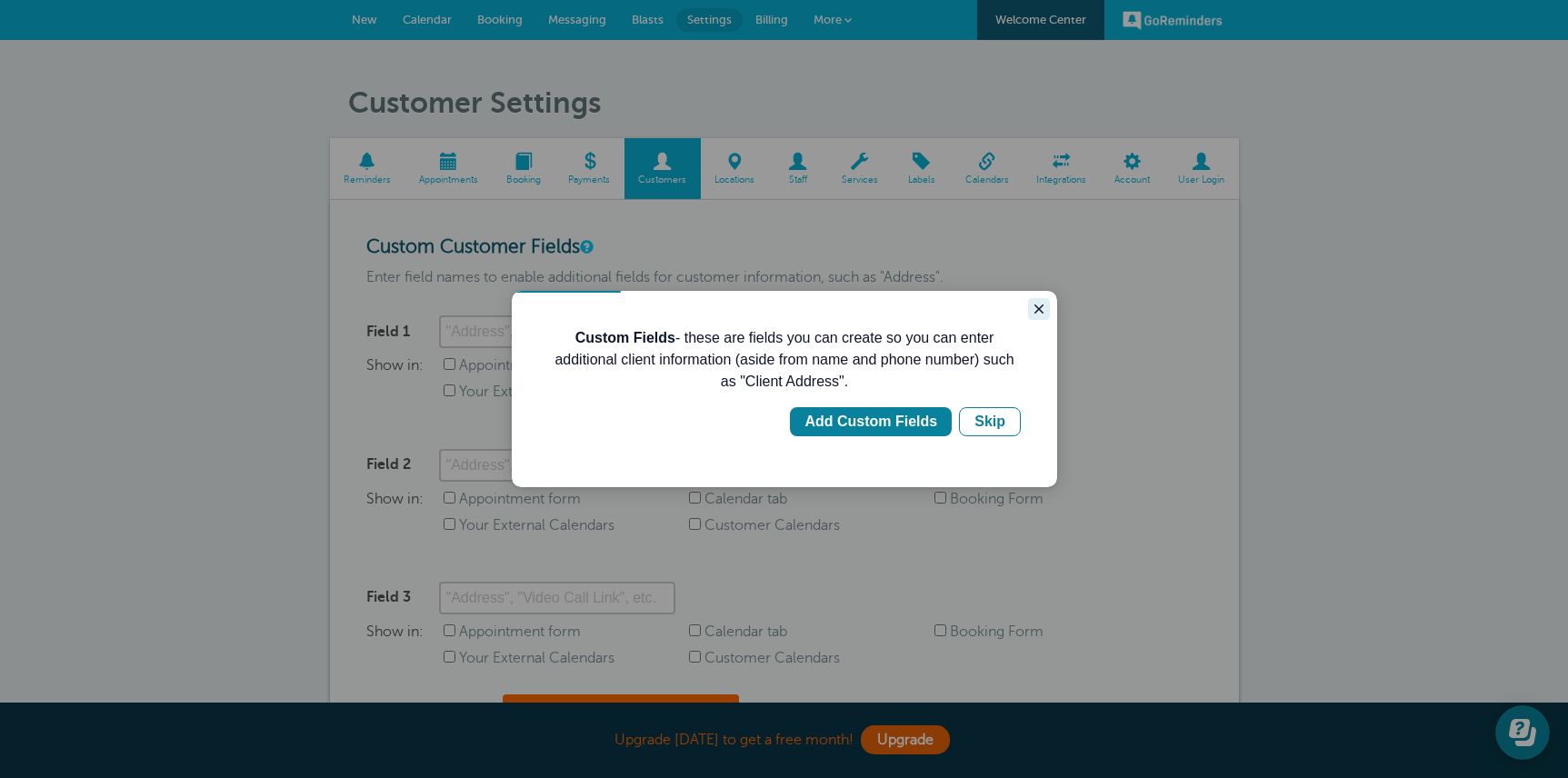
click at [1044, 307] on icon "Close guide" at bounding box center [1039, 308] width 14 height 14
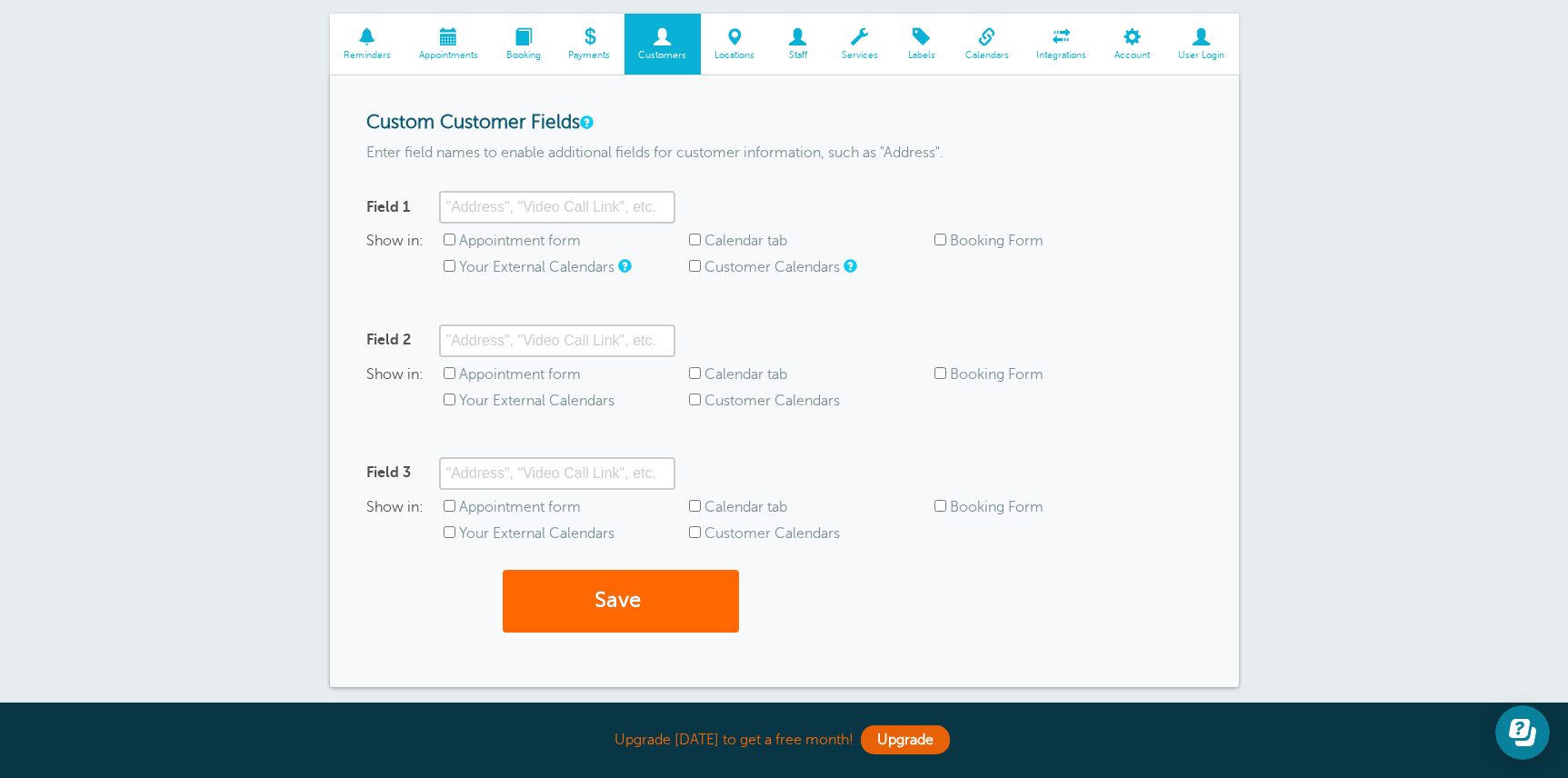
scroll to position [99, 0]
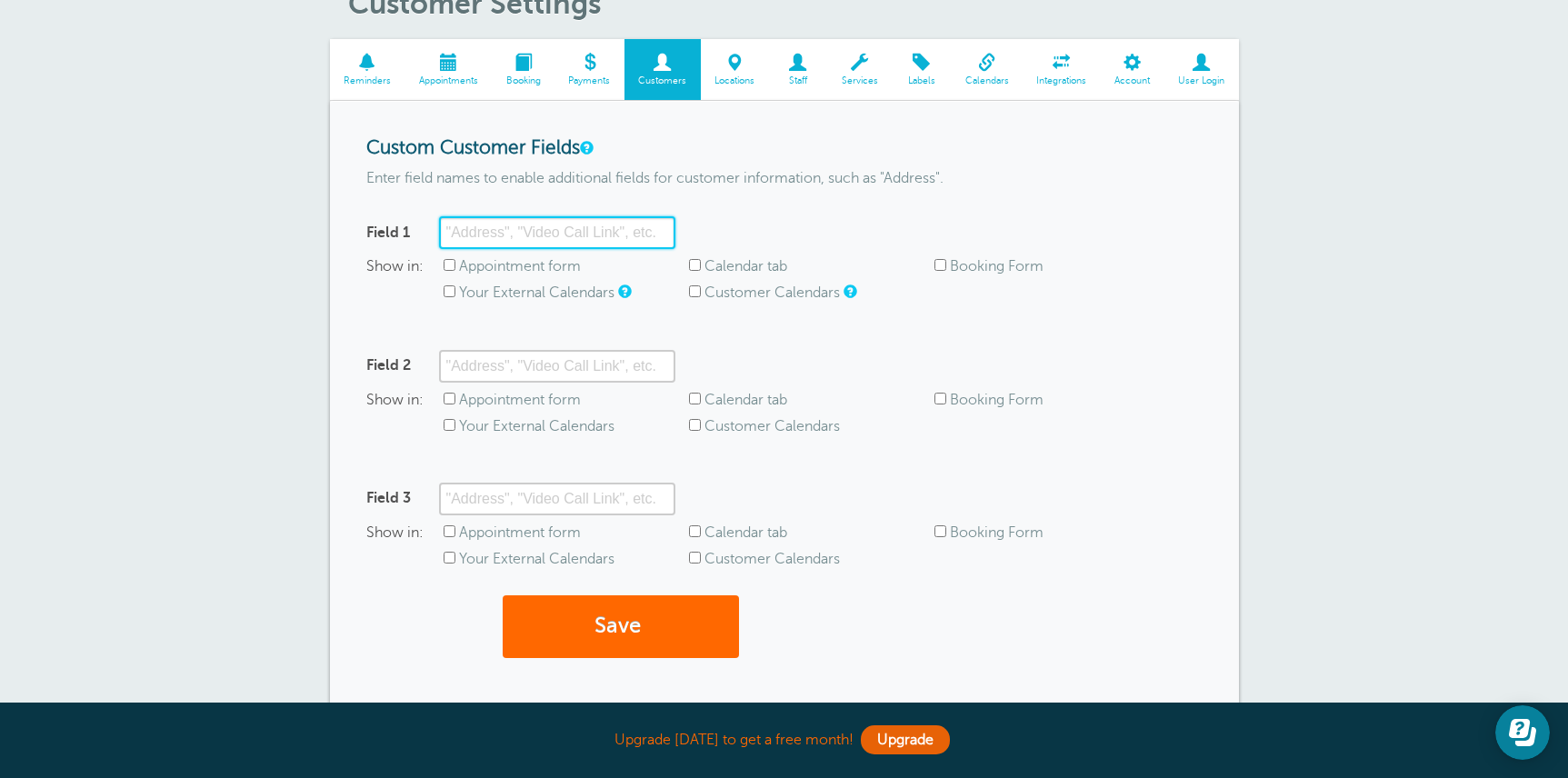
click at [601, 236] on input "Field 1" at bounding box center [557, 233] width 236 height 33
type input "e"
type input "Parent Email"
click at [618, 638] on button "Save" at bounding box center [620, 627] width 236 height 63
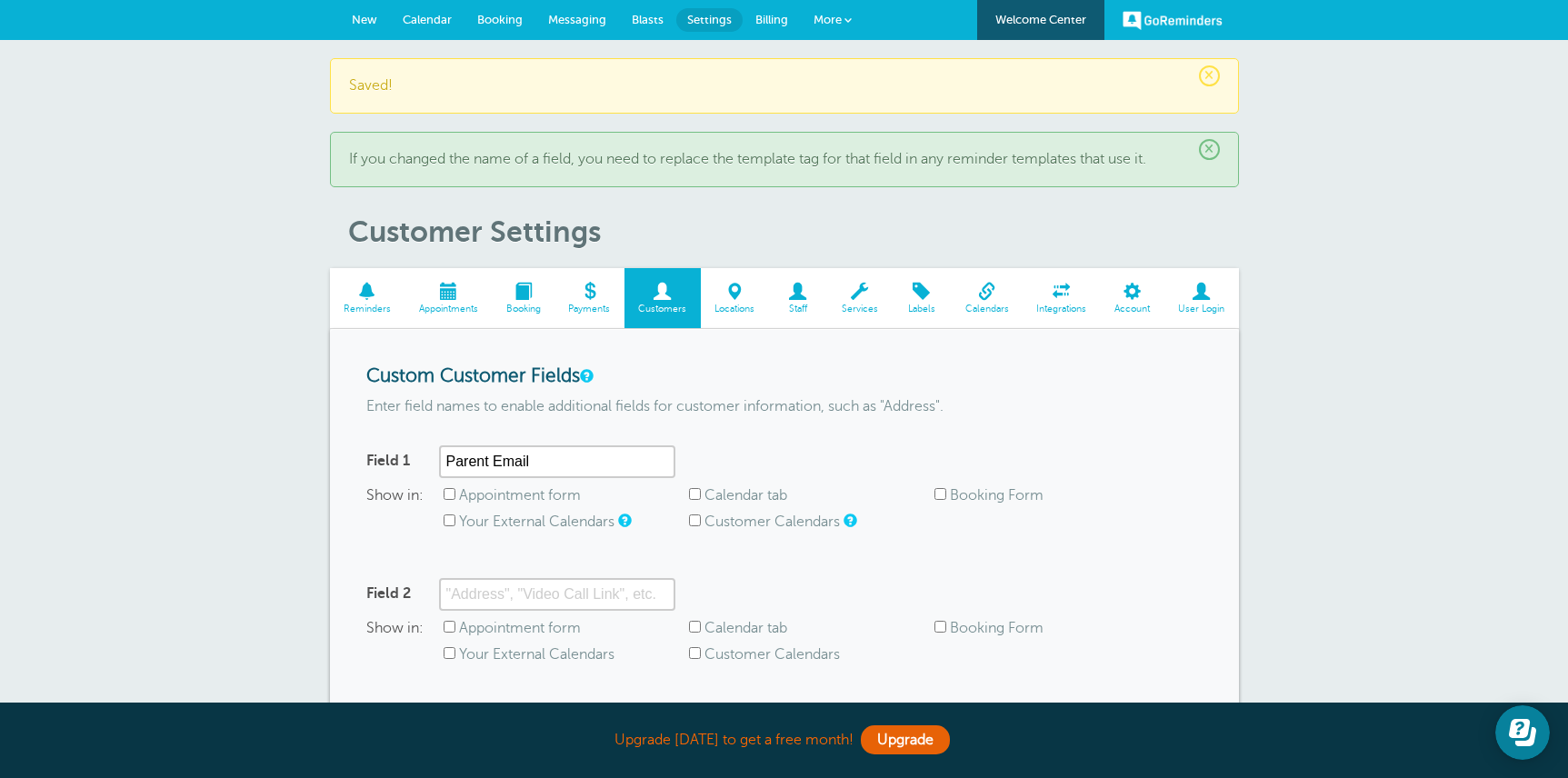
click at [523, 300] on span at bounding box center [524, 291] width 63 height 17
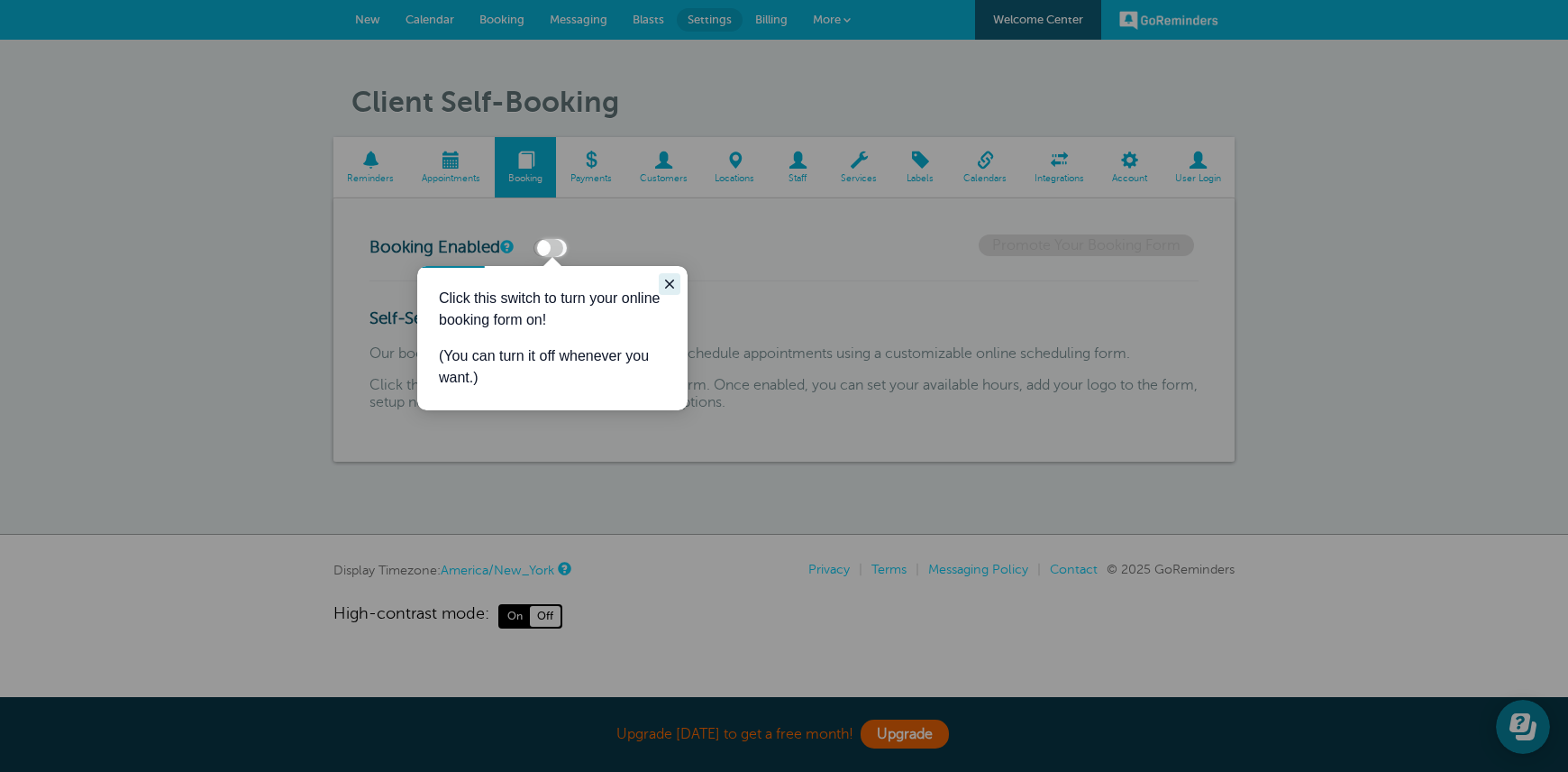
click at [669, 282] on icon "Close guide" at bounding box center [669, 283] width 14 height 14
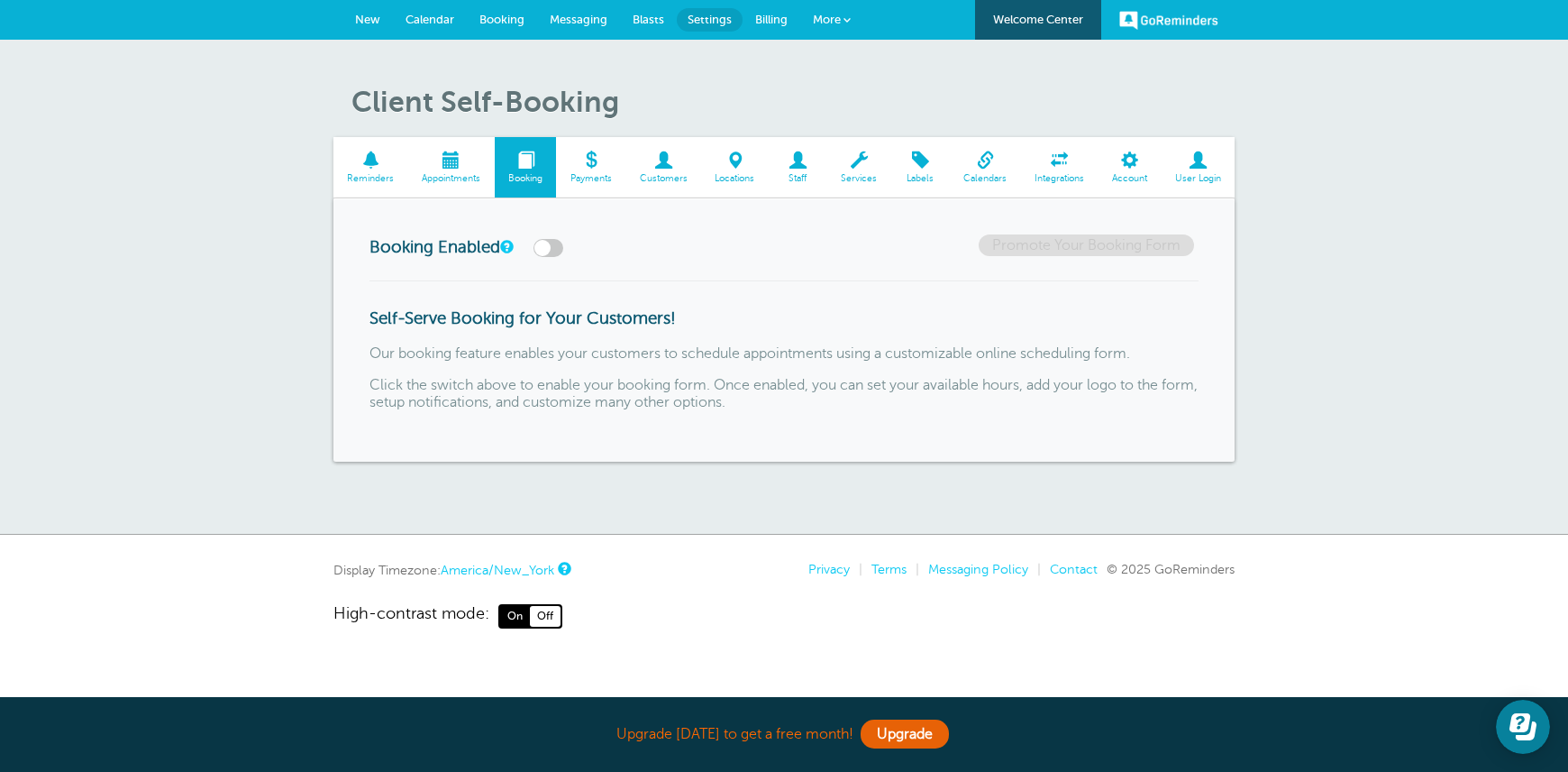
click at [366, 160] on span at bounding box center [370, 160] width 75 height 17
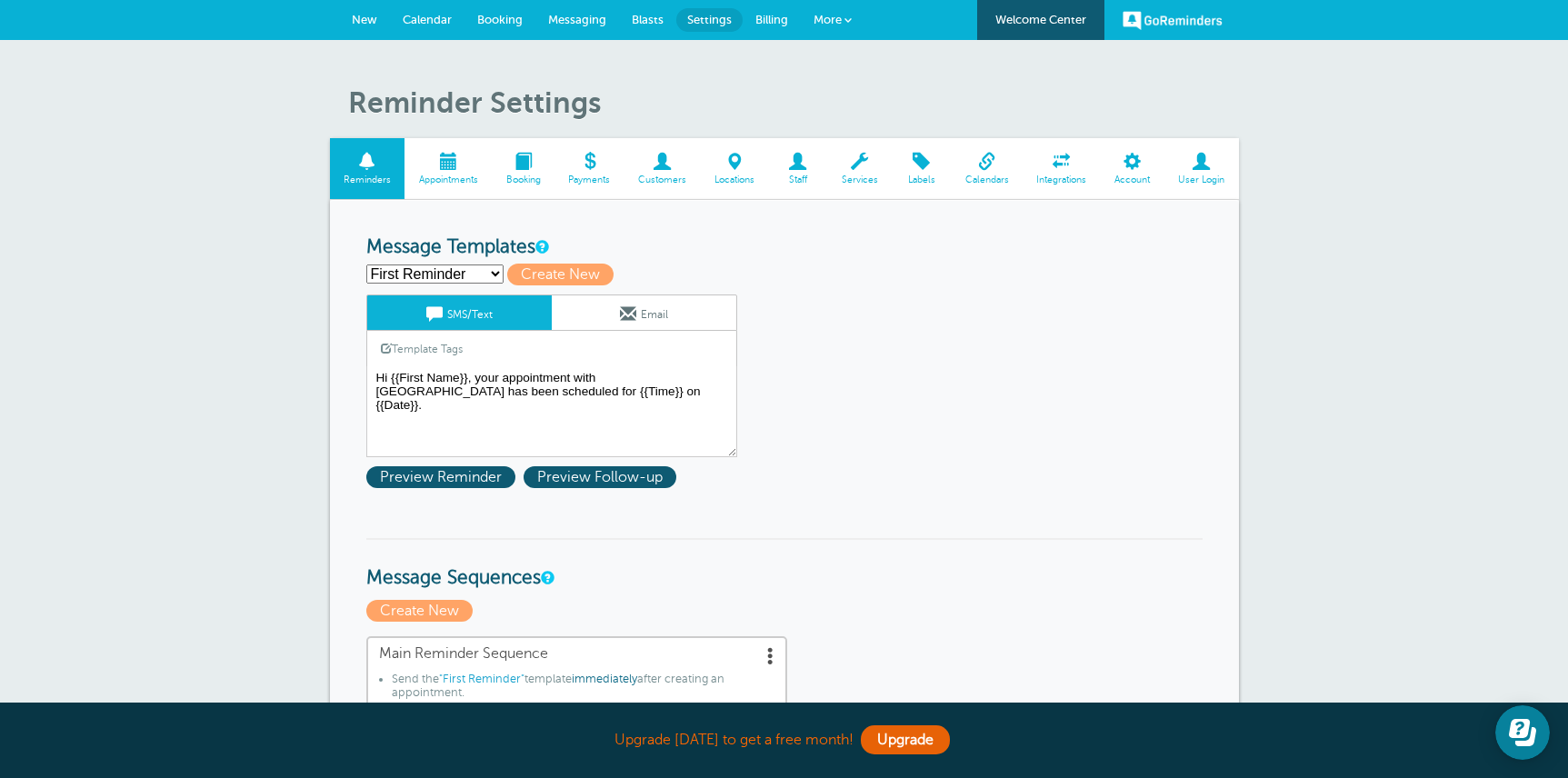
click at [645, 170] on link "Customers" at bounding box center [662, 168] width 77 height 61
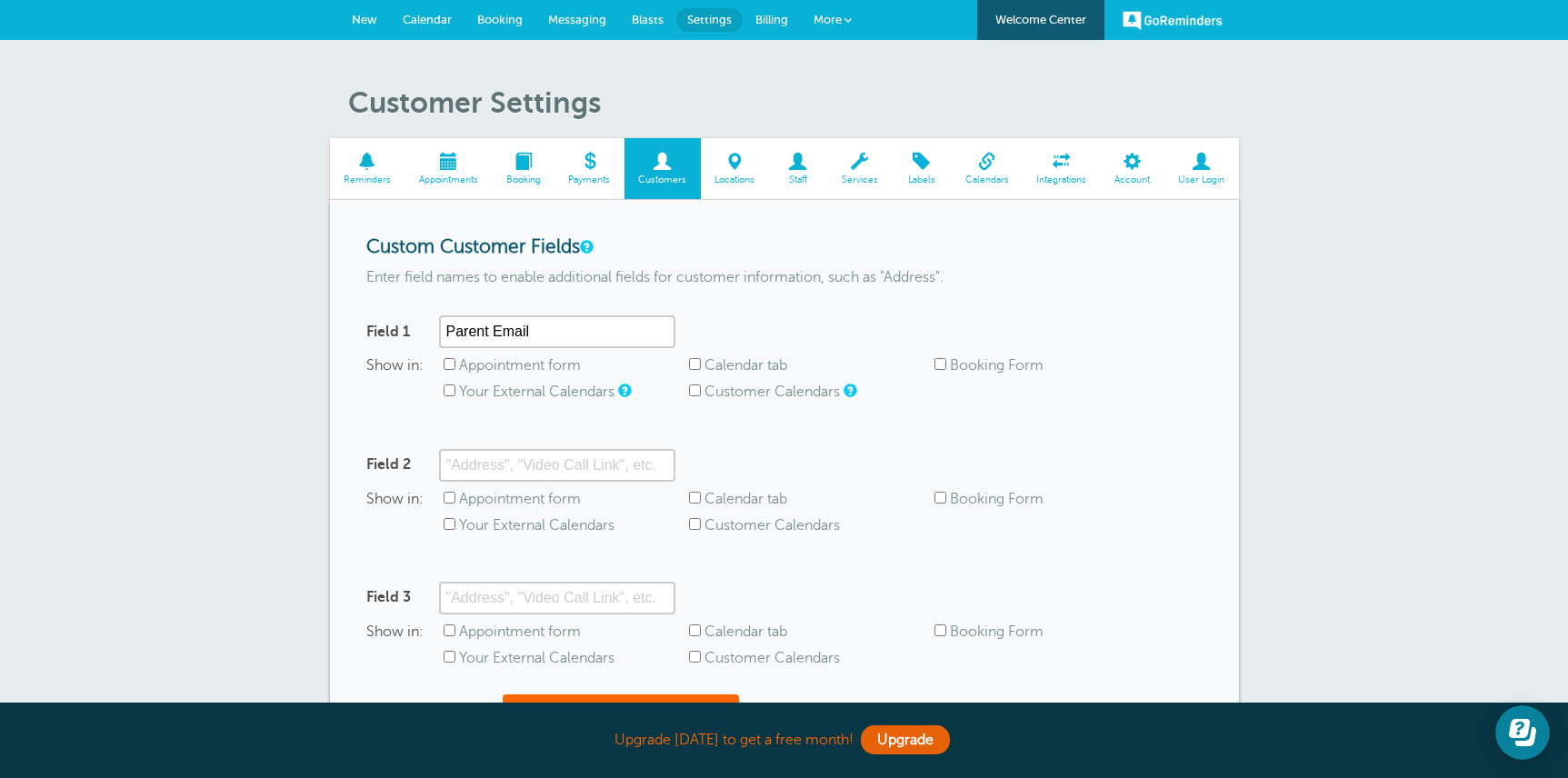
click at [1143, 178] on span "Account" at bounding box center [1131, 179] width 45 height 11
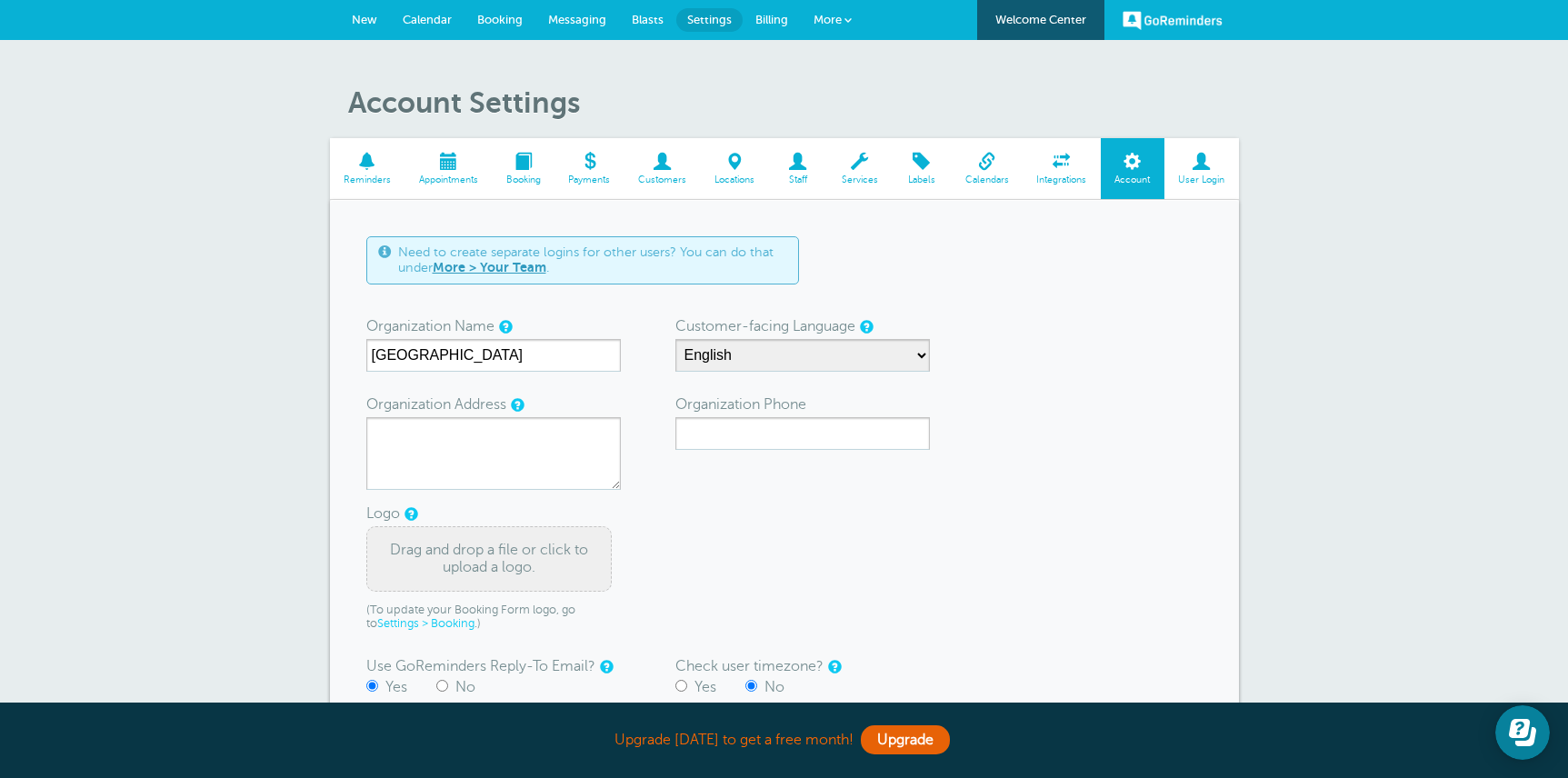
click at [1038, 155] on span at bounding box center [1062, 162] width 78 height 17
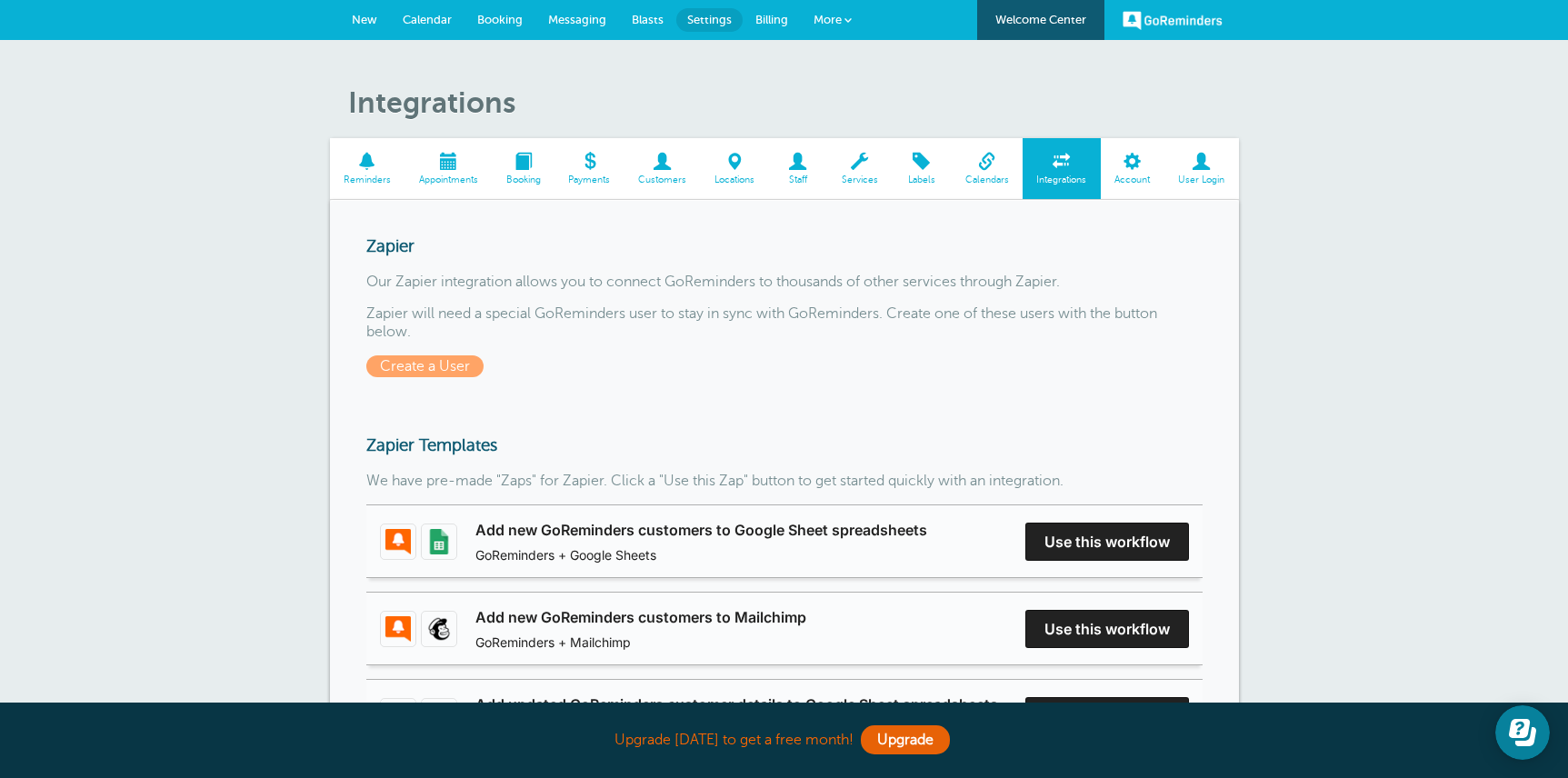
click at [920, 177] on span "Labels" at bounding box center [921, 179] width 41 height 11
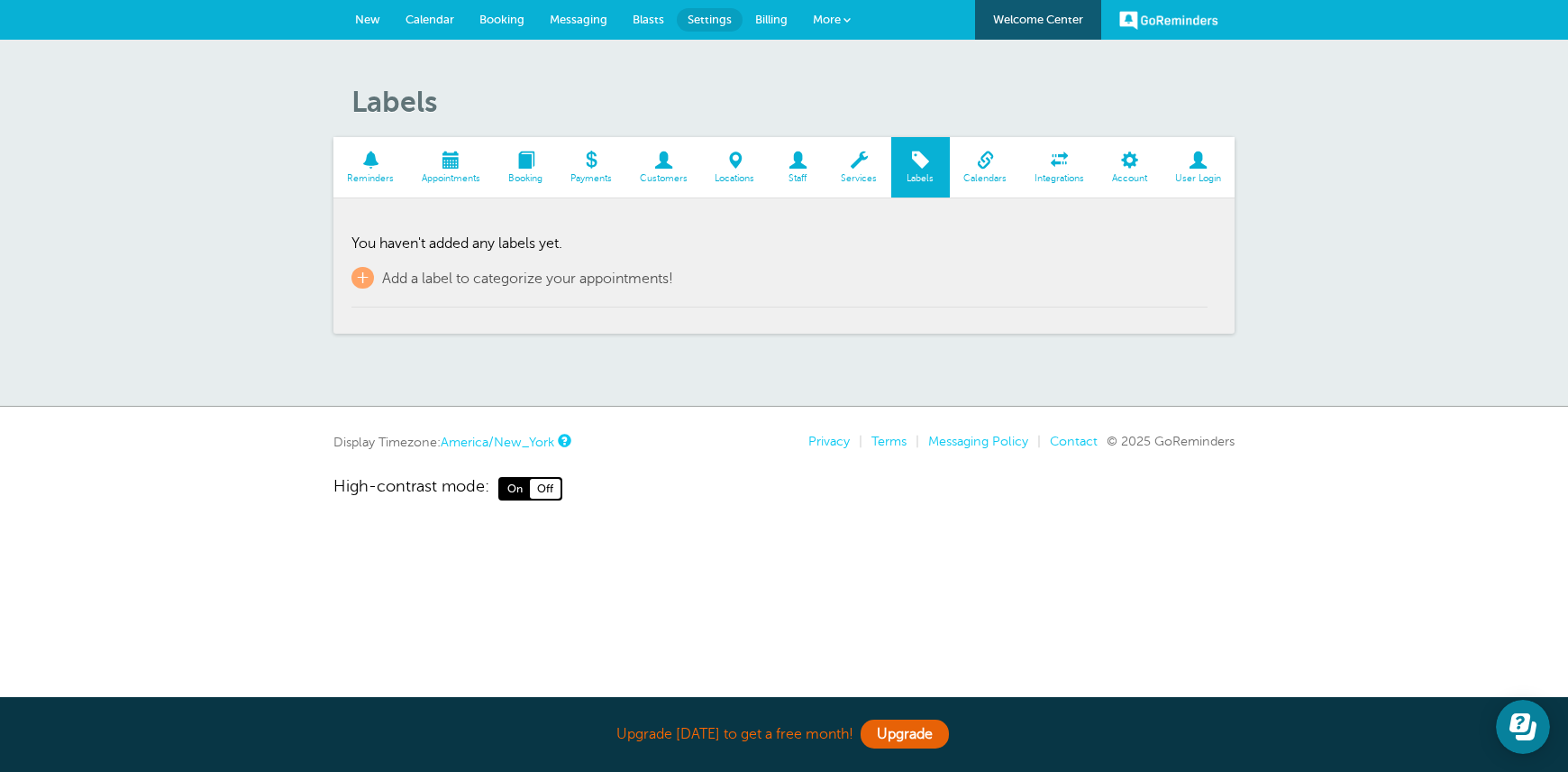
click at [671, 169] on span at bounding box center [663, 160] width 76 height 17
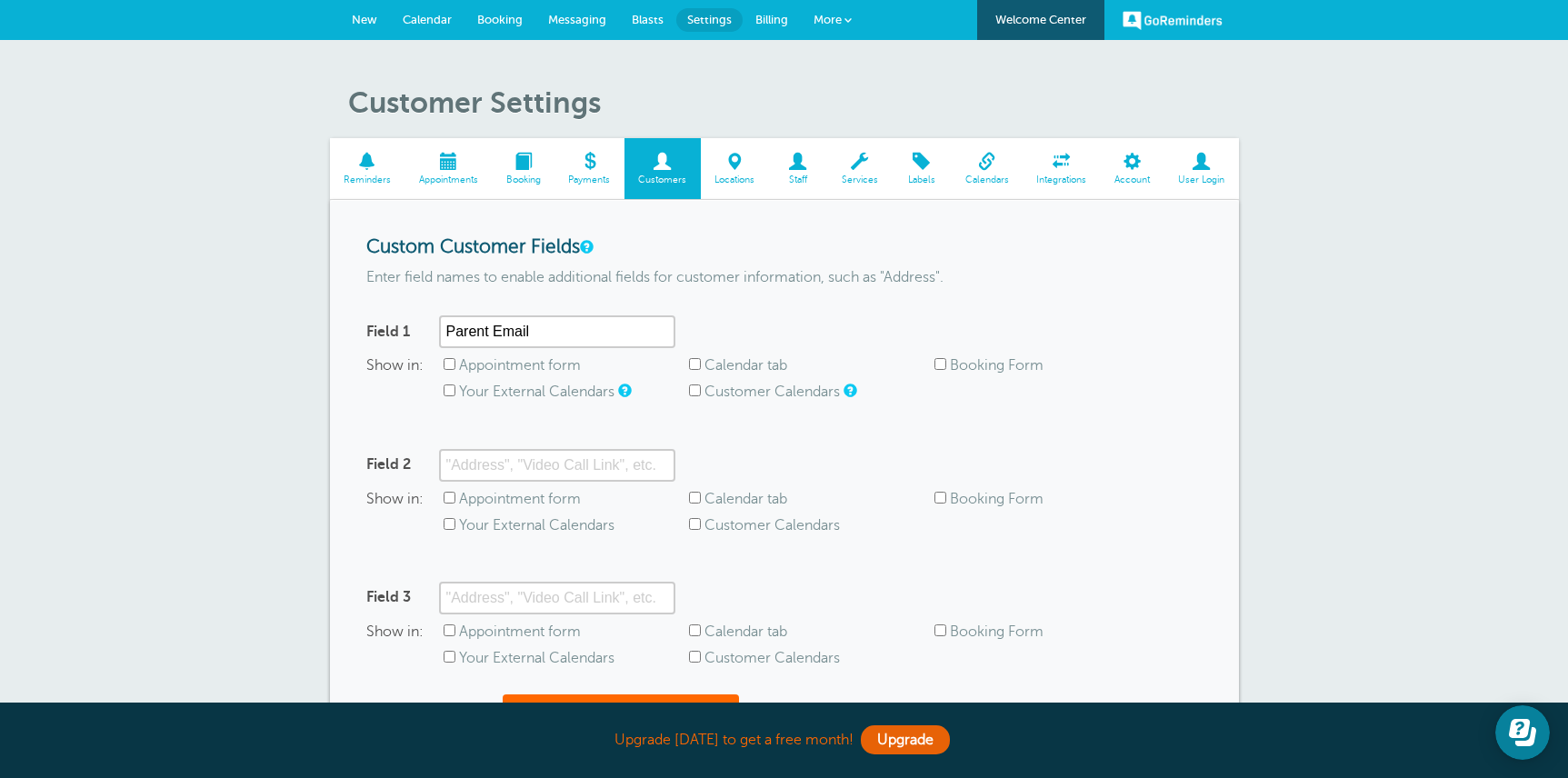
click at [571, 21] on span "Messaging" at bounding box center [577, 19] width 58 height 13
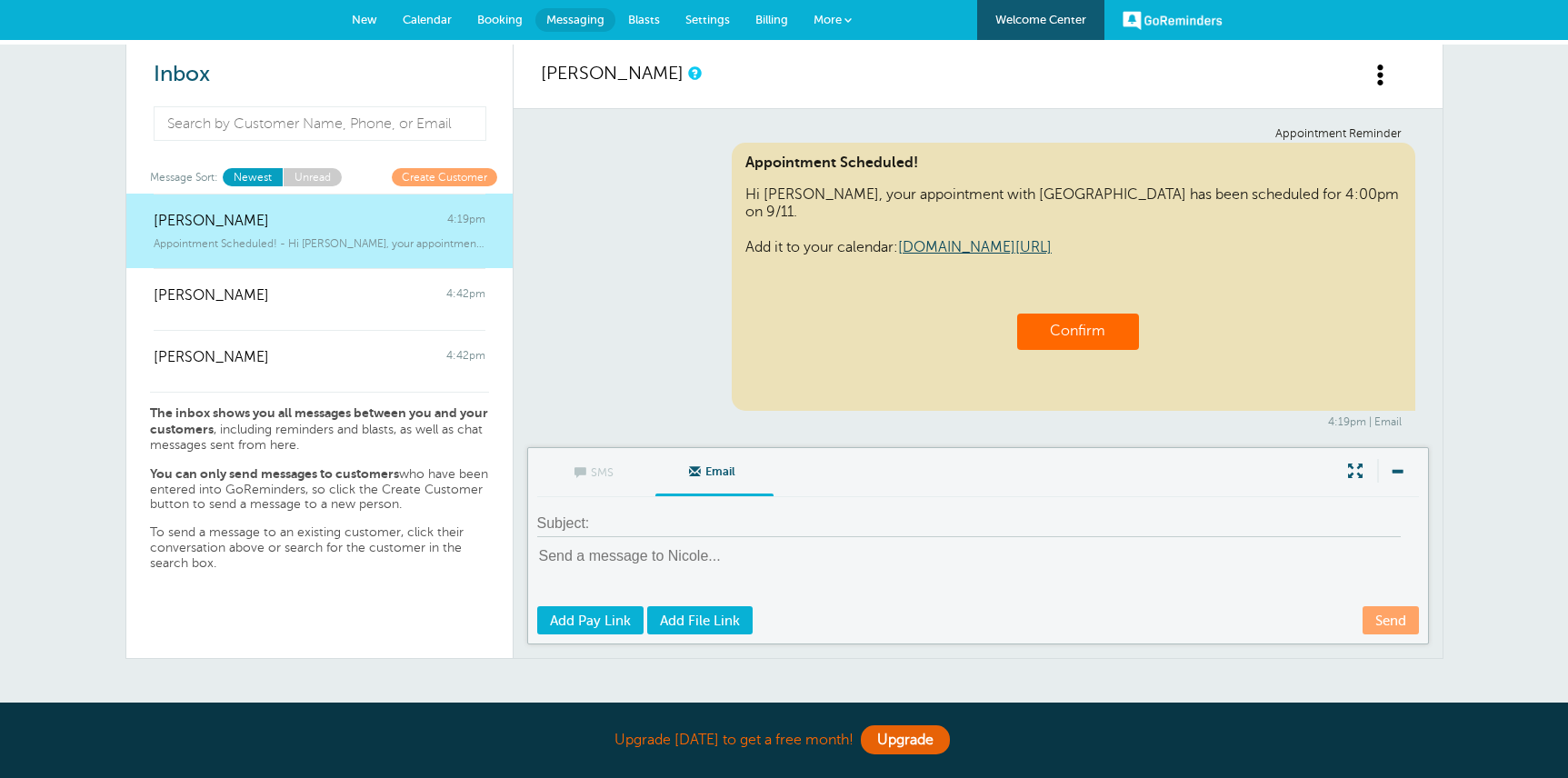
click at [280, 246] on span "Appointment Scheduled! - Hi [PERSON_NAME], your appointment with [GEOGRAPHIC_DA…" at bounding box center [319, 243] width 332 height 12
click at [442, 176] on link "Create Customer" at bounding box center [444, 177] width 105 height 17
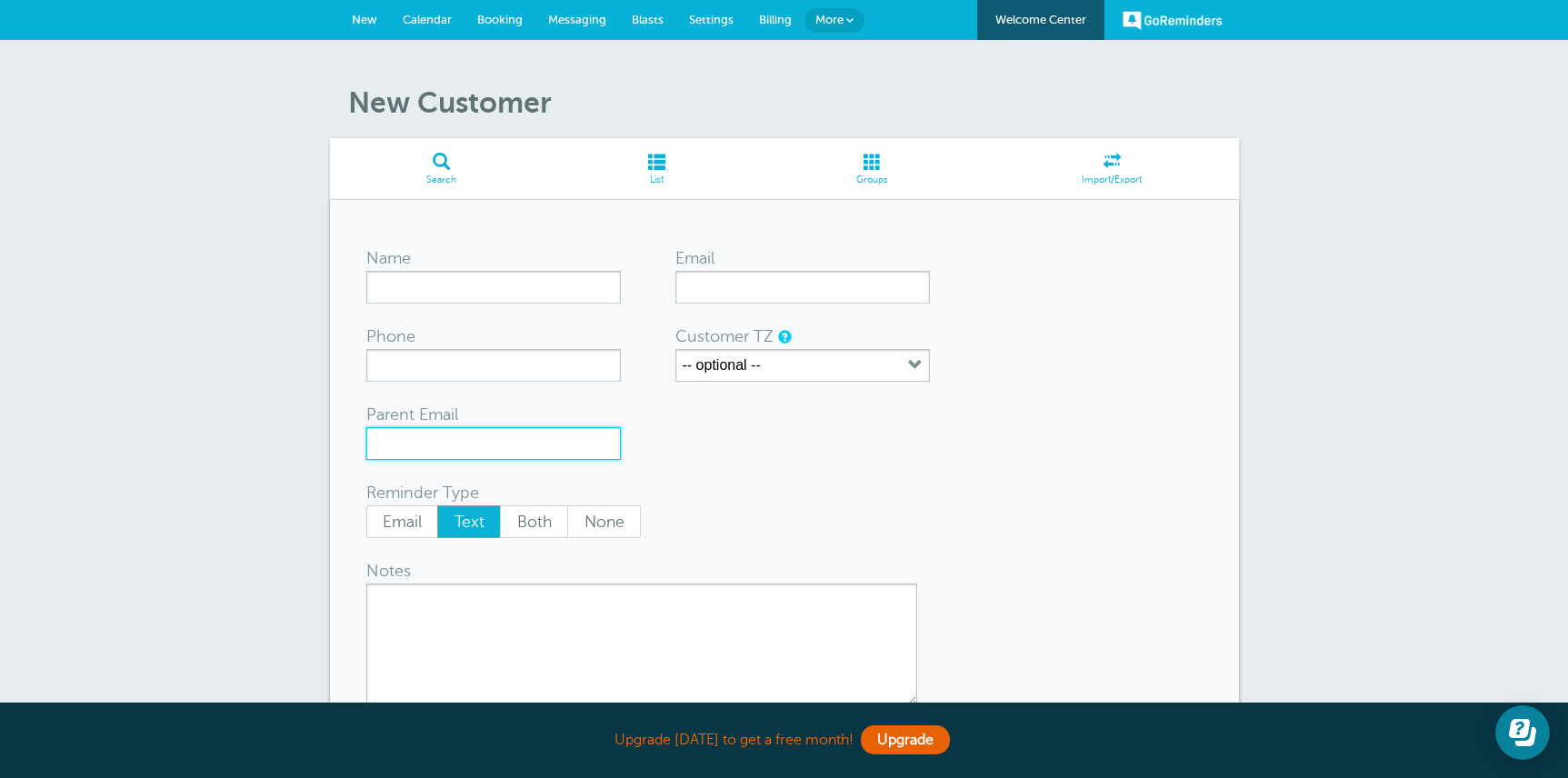
click at [603, 448] on input "Parent Email" at bounding box center [494, 443] width 255 height 33
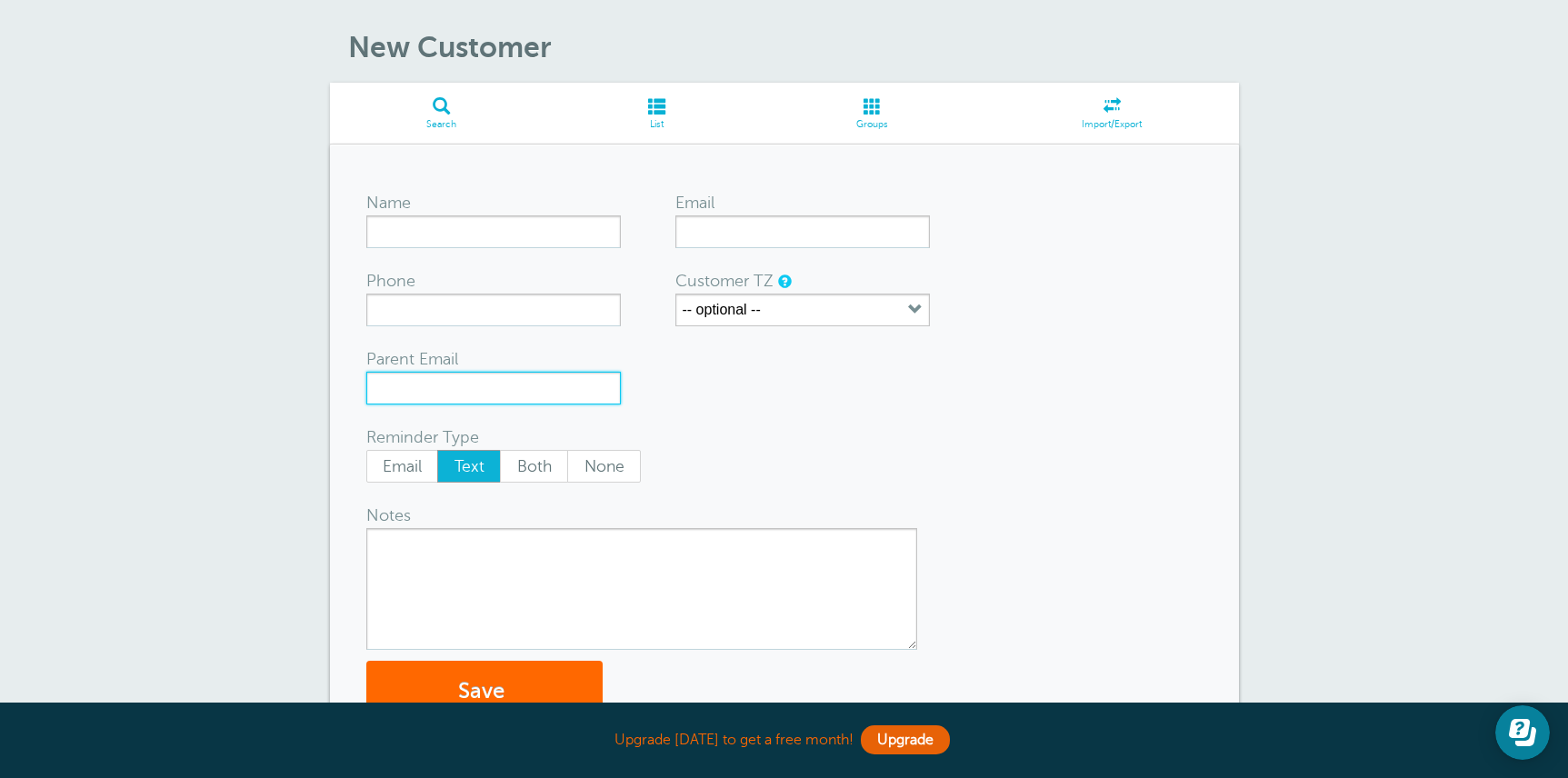
scroll to position [170, 0]
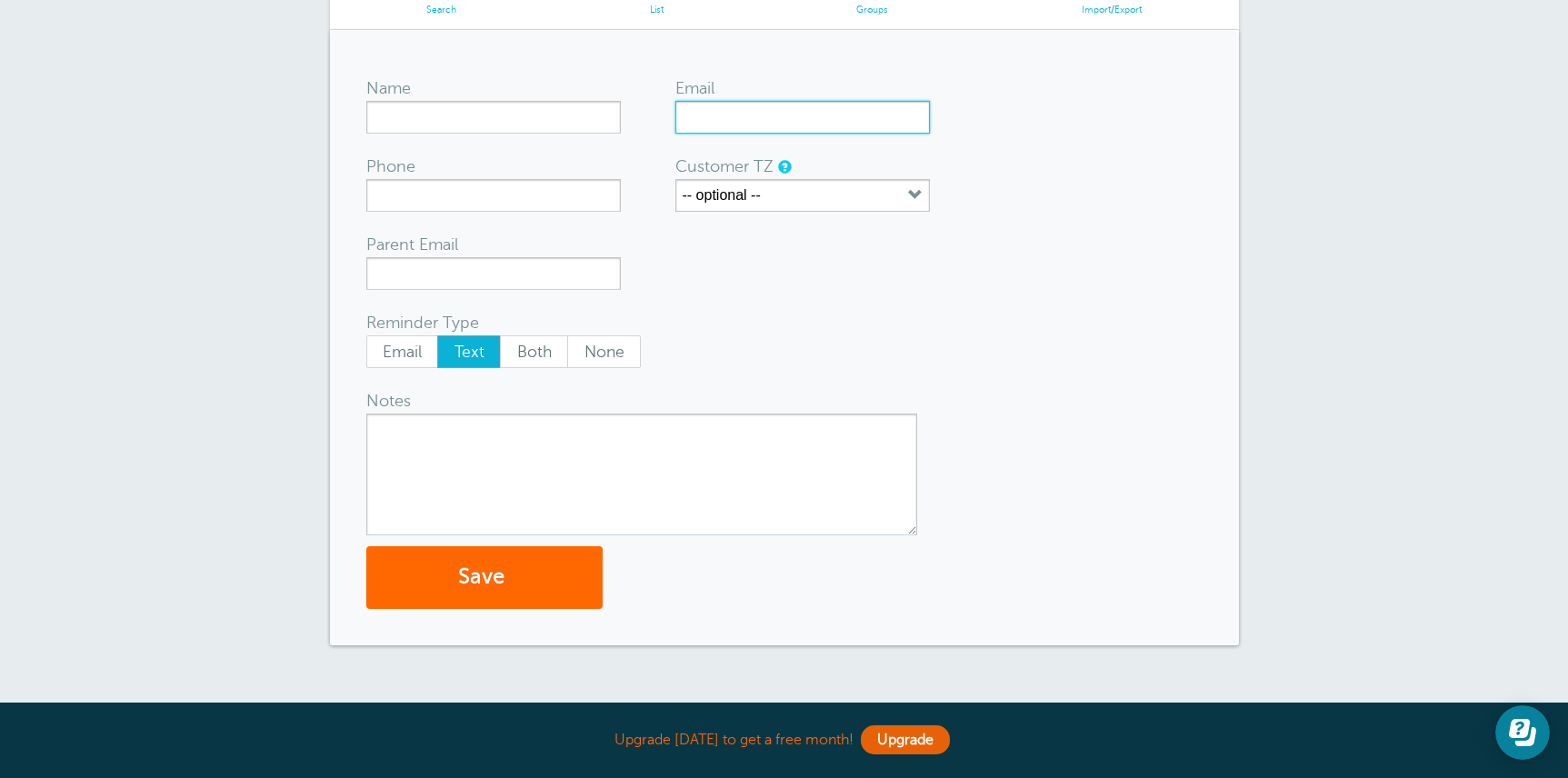
click at [728, 120] on input "Email" at bounding box center [802, 117] width 255 height 33
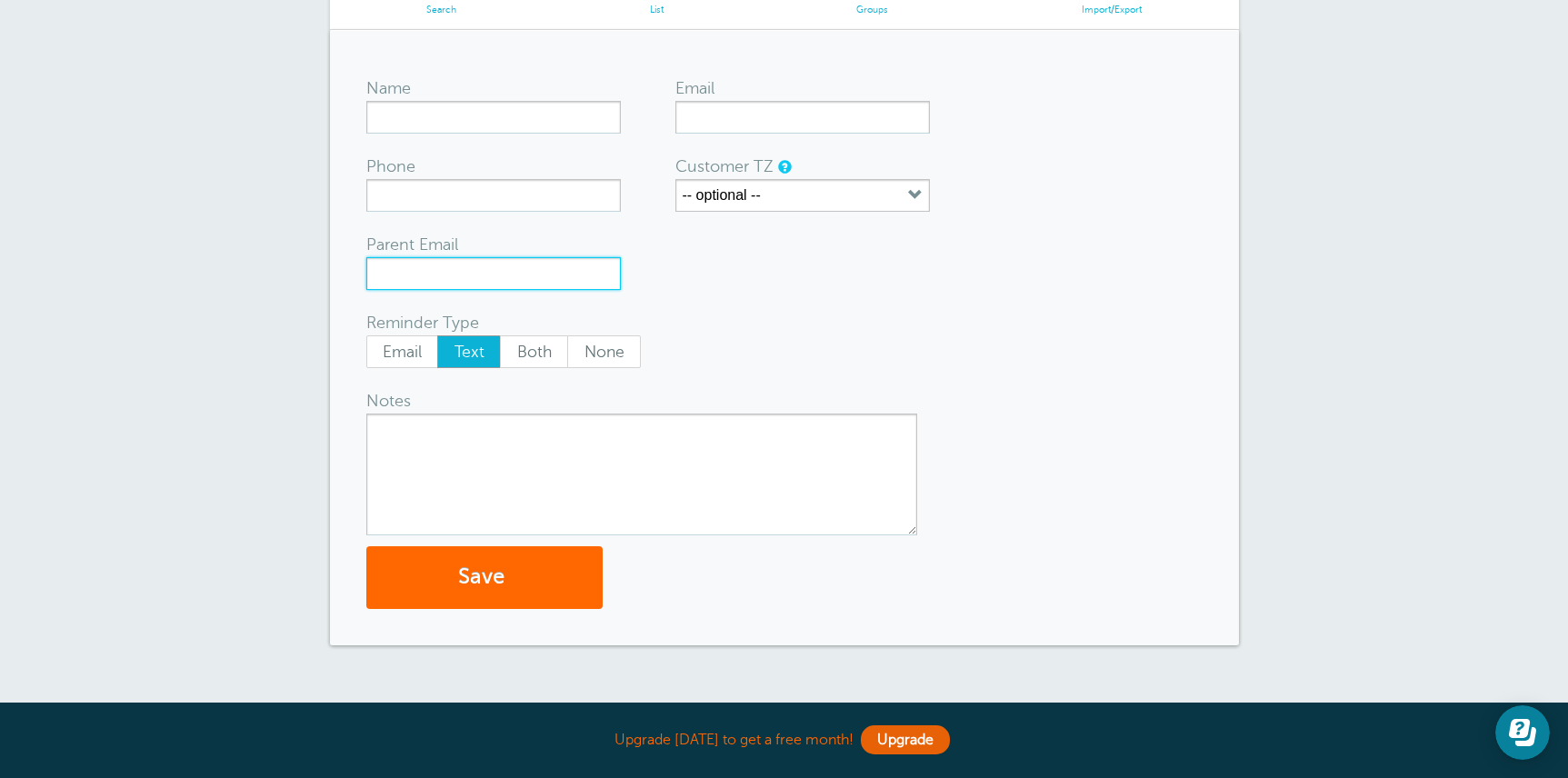
click at [467, 281] on input "Parent Email" at bounding box center [494, 274] width 255 height 33
click at [398, 345] on span "Email" at bounding box center [403, 351] width 71 height 31
click at [367, 335] on input "Email" at bounding box center [366, 334] width 1 height 1
radio input "true"
click at [494, 285] on input "Parent Email" at bounding box center [494, 274] width 255 height 33
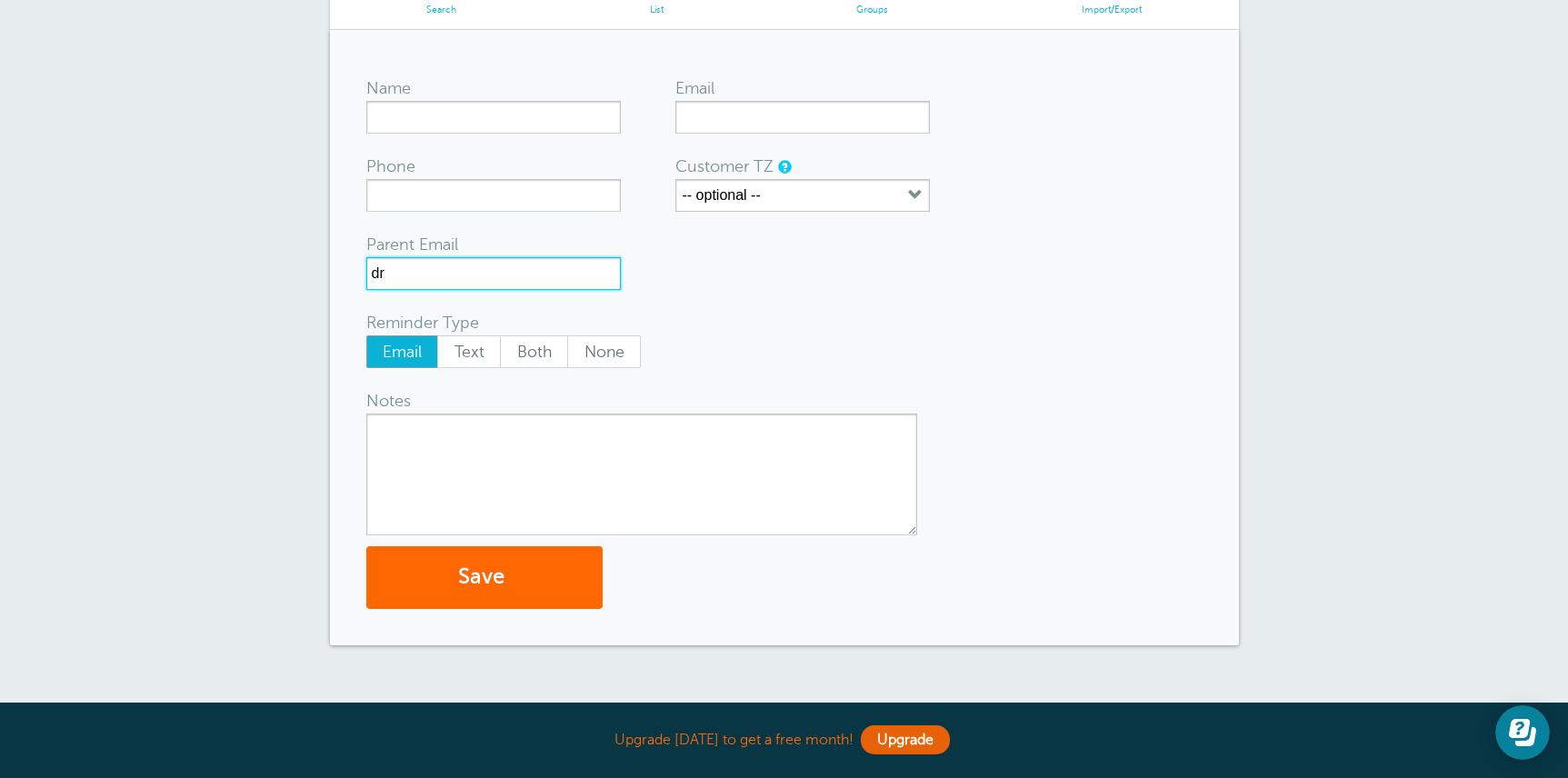
type input "d"
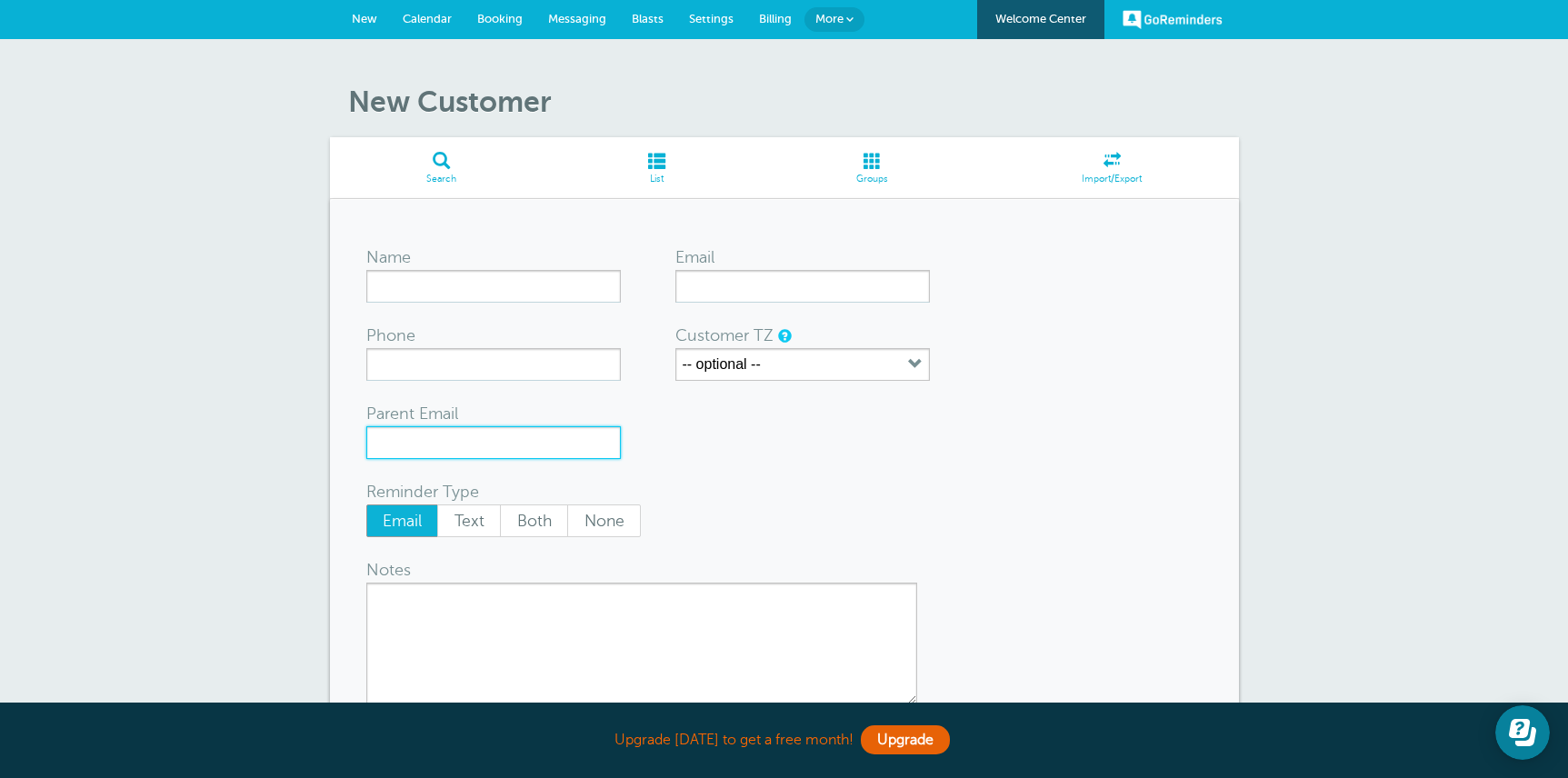
scroll to position [0, 0]
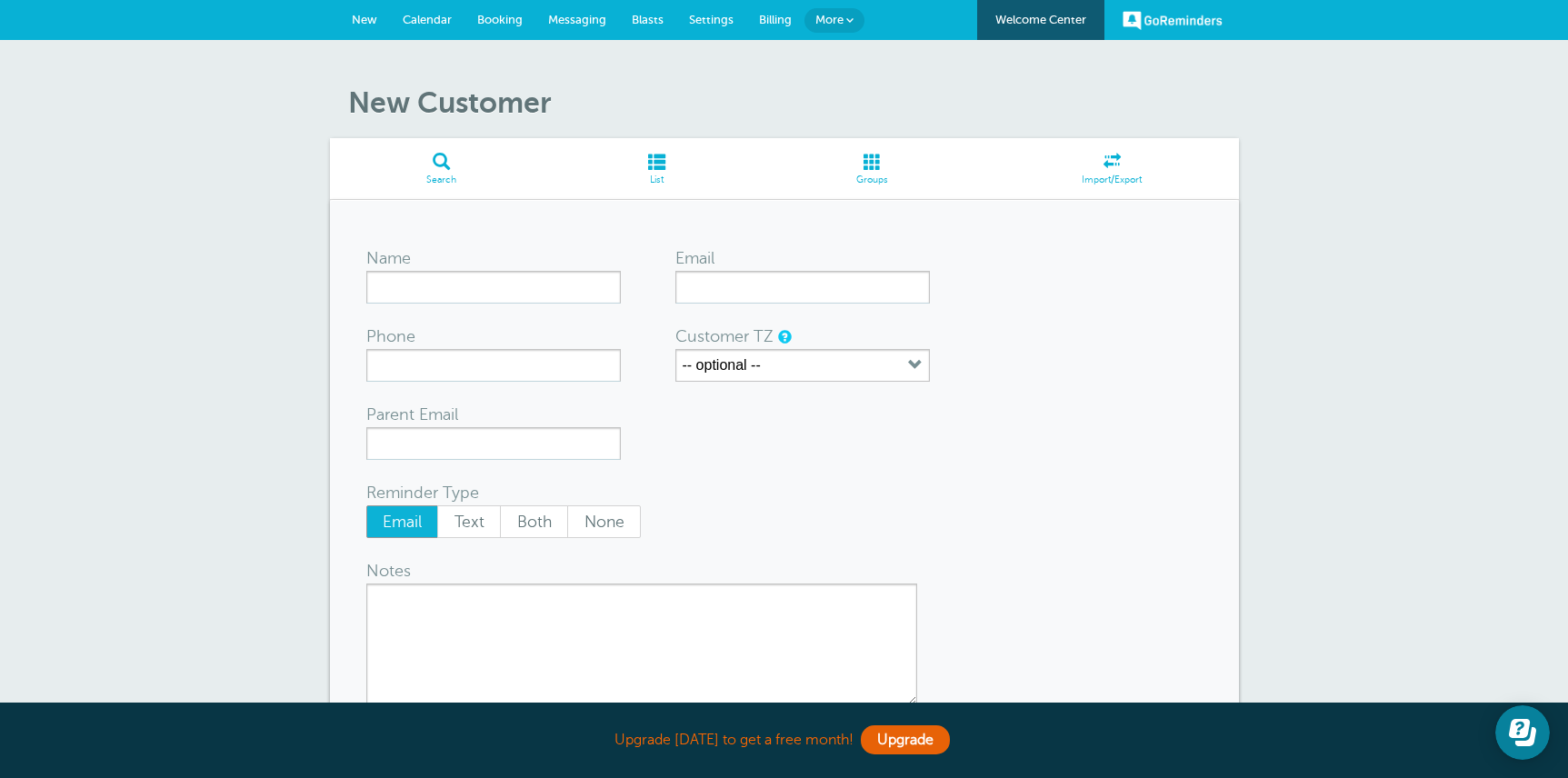
click at [876, 163] on span at bounding box center [872, 162] width 225 height 17
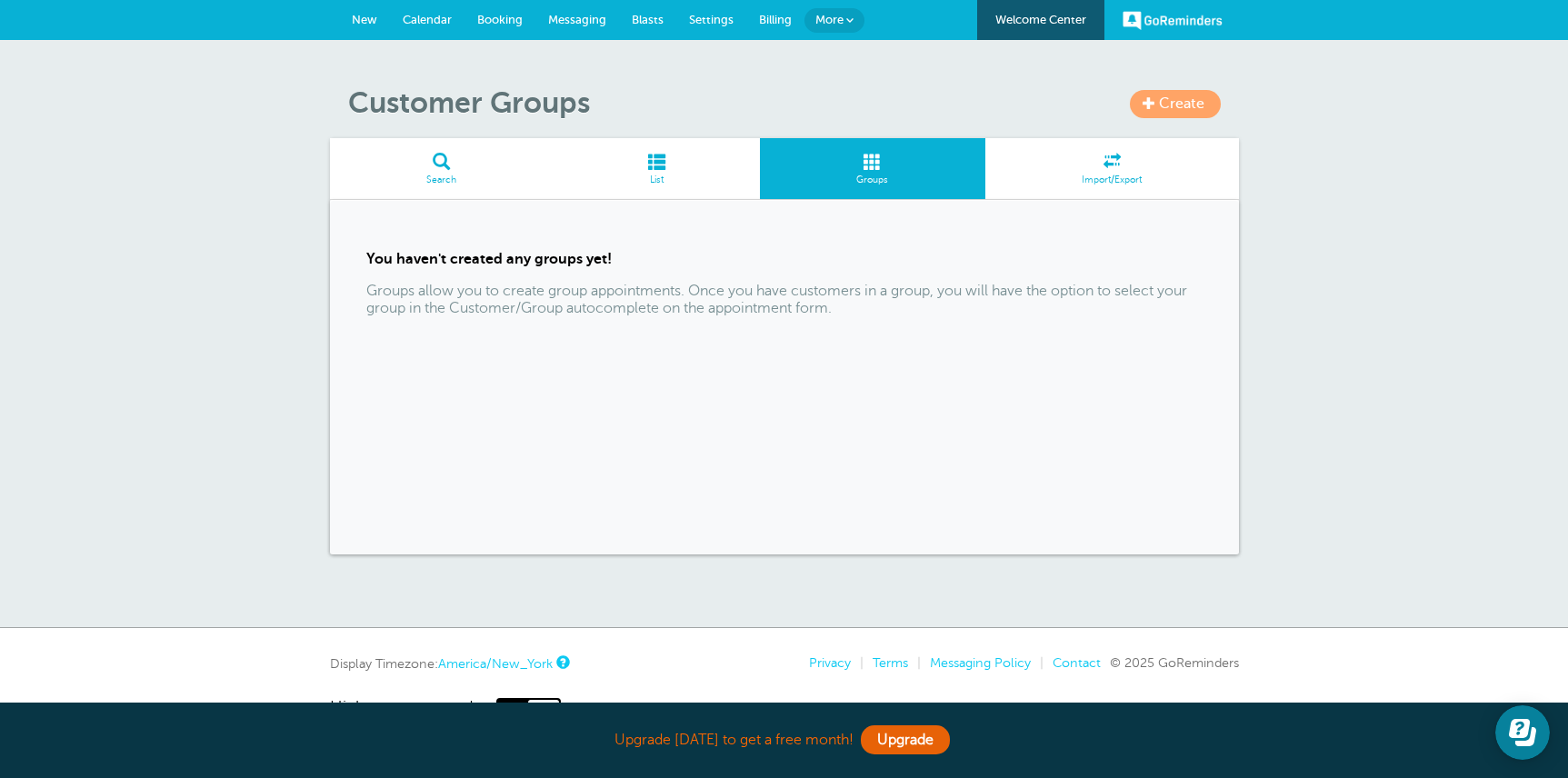
click at [365, 13] on span "New" at bounding box center [364, 19] width 26 height 13
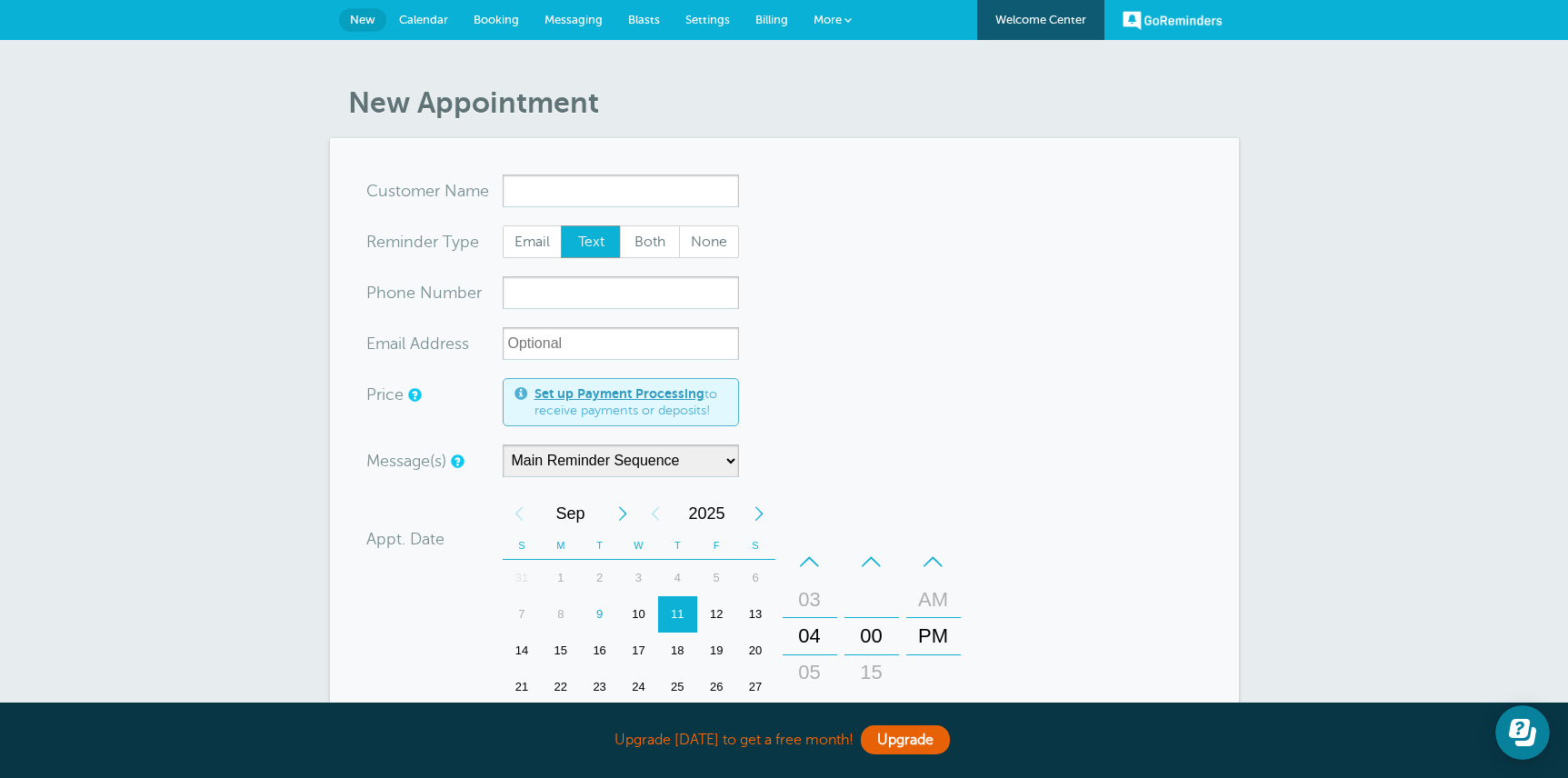
click at [495, 25] on span "Booking" at bounding box center [496, 19] width 45 height 13
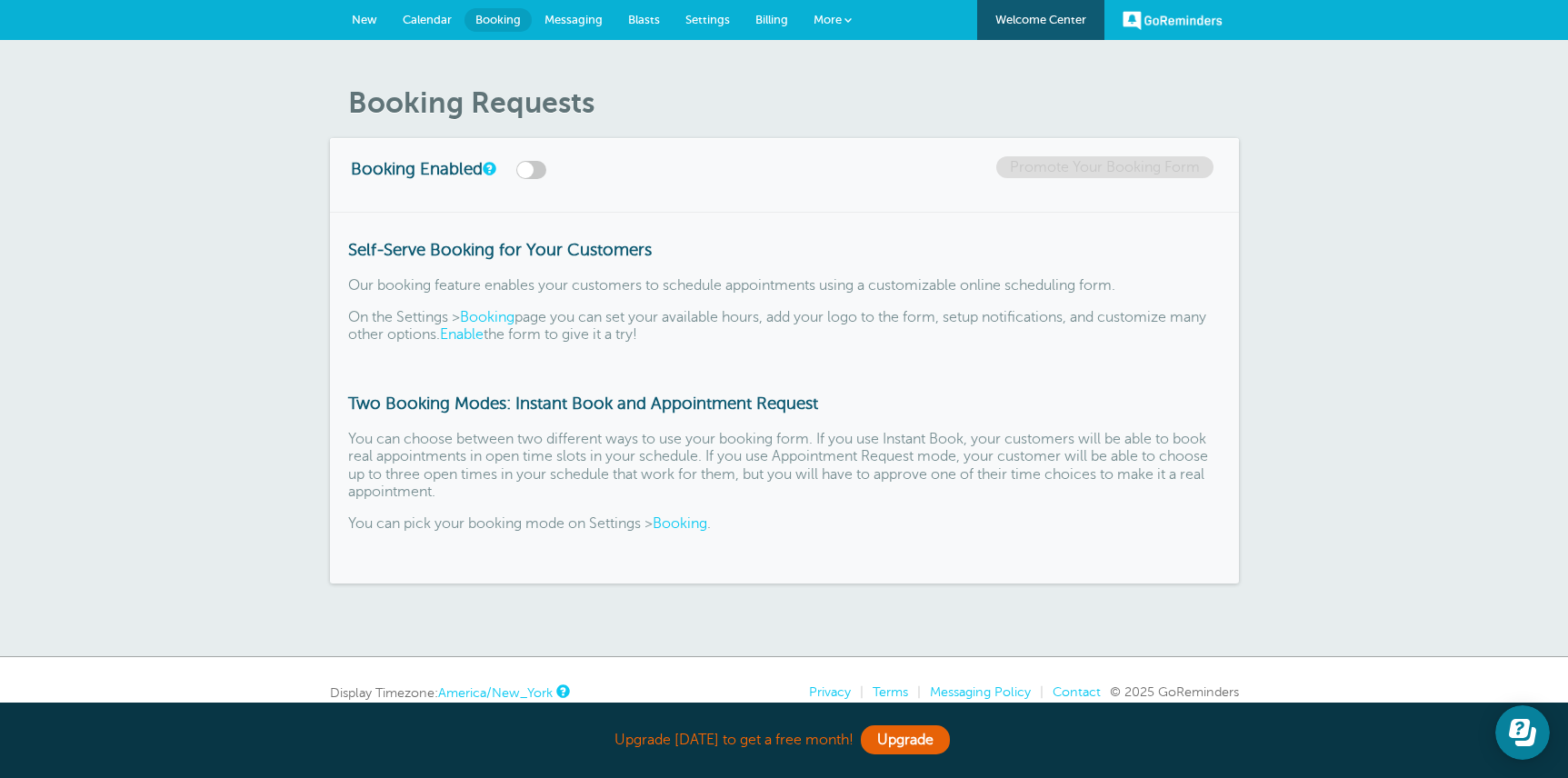
click at [594, 27] on link "Messaging" at bounding box center [572, 20] width 83 height 40
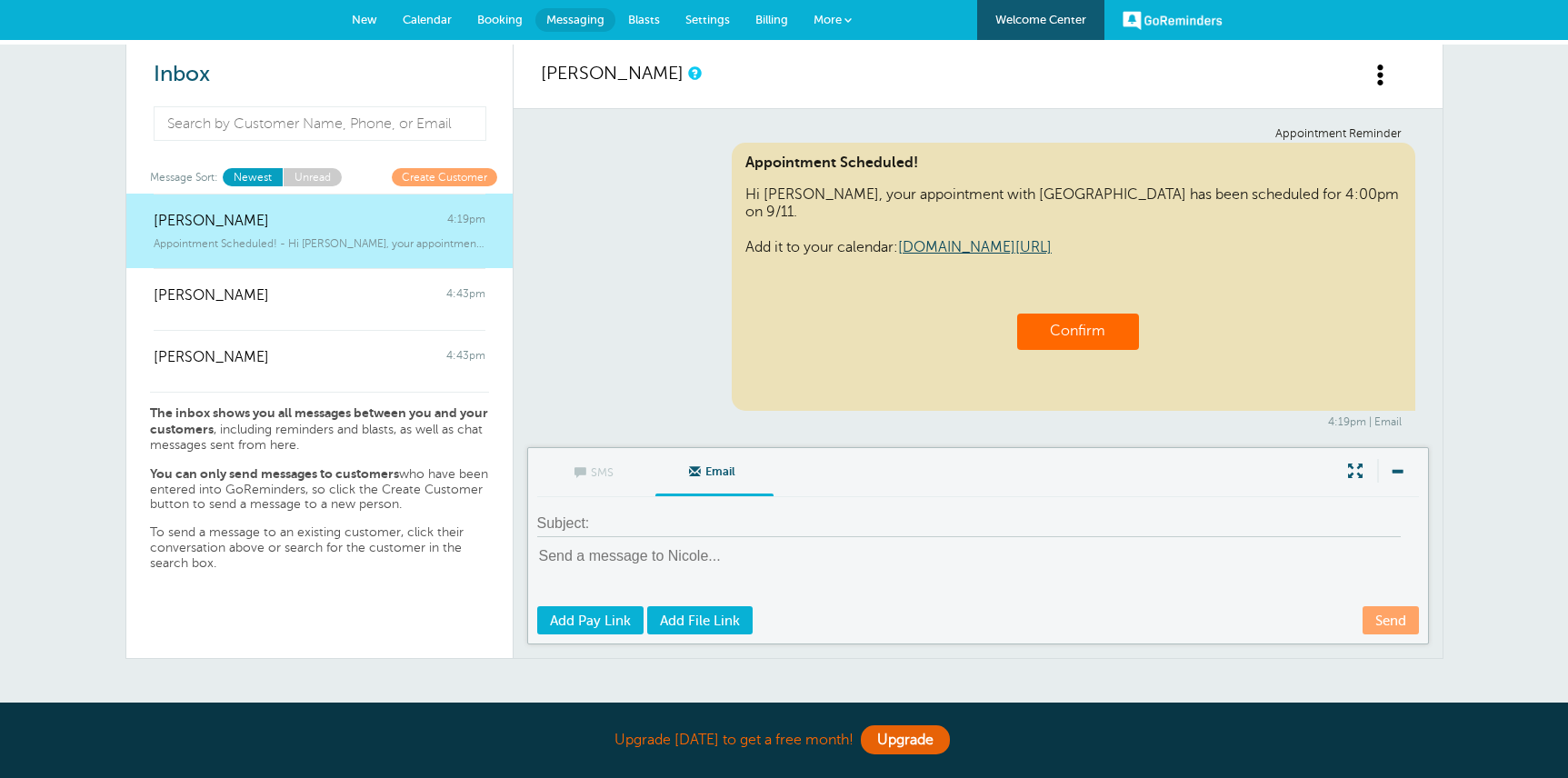
click at [711, 25] on span "Settings" at bounding box center [707, 19] width 45 height 13
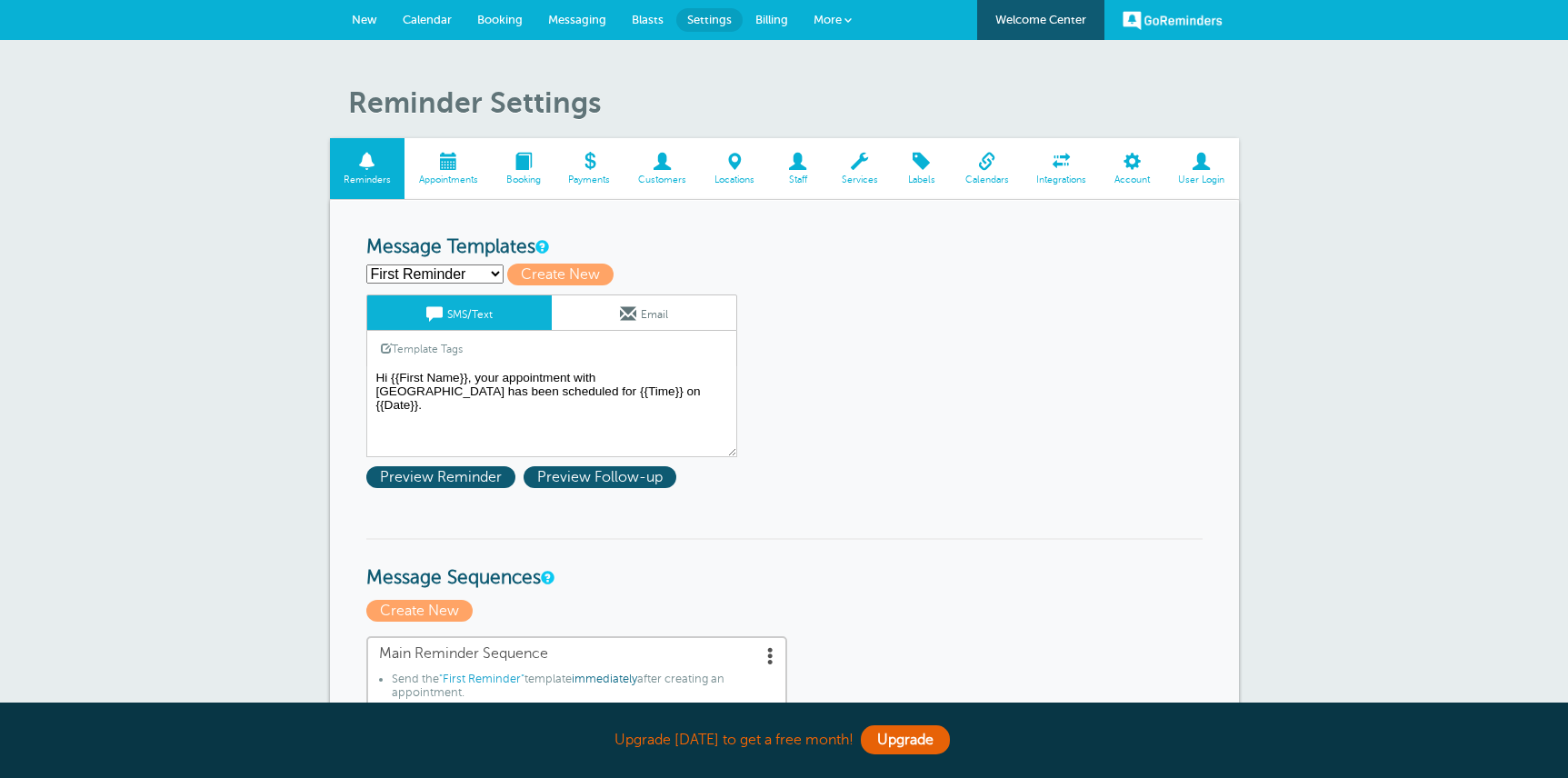
click at [635, 165] on span at bounding box center [662, 162] width 77 height 17
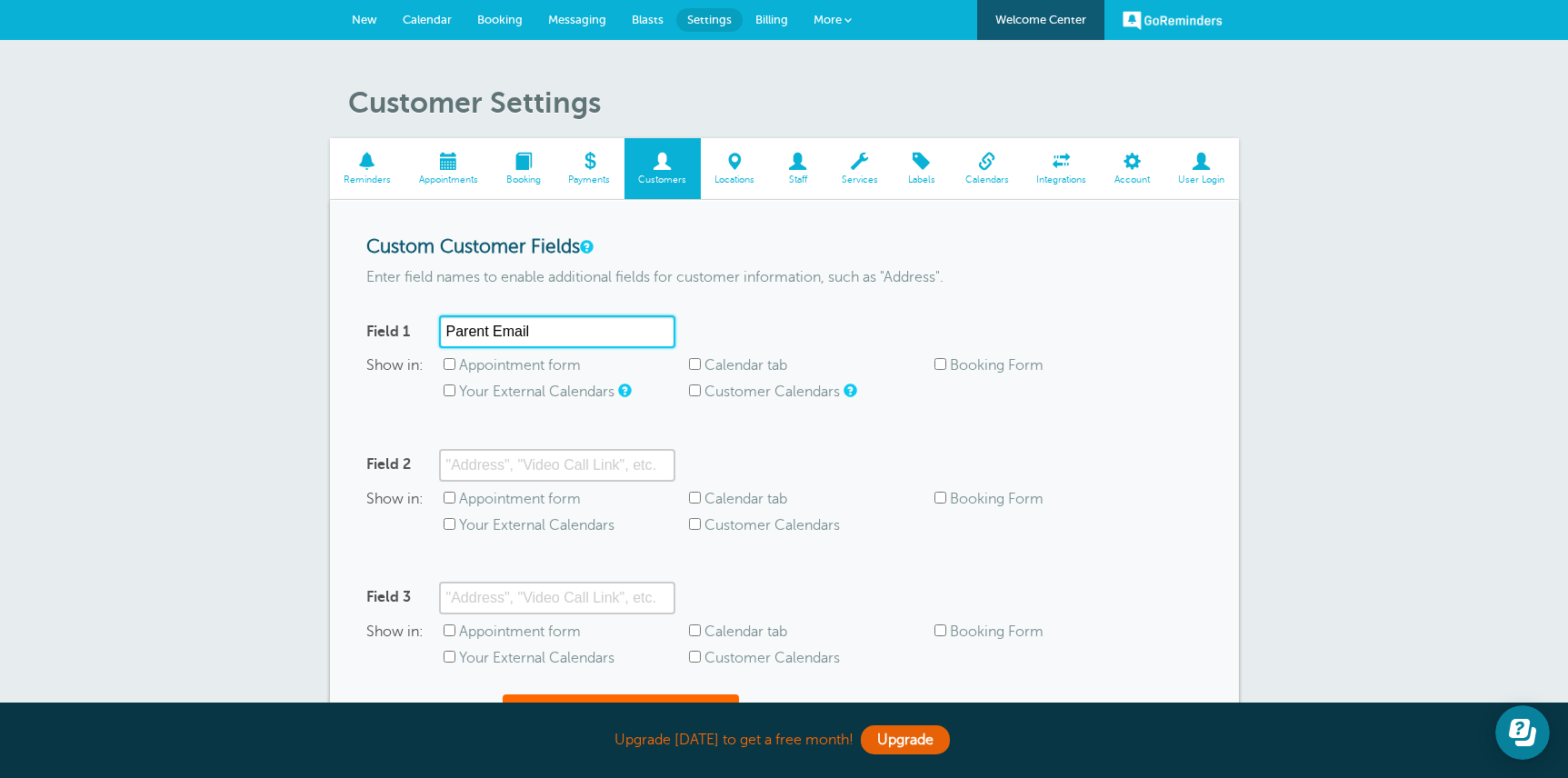
click at [602, 328] on input "Parent Email" at bounding box center [557, 331] width 236 height 33
click at [825, 346] on div "Field 1 Show in: Appointment form Calendar tab Booking Form Your External Calen…" at bounding box center [785, 367] width 837 height 103
click at [726, 179] on span "Locations" at bounding box center [735, 179] width 50 height 11
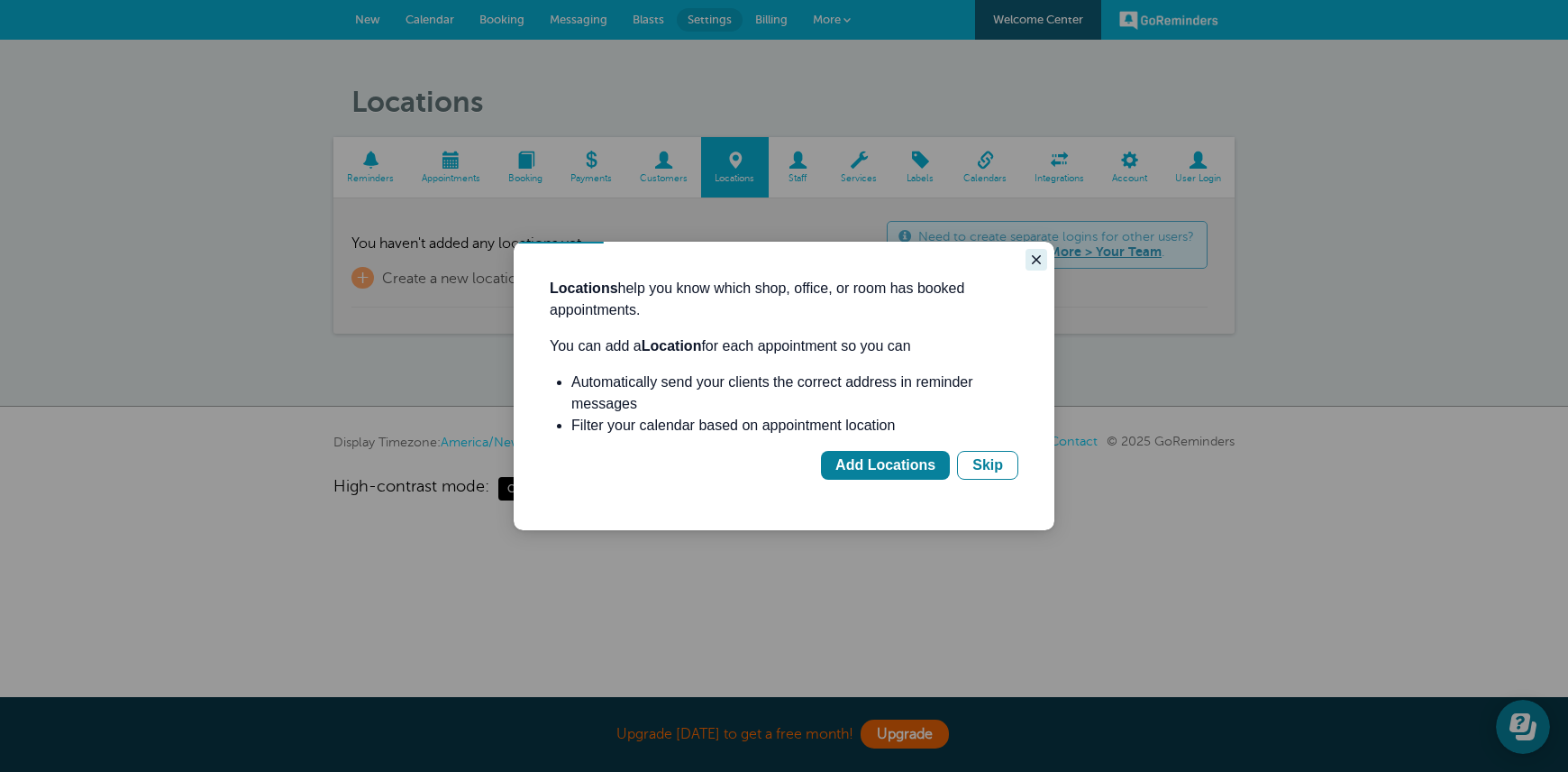
click at [1036, 257] on icon "Close guide" at bounding box center [1036, 259] width 14 height 14
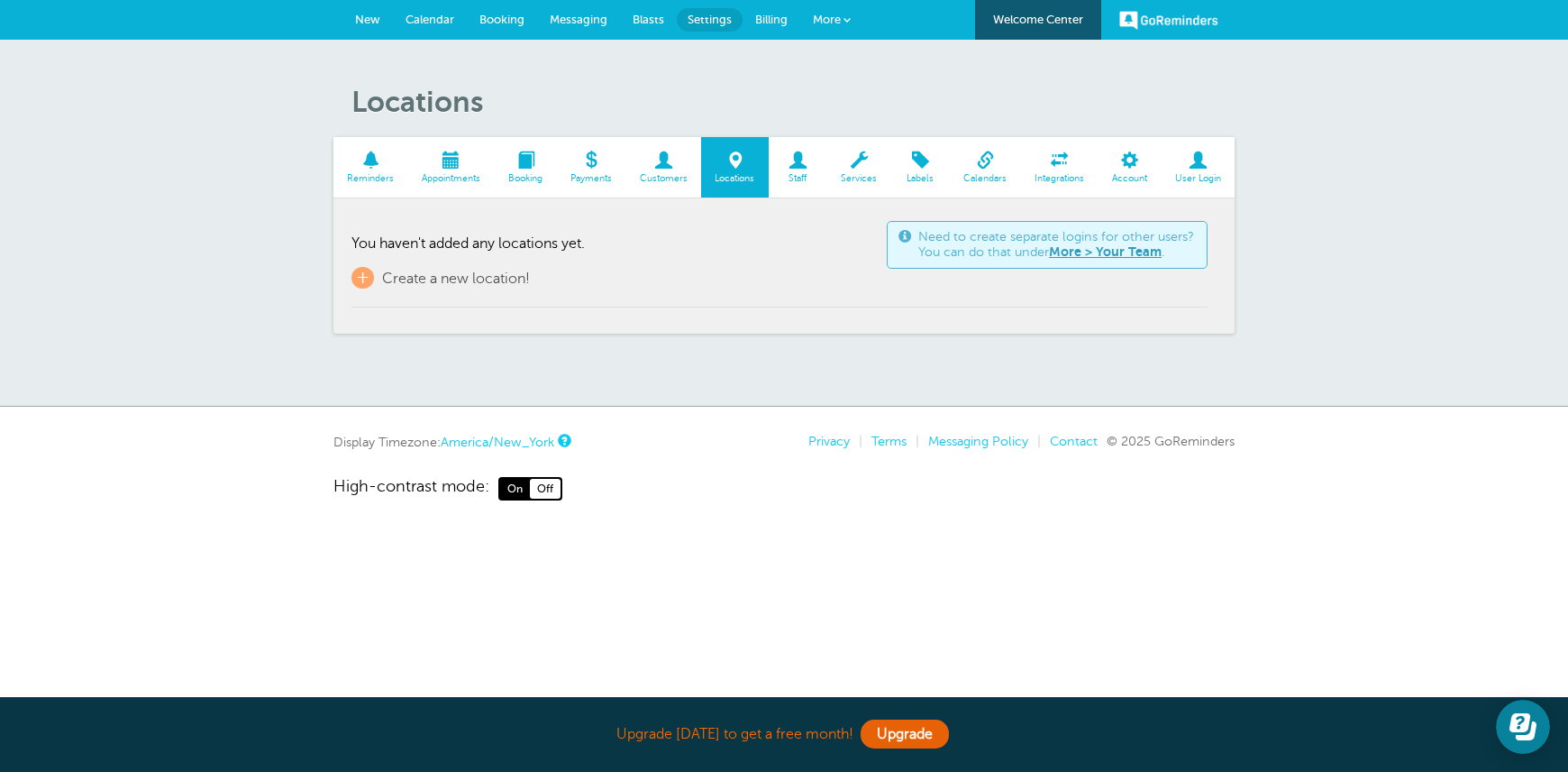
click at [928, 177] on span "Labels" at bounding box center [921, 178] width 41 height 10
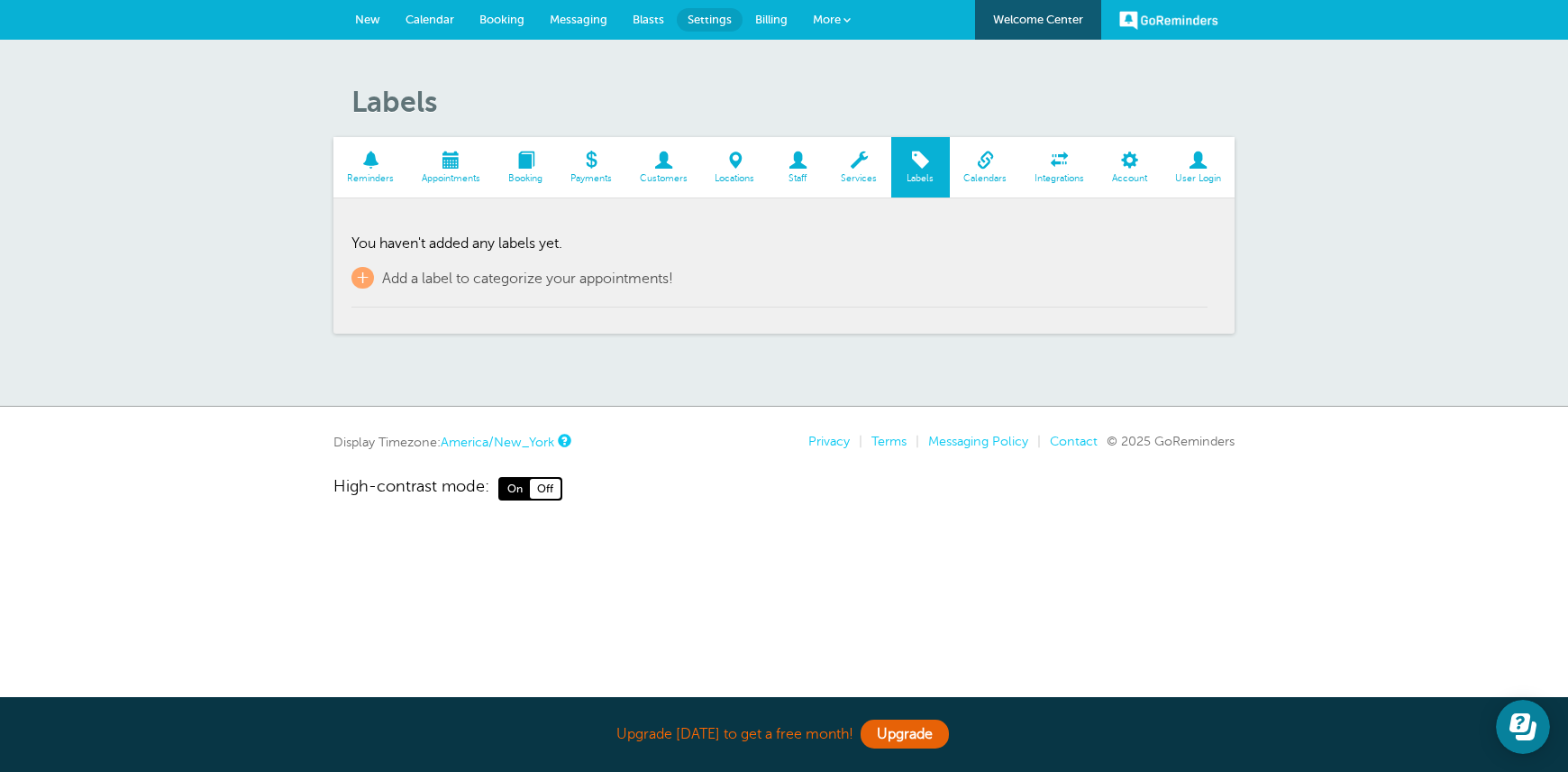
click at [997, 170] on link "Calendars" at bounding box center [985, 167] width 71 height 61
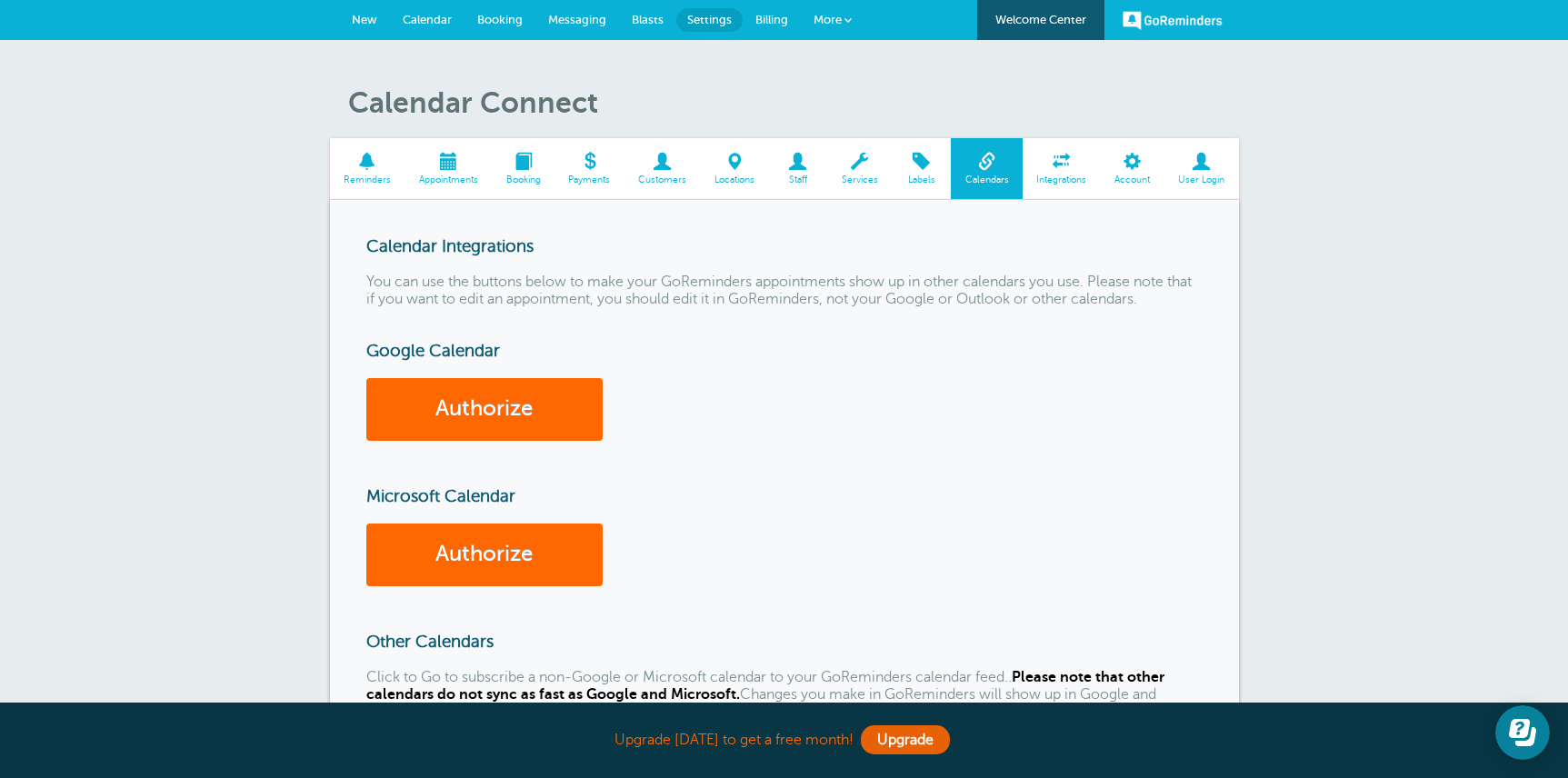
click at [373, 176] on span "Reminders" at bounding box center [368, 179] width 57 height 11
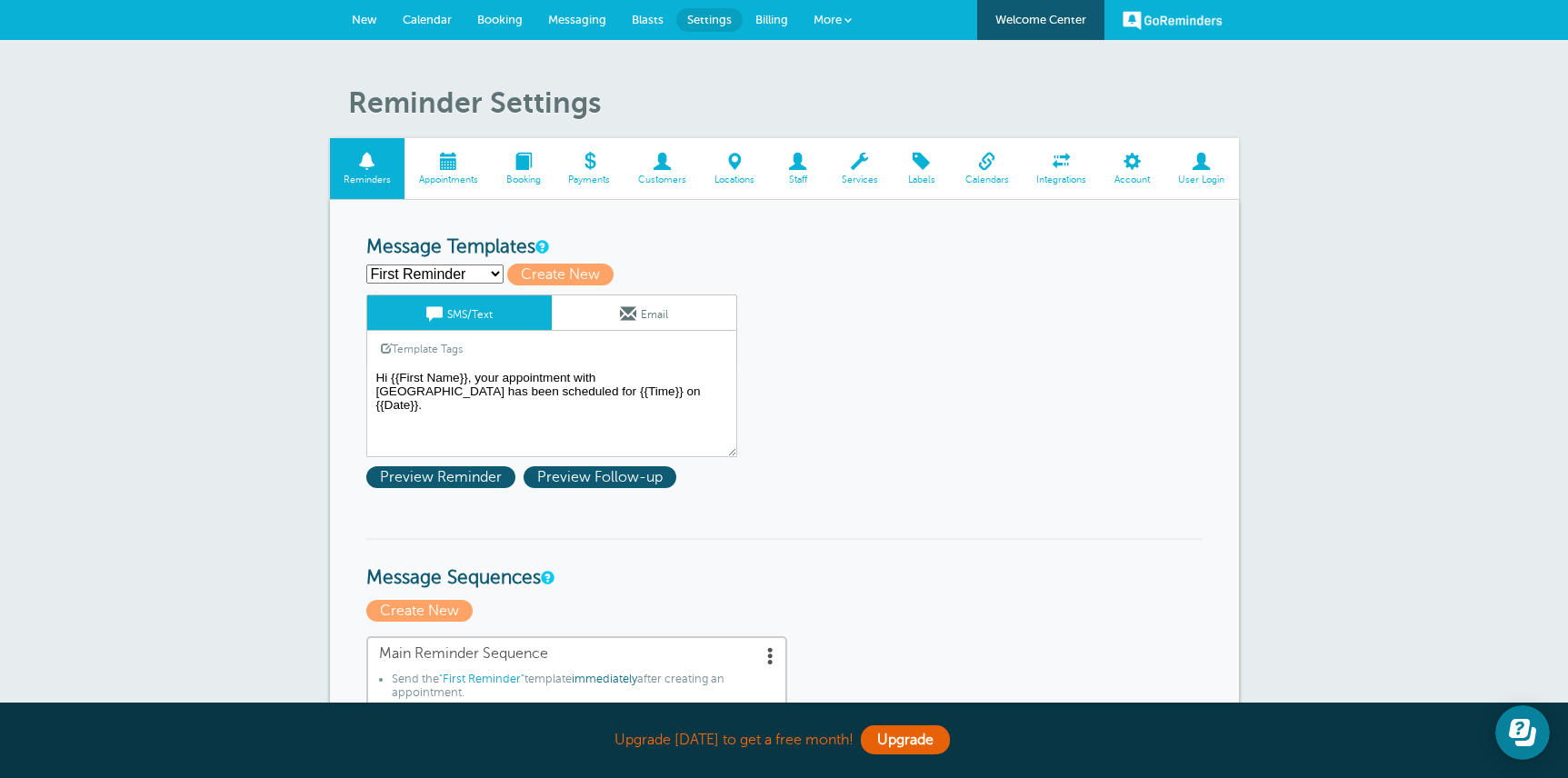
click at [453, 170] on span at bounding box center [448, 162] width 87 height 17
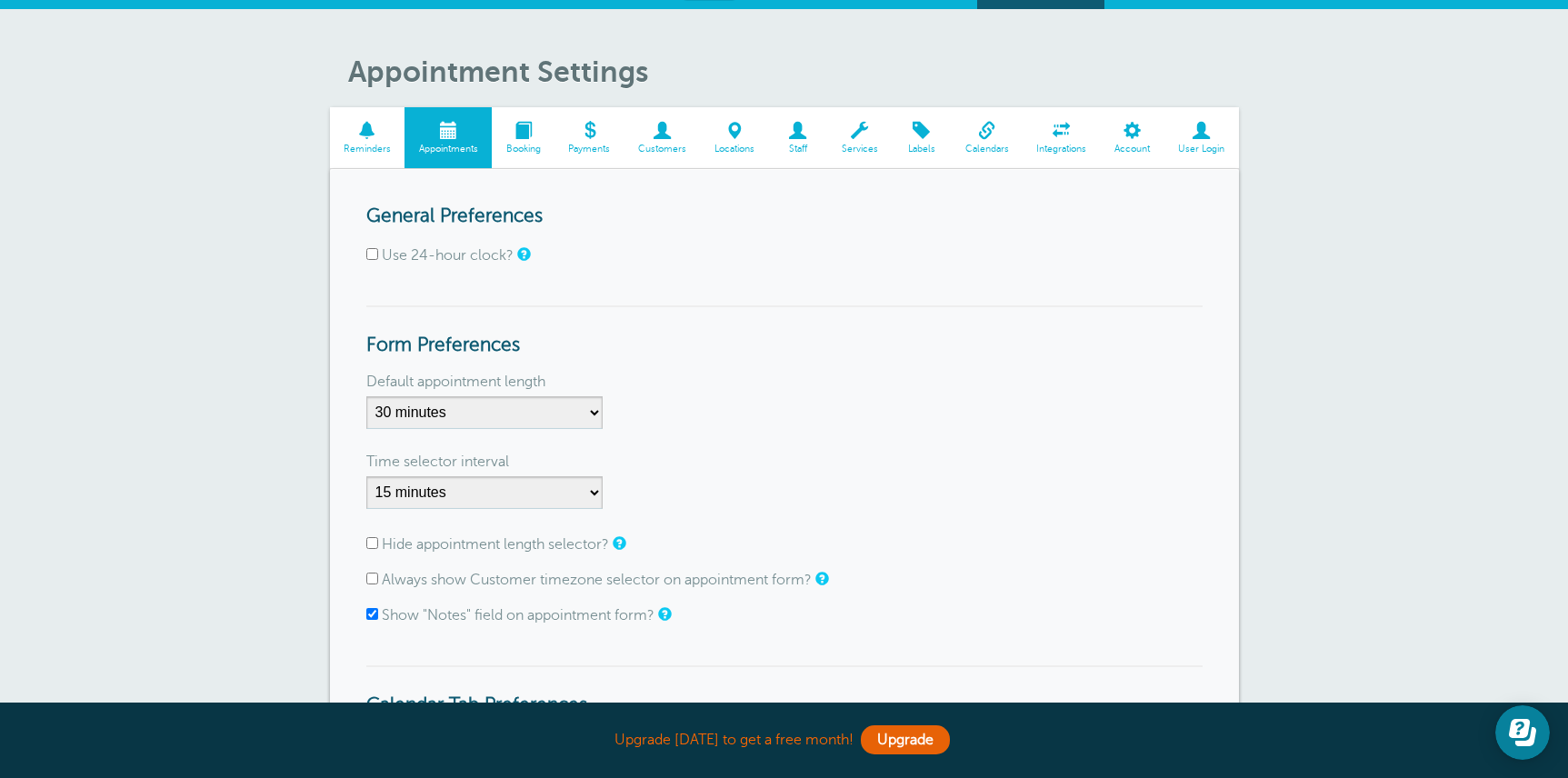
scroll to position [32, 0]
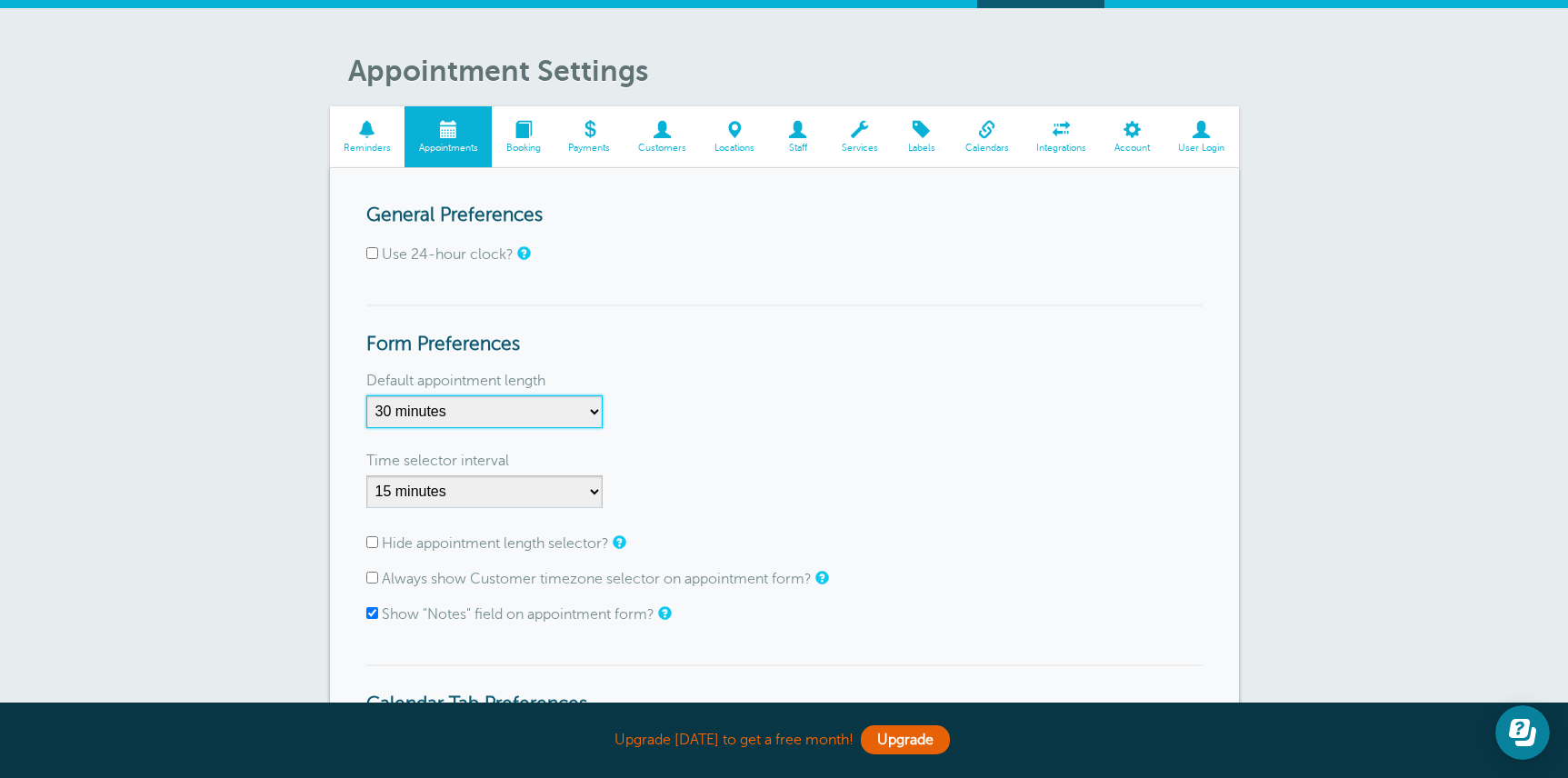
click at [512, 417] on select "5 minutes 10 minutes 15 minutes 20 minutes 25 minutes 30 minutes 35 minutes 40 …" at bounding box center [484, 411] width 236 height 33
select select "60"
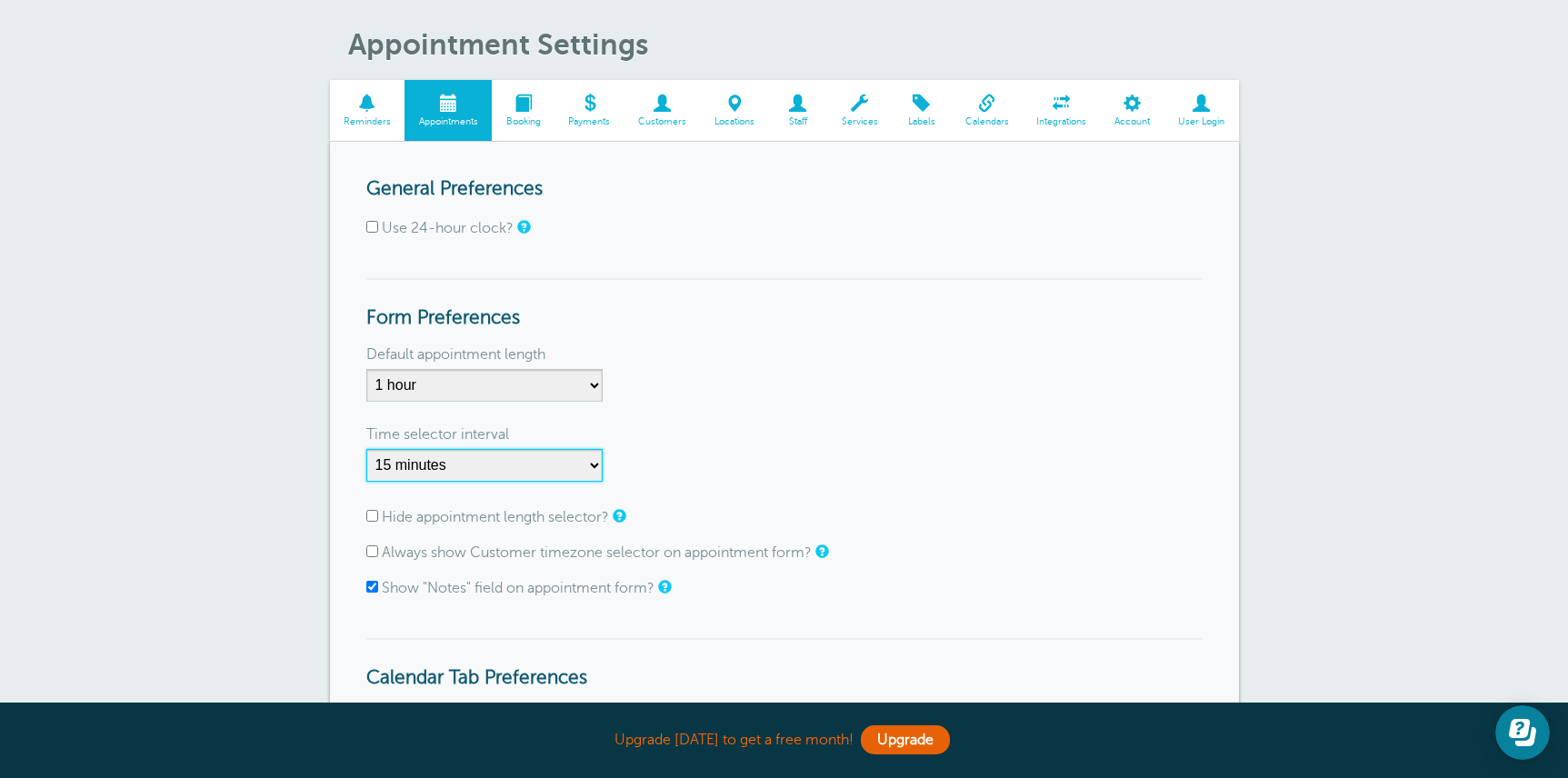
click at [529, 467] on select "1 minute 5 minutes 10 minutes 15 minutes 20 minutes 30 minutes 60 minutes" at bounding box center [484, 465] width 236 height 33
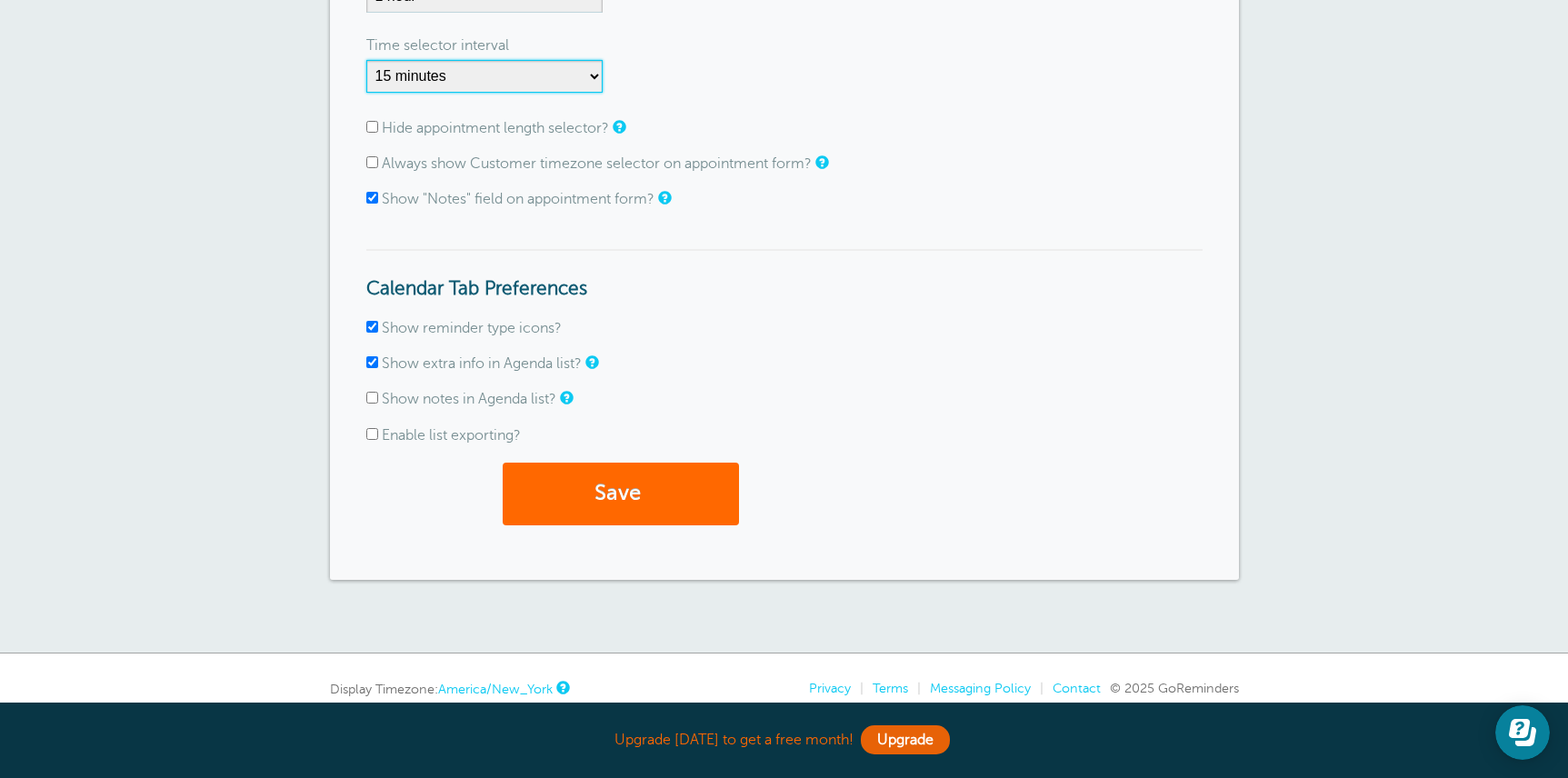
scroll to position [525, 0]
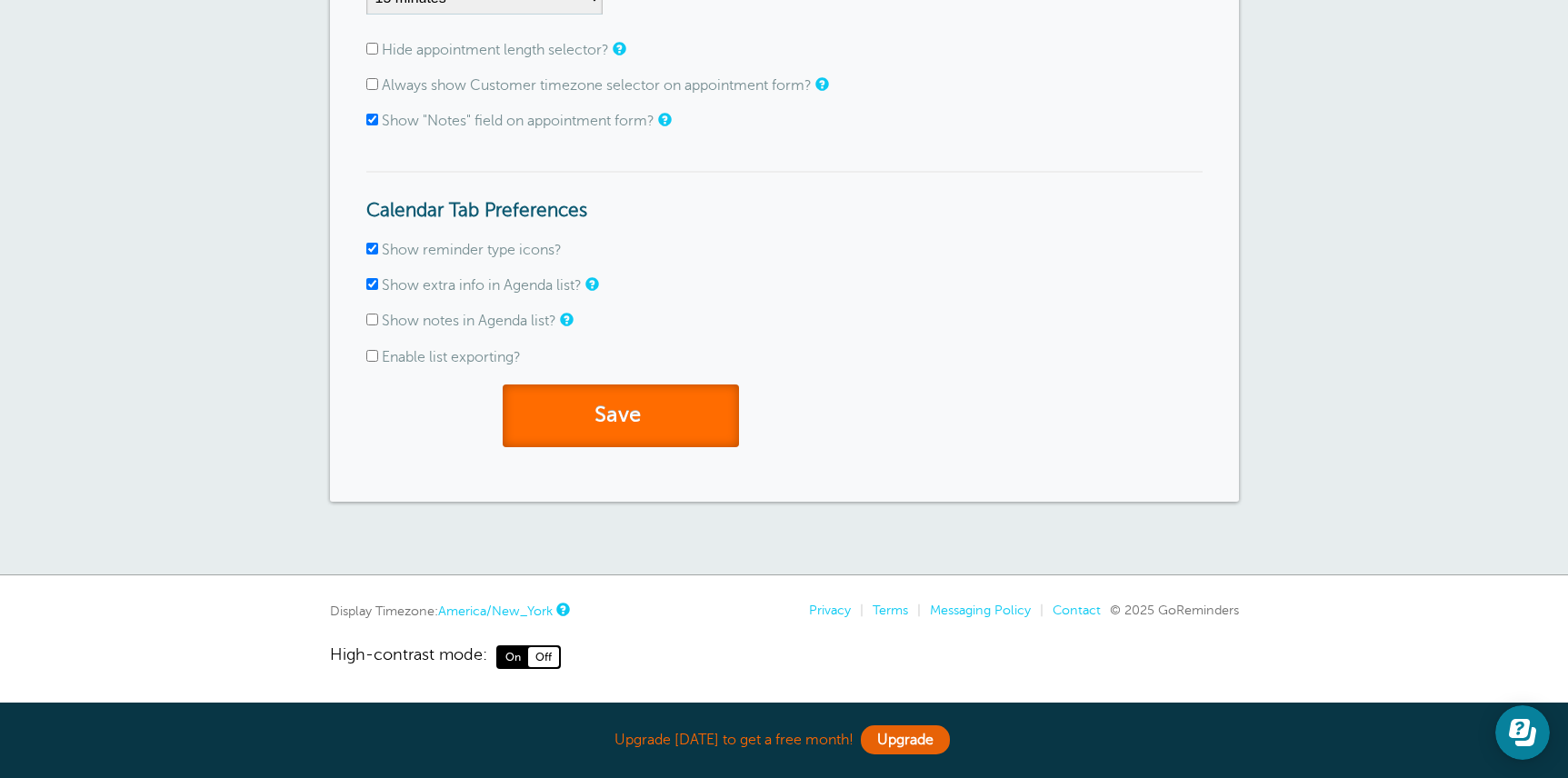
click at [592, 433] on button "Save" at bounding box center [620, 416] width 236 height 63
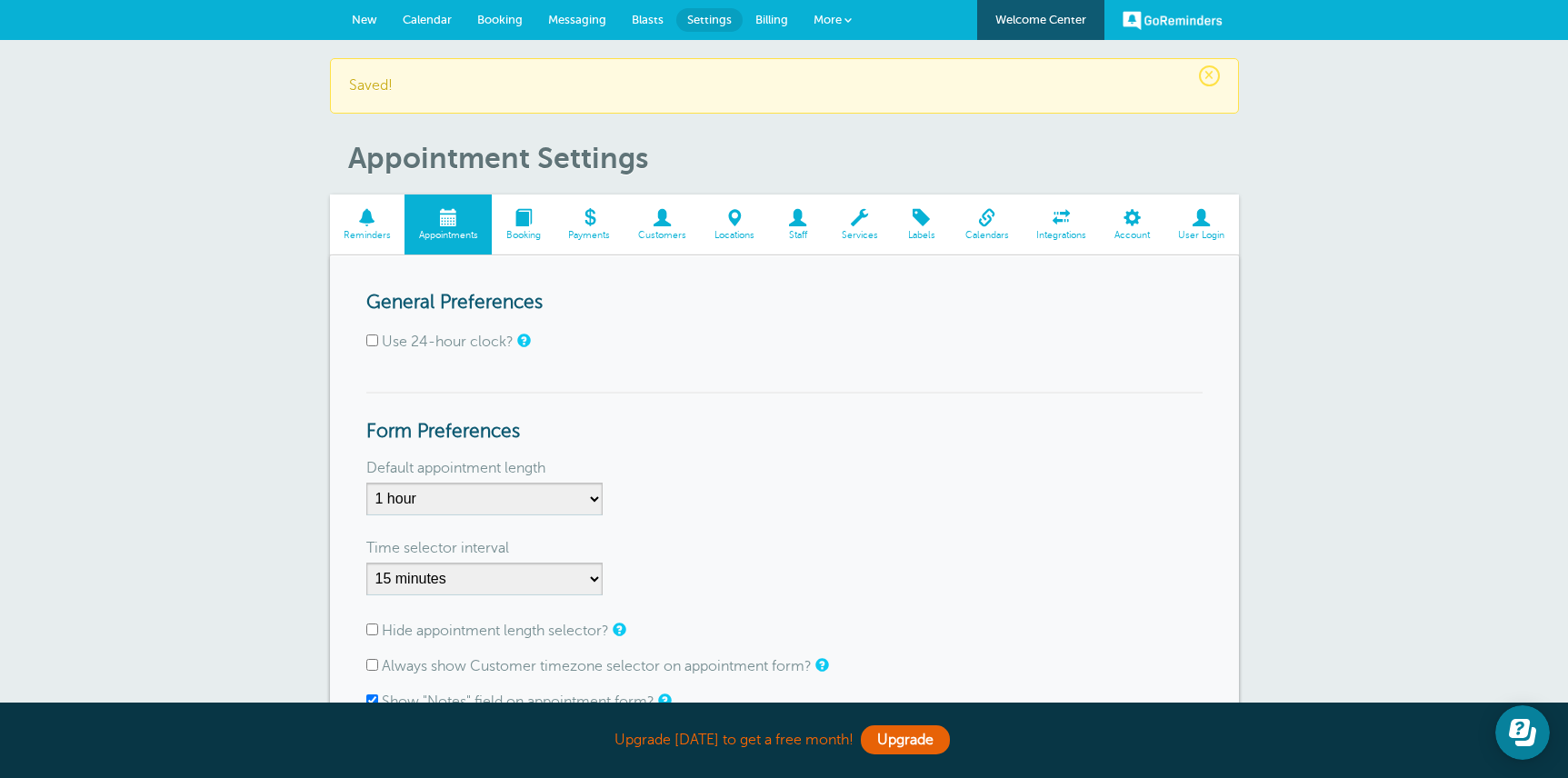
click at [677, 234] on span "Customers" at bounding box center [662, 234] width 58 height 11
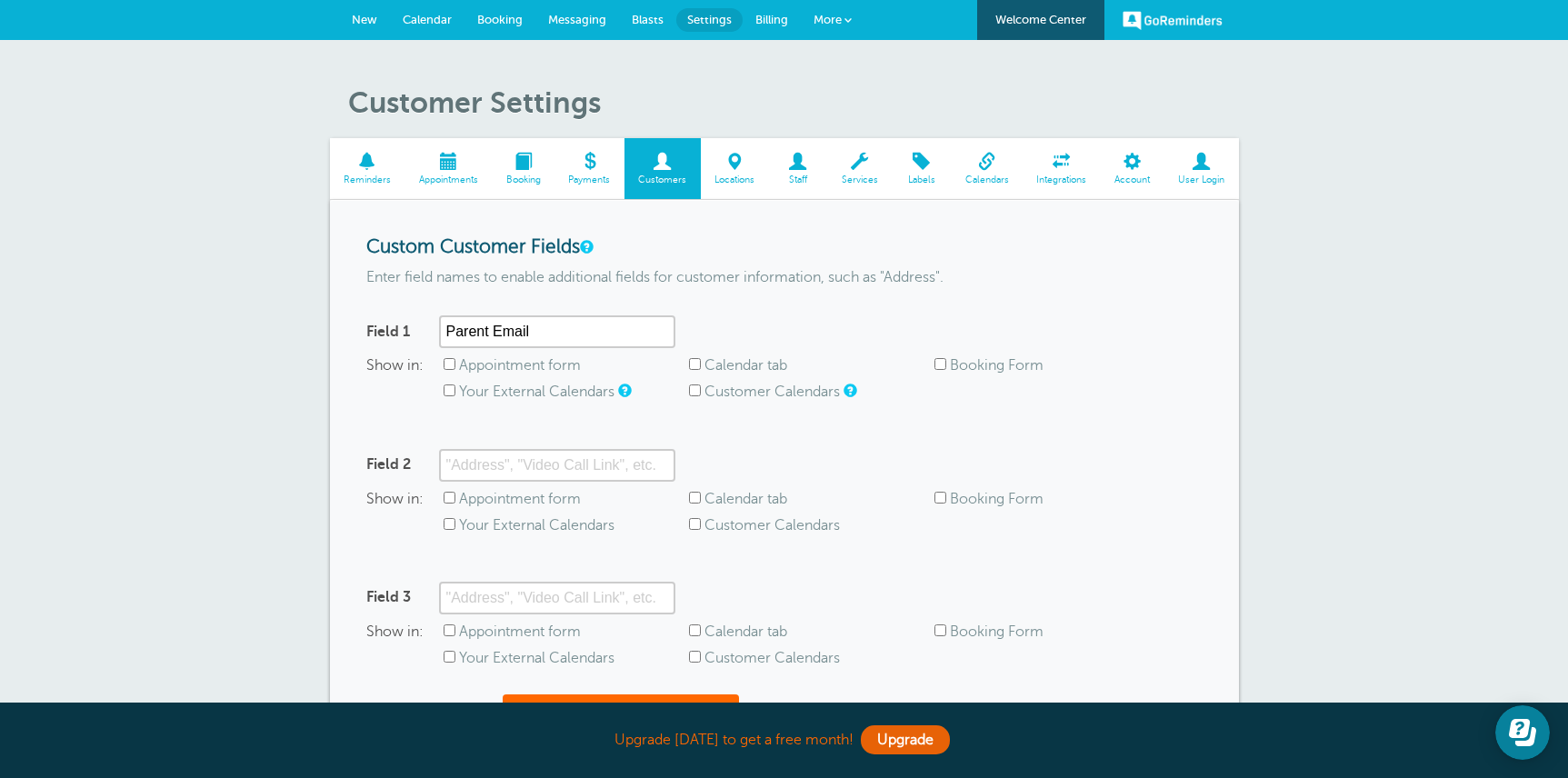
click at [452, 169] on span at bounding box center [448, 162] width 87 height 17
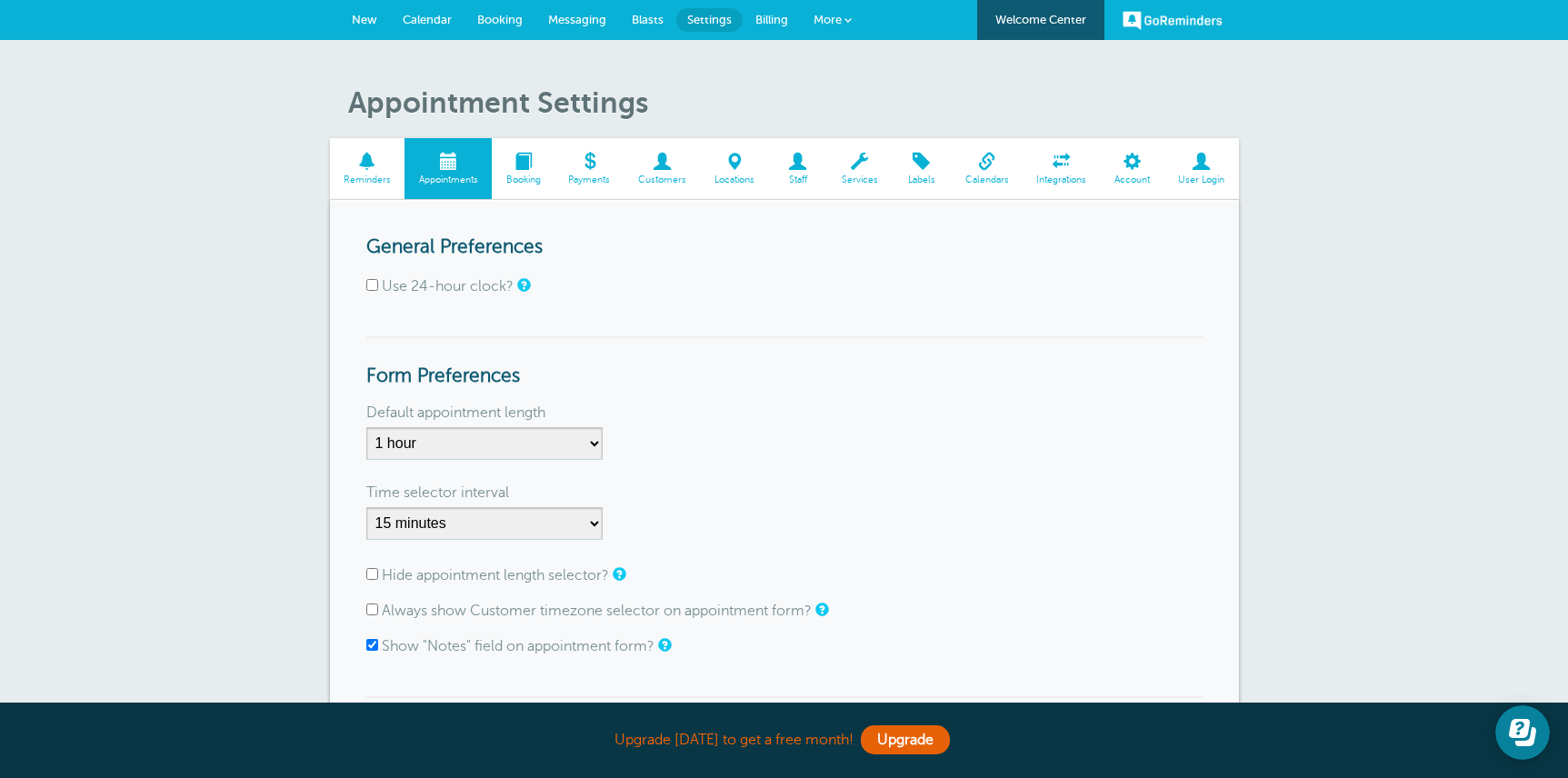
click at [822, 22] on span "More" at bounding box center [827, 19] width 28 height 13
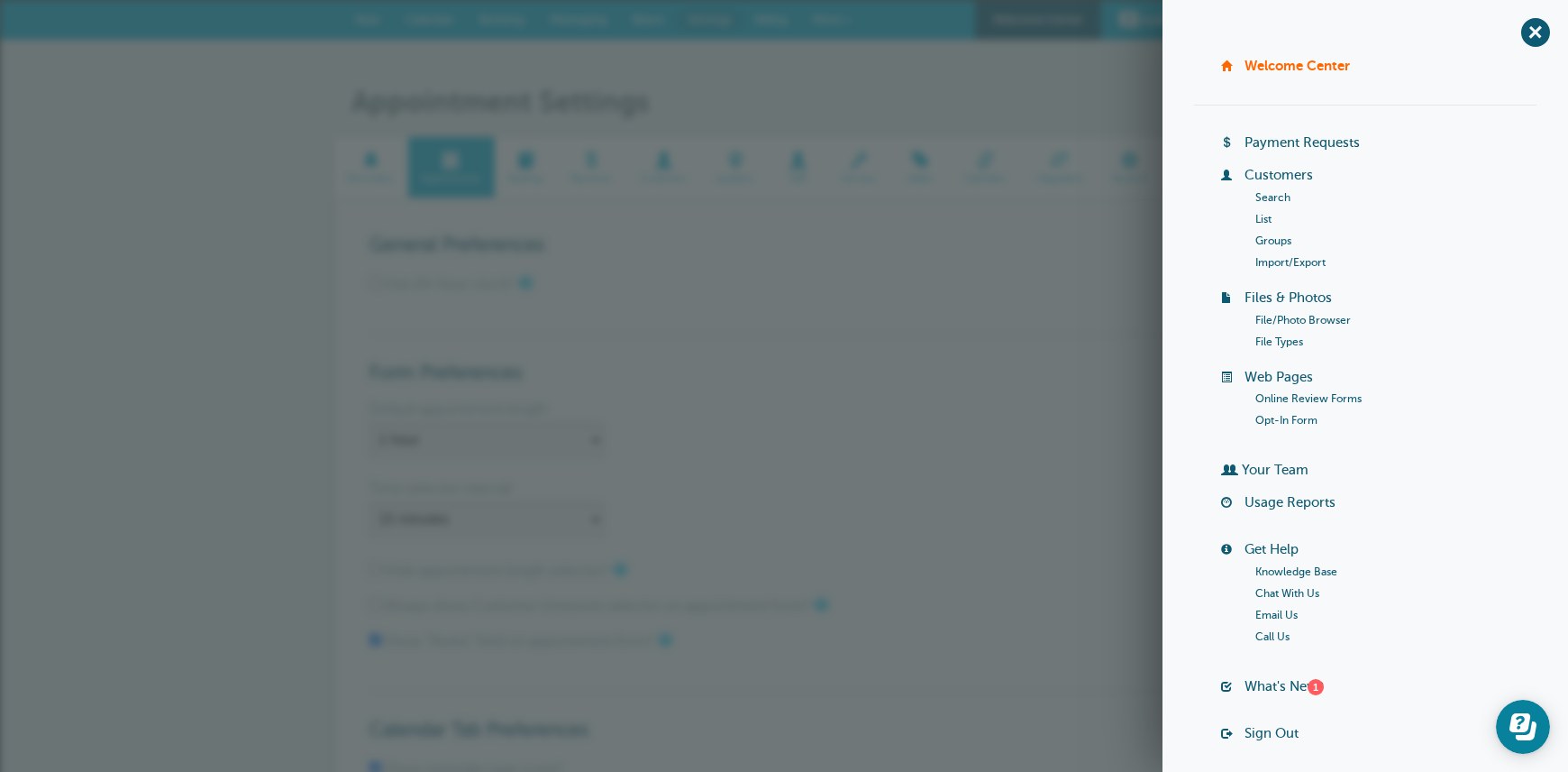
click at [1259, 216] on link "List" at bounding box center [1263, 218] width 16 height 12
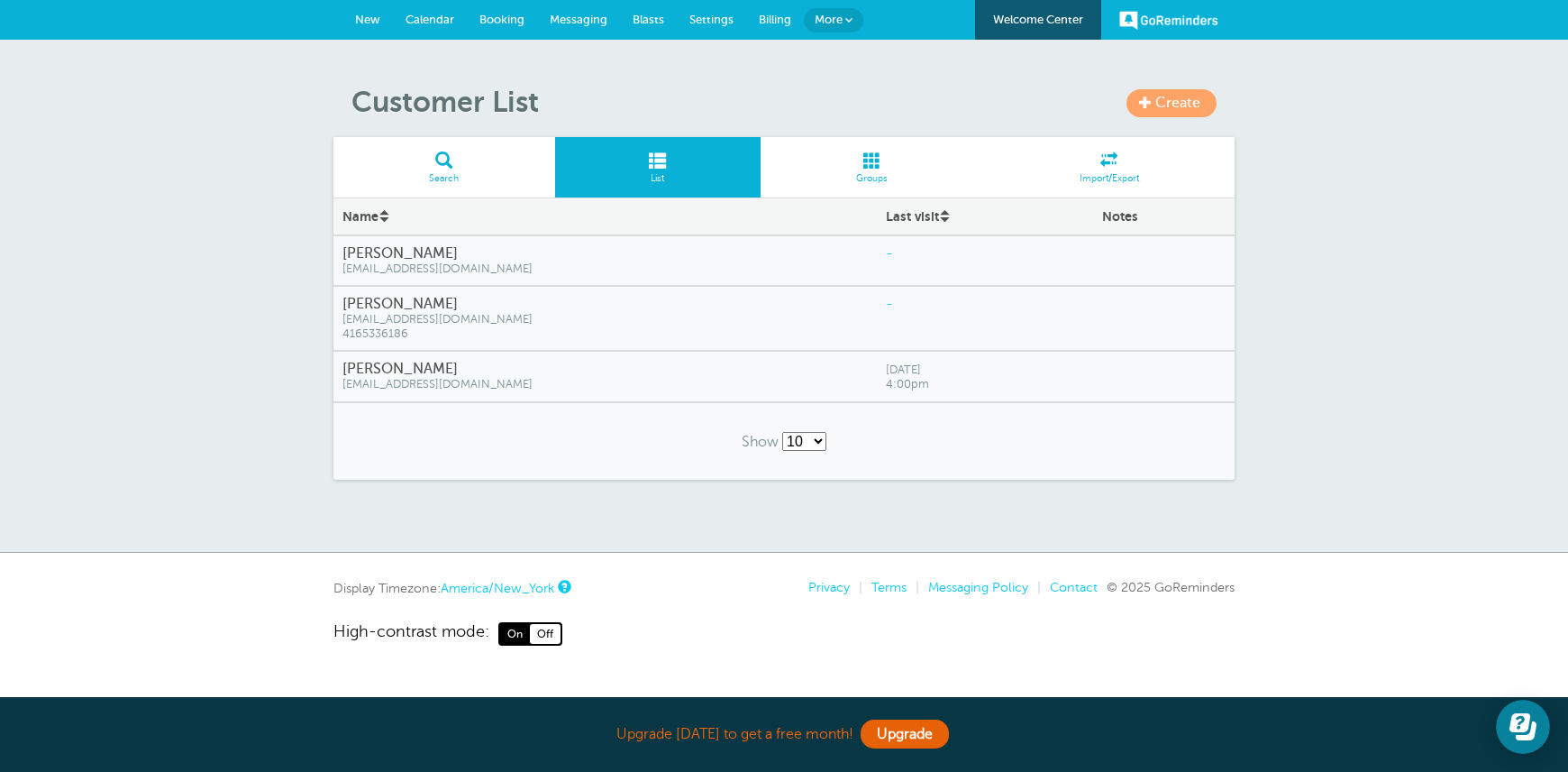
click at [883, 177] on span "Groups" at bounding box center [872, 178] width 205 height 10
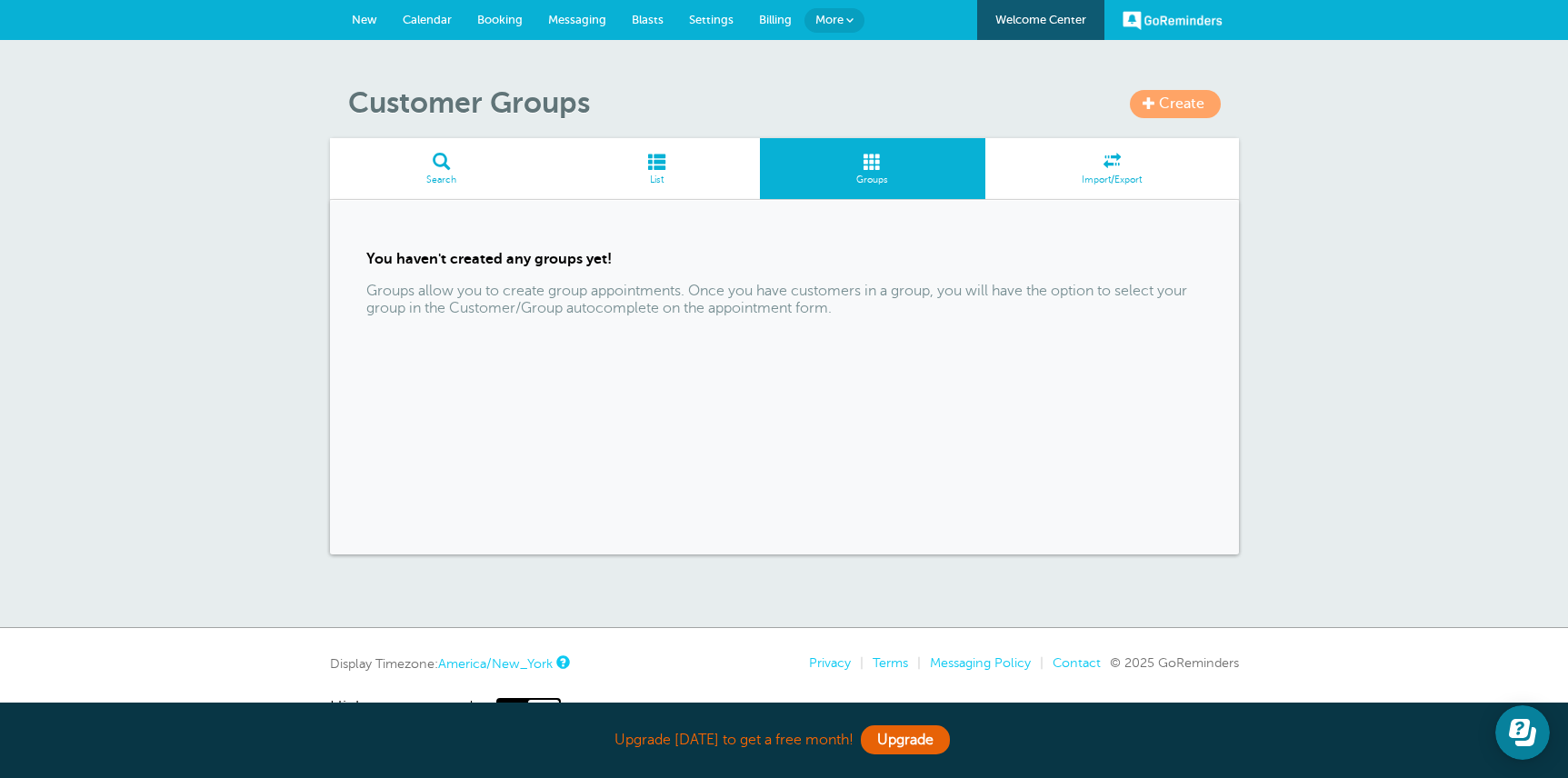
click at [655, 161] on span at bounding box center [656, 162] width 207 height 17
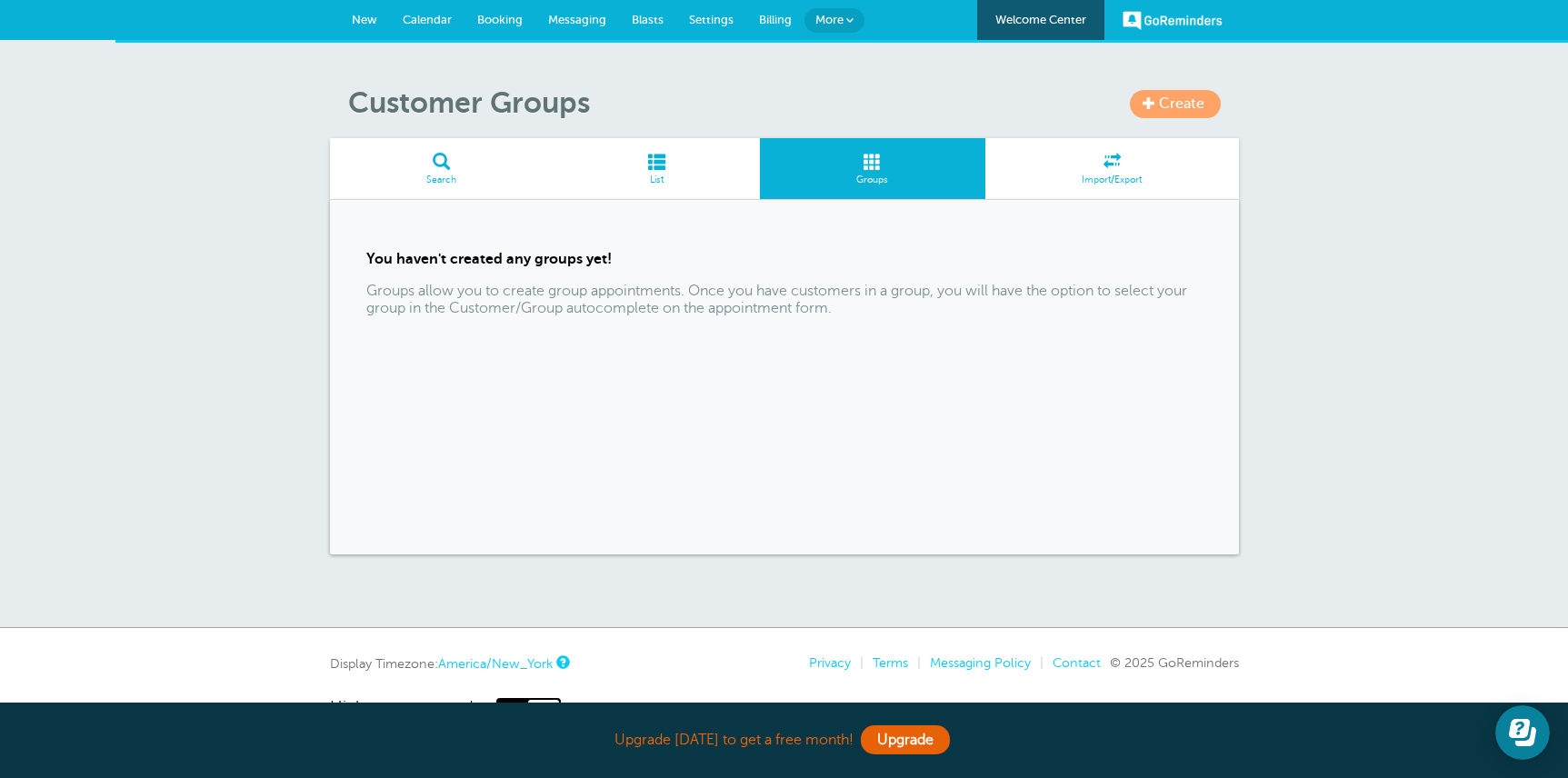
click at [638, 155] on span at bounding box center [656, 162] width 207 height 17
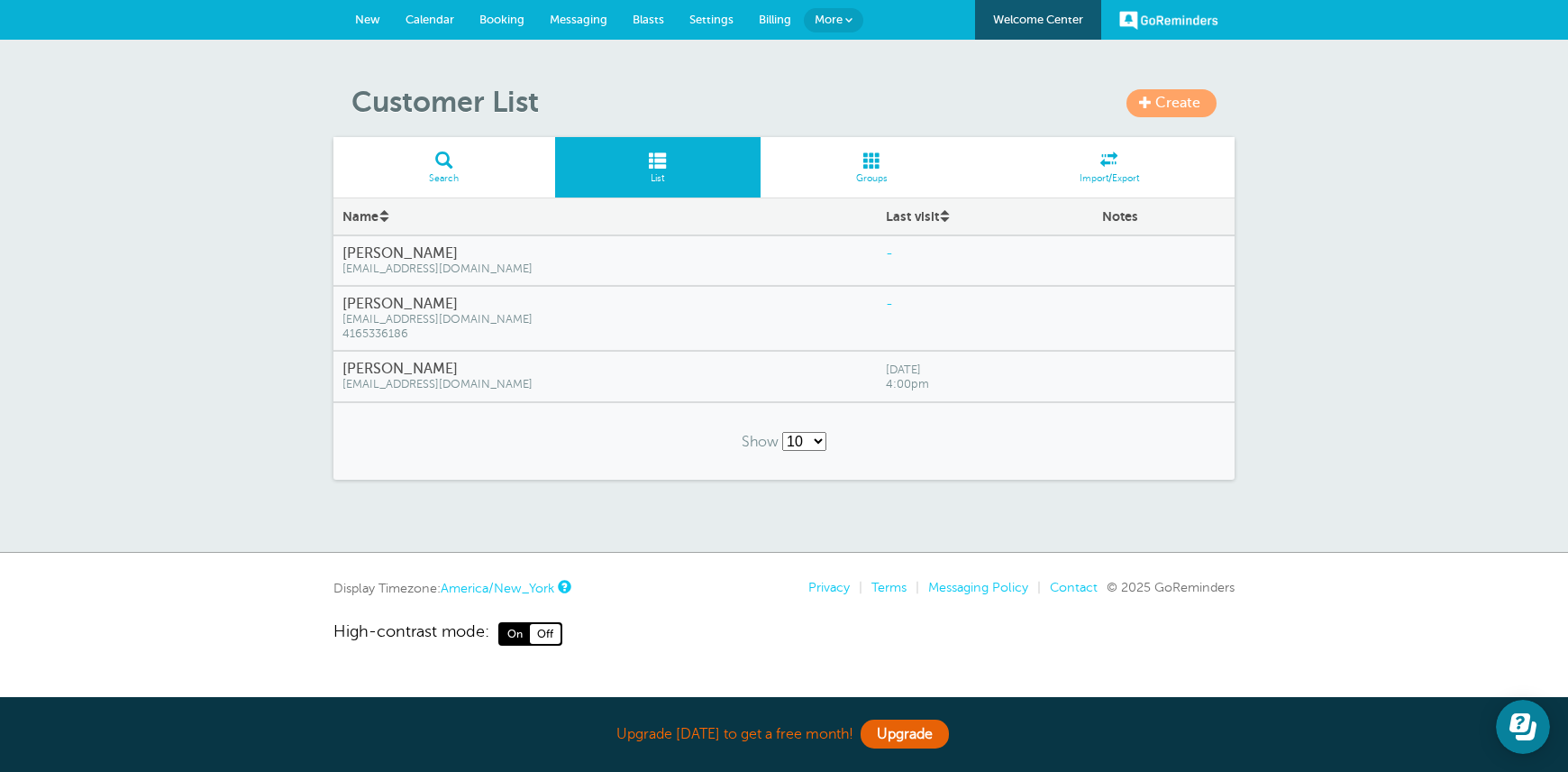
click at [475, 268] on span "[EMAIL_ADDRESS][DOMAIN_NAME]" at bounding box center [606, 269] width 526 height 13
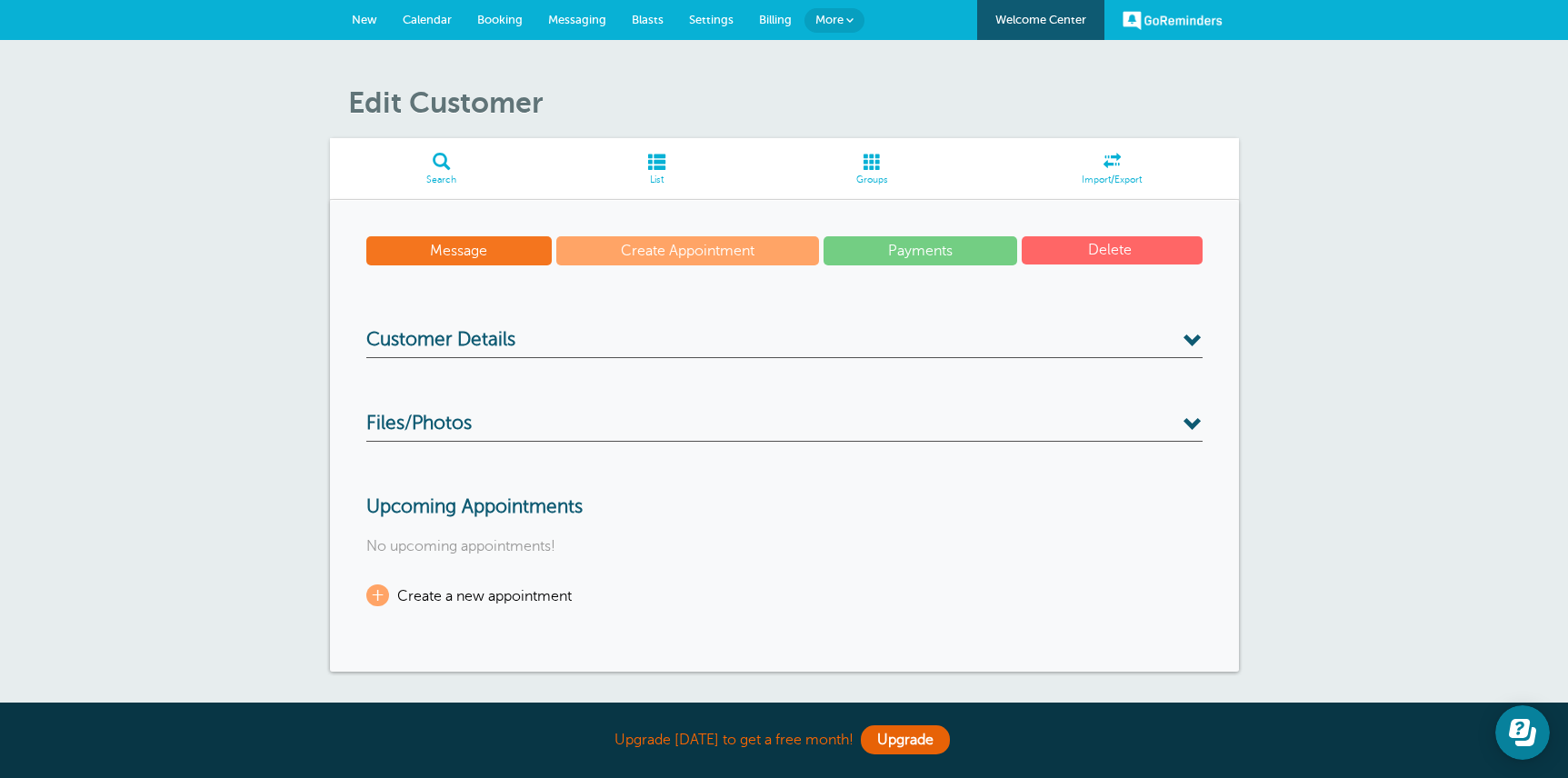
click at [865, 157] on span at bounding box center [872, 162] width 225 height 17
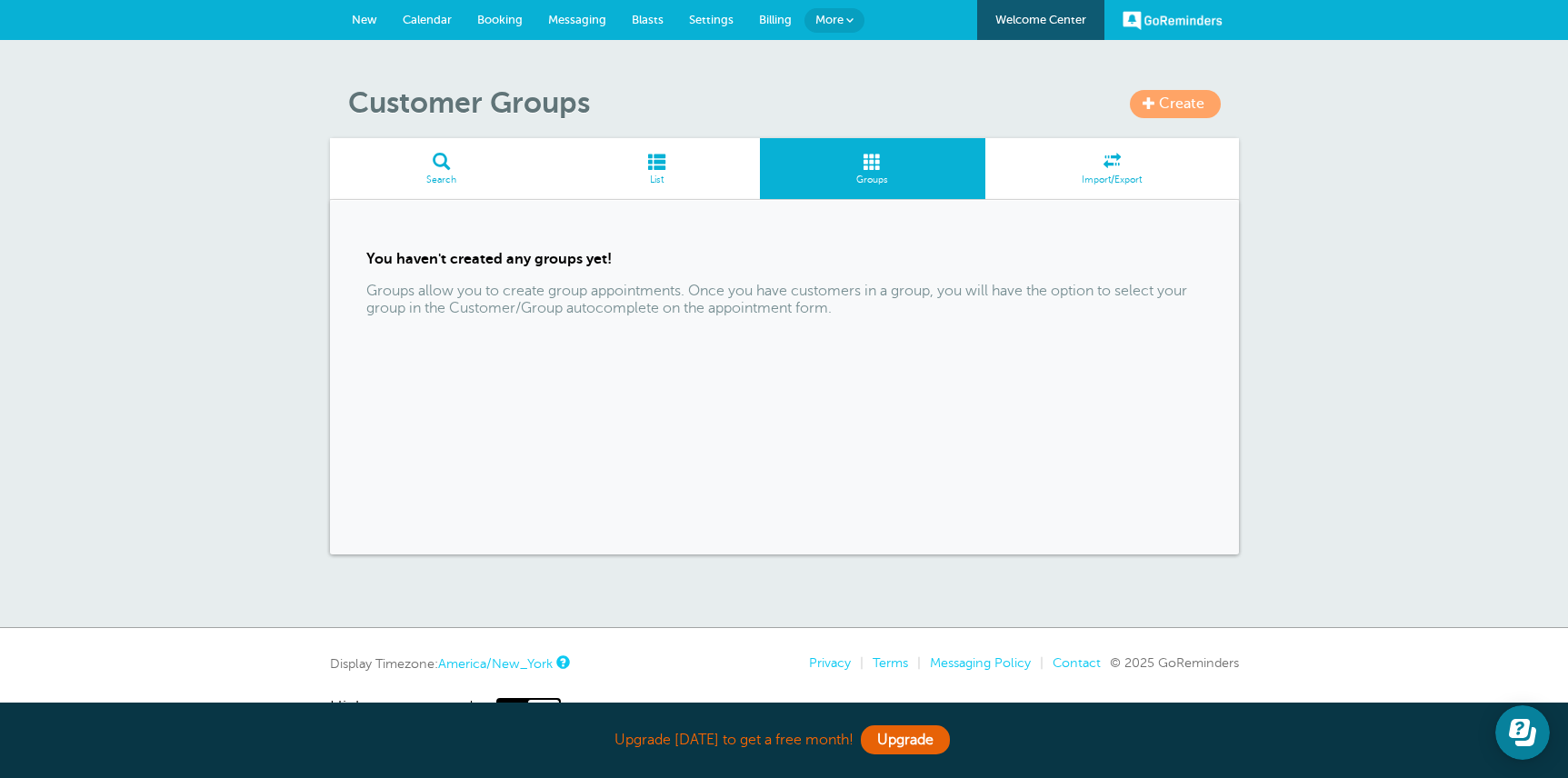
click at [638, 162] on span at bounding box center [656, 162] width 207 height 17
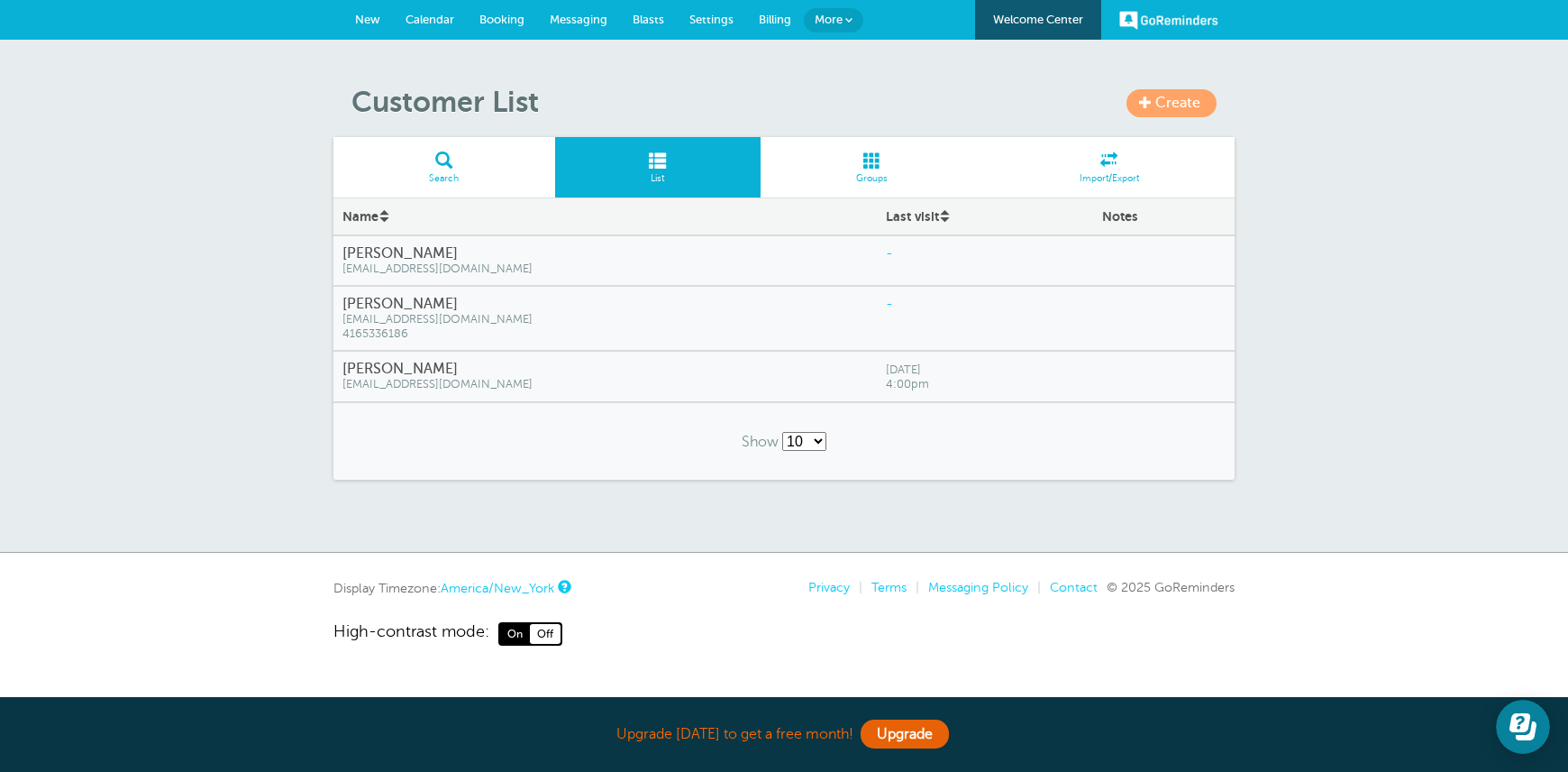
click at [1169, 108] on span "Create" at bounding box center [1177, 103] width 45 height 16
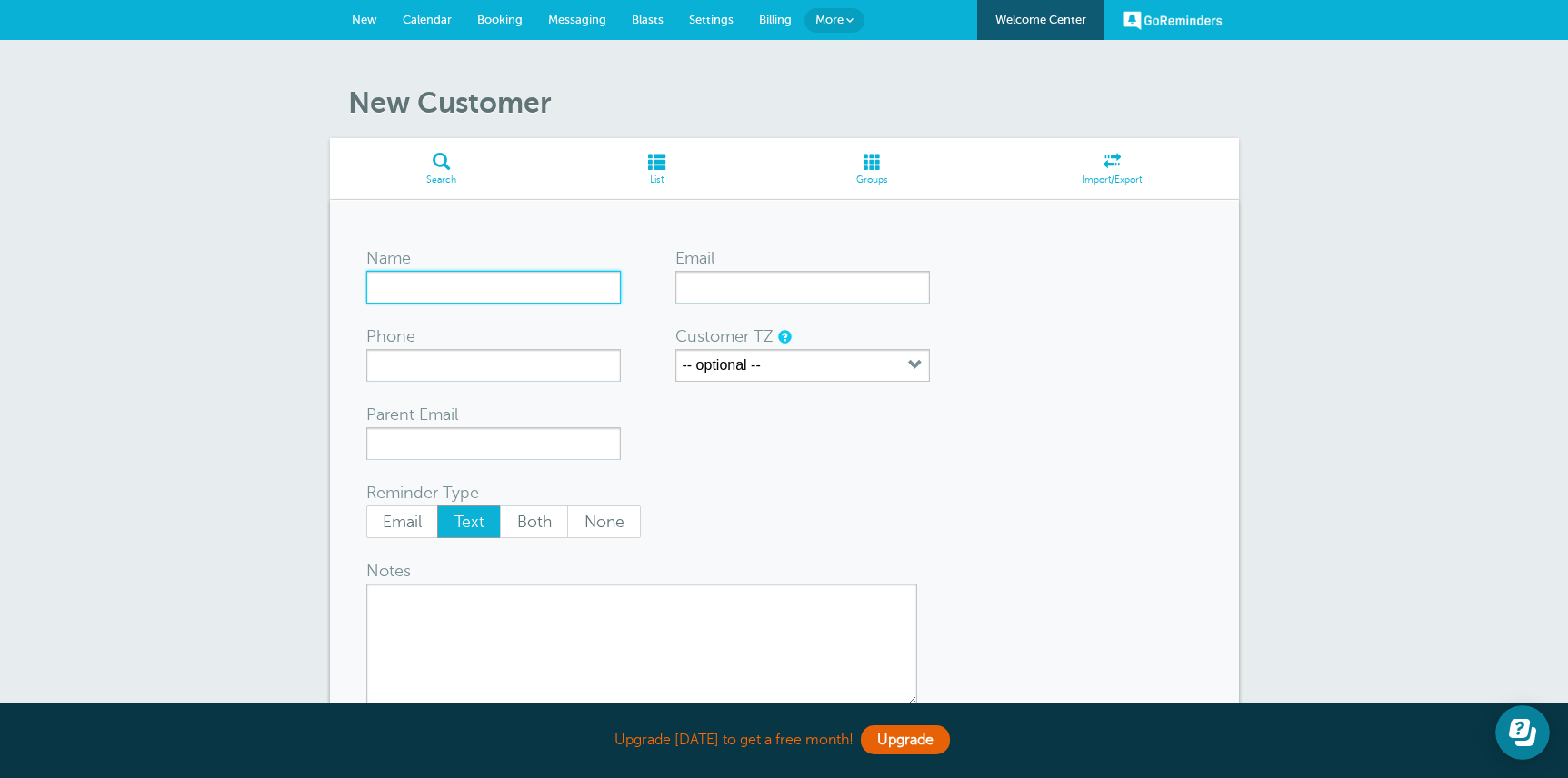
click at [472, 299] on input "Name" at bounding box center [494, 287] width 255 height 33
type input "[PERSON_NAME]"
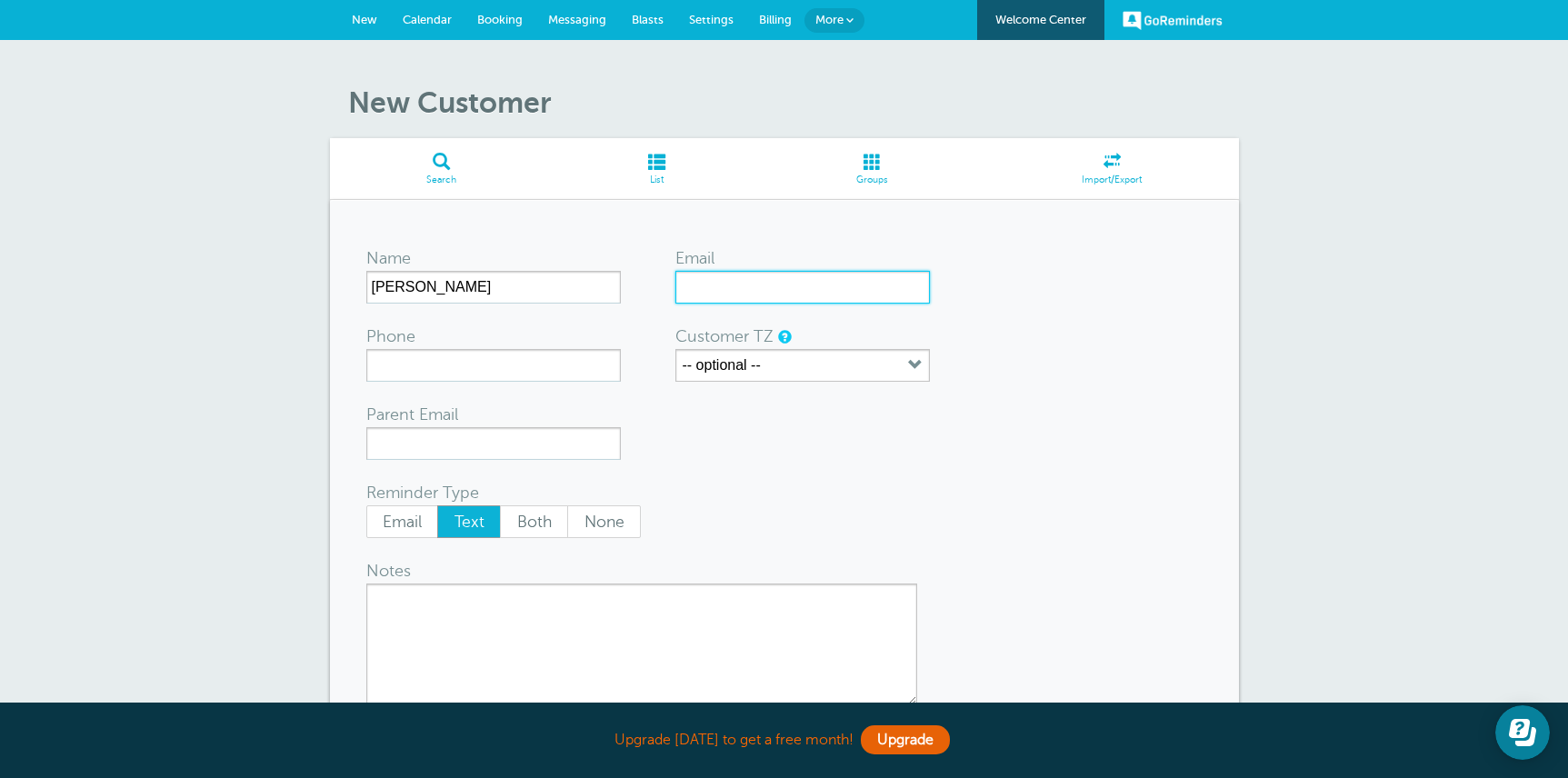
click at [721, 287] on input "Email" at bounding box center [802, 287] width 255 height 33
paste input "[EMAIL_ADDRESS][DOMAIN_NAME]"
type input "[EMAIL_ADDRESS][DOMAIN_NAME]"
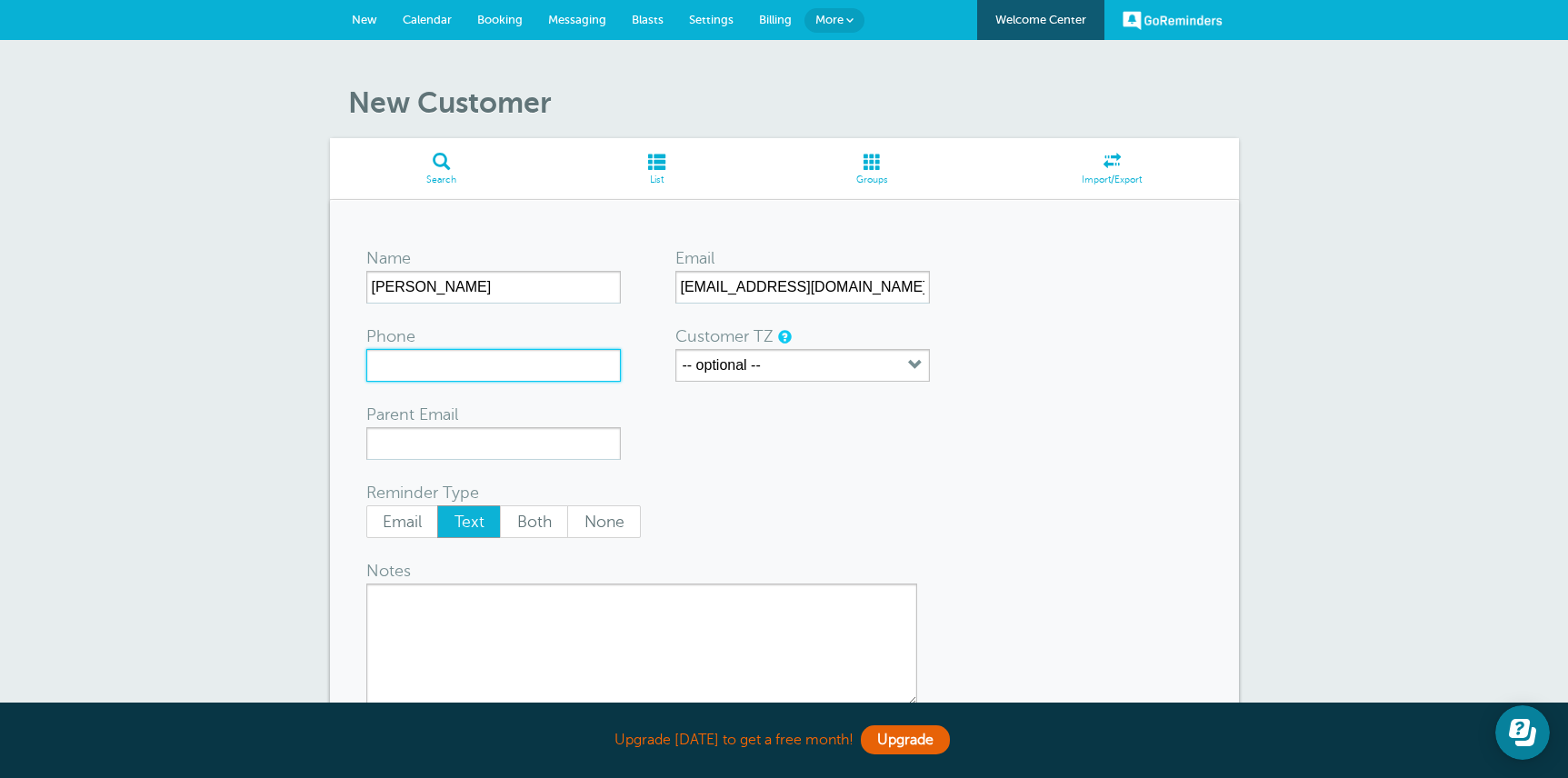
click at [504, 371] on input "Phone" at bounding box center [494, 366] width 255 height 33
click at [718, 491] on div "Reminder Type Email Text Both None" at bounding box center [639, 508] width 546 height 58
click at [550, 435] on input "Parent Email" at bounding box center [494, 443] width 255 height 33
click at [916, 419] on form "Name Abby Lindsay Email saratweedie@hotmail.com Phone Customer TZ -- optional -…" at bounding box center [785, 507] width 837 height 543
click at [411, 518] on span "Email" at bounding box center [403, 522] width 71 height 31
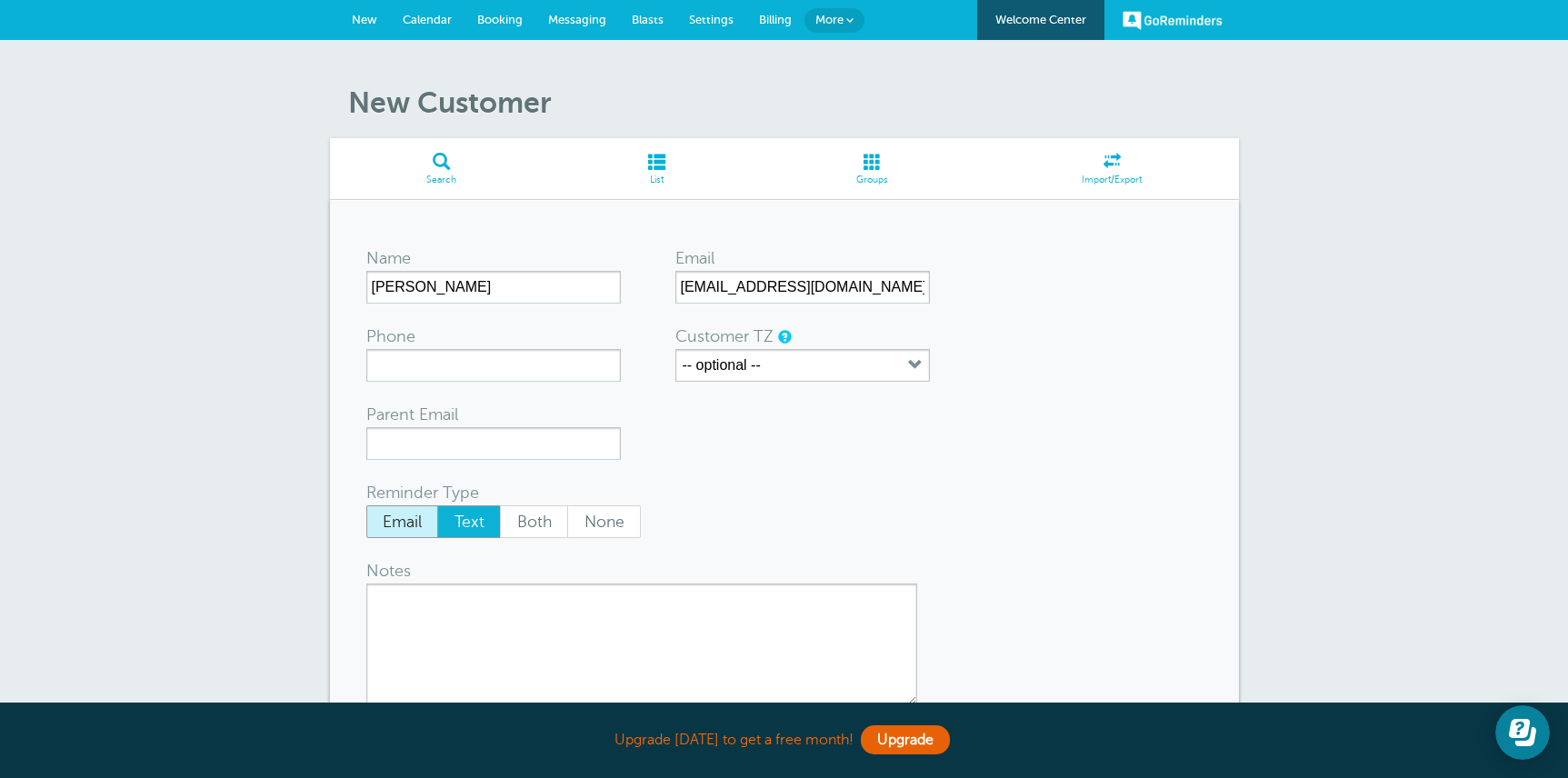
click at [367, 505] on input "Email" at bounding box center [366, 504] width 1 height 1
radio input "true"
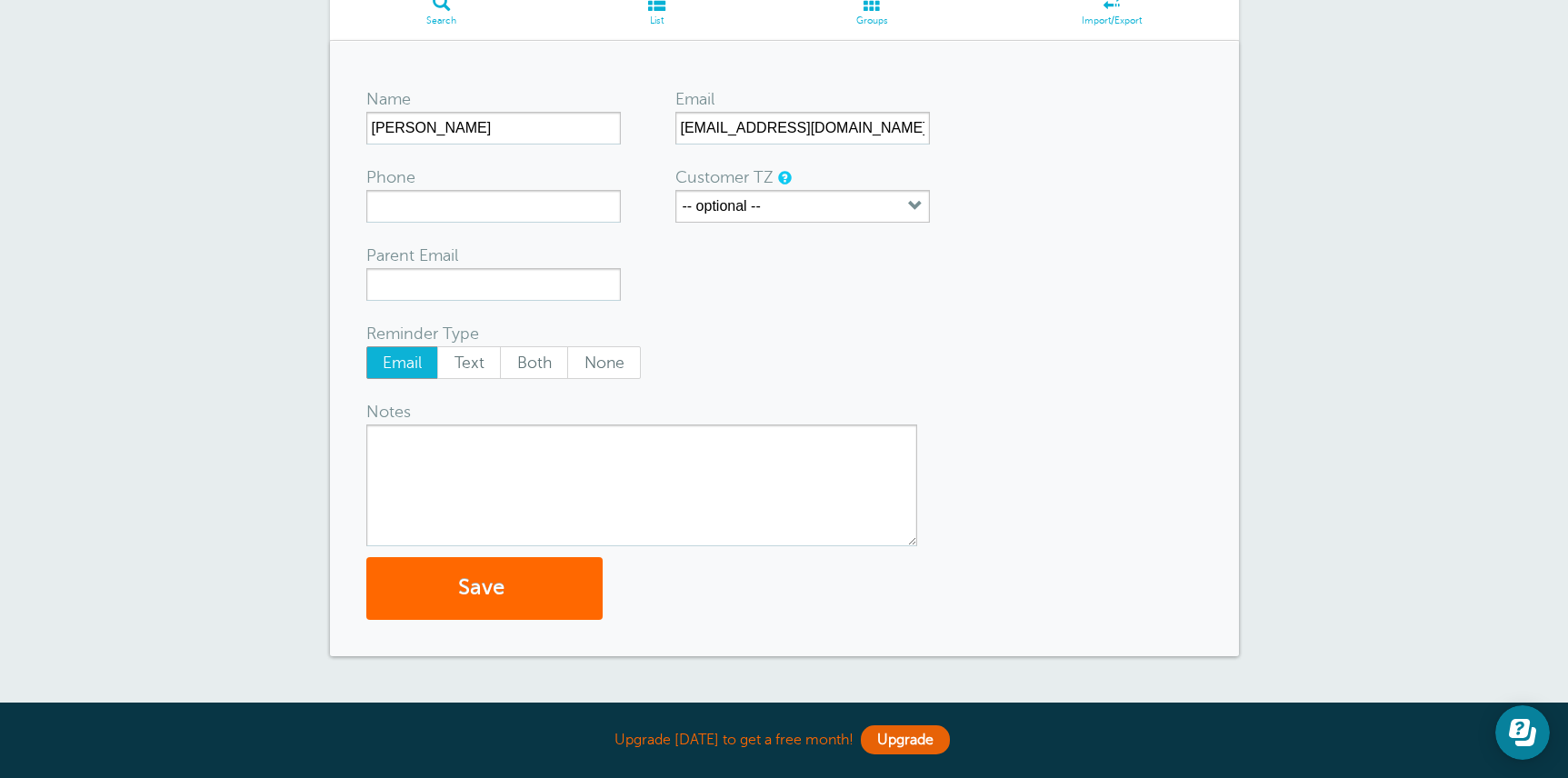
scroll to position [160, 0]
click at [478, 608] on button "Save" at bounding box center [484, 588] width 236 height 63
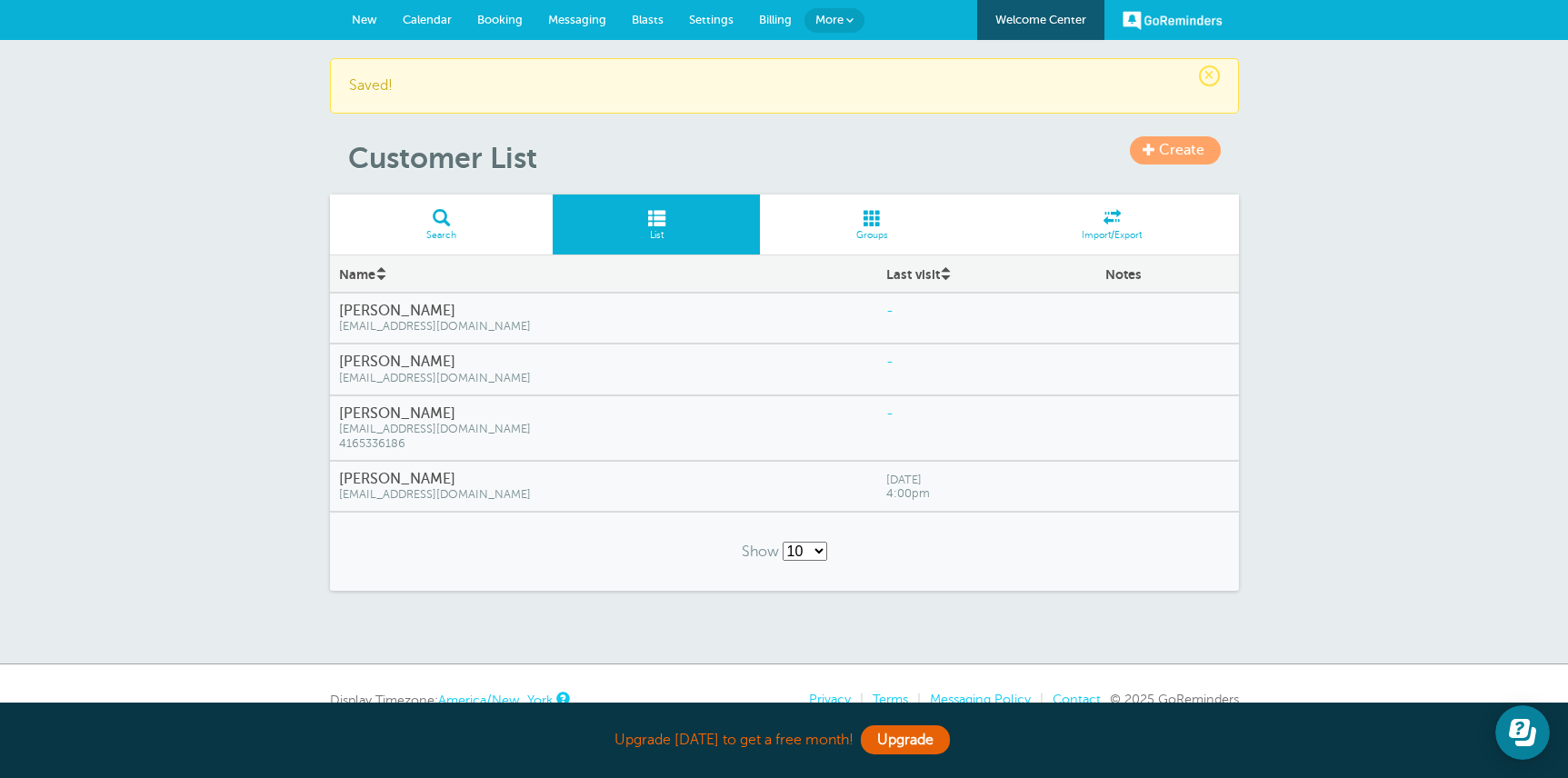
click at [437, 320] on span "[EMAIL_ADDRESS][DOMAIN_NAME]" at bounding box center [604, 326] width 530 height 13
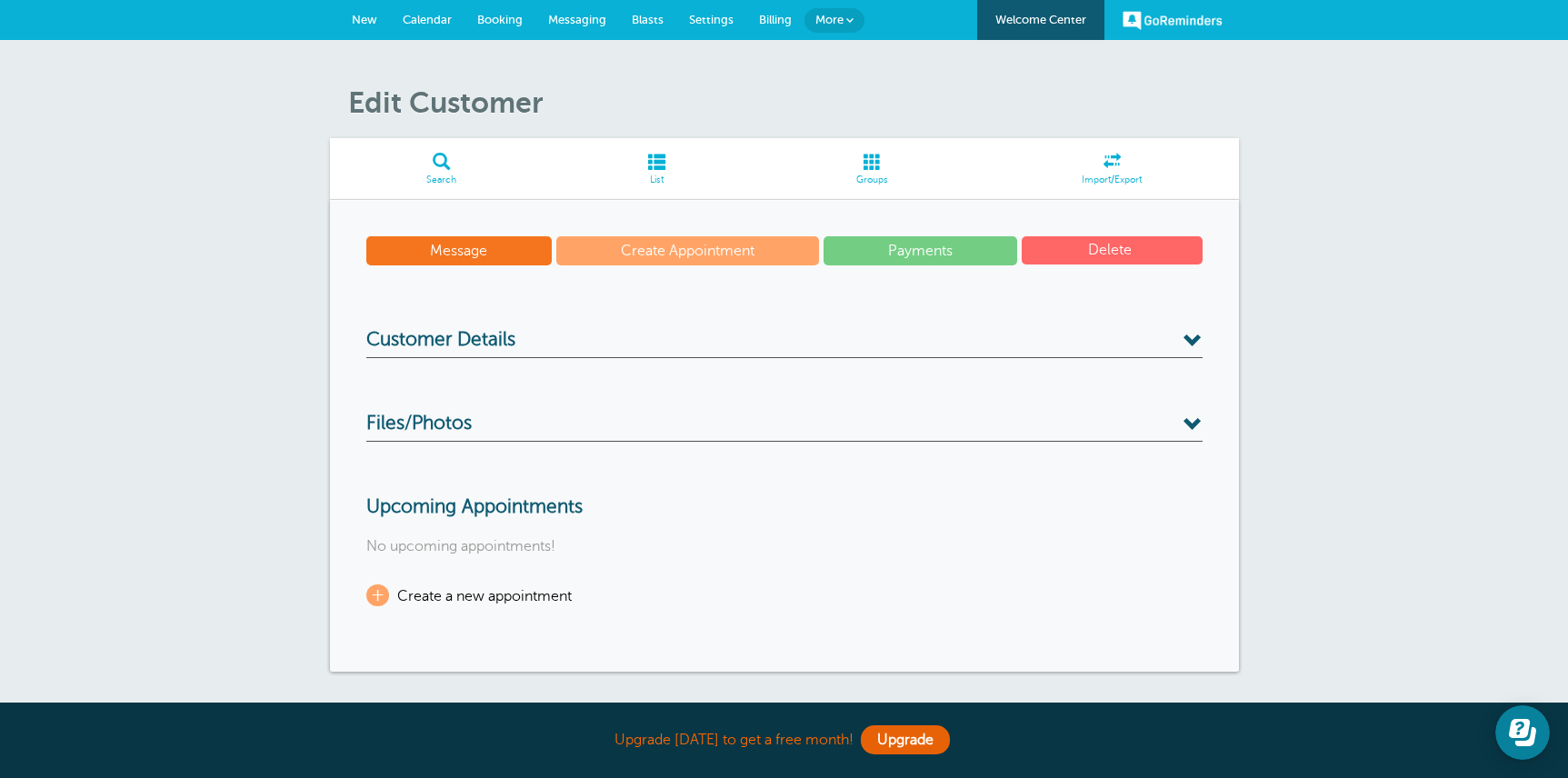
click at [693, 243] on link "Create Appointment" at bounding box center [687, 251] width 262 height 29
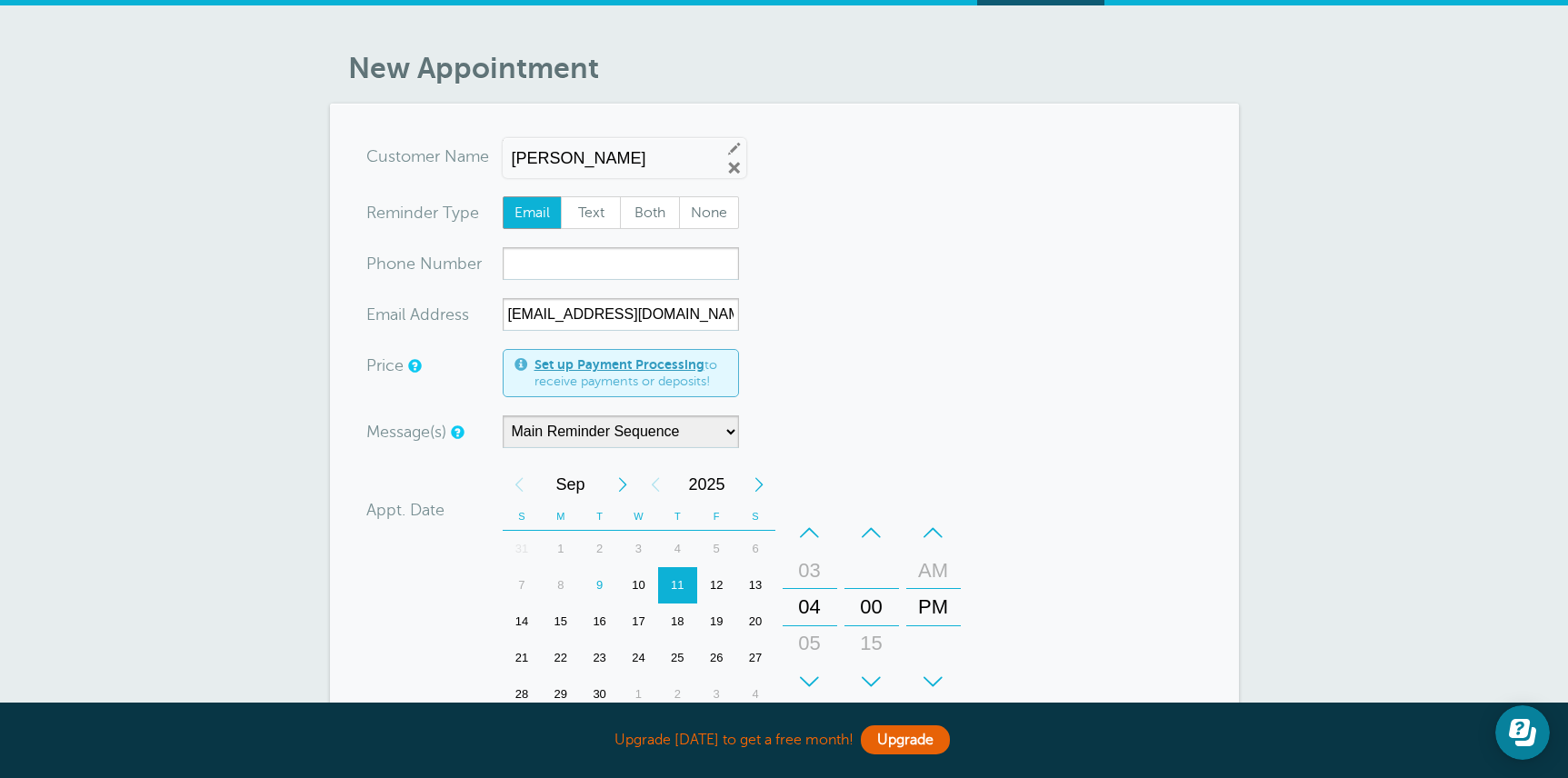
scroll to position [35, 0]
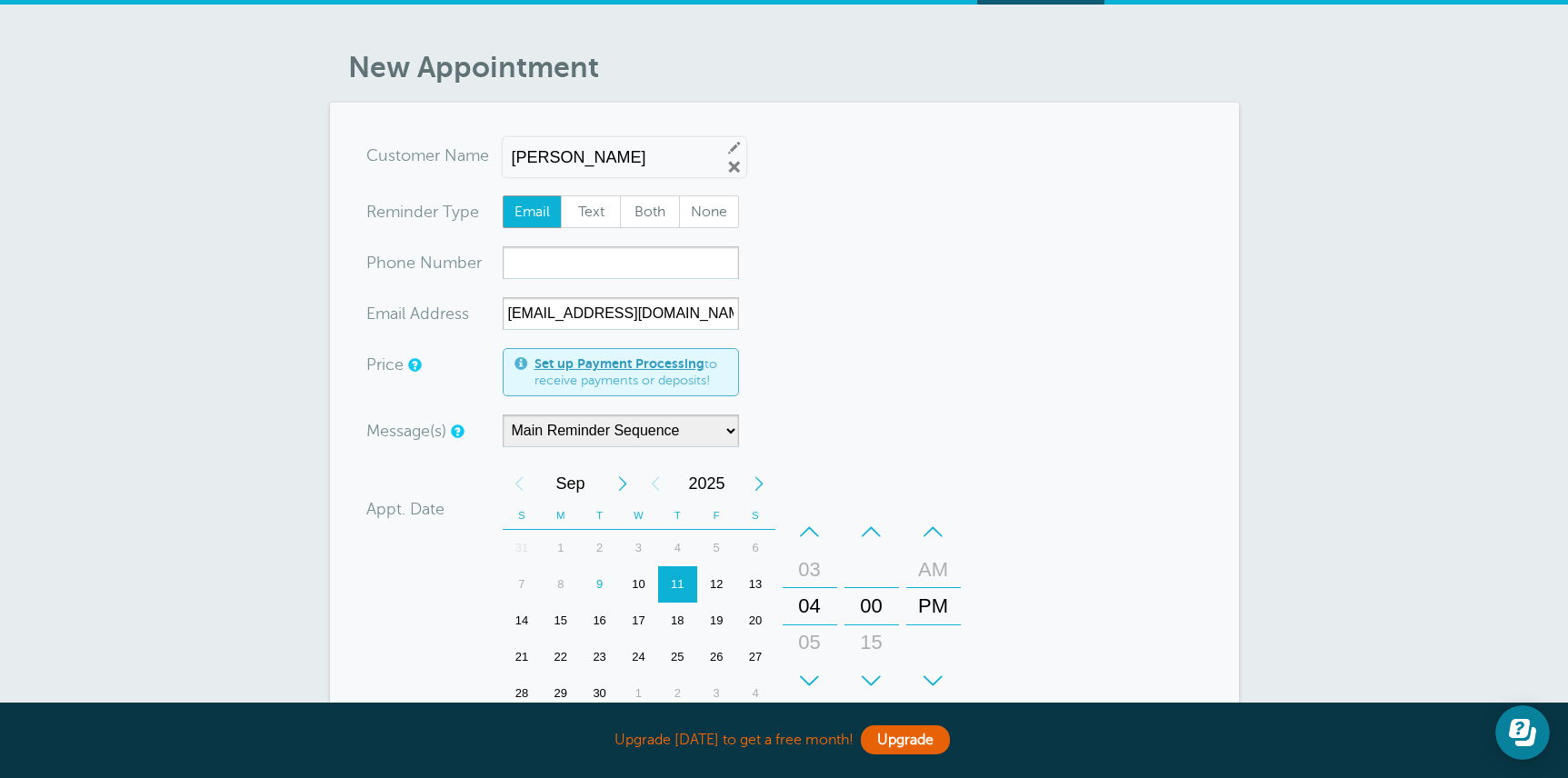
click at [635, 586] on div "10" at bounding box center [638, 585] width 39 height 36
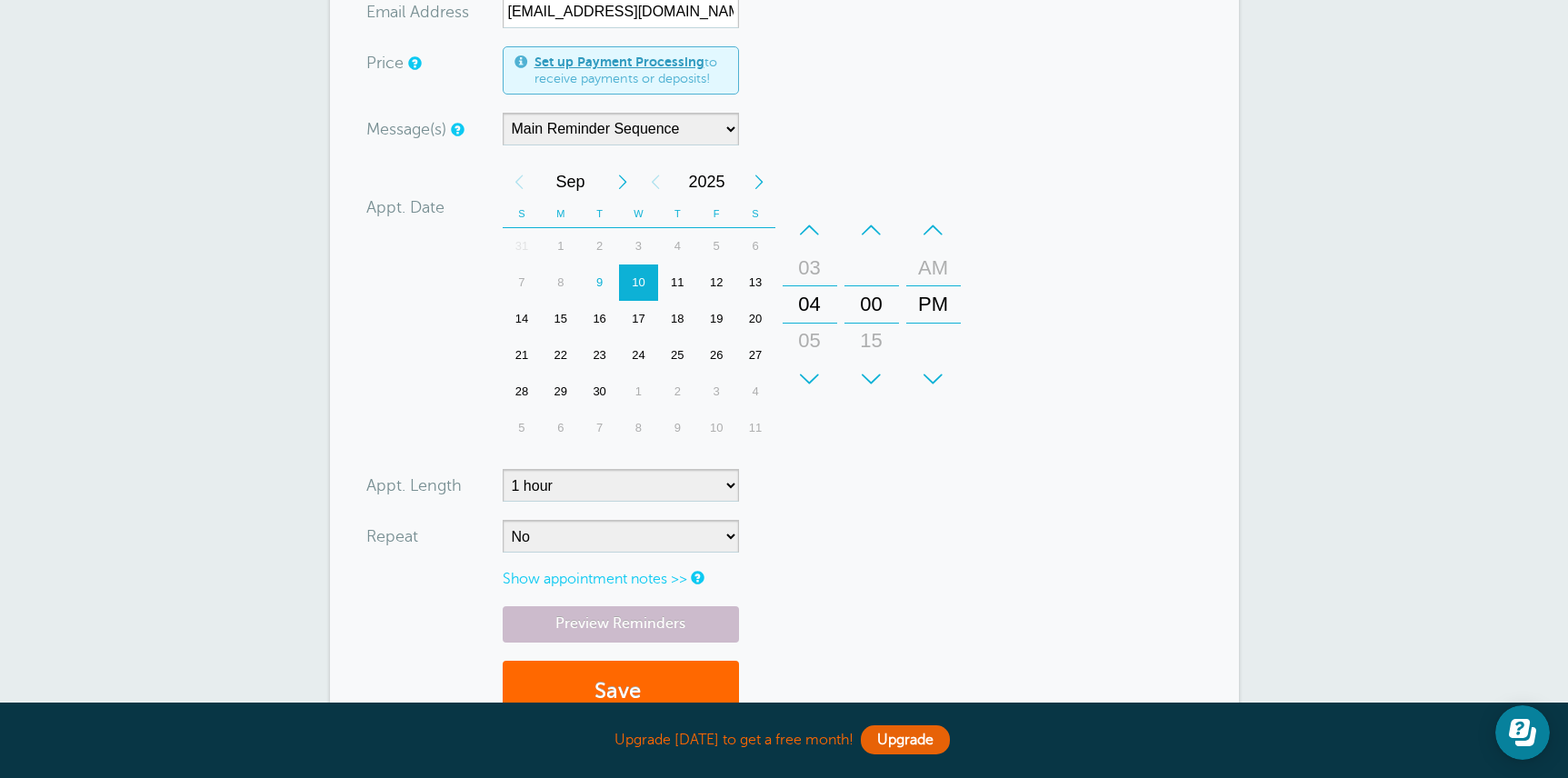
scroll to position [376, 0]
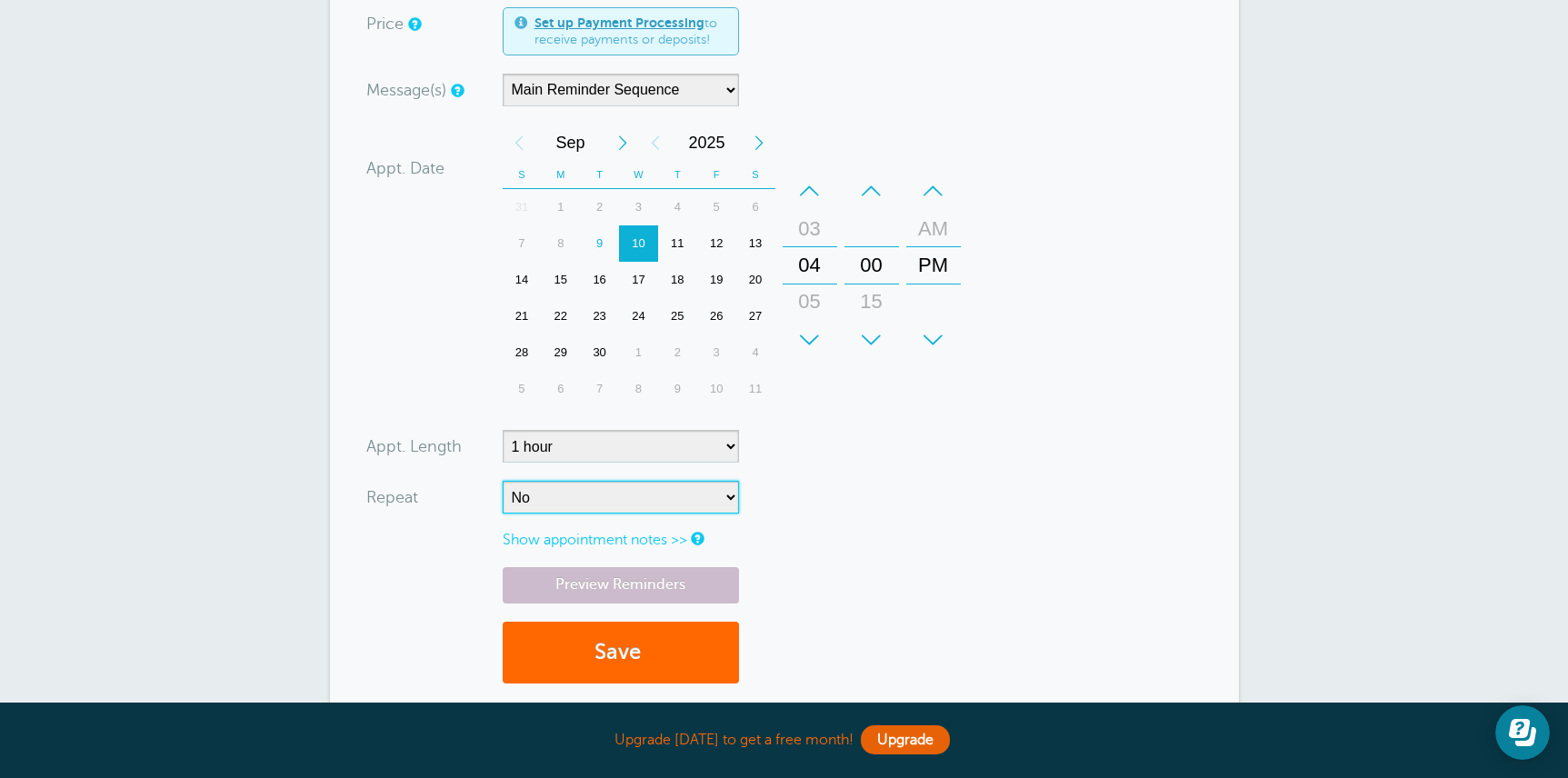
click at [680, 491] on select "No Daily Weekly Every 2 weeks Every 3 weeks Every 4 weeks Monthly Every 5 weeks…" at bounding box center [620, 497] width 236 height 33
select select "RRULE:FREQ=WEEKLY"
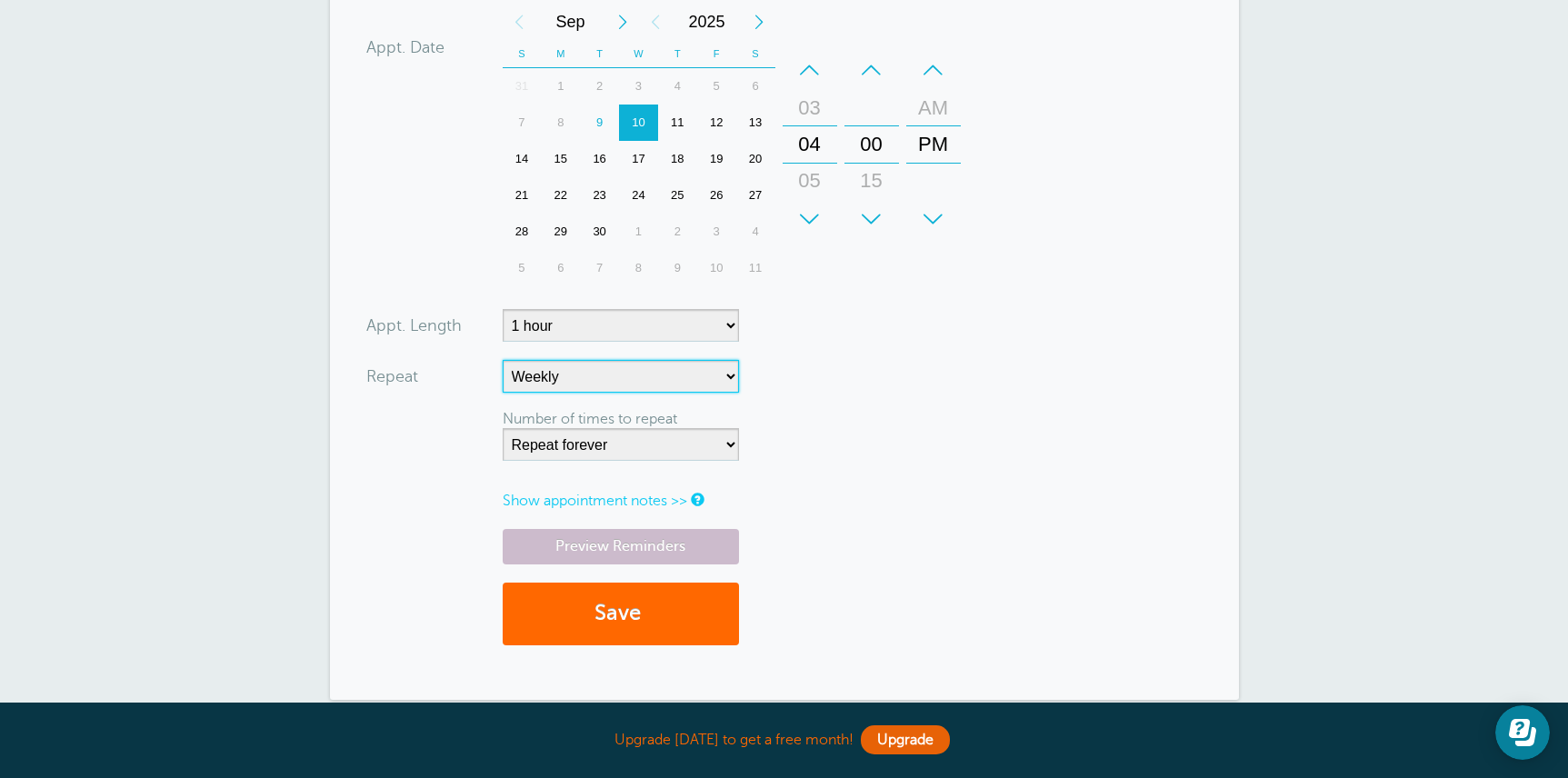
scroll to position [695, 0]
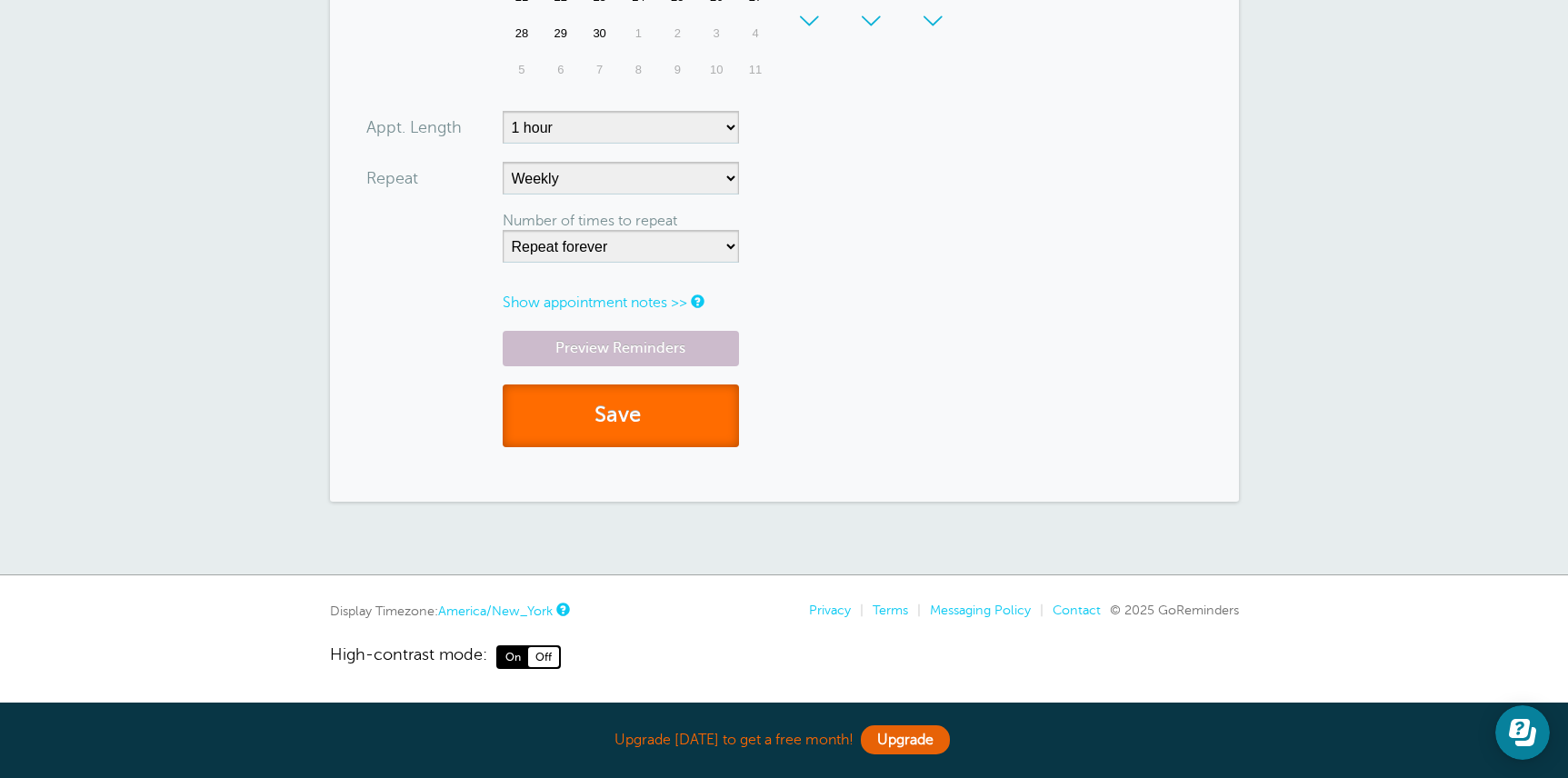
click at [650, 413] on button "Save" at bounding box center [620, 416] width 236 height 63
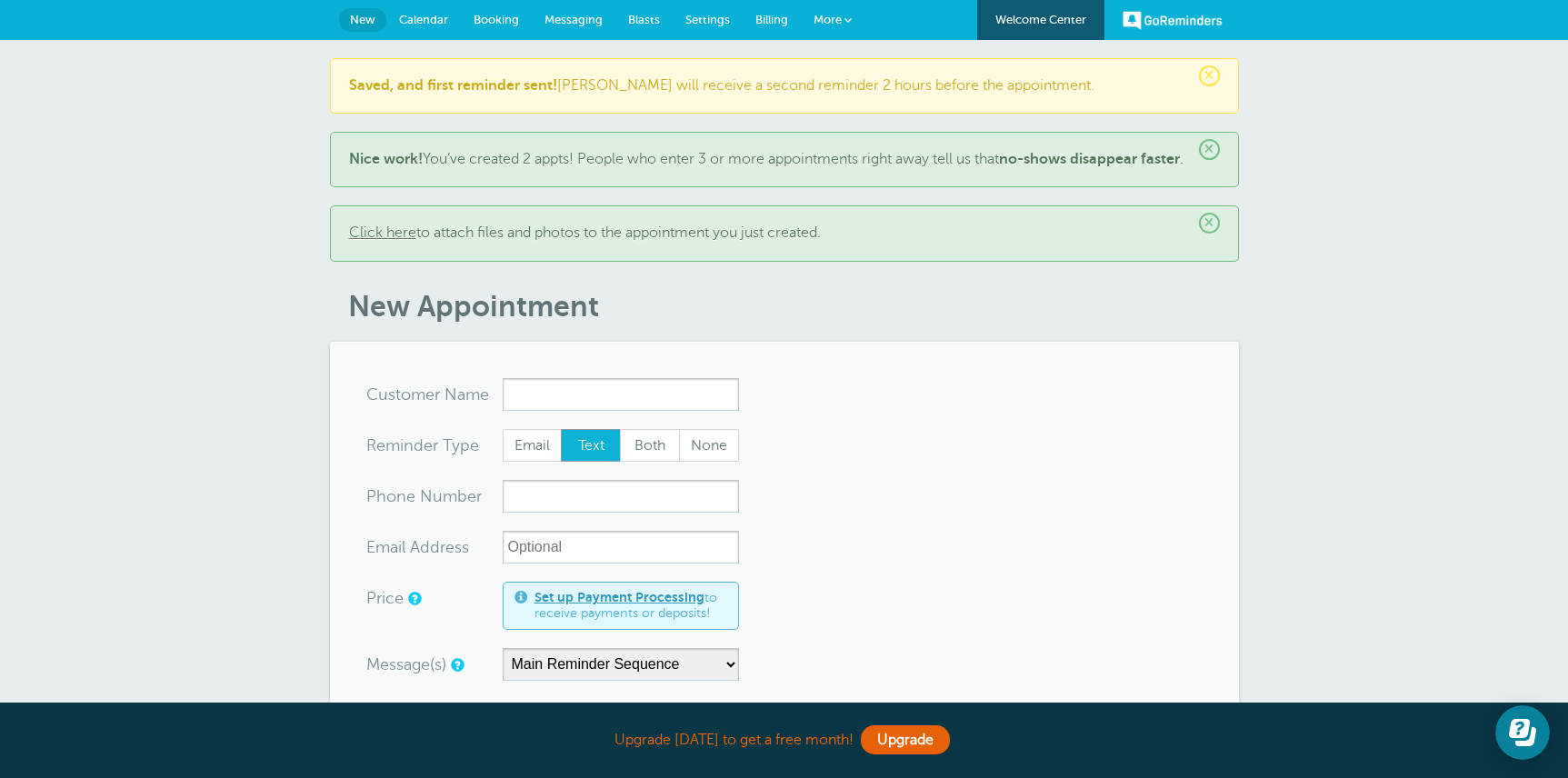
click at [1061, 27] on link "Welcome Center" at bounding box center [1041, 20] width 127 height 40
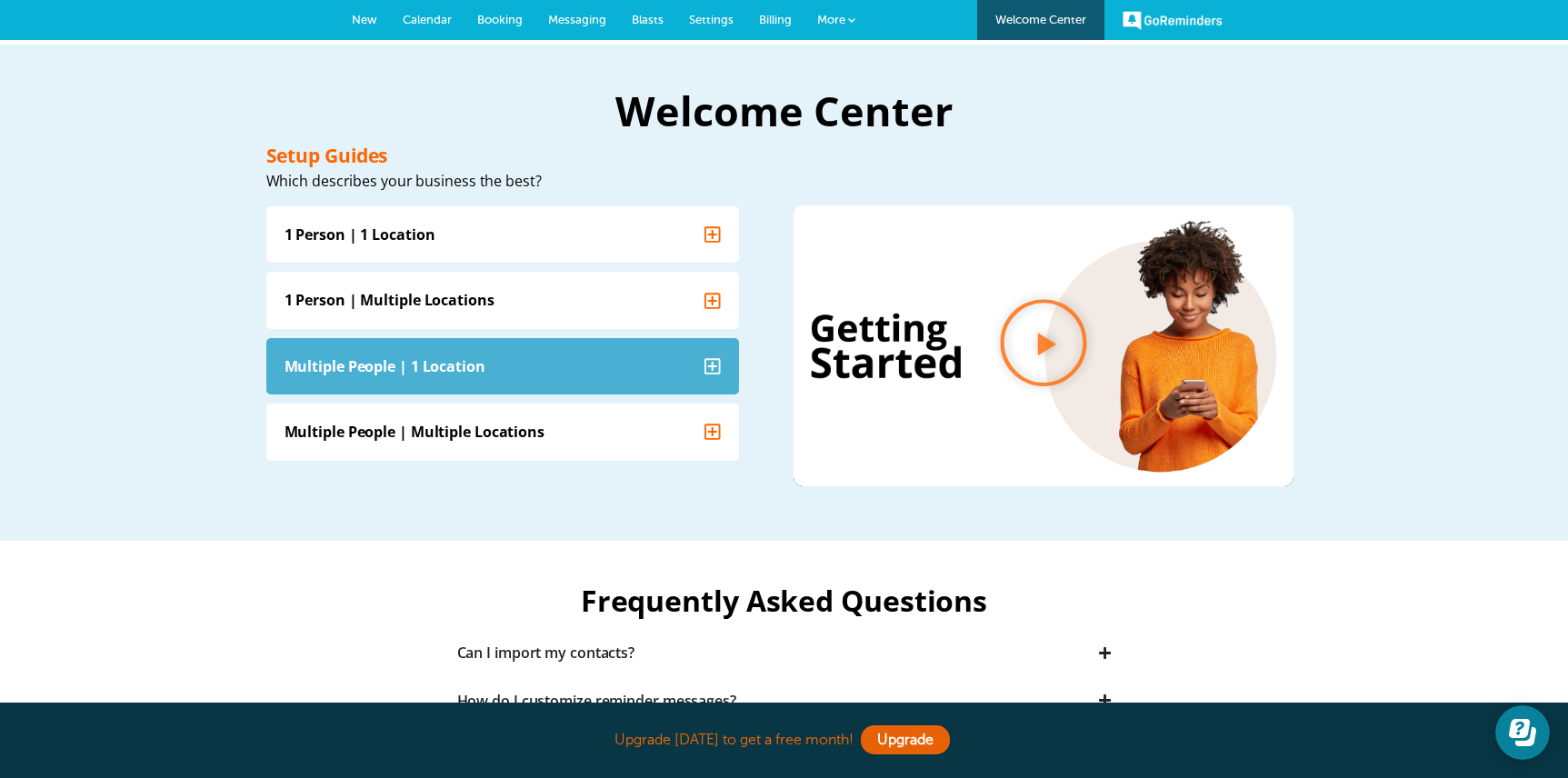
click at [536, 370] on summary "Multiple People | 1 Location" at bounding box center [503, 365] width 473 height 56
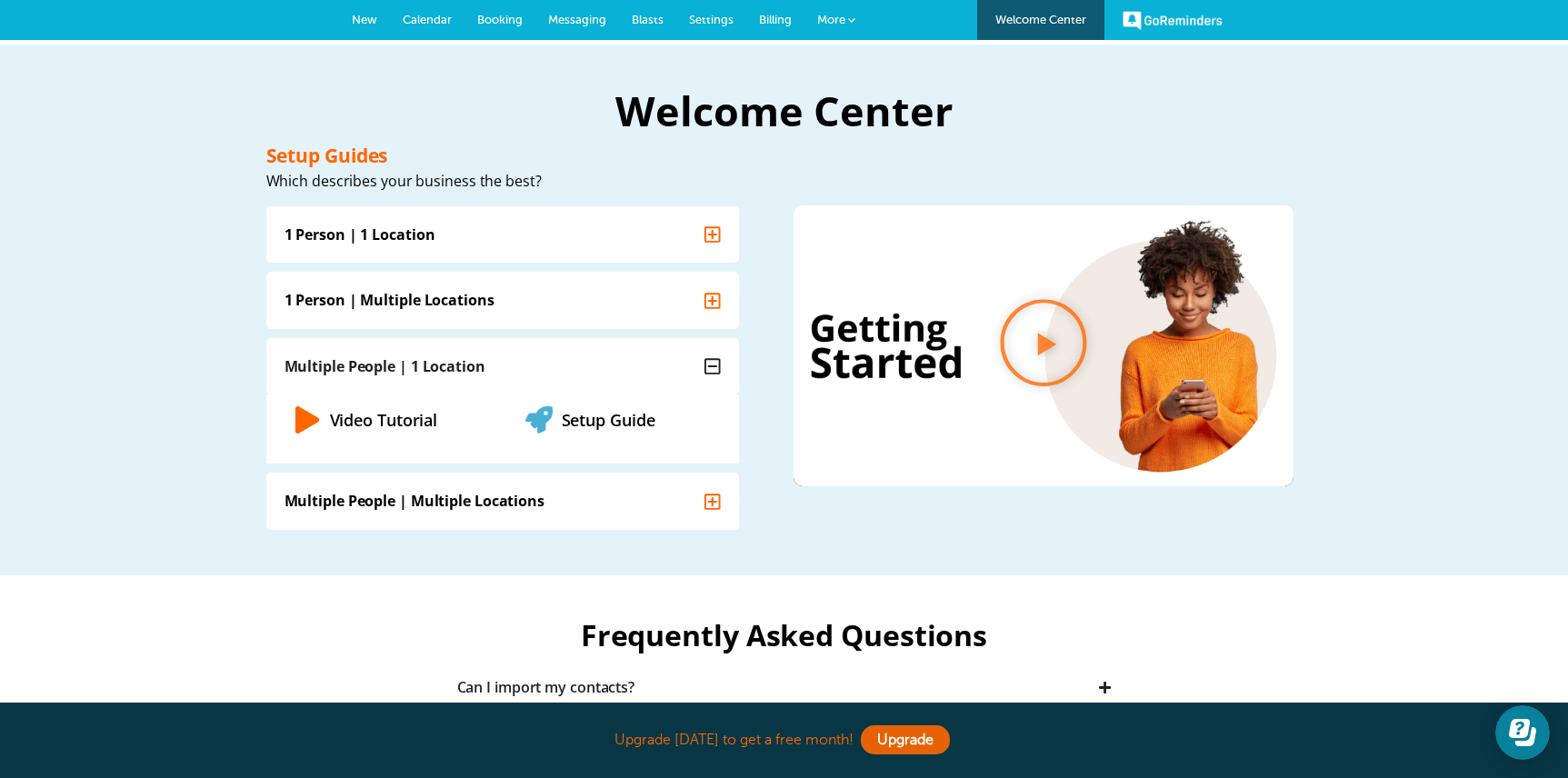
click at [387, 33] on link "New" at bounding box center [364, 20] width 51 height 40
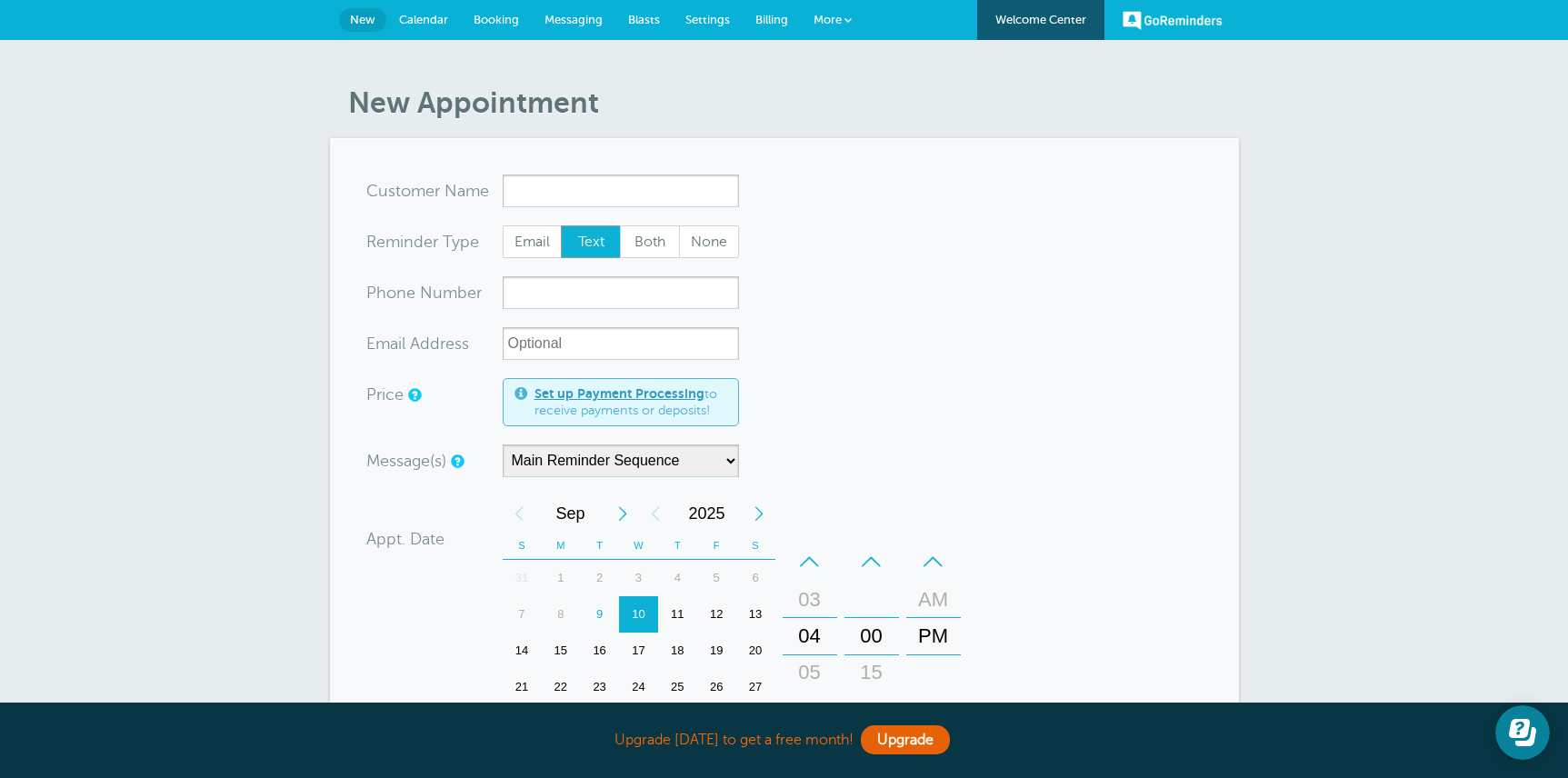
click at [434, 22] on span "Calendar" at bounding box center [423, 19] width 49 height 13
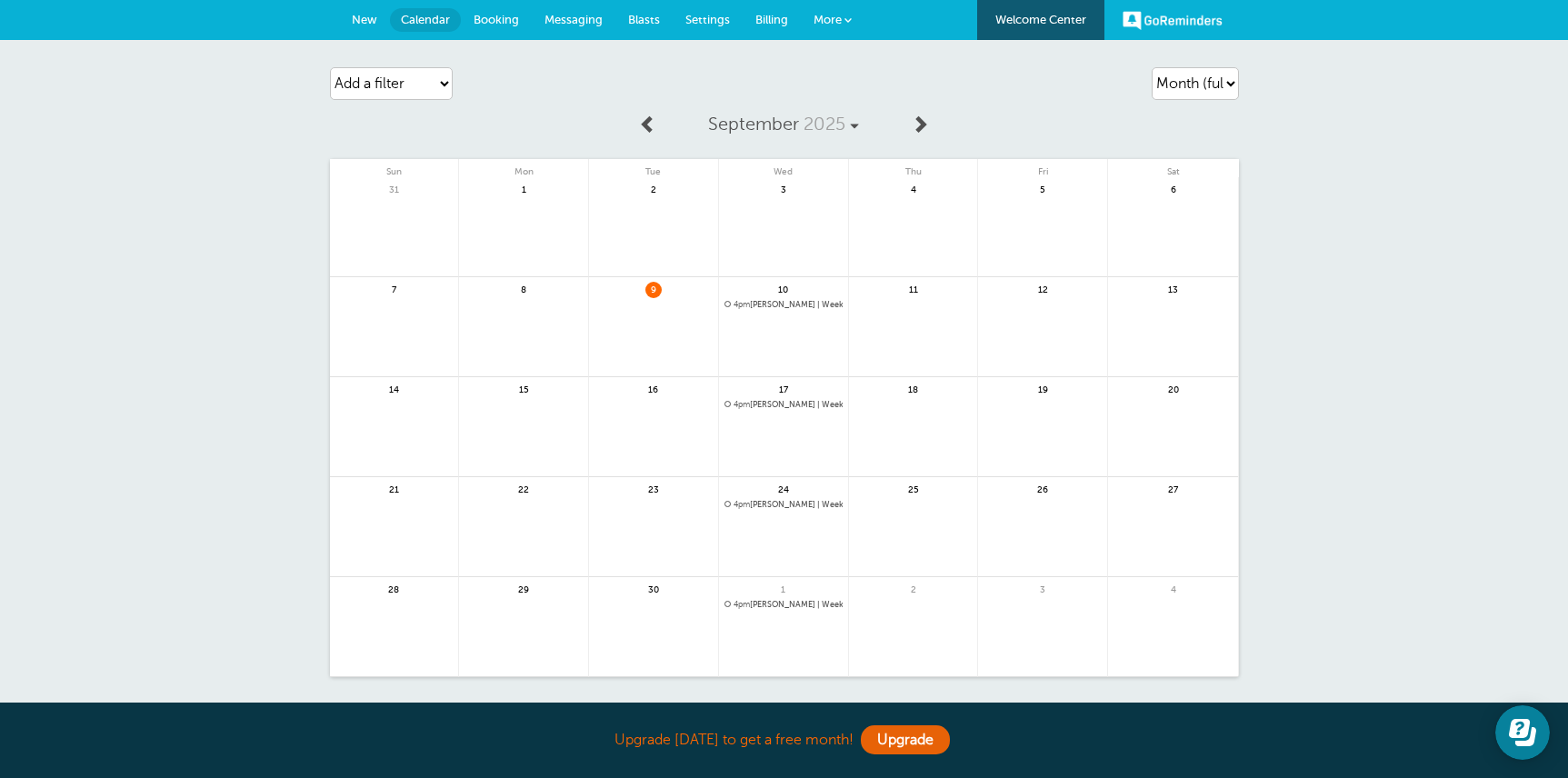
click at [499, 19] on span "Booking" at bounding box center [496, 19] width 45 height 13
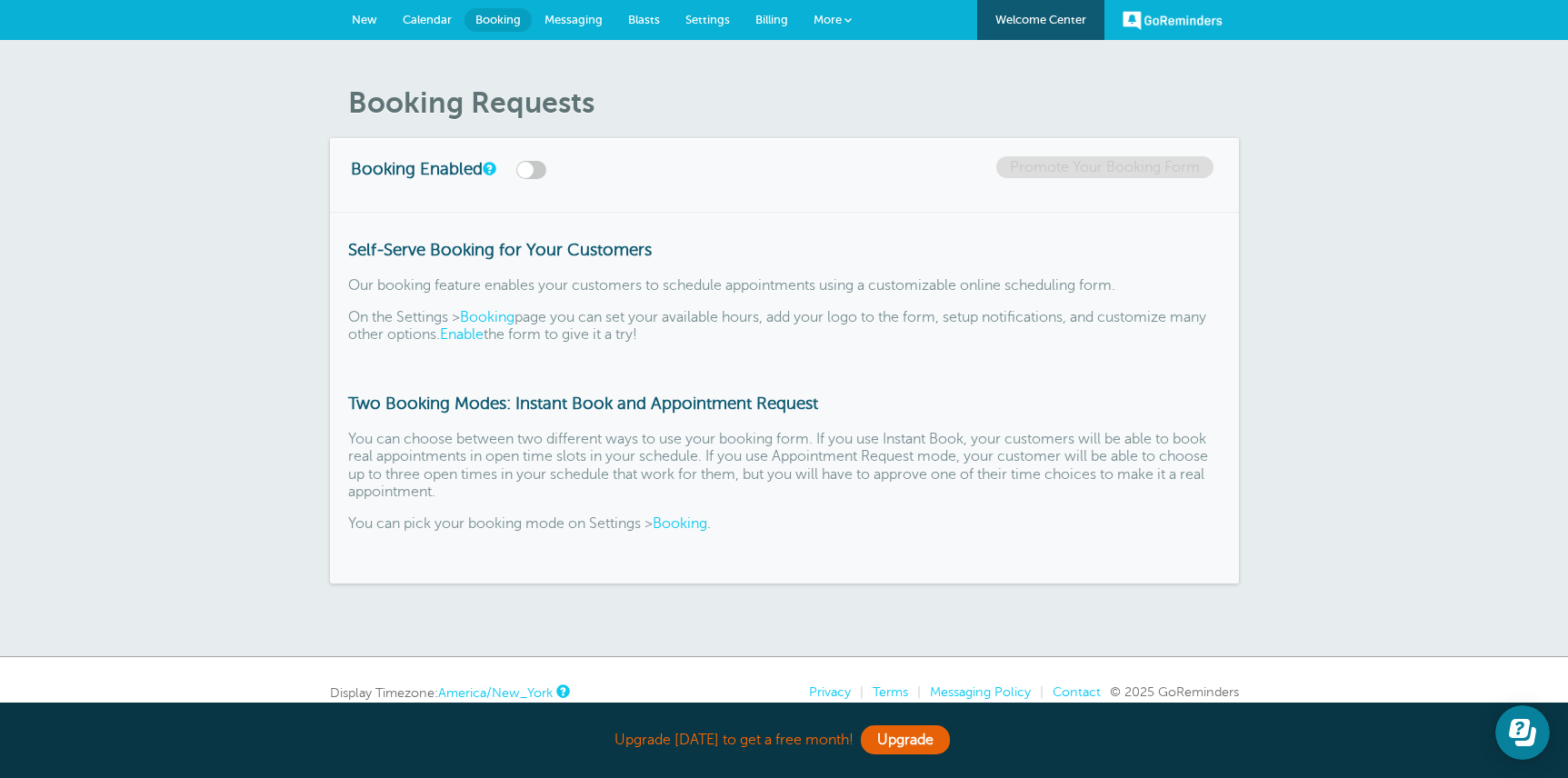
click at [571, 12] on span "Messaging" at bounding box center [573, 19] width 58 height 13
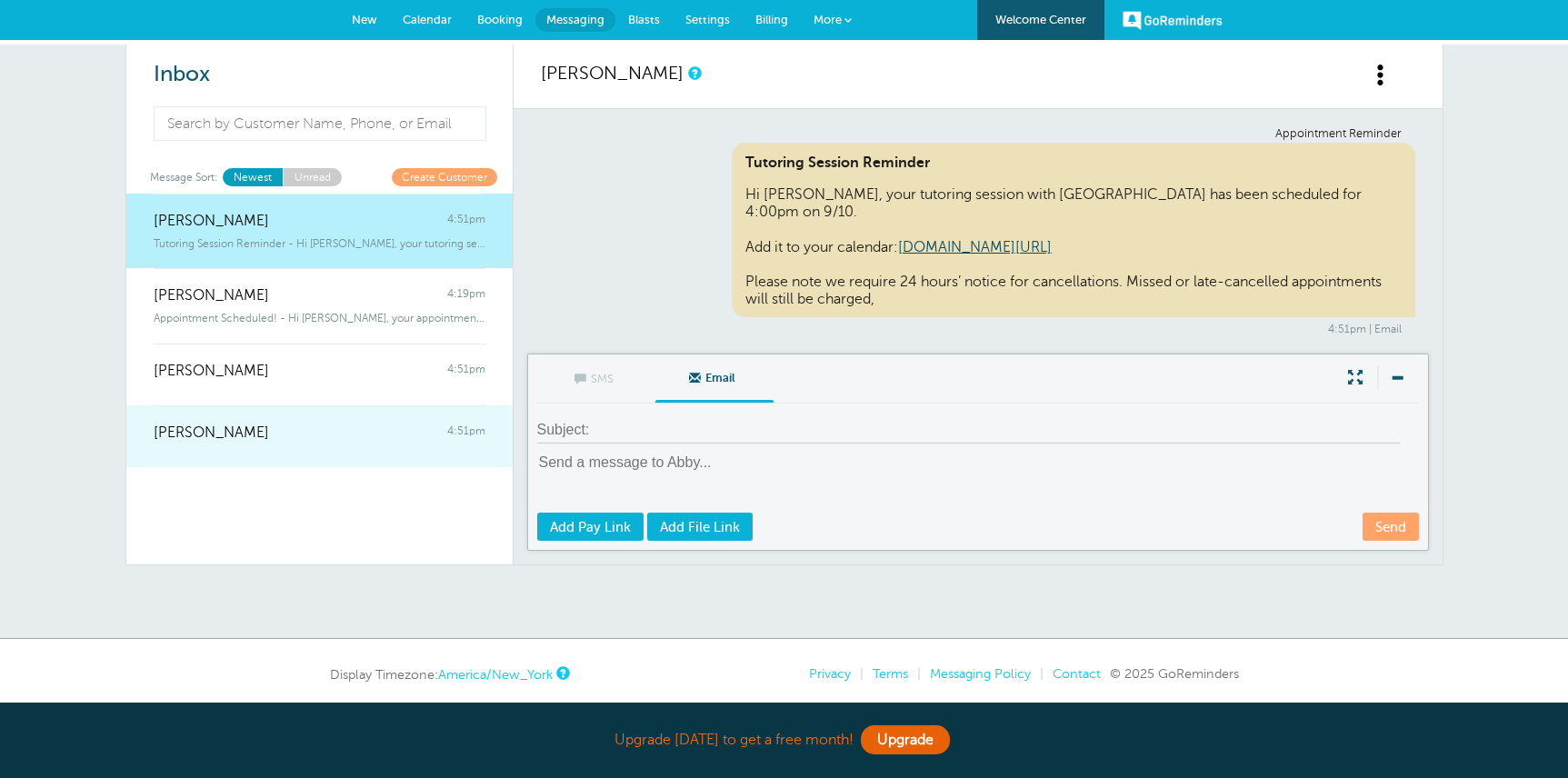
click at [235, 432] on span "[PERSON_NAME]" at bounding box center [211, 433] width 116 height 17
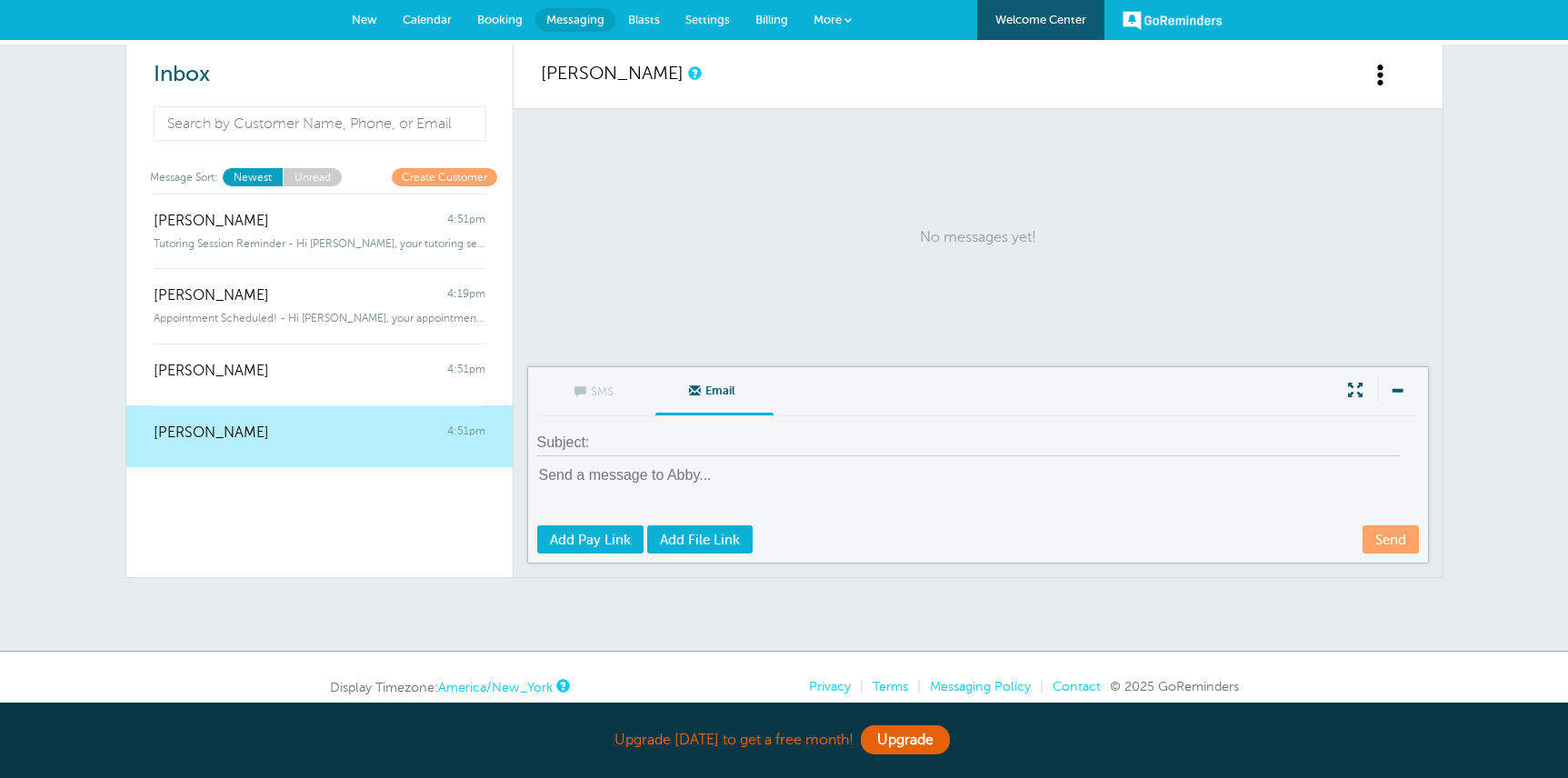
click at [814, 23] on span "More" at bounding box center [827, 19] width 28 height 13
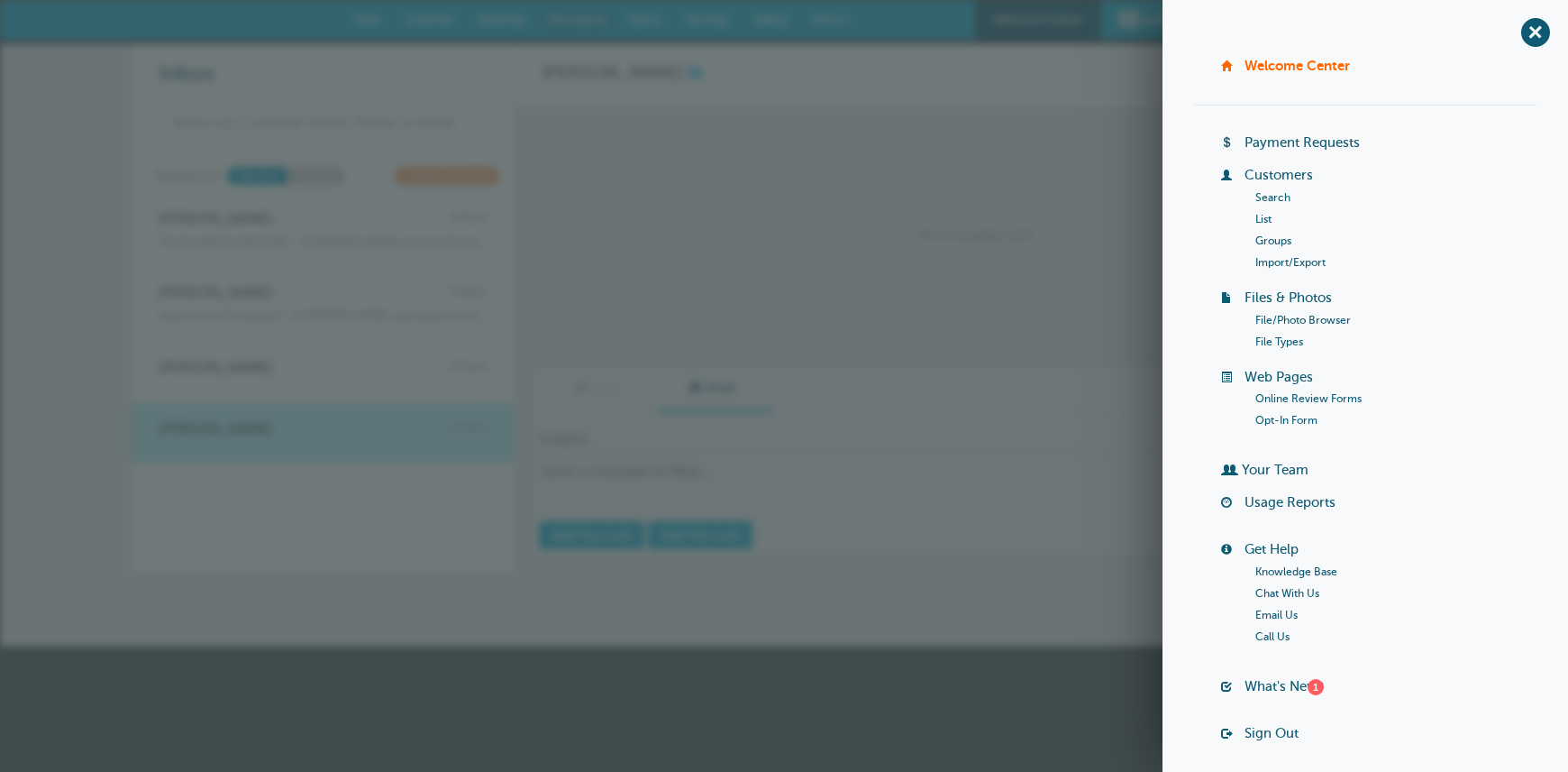
click at [1275, 178] on link "Customers" at bounding box center [1279, 175] width 68 height 14
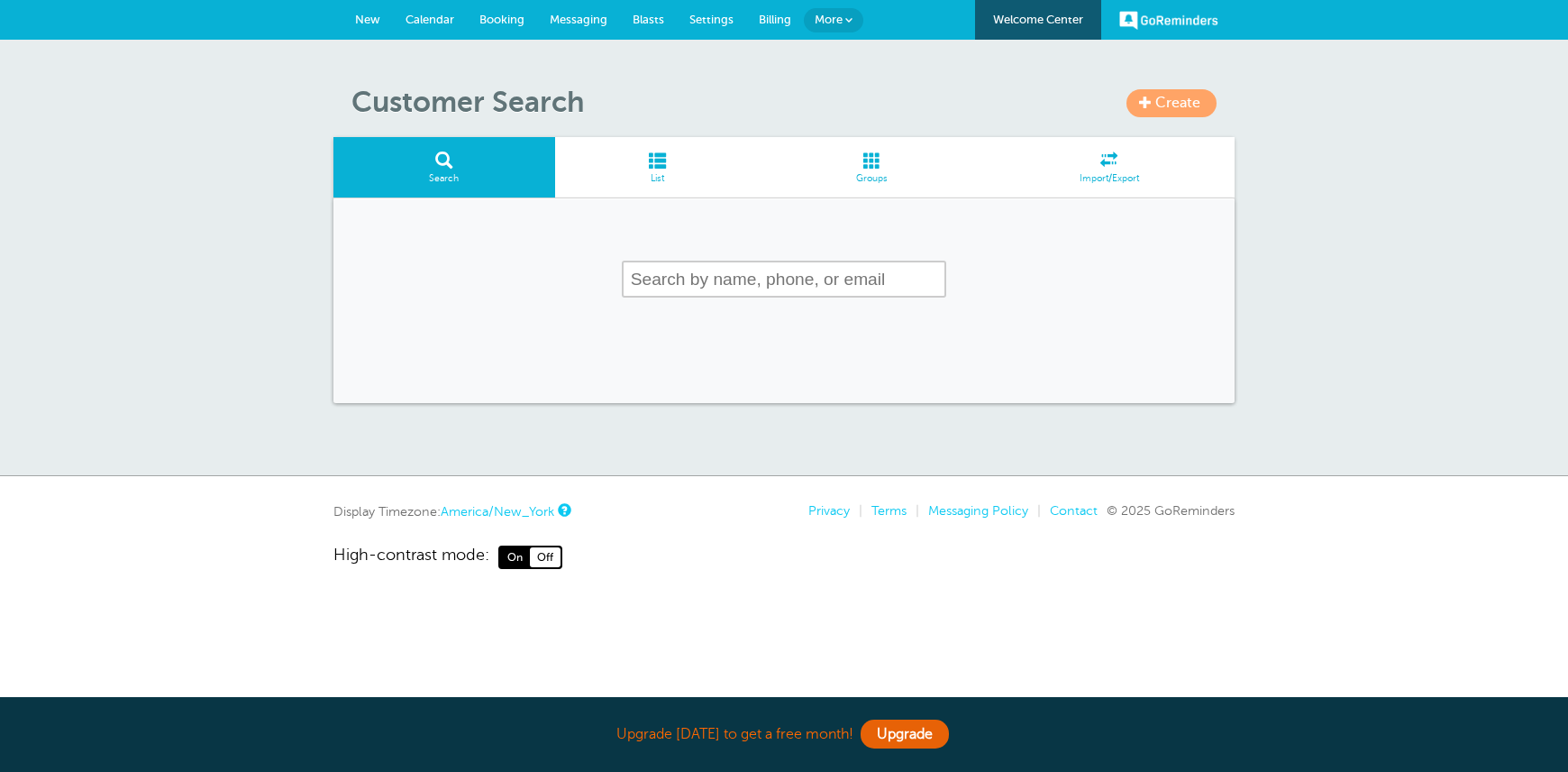
click at [655, 167] on span at bounding box center [658, 160] width 205 height 17
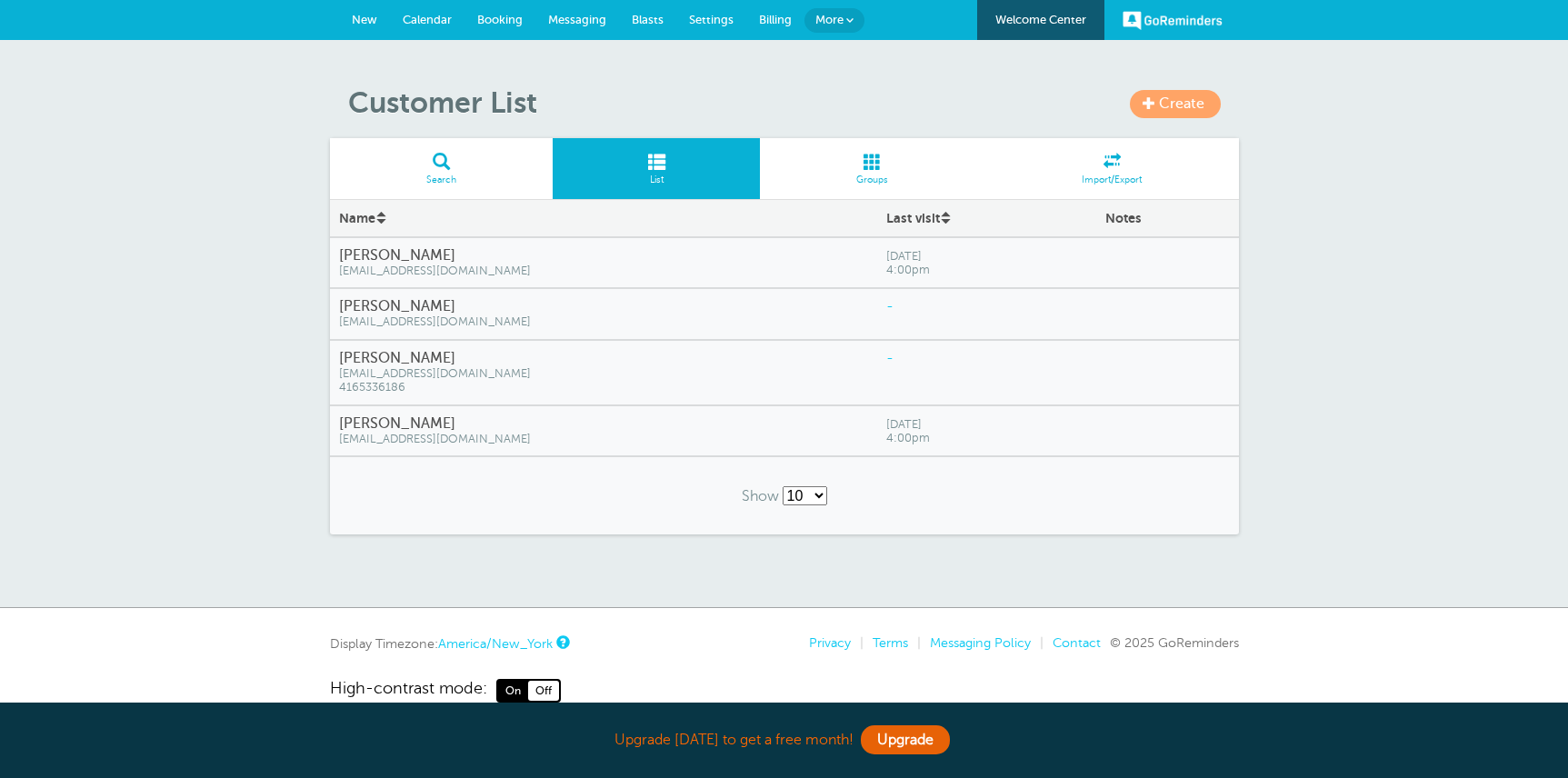
click at [428, 306] on h4 "[PERSON_NAME]" at bounding box center [604, 306] width 530 height 17
click at [384, 314] on h4 "[PERSON_NAME]" at bounding box center [604, 306] width 530 height 17
click at [432, 300] on h4 "[PERSON_NAME]" at bounding box center [604, 306] width 530 height 17
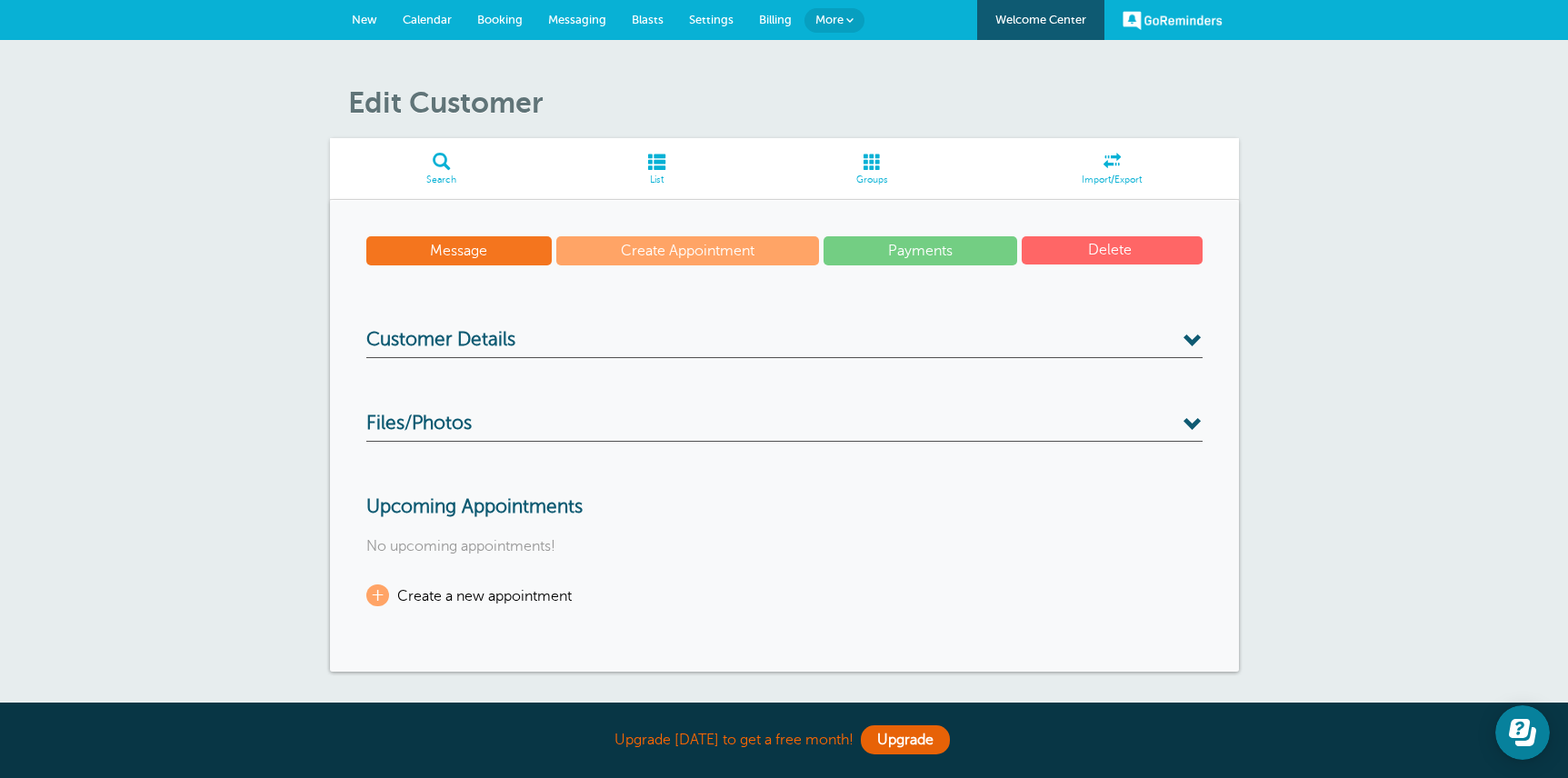
click at [710, 252] on link "Create Appointment" at bounding box center [687, 251] width 262 height 29
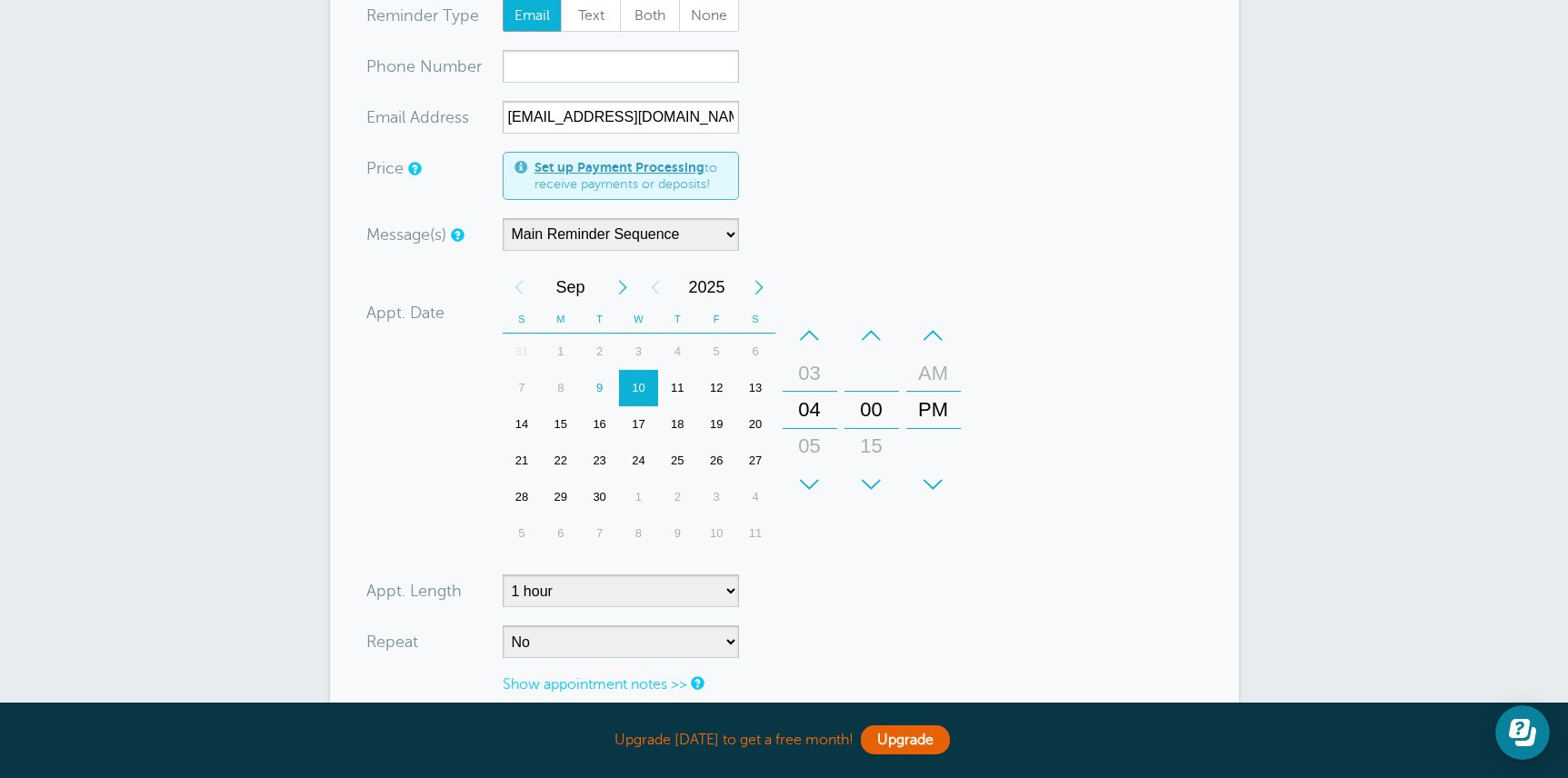
scroll to position [233, 0]
click at [710, 246] on select "Main Reminder Sequence" at bounding box center [620, 233] width 236 height 33
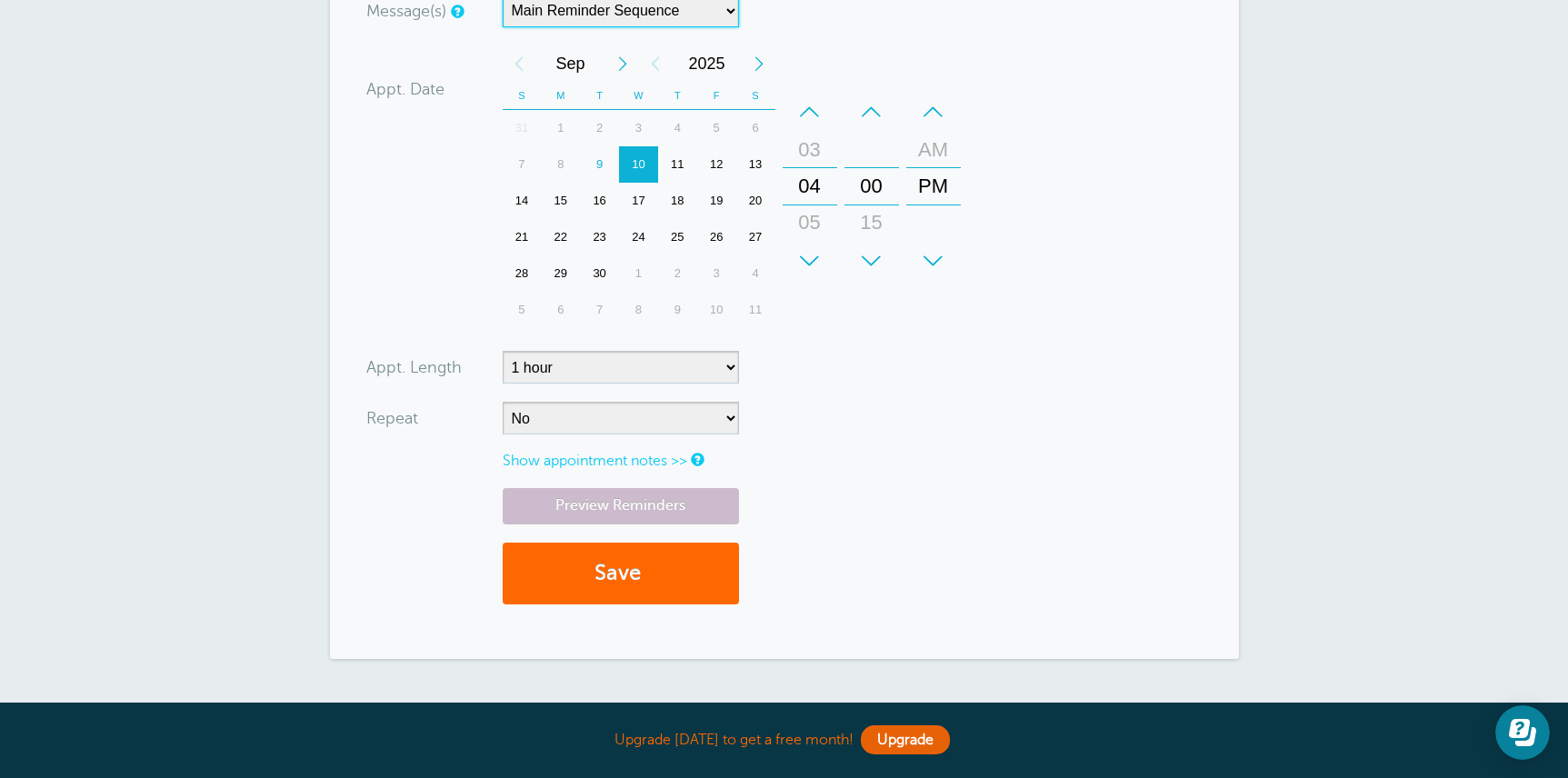
scroll to position [456, 0]
click at [643, 580] on span "submit" at bounding box center [643, 572] width 6 height 25
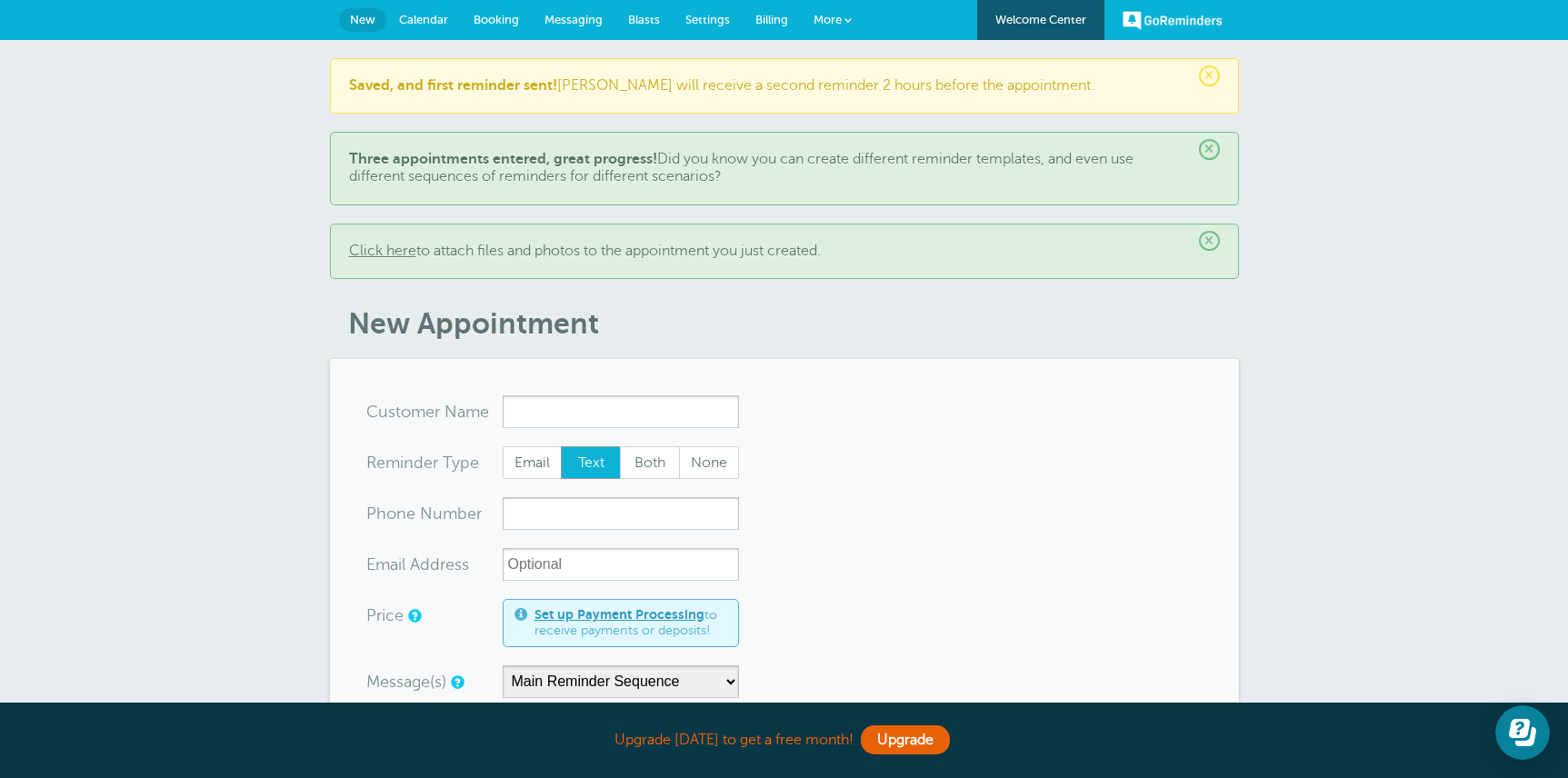
click at [850, 16] on span at bounding box center [848, 20] width 8 height 8
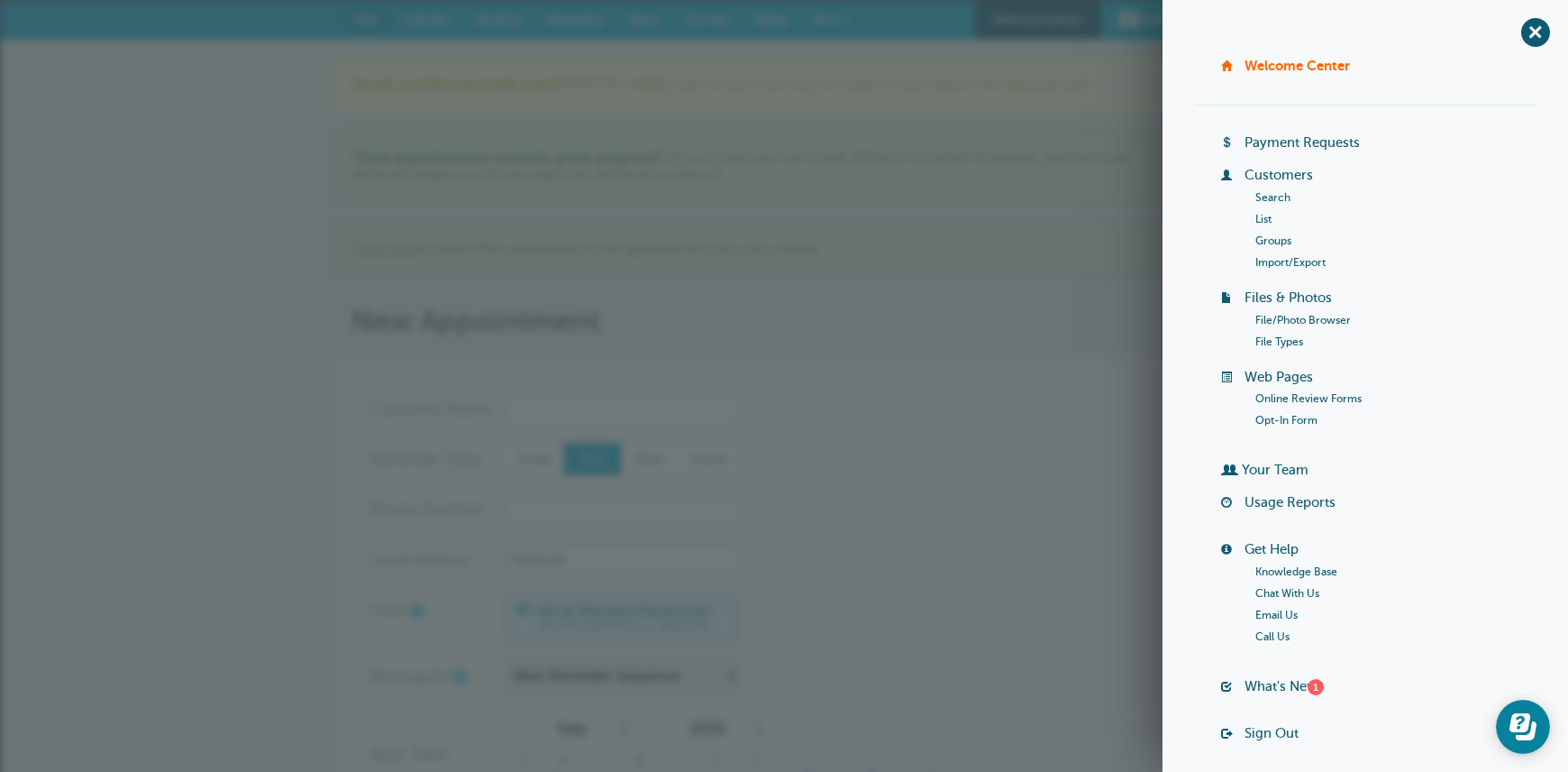
click at [1269, 176] on link "Customers" at bounding box center [1279, 175] width 68 height 14
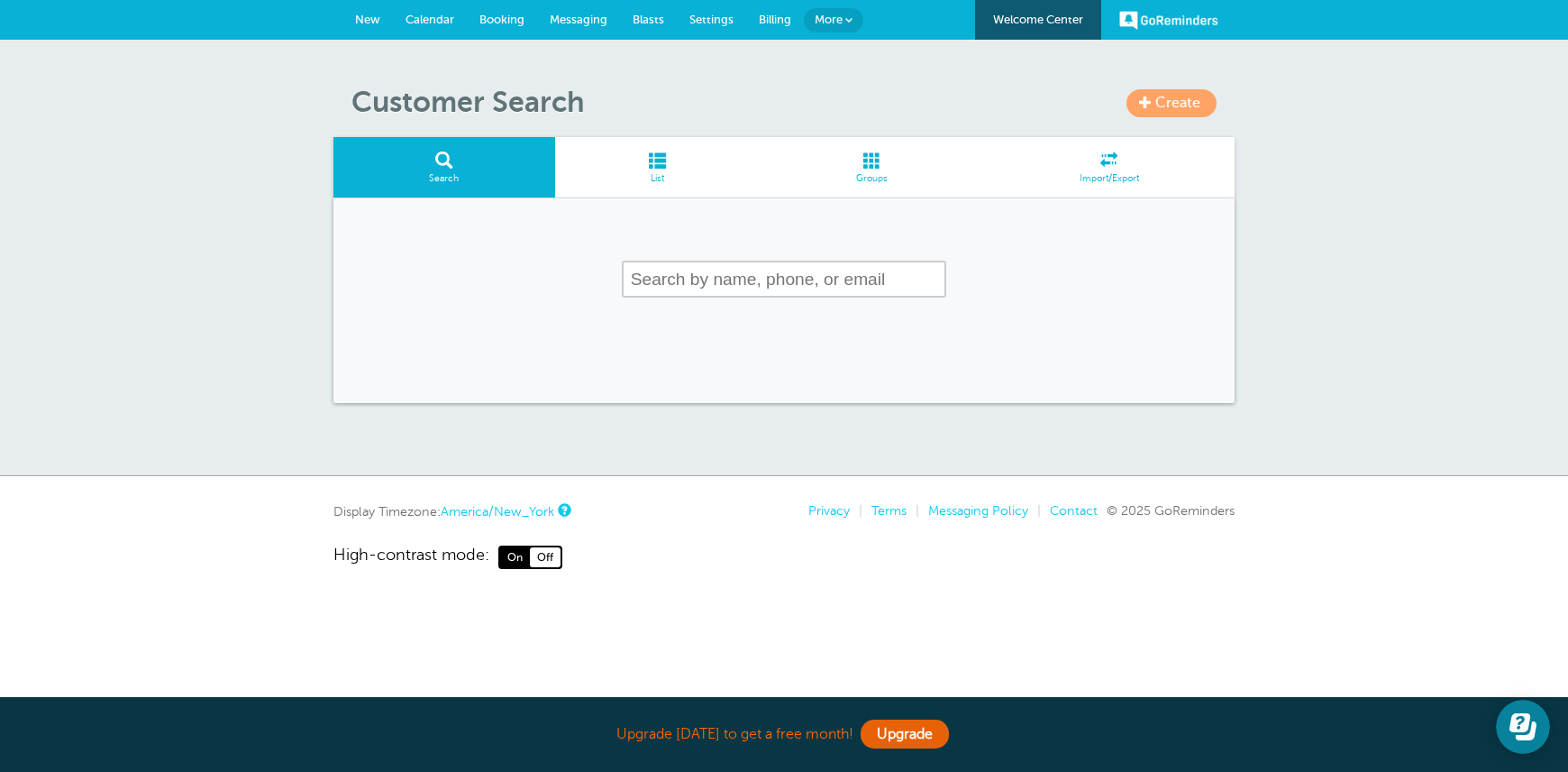
click at [652, 165] on span at bounding box center [658, 160] width 205 height 17
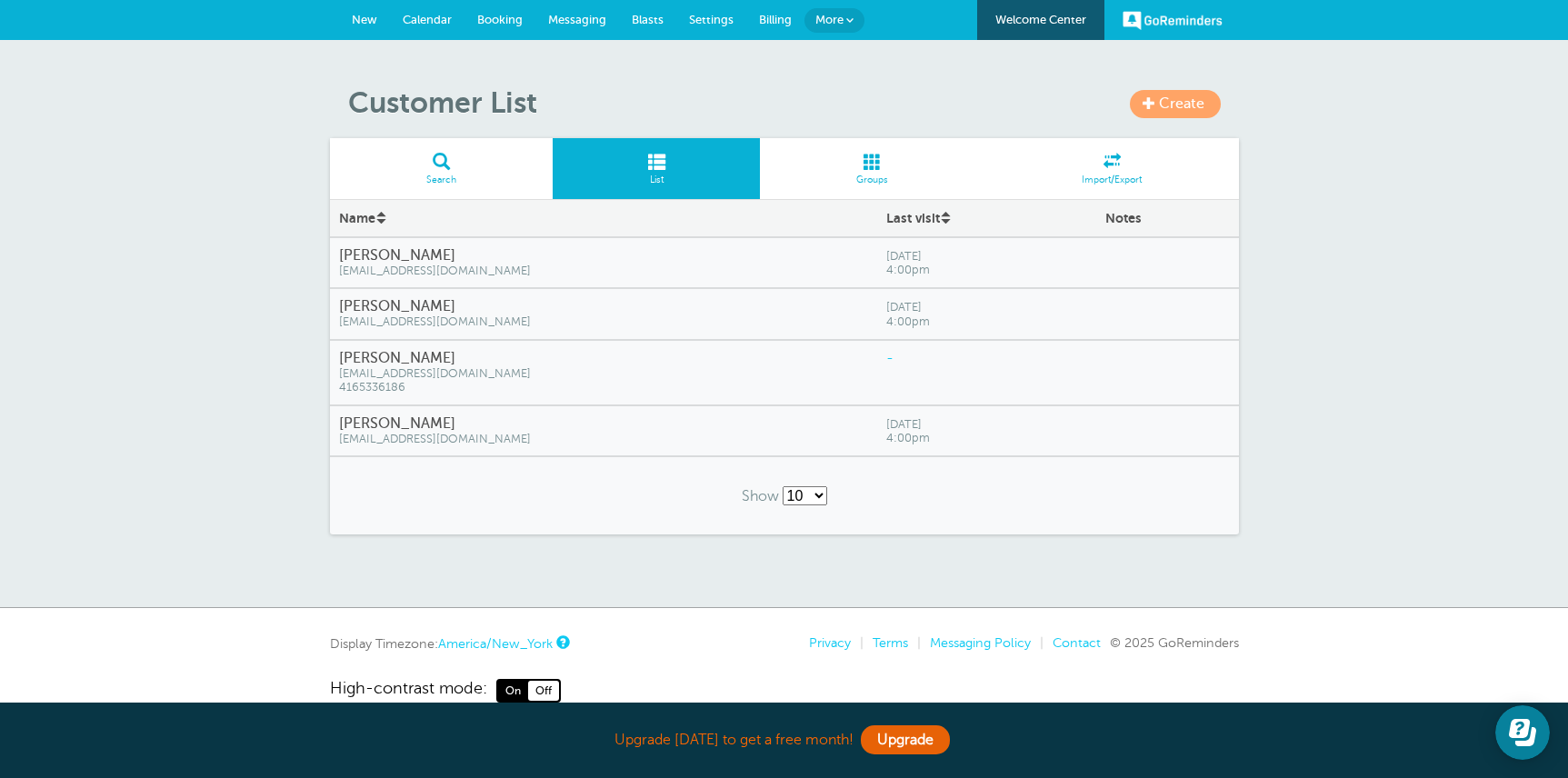
click at [669, 274] on span "[EMAIL_ADDRESS][DOMAIN_NAME]" at bounding box center [604, 271] width 530 height 13
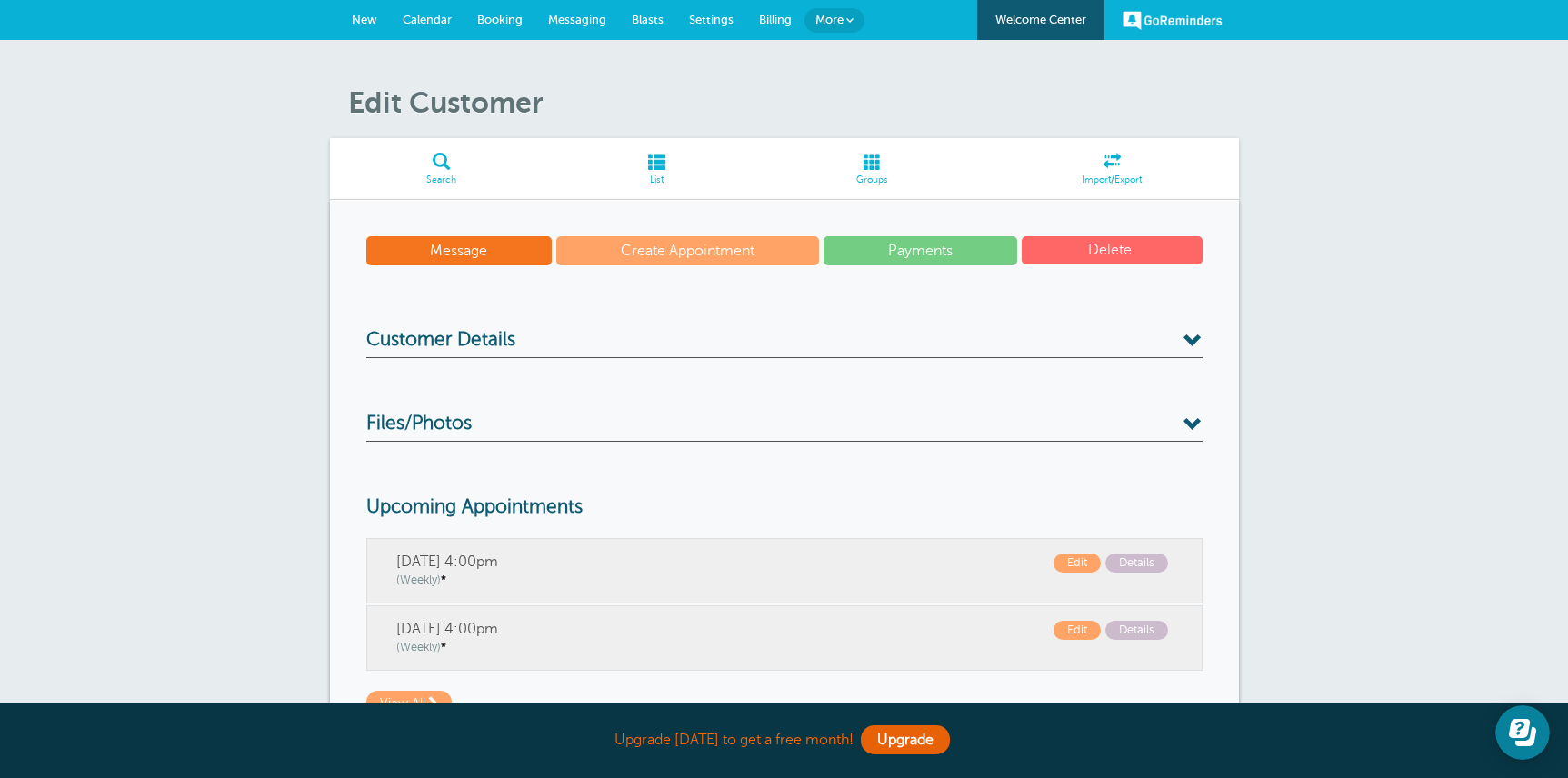
click at [416, 24] on span "Calendar" at bounding box center [427, 19] width 49 height 13
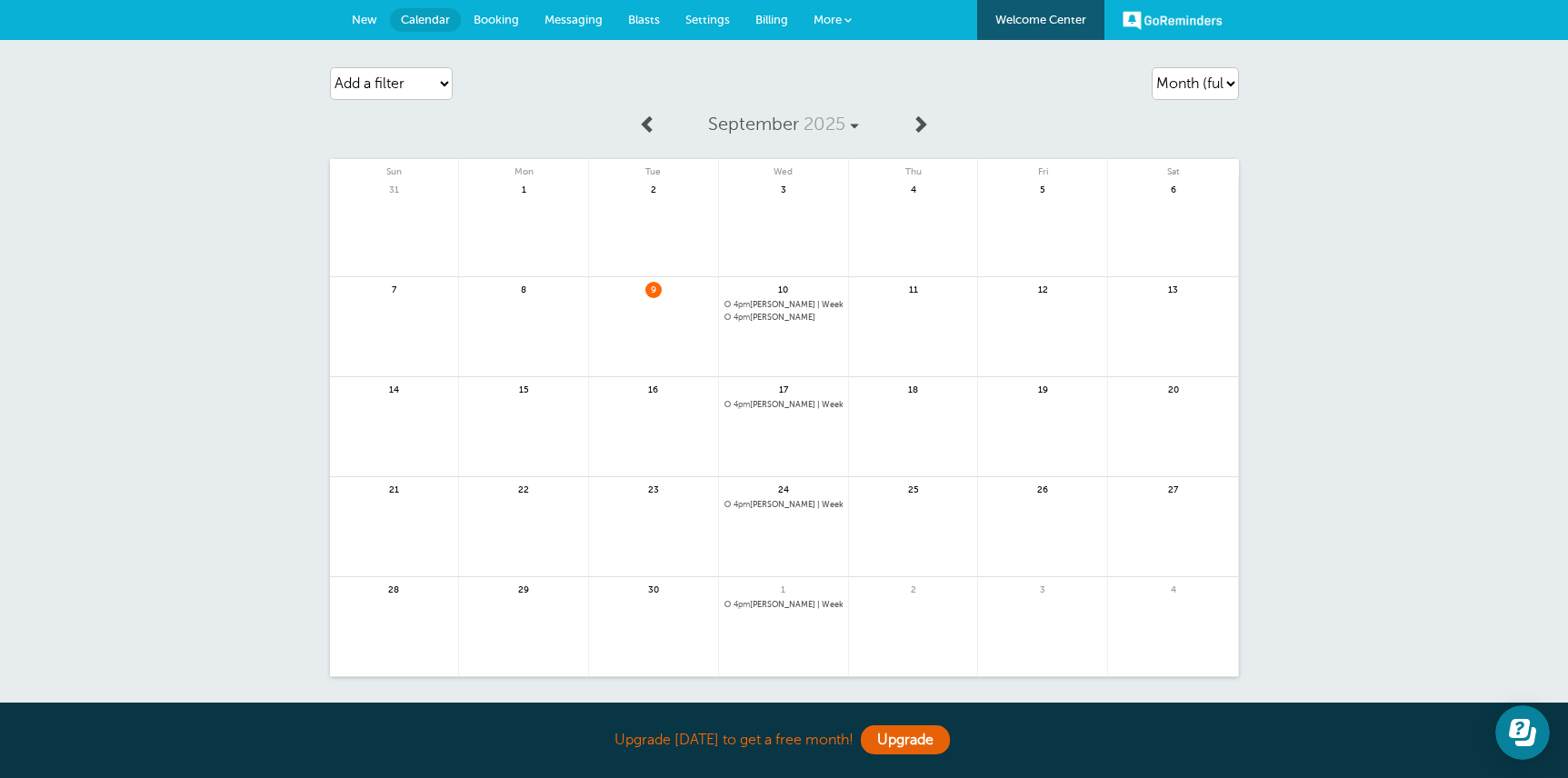
click at [784, 318] on span "4pm Abby Lindsay" at bounding box center [783, 318] width 118 height 10
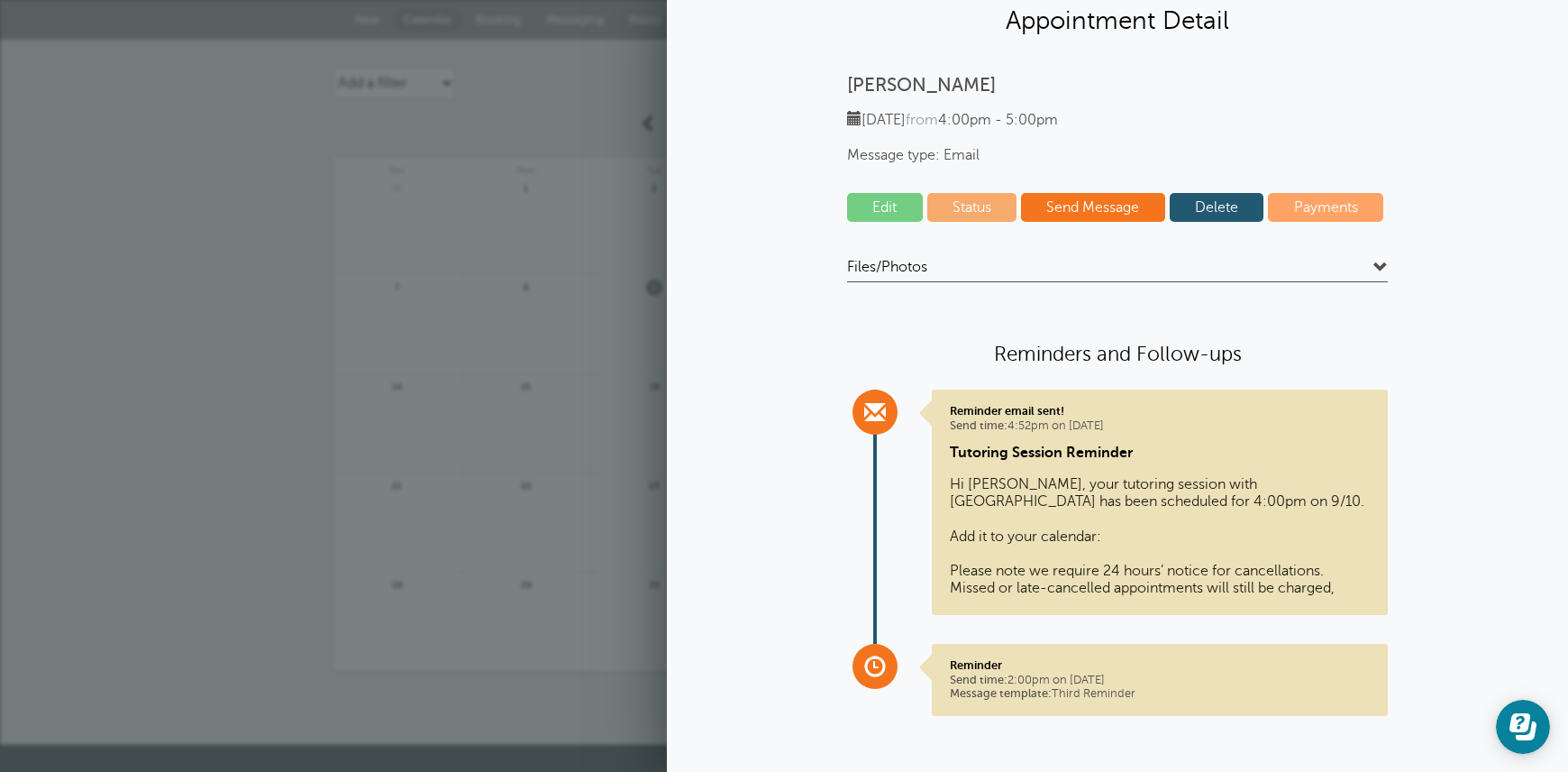
scroll to position [63, 0]
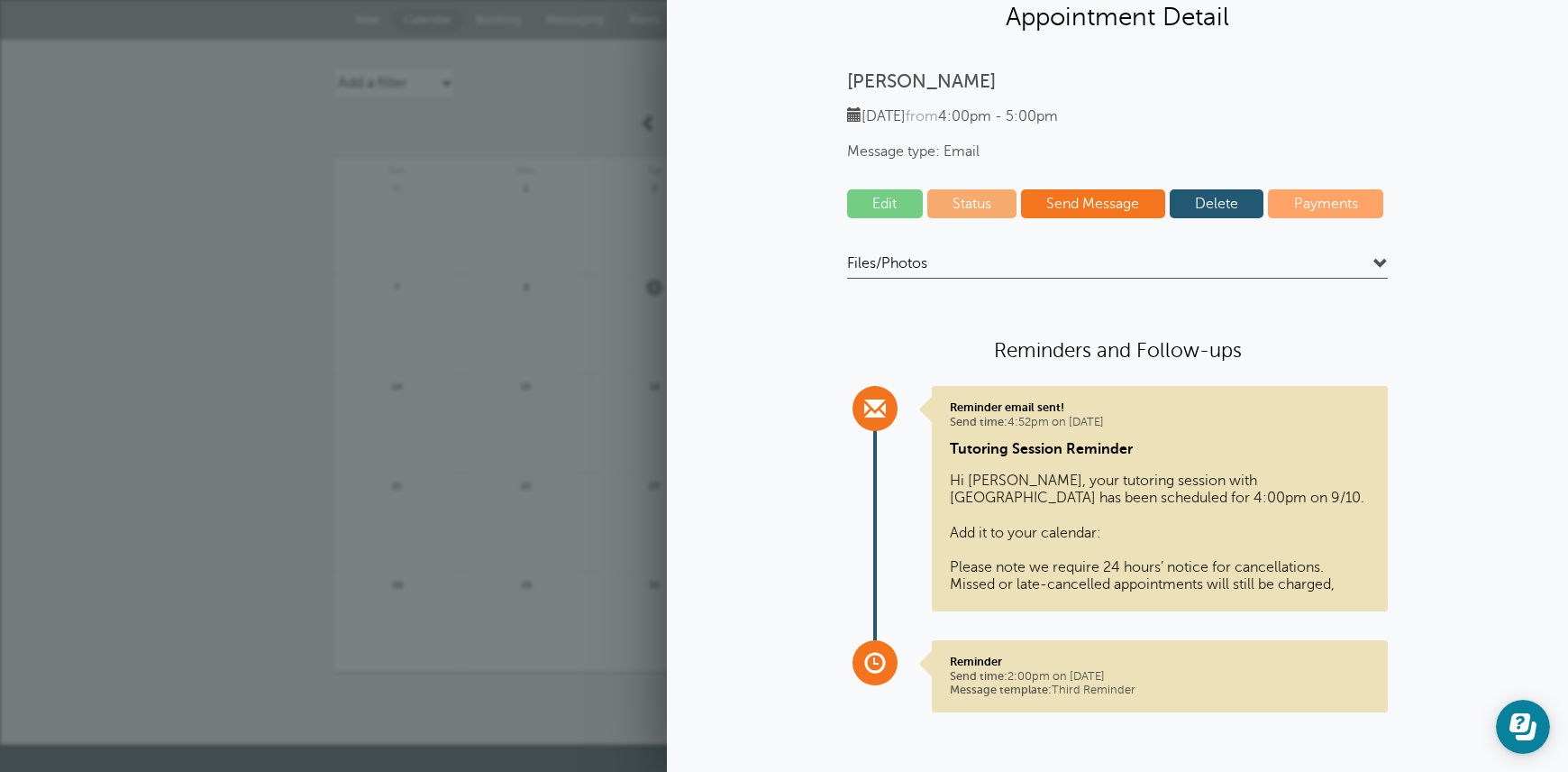
click at [849, 202] on link "Edit" at bounding box center [885, 203] width 76 height 28
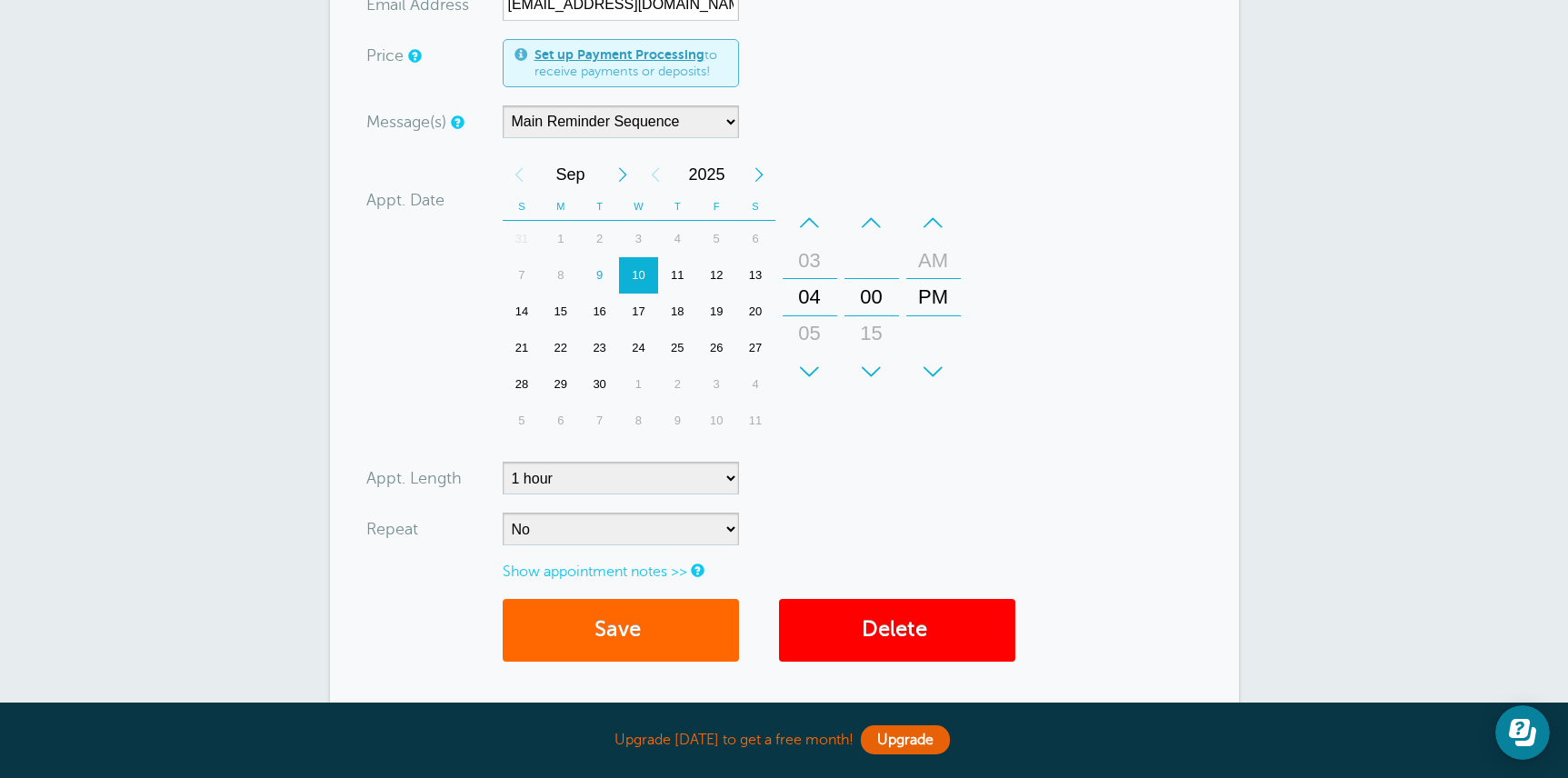
scroll to position [345, 0]
click at [608, 527] on select "No Daily Weekly Every 2 weeks Every 3 weeks Every 4 weeks Monthly Every 5 weeks…" at bounding box center [620, 528] width 236 height 33
select select "RRULE:FREQ=WEEKLY"
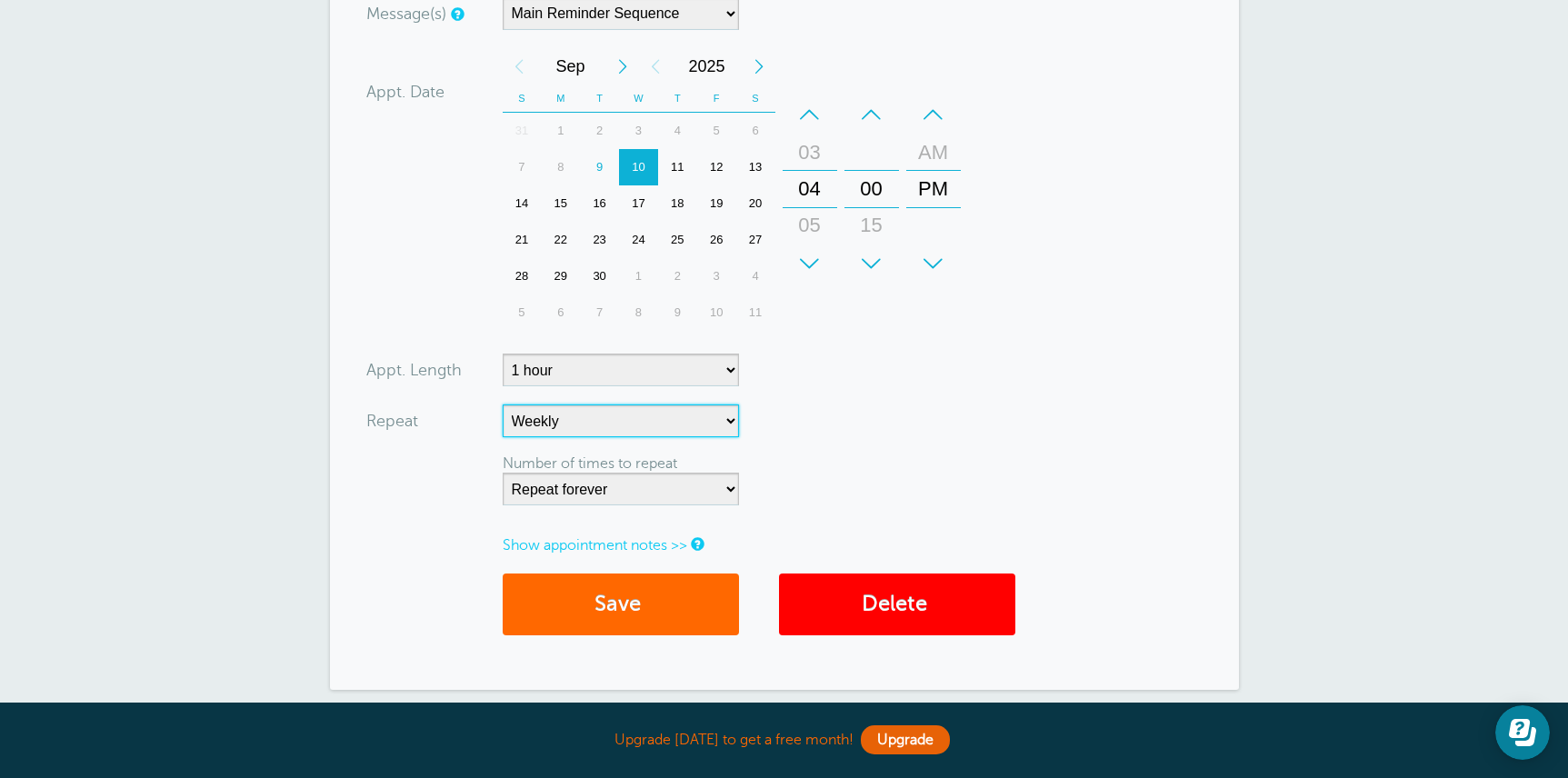
scroll to position [477, 0]
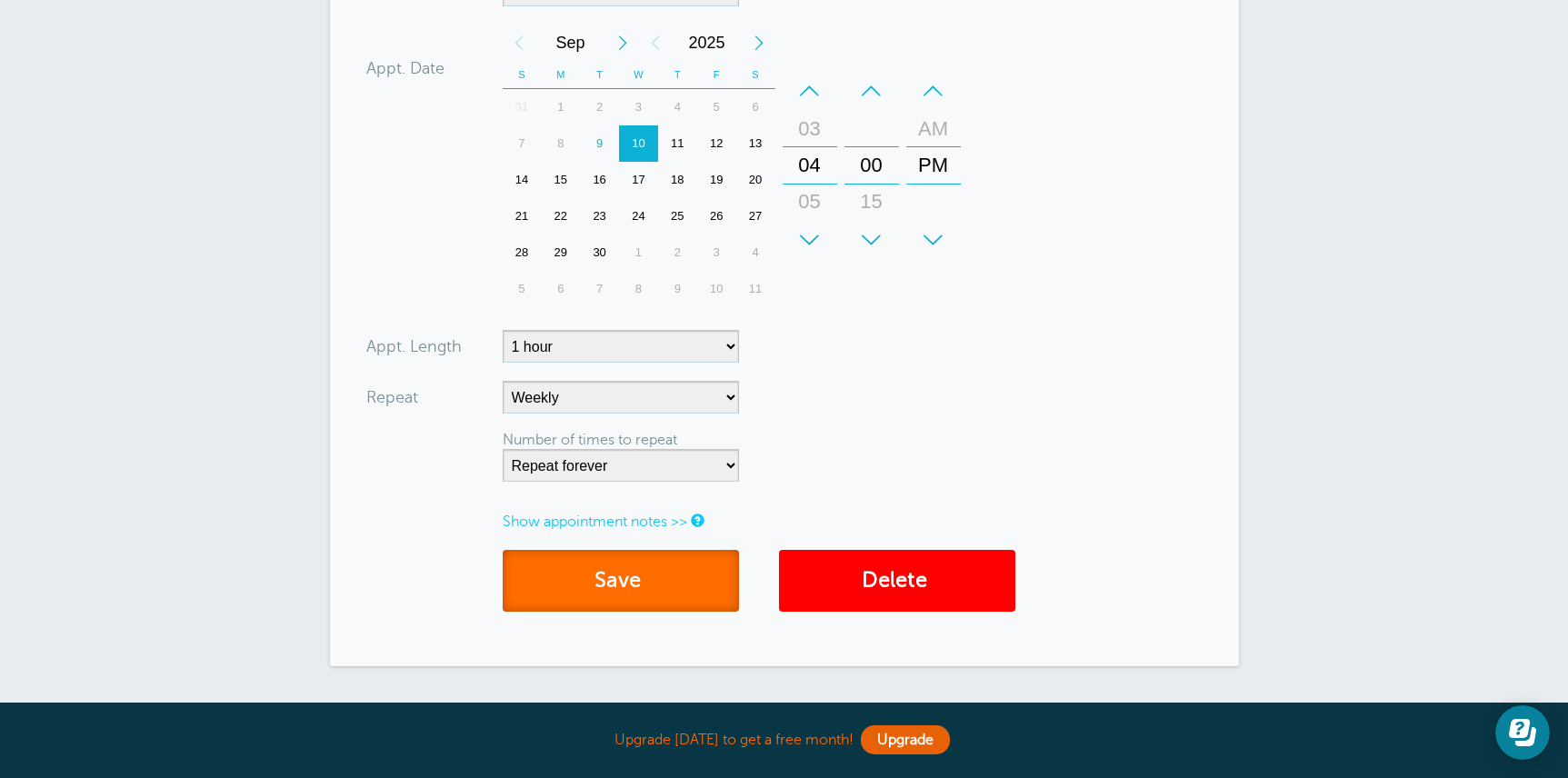
click at [661, 599] on button "Save" at bounding box center [620, 581] width 236 height 63
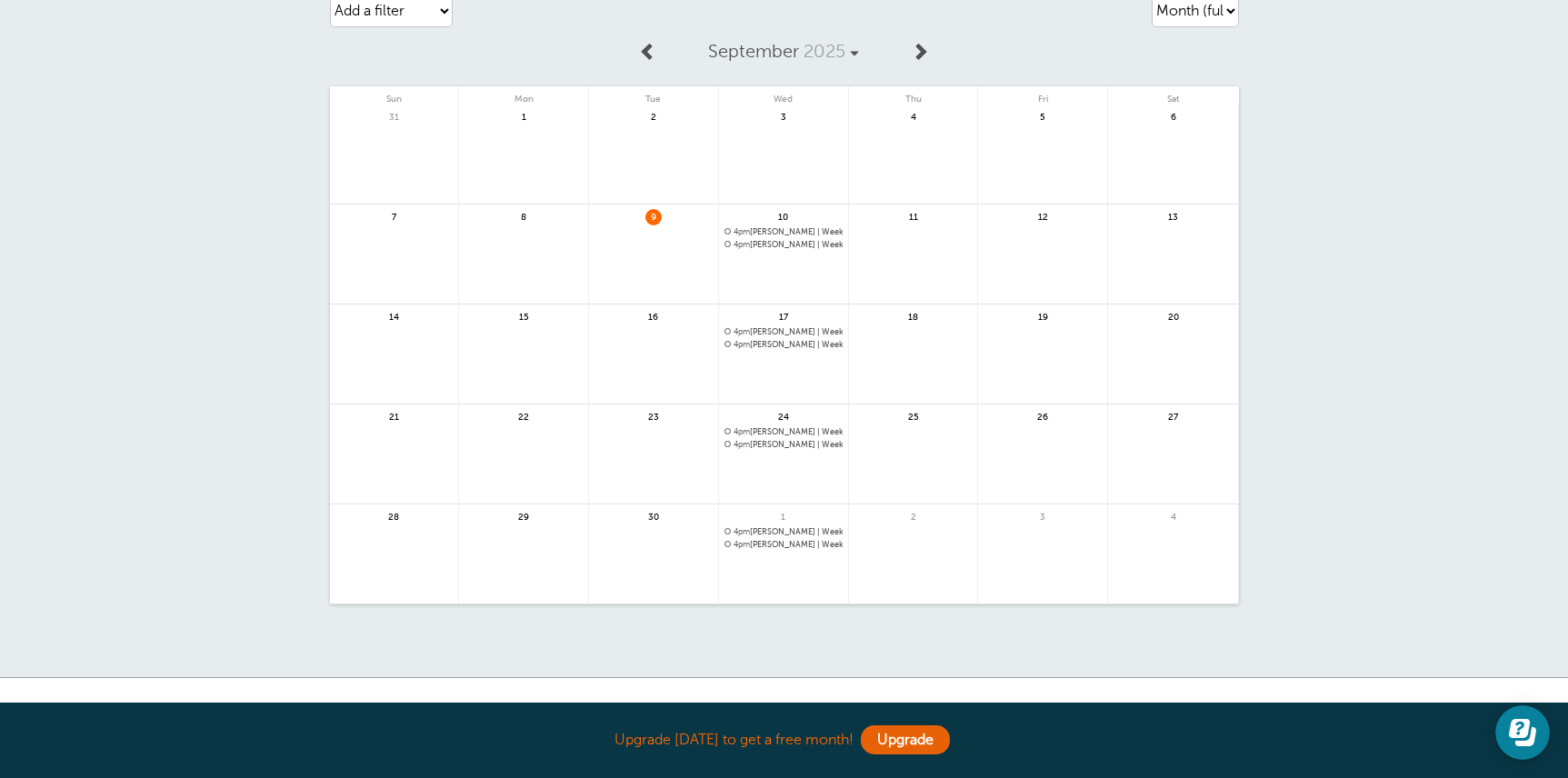
scroll to position [149, 0]
click at [769, 290] on link at bounding box center [783, 289] width 129 height 79
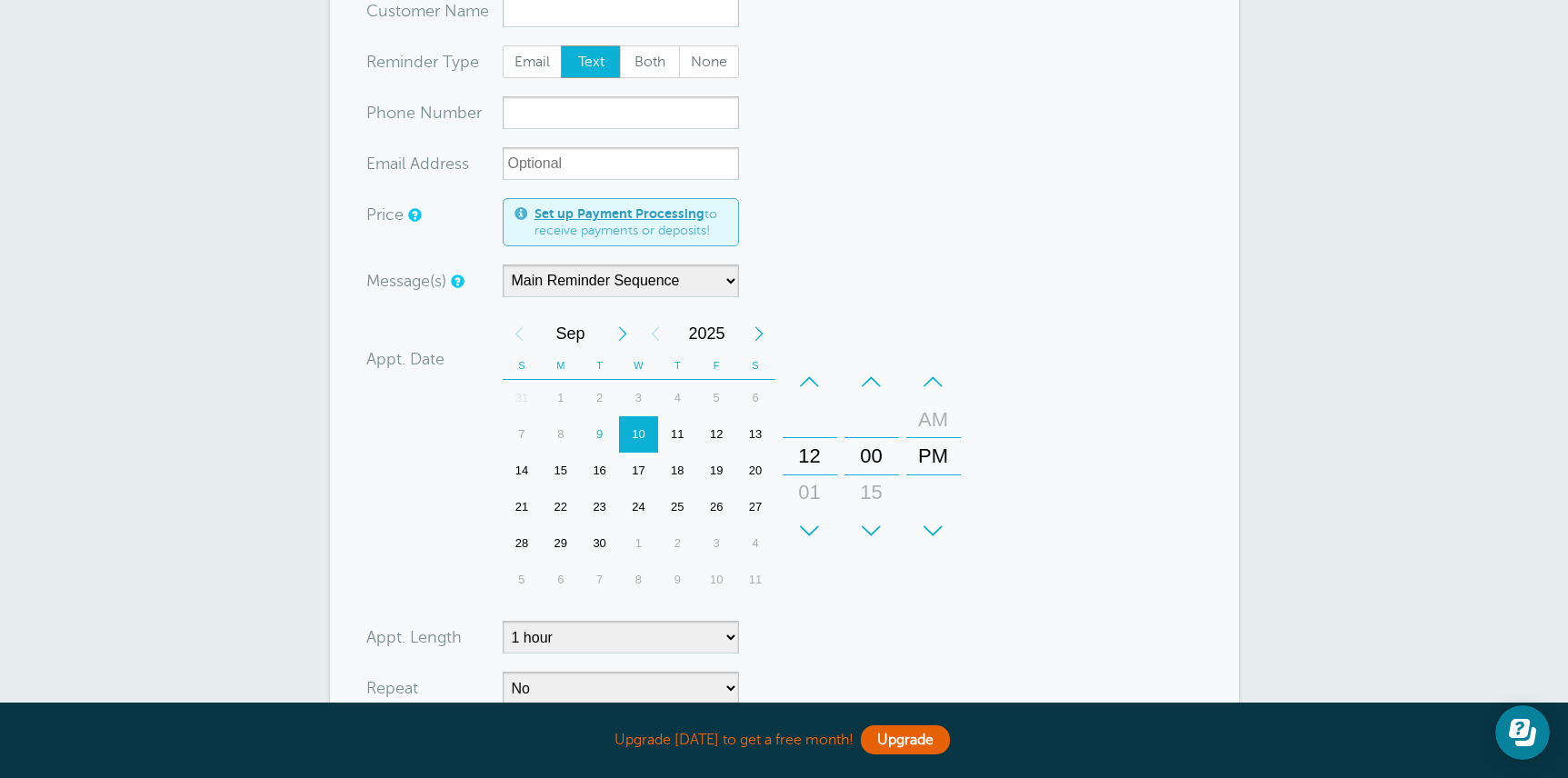
scroll to position [182, 0]
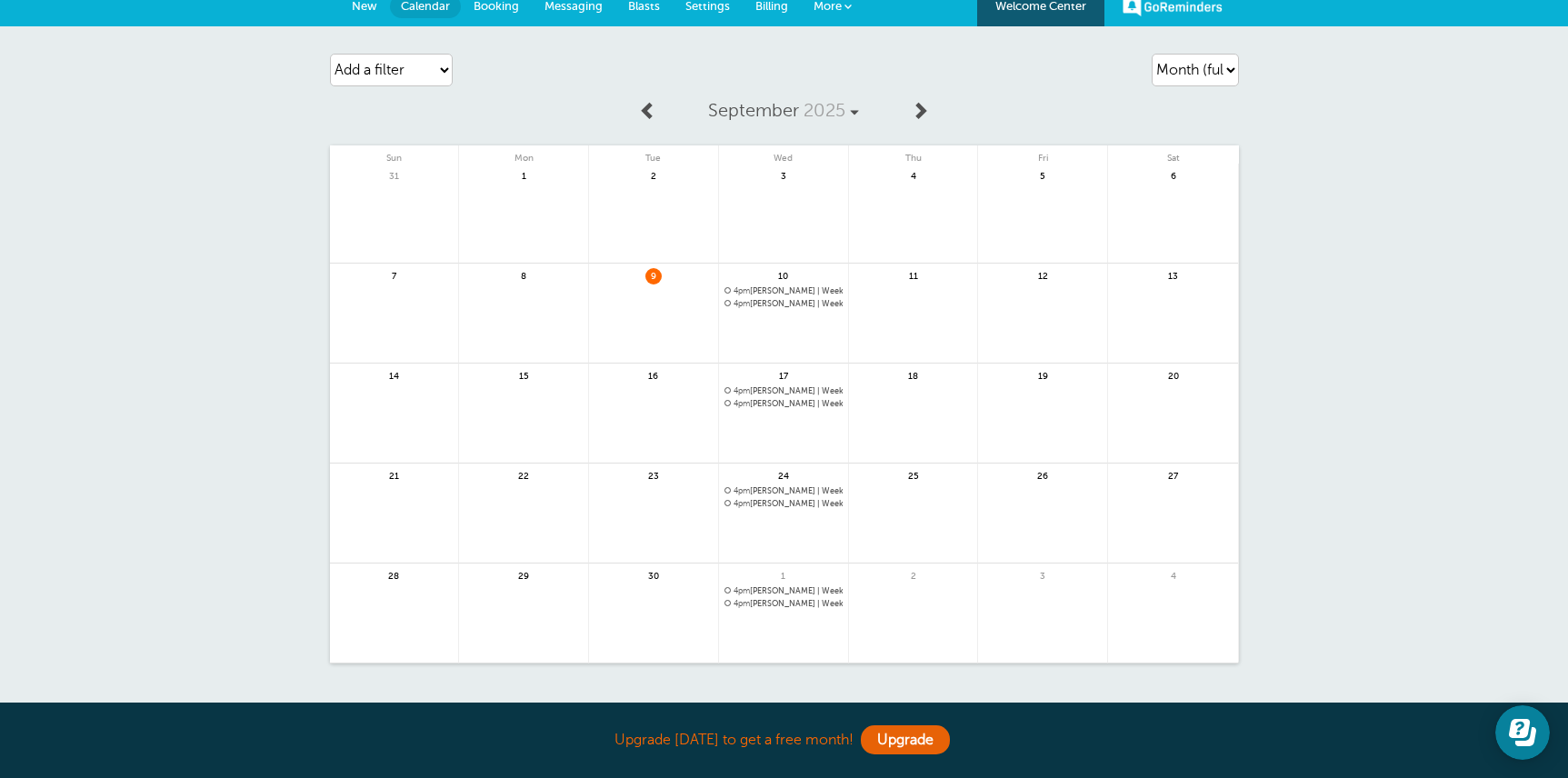
scroll to position [9, 0]
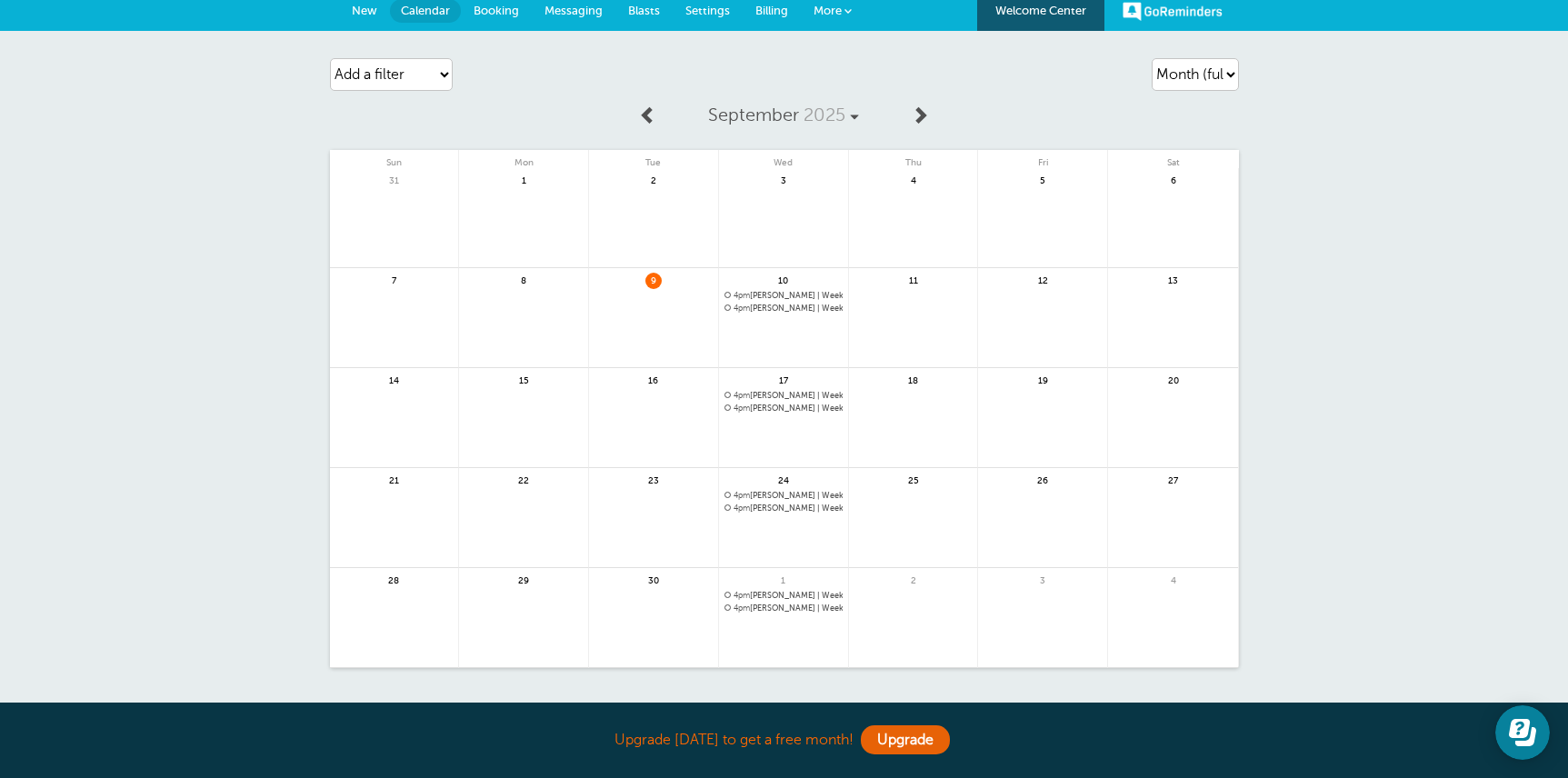
click at [766, 308] on span "4pm [PERSON_NAME] | Weekly" at bounding box center [783, 308] width 118 height 10
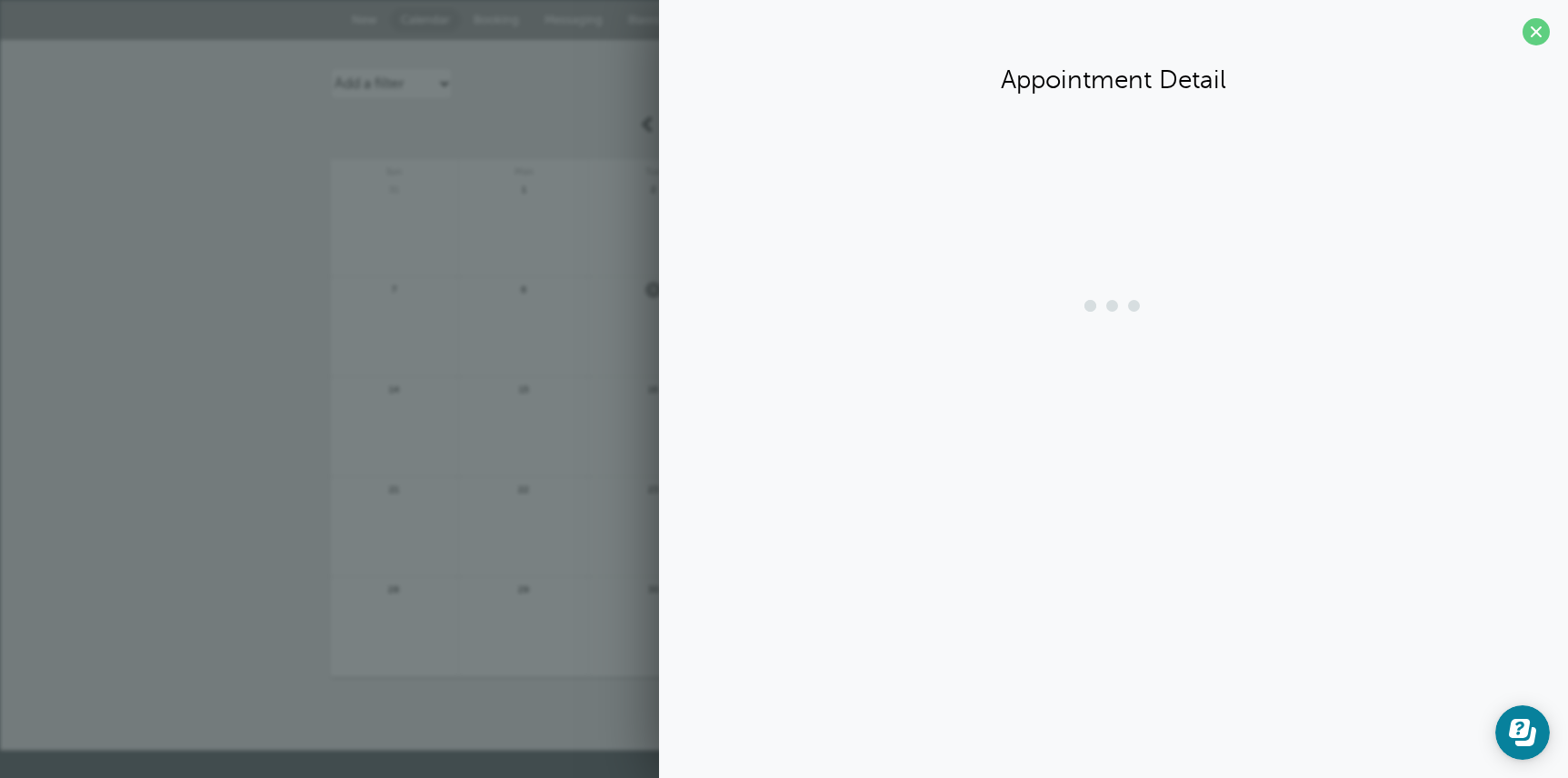
scroll to position [0, 0]
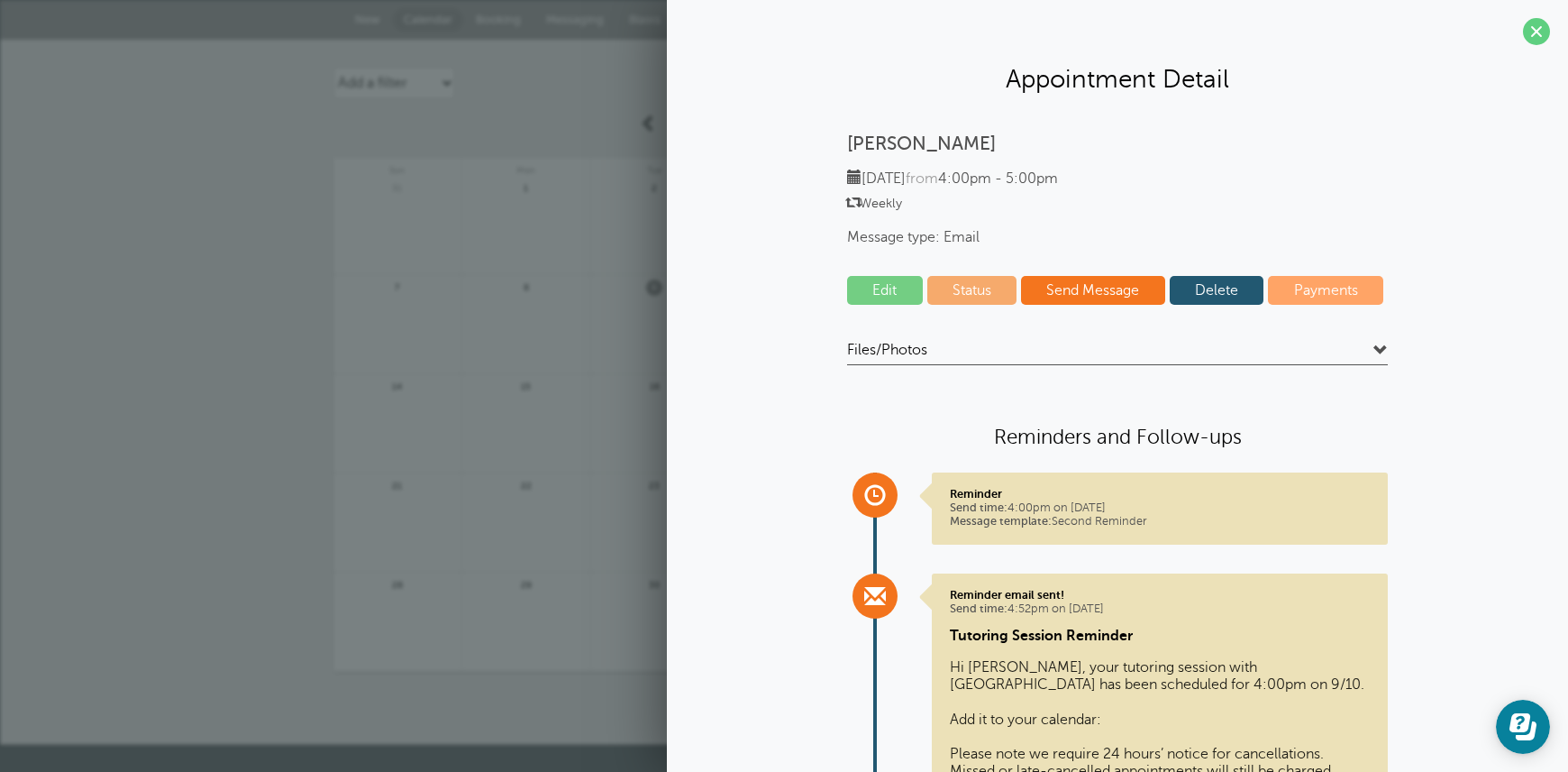
click at [439, 460] on link at bounding box center [397, 434] width 128 height 79
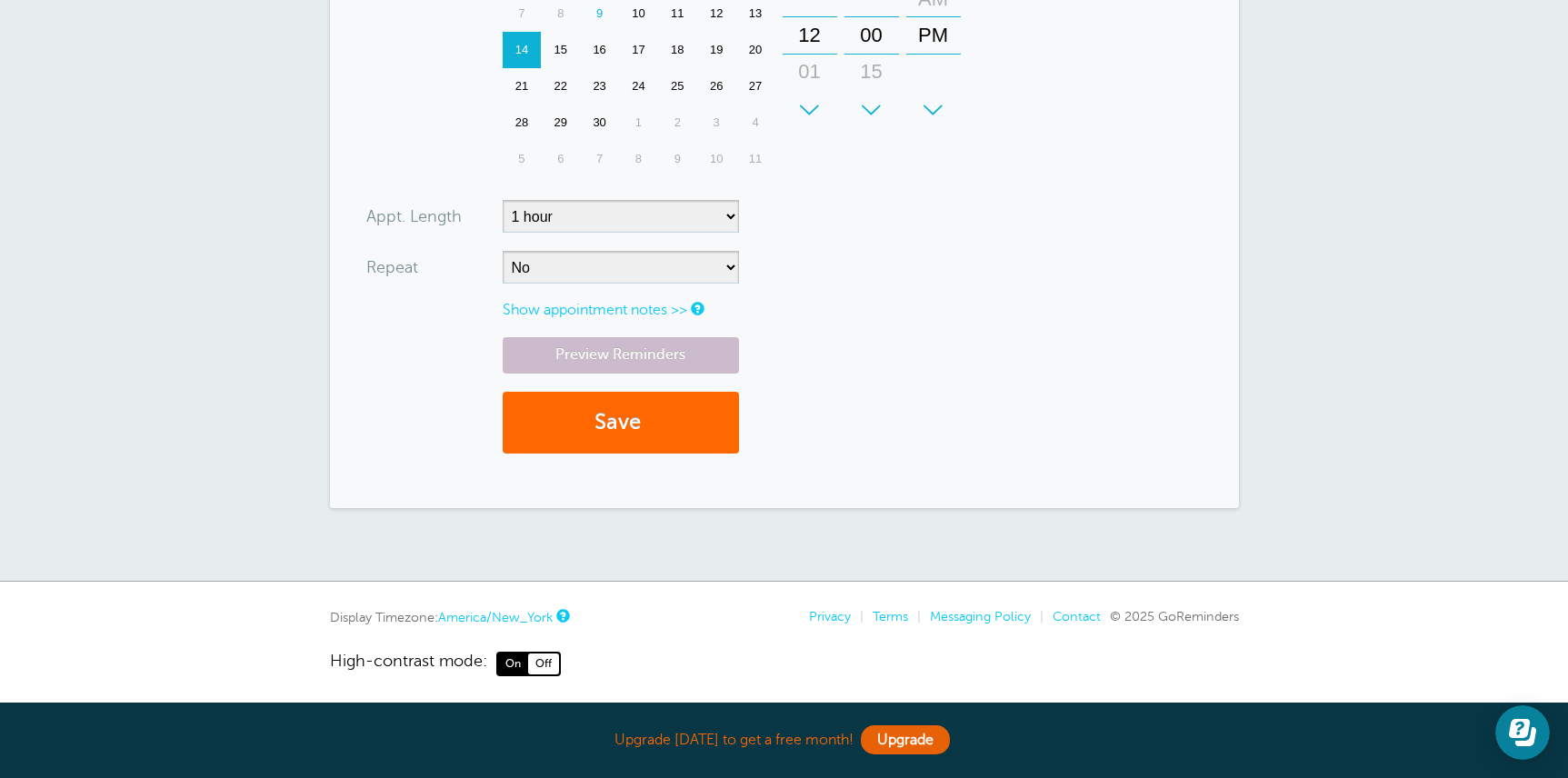
scroll to position [251, 0]
